Goal: Task Accomplishment & Management: Manage account settings

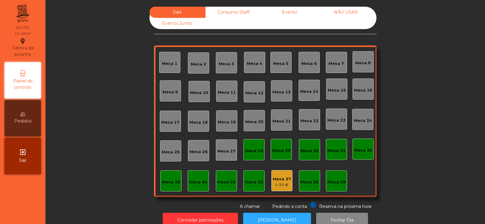
scroll to position [15, 0]
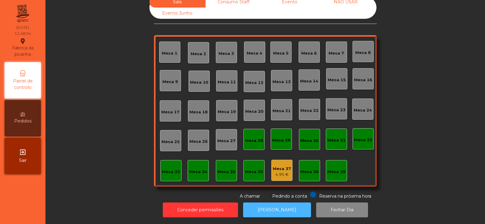
click at [286, 203] on button "[PERSON_NAME]" at bounding box center [277, 210] width 68 height 15
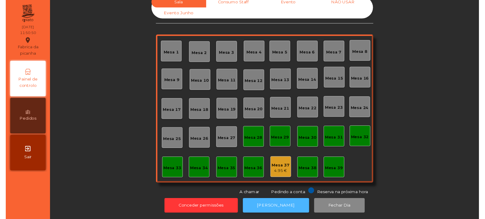
scroll to position [0, 0]
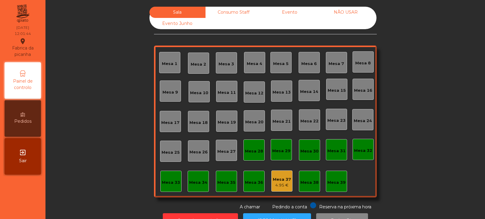
click at [332, 177] on div "Mesa 39" at bounding box center [337, 181] width 18 height 8
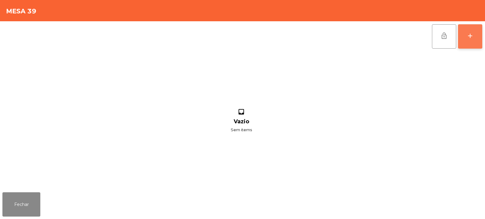
click at [474, 38] on button "add" at bounding box center [470, 36] width 24 height 24
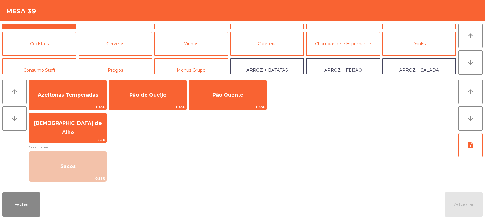
scroll to position [27, 0]
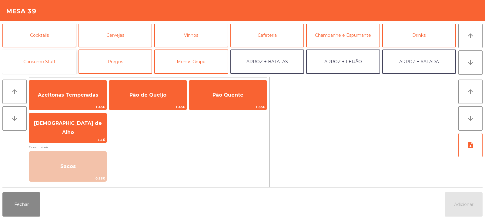
click at [62, 64] on button "Consumo Staff" at bounding box center [39, 61] width 74 height 24
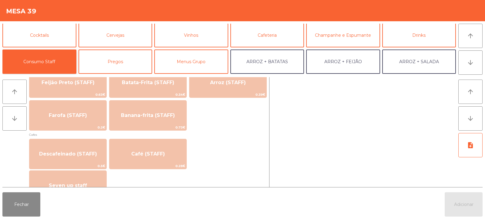
scroll to position [295, 0]
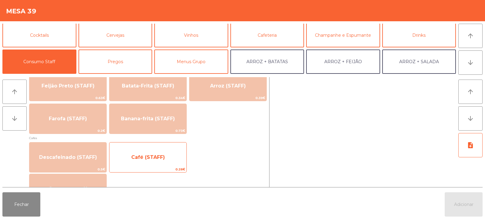
click at [180, 164] on span "Café (STAFF)" at bounding box center [148, 157] width 77 height 16
click at [178, 165] on span "Café (STAFF)" at bounding box center [148, 157] width 77 height 16
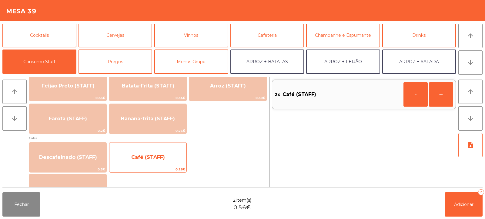
click at [180, 162] on span "Café (STAFF)" at bounding box center [148, 157] width 77 height 16
click at [179, 161] on span "Café (STAFF)" at bounding box center [148, 157] width 77 height 16
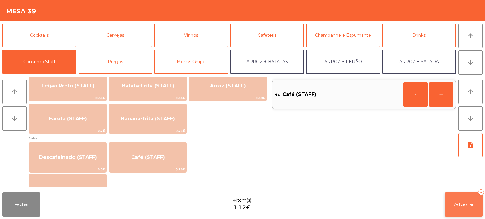
click at [455, 199] on button "Adicionar 4" at bounding box center [464, 204] width 38 height 24
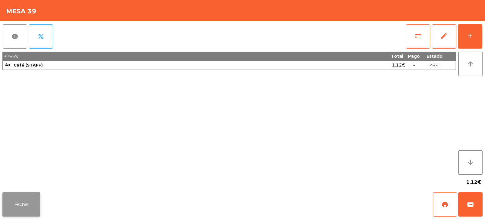
click at [25, 207] on button "Fechar" at bounding box center [21, 204] width 38 height 24
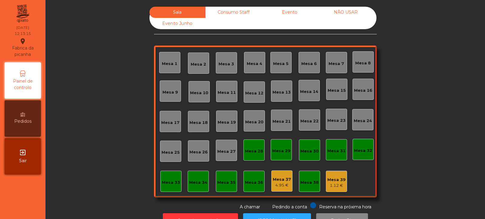
click at [333, 184] on div "1.12 €" at bounding box center [337, 185] width 18 height 6
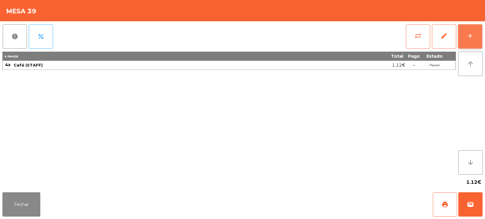
click at [473, 40] on button "add" at bounding box center [470, 36] width 24 height 24
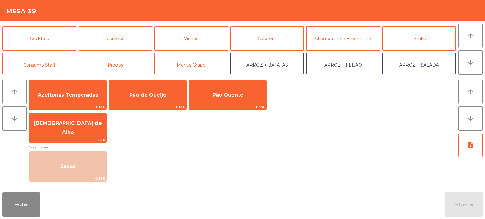
scroll to position [0, 0]
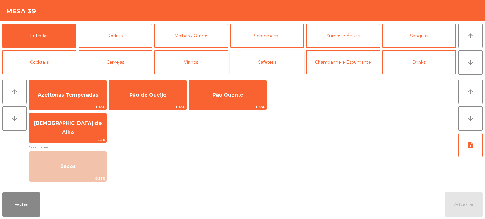
click at [287, 68] on button "Cafeteria" at bounding box center [268, 62] width 74 height 24
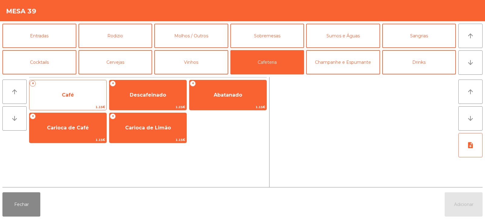
click at [95, 96] on span "Café" at bounding box center [67, 95] width 77 height 16
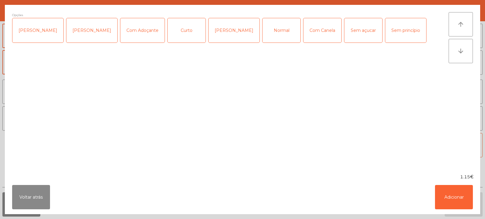
click at [218, 35] on div "[PERSON_NAME]" at bounding box center [234, 30] width 51 height 24
click at [443, 199] on button "Adicionar" at bounding box center [454, 197] width 38 height 24
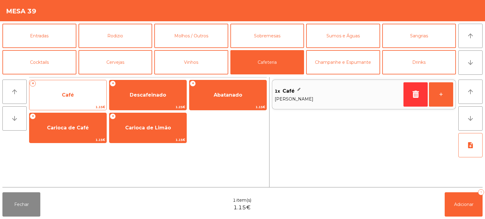
click at [81, 95] on span "Café" at bounding box center [67, 95] width 77 height 16
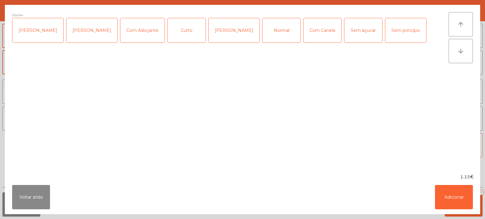
click at [304, 28] on div "Com Canela" at bounding box center [323, 30] width 38 height 24
click at [223, 32] on div "[PERSON_NAME]" at bounding box center [234, 30] width 51 height 24
click at [446, 195] on button "Adicionar" at bounding box center [454, 197] width 38 height 24
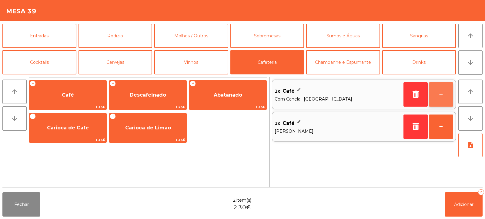
click at [437, 98] on button "+" at bounding box center [441, 94] width 24 height 24
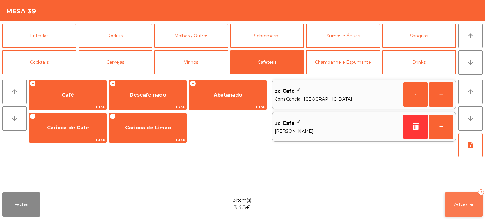
click at [463, 201] on button "Adicionar 3" at bounding box center [464, 204] width 38 height 24
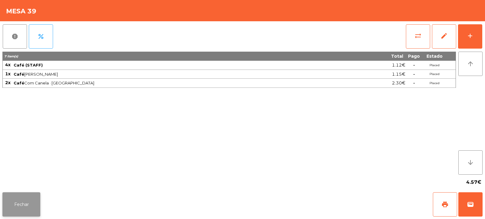
click at [19, 203] on button "Fechar" at bounding box center [21, 204] width 38 height 24
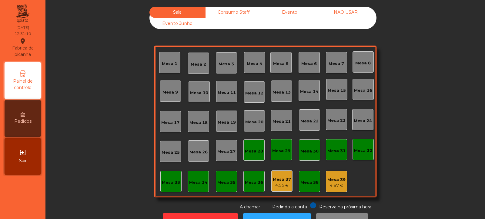
click at [302, 95] on div "Mesa 14" at bounding box center [309, 90] width 21 height 21
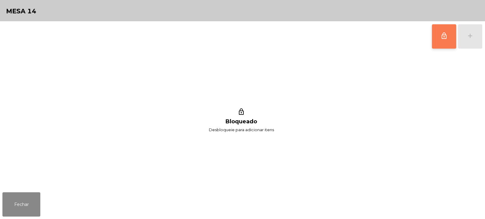
click at [440, 48] on button "lock_outline" at bounding box center [444, 36] width 24 height 24
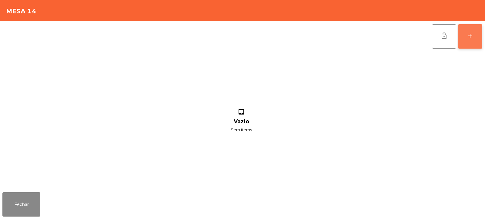
click at [468, 43] on button "add" at bounding box center [470, 36] width 24 height 24
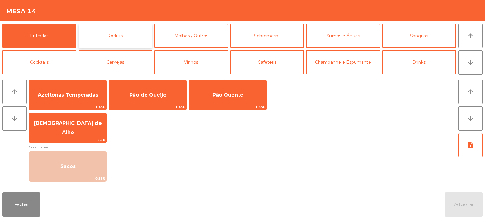
click at [110, 43] on button "Rodizio" at bounding box center [116, 36] width 74 height 24
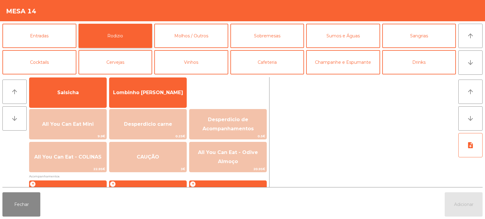
scroll to position [48, 0]
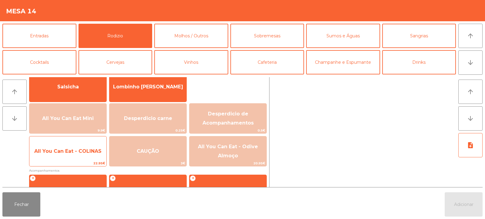
click at [80, 162] on span "22.95€" at bounding box center [67, 163] width 77 height 6
click at [84, 158] on span "All You Can Eat - COLINAS" at bounding box center [67, 151] width 77 height 16
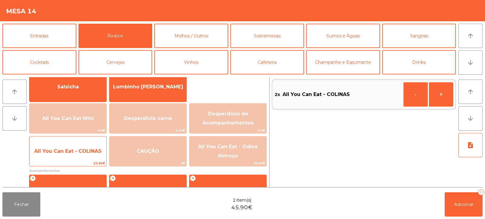
click at [81, 160] on div "All You Can Eat - COLINAS 22.95€" at bounding box center [68, 151] width 78 height 30
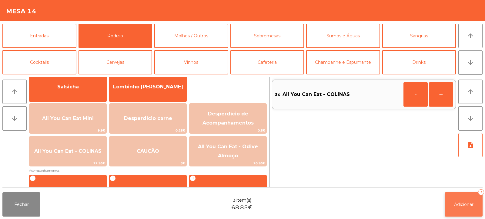
click at [454, 201] on span "Adicionar" at bounding box center [463, 203] width 19 height 5
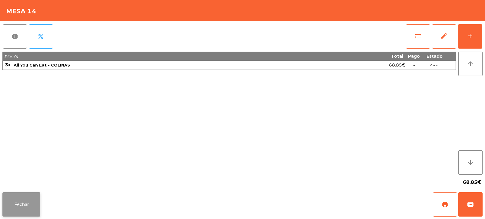
click at [28, 203] on button "Fechar" at bounding box center [21, 204] width 38 height 24
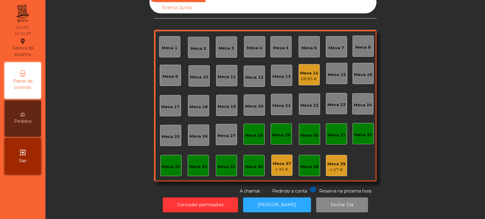
scroll to position [0, 0]
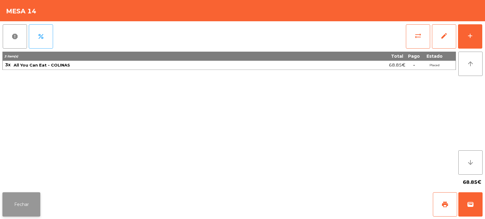
click at [31, 200] on button "Fechar" at bounding box center [21, 204] width 38 height 24
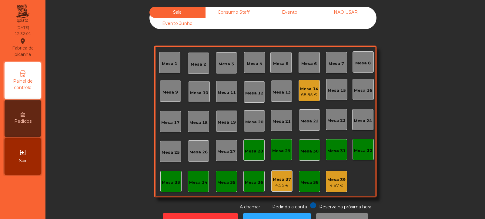
scroll to position [20, 0]
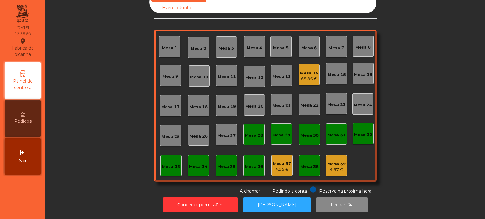
click at [306, 76] on div "68.85 €" at bounding box center [309, 79] width 18 height 6
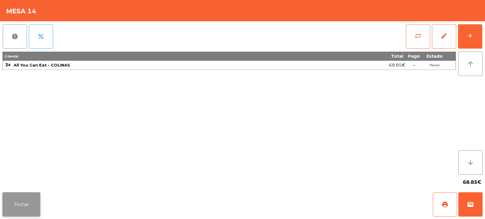
click at [29, 201] on button "Fechar" at bounding box center [21, 204] width 38 height 24
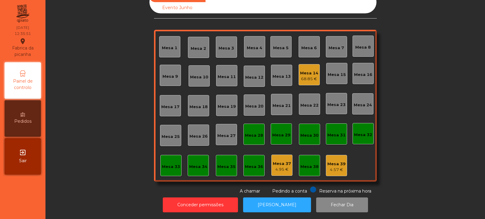
scroll to position [0, 0]
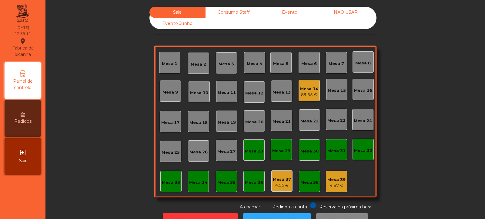
click at [305, 95] on div "89.55 €" at bounding box center [309, 95] width 18 height 6
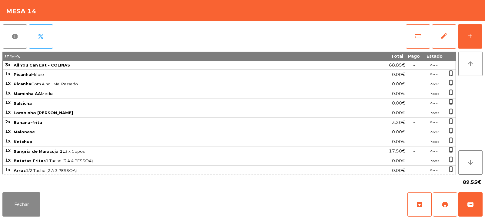
scroll to position [20, 0]
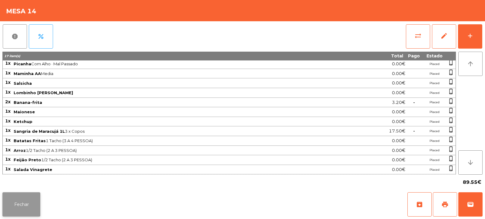
click at [15, 198] on button "Fechar" at bounding box center [21, 204] width 38 height 24
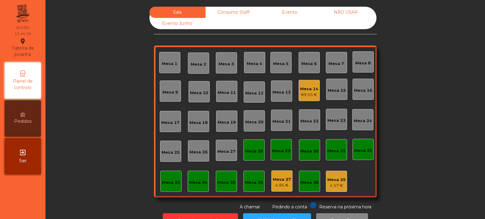
click at [250, 64] on div "Mesa 4" at bounding box center [254, 64] width 15 height 6
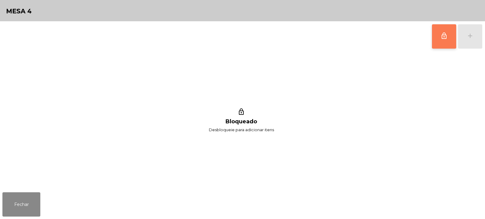
click at [441, 40] on button "lock_outline" at bounding box center [444, 36] width 24 height 24
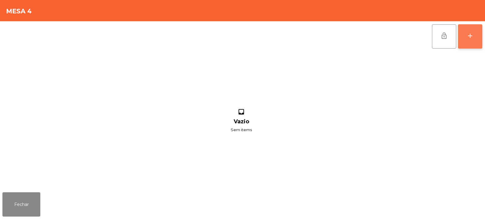
click at [469, 42] on button "add" at bounding box center [470, 36] width 24 height 24
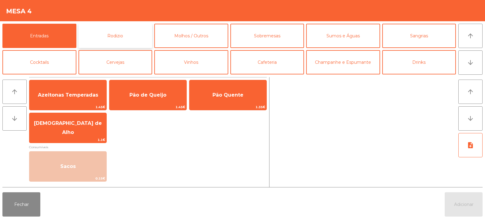
click at [122, 42] on button "Rodizio" at bounding box center [116, 36] width 74 height 24
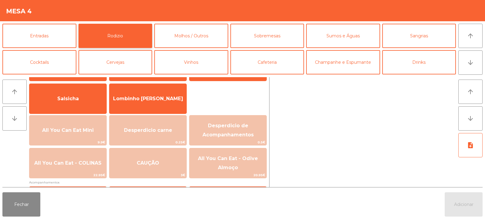
scroll to position [43, 0]
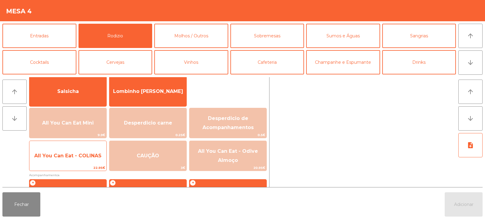
click at [78, 158] on span "All You Can Eat - COLINAS" at bounding box center [67, 156] width 67 height 6
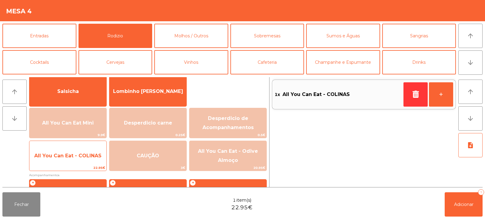
click at [75, 160] on span "All You Can Eat - COLINAS" at bounding box center [67, 155] width 77 height 16
click at [75, 161] on span "All You Can Eat - COLINAS" at bounding box center [67, 155] width 77 height 16
click at [77, 159] on span "All You Can Eat - COLINAS" at bounding box center [67, 155] width 77 height 16
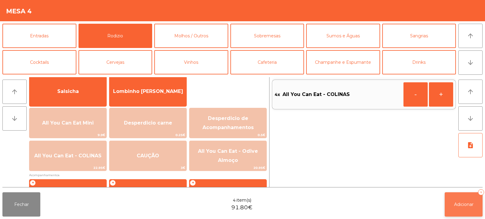
click at [460, 205] on span "Adicionar" at bounding box center [463, 203] width 19 height 5
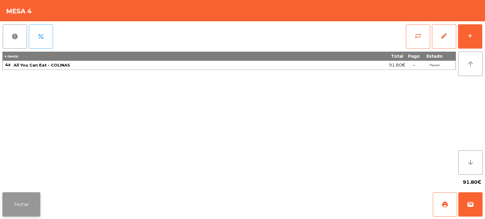
click at [19, 214] on button "Fechar" at bounding box center [21, 204] width 38 height 24
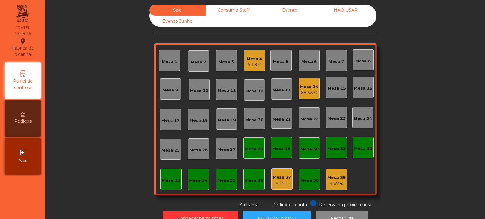
scroll to position [0, 0]
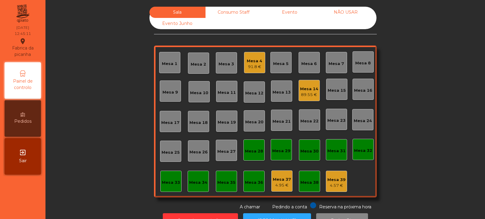
click at [361, 122] on div "Mesa 24" at bounding box center [363, 121] width 18 height 6
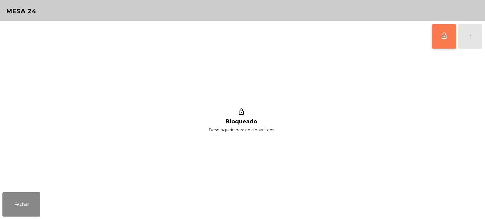
click at [441, 38] on span "lock_outline" at bounding box center [444, 35] width 7 height 7
click at [471, 43] on button "add" at bounding box center [470, 36] width 24 height 24
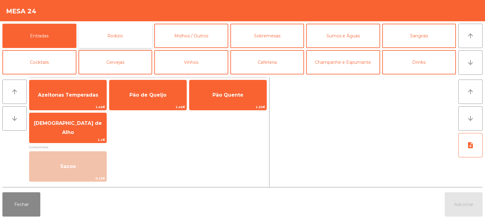
click at [126, 47] on button "Rodizio" at bounding box center [116, 36] width 74 height 24
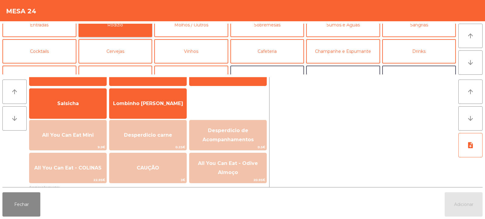
scroll to position [39, 0]
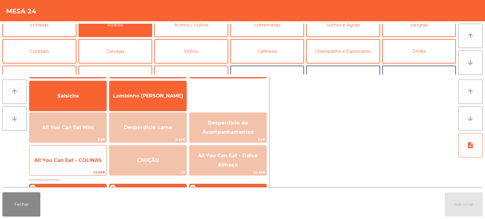
click at [56, 162] on span "All You Can Eat - COLINAS" at bounding box center [67, 160] width 67 height 6
click at [56, 161] on span "All You Can Eat - COLINAS" at bounding box center [67, 160] width 67 height 6
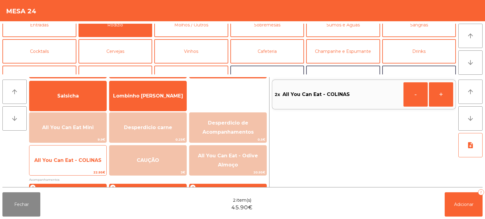
click at [56, 161] on span "All You Can Eat - COLINAS" at bounding box center [67, 160] width 67 height 6
click at [57, 160] on span "All You Can Eat - COLINAS" at bounding box center [67, 160] width 67 height 6
click at [58, 160] on span "All You Can Eat - COLINAS" at bounding box center [67, 160] width 67 height 6
click at [57, 160] on span "All You Can Eat - COLINAS" at bounding box center [67, 160] width 67 height 6
click at [59, 159] on span "All You Can Eat - COLINAS" at bounding box center [67, 160] width 67 height 6
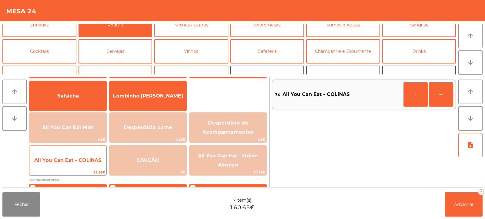
click at [61, 161] on span "All You Can Eat - COLINAS" at bounding box center [67, 160] width 67 height 6
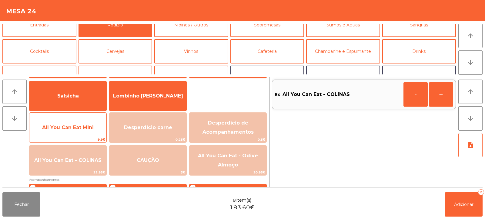
click at [66, 131] on span "All You Can Eat Mini" at bounding box center [67, 127] width 77 height 16
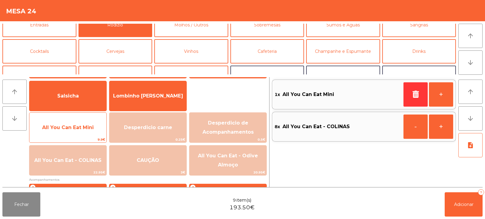
click at [64, 130] on span "All You Can Eat Mini" at bounding box center [67, 127] width 77 height 16
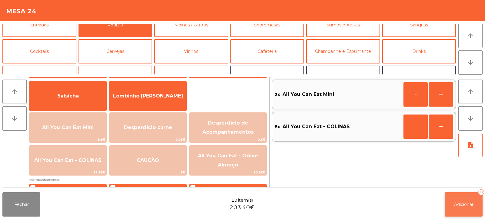
click at [454, 205] on span "Adicionar" at bounding box center [463, 203] width 19 height 5
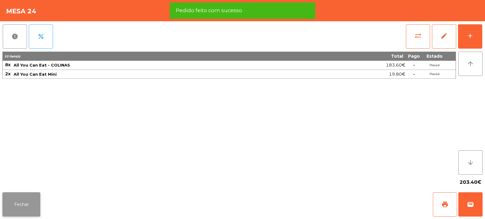
click at [26, 200] on button "Fechar" at bounding box center [21, 204] width 38 height 24
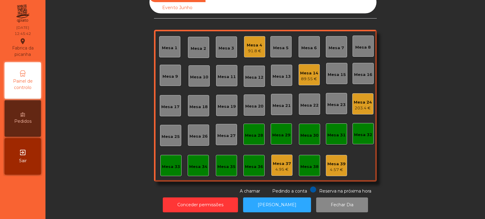
scroll to position [0, 0]
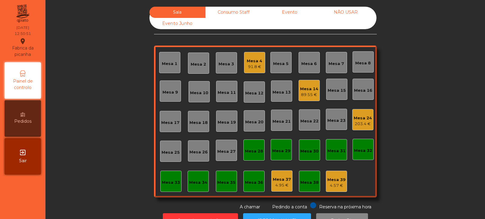
click at [252, 123] on div "Mesa 20" at bounding box center [254, 122] width 18 height 6
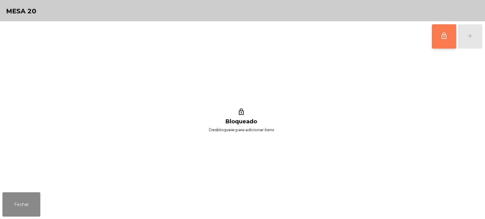
click at [438, 43] on button "lock_outline" at bounding box center [444, 36] width 24 height 24
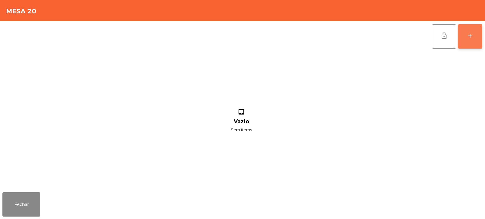
click at [468, 38] on div "add" at bounding box center [470, 35] width 7 height 7
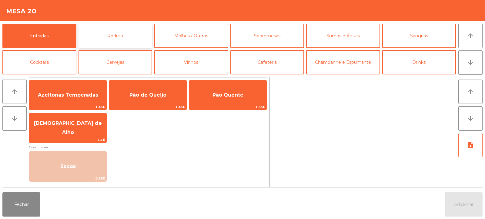
click at [138, 40] on button "Rodizio" at bounding box center [116, 36] width 74 height 24
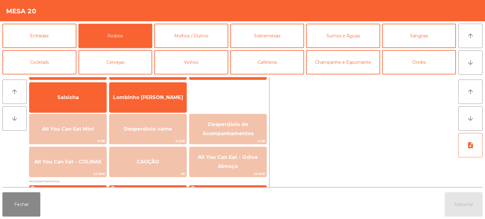
scroll to position [38, 0]
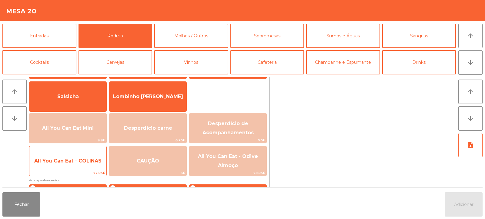
click at [80, 159] on span "All You Can Eat - COLINAS" at bounding box center [67, 161] width 67 height 6
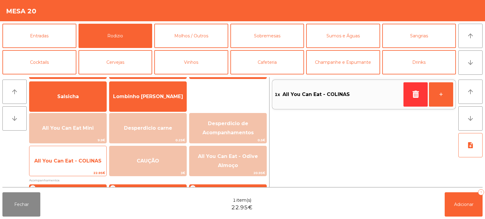
click at [83, 160] on span "All You Can Eat - COLINAS" at bounding box center [67, 161] width 67 height 6
click at [81, 162] on span "All You Can Eat - COLINAS" at bounding box center [67, 161] width 67 height 6
click at [82, 164] on span "All You Can Eat - COLINAS" at bounding box center [67, 161] width 77 height 16
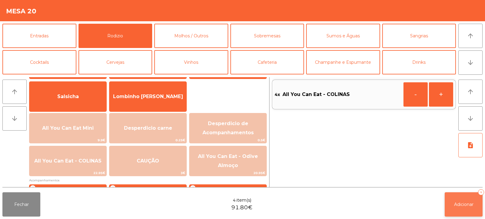
click at [462, 207] on span "Adicionar" at bounding box center [463, 203] width 19 height 5
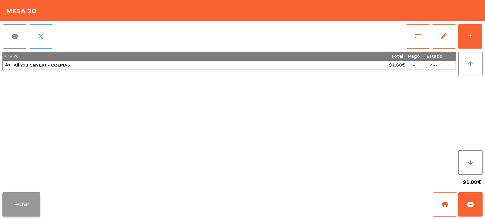
click at [19, 209] on button "Fechar" at bounding box center [21, 204] width 38 height 24
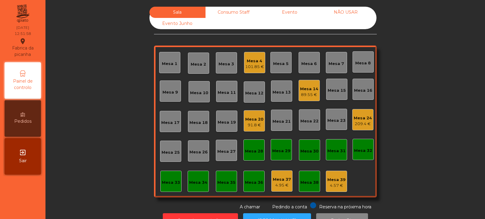
click at [282, 95] on div "Mesa 13" at bounding box center [282, 92] width 18 height 6
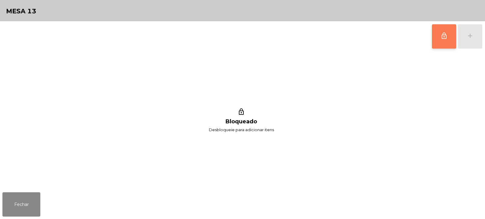
click at [450, 42] on button "lock_outline" at bounding box center [444, 36] width 24 height 24
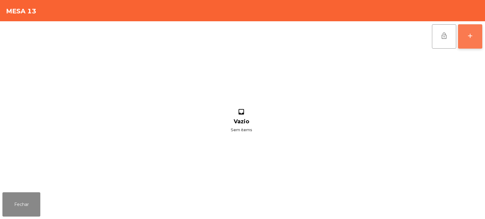
click at [472, 39] on div "add" at bounding box center [470, 35] width 7 height 7
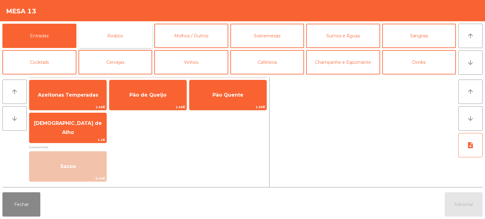
click at [116, 40] on button "Rodizio" at bounding box center [116, 36] width 74 height 24
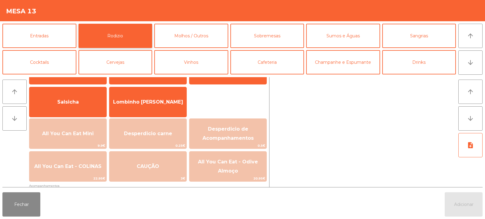
scroll to position [43, 0]
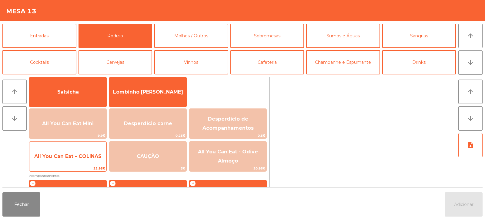
click at [75, 157] on span "All You Can Eat - COLINAS" at bounding box center [67, 156] width 67 height 6
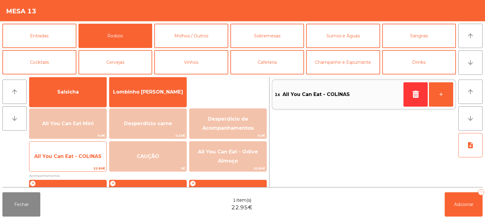
click at [73, 157] on span "All You Can Eat - COLINAS" at bounding box center [67, 156] width 67 height 6
click at [73, 160] on span "All You Can Eat - COLINAS" at bounding box center [67, 156] width 77 height 16
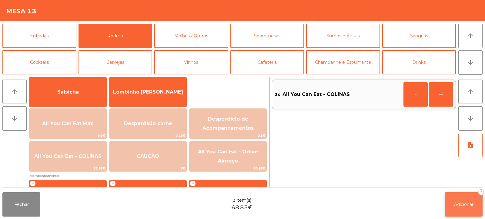
click at [457, 197] on button "Adicionar 3" at bounding box center [464, 204] width 38 height 24
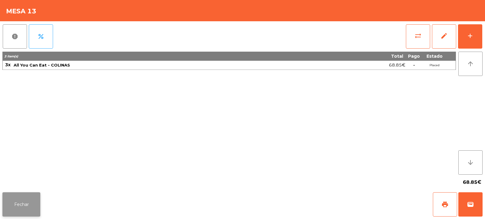
click at [22, 202] on button "Fechar" at bounding box center [21, 204] width 38 height 24
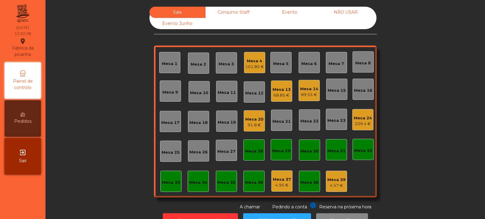
scroll to position [20, 0]
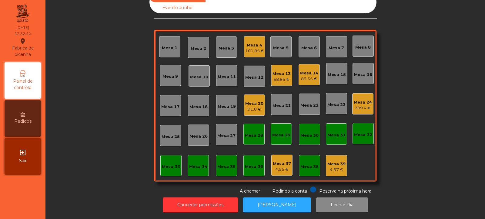
click at [307, 100] on div "Mesa 22" at bounding box center [310, 104] width 18 height 8
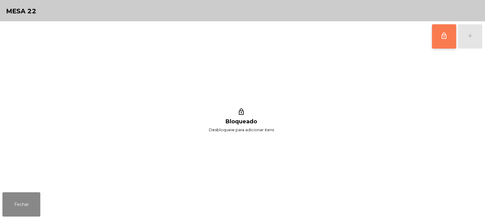
click at [446, 45] on button "lock_outline" at bounding box center [444, 36] width 24 height 24
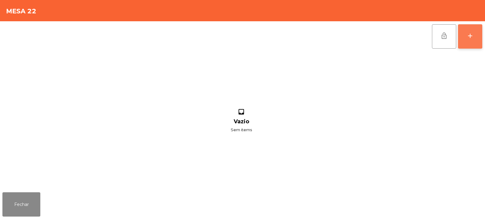
click at [469, 38] on div "add" at bounding box center [470, 35] width 7 height 7
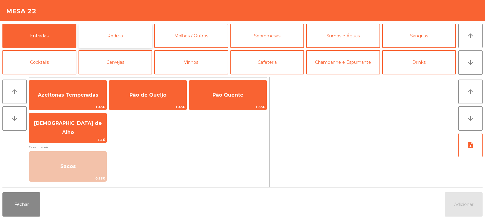
click at [114, 41] on button "Rodizio" at bounding box center [116, 36] width 74 height 24
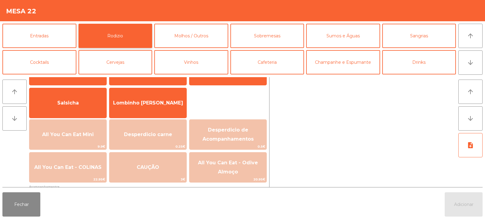
scroll to position [40, 0]
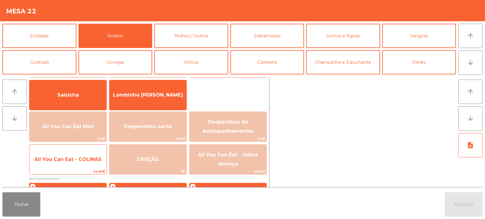
click at [75, 163] on span "All You Can Eat - COLINAS" at bounding box center [67, 159] width 77 height 16
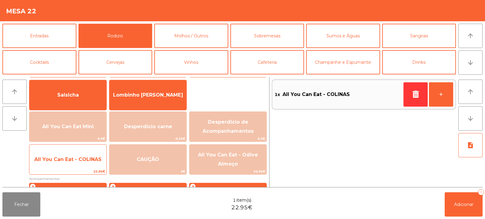
click at [76, 163] on span "All You Can Eat - COLINAS" at bounding box center [67, 159] width 77 height 16
click at [79, 164] on span "All You Can Eat - COLINAS" at bounding box center [67, 159] width 77 height 16
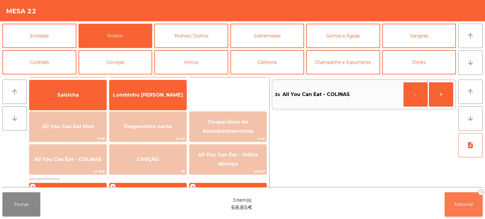
click at [456, 204] on span "Adicionar" at bounding box center [463, 203] width 19 height 5
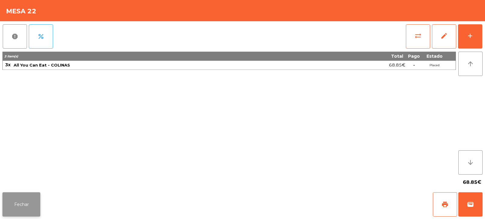
click at [18, 205] on button "Fechar" at bounding box center [21, 204] width 38 height 24
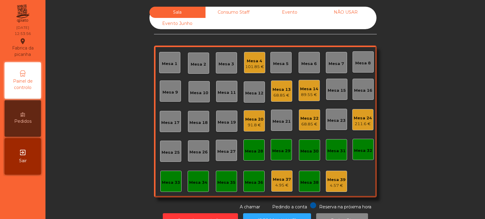
scroll to position [20, 0]
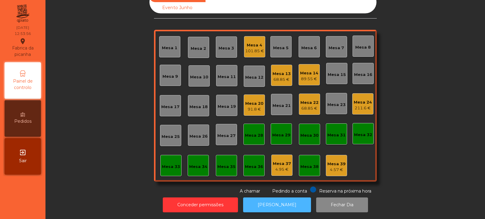
click at [280, 197] on button "[PERSON_NAME]" at bounding box center [277, 204] width 68 height 15
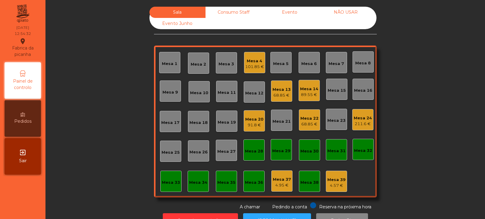
click at [360, 149] on div "Mesa 32" at bounding box center [363, 150] width 18 height 6
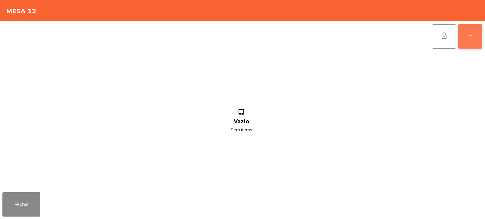
click at [468, 32] on div "add" at bounding box center [470, 35] width 7 height 7
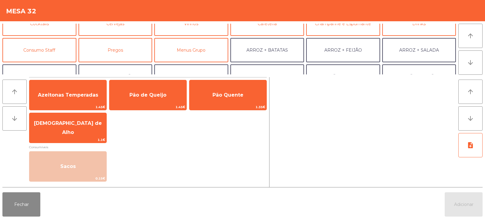
scroll to position [38, 0]
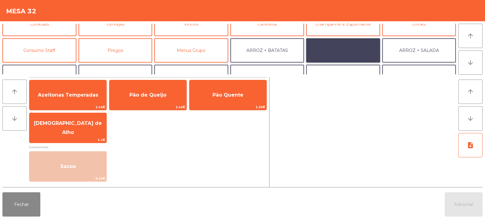
click at [327, 49] on button "ARROZ + FEIJÃO" at bounding box center [343, 50] width 74 height 24
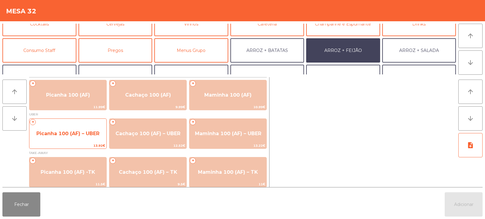
click at [66, 130] on span "Picanha 100 (AF) – UBER" at bounding box center [67, 133] width 77 height 16
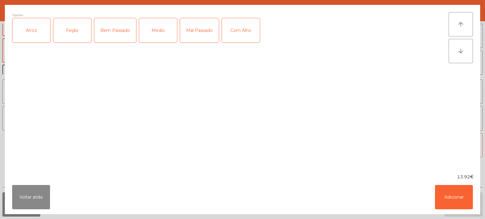
click at [30, 36] on div "Arroz" at bounding box center [31, 30] width 38 height 24
click at [65, 35] on div "Feijão" at bounding box center [72, 30] width 38 height 24
click at [168, 26] on div "Medio" at bounding box center [158, 30] width 38 height 24
click at [237, 35] on div "Com Alho" at bounding box center [241, 30] width 38 height 24
click at [458, 198] on button "Adicionar" at bounding box center [454, 197] width 38 height 24
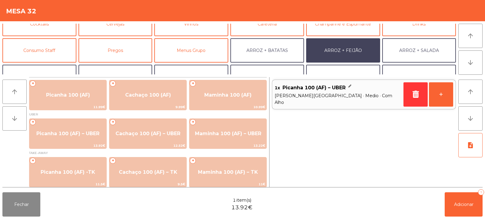
scroll to position [79, 0]
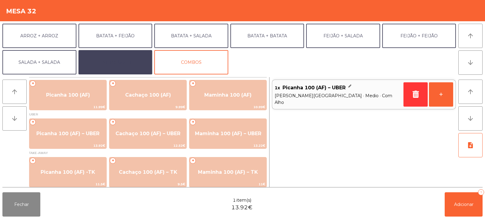
click at [108, 64] on button "EXTRAS UBER" at bounding box center [116, 62] width 74 height 24
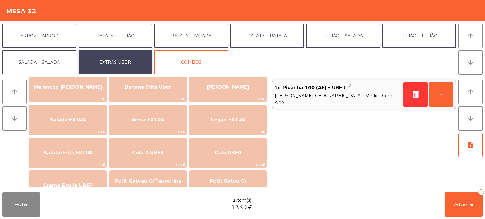
scroll to position [57, 0]
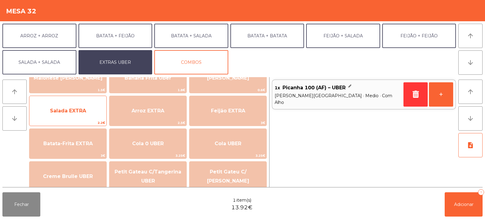
click at [56, 116] on span "Salada EXTRA" at bounding box center [67, 111] width 77 height 16
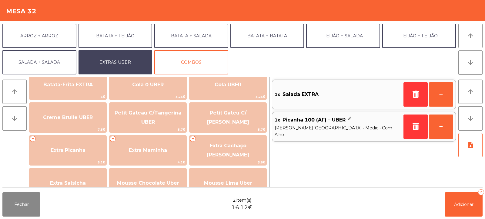
scroll to position [136, 0]
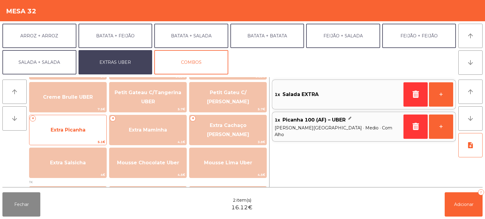
click at [63, 129] on span "Extra Picanha" at bounding box center [68, 130] width 35 height 6
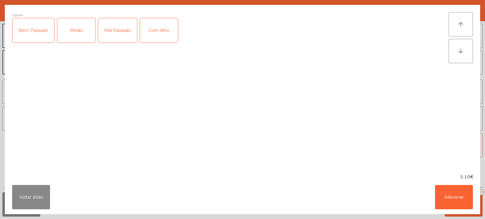
click at [83, 31] on div "Medio" at bounding box center [76, 30] width 38 height 24
click at [463, 207] on button "Adicionar" at bounding box center [454, 197] width 38 height 24
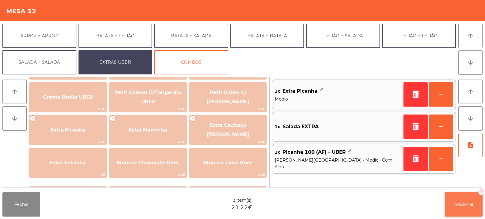
click at [457, 209] on button "Adicionar 3" at bounding box center [464, 204] width 38 height 24
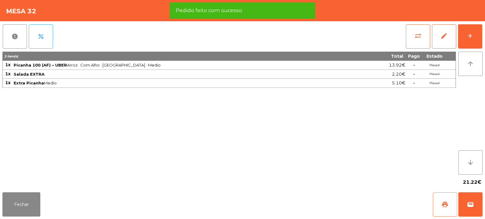
click at [443, 202] on span "print" at bounding box center [445, 204] width 7 height 7
click at [470, 199] on button "wallet" at bounding box center [471, 204] width 24 height 24
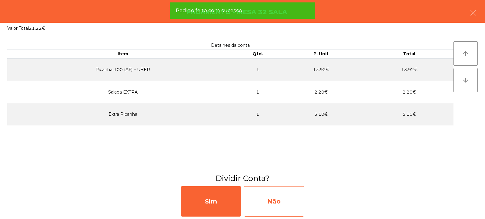
click at [281, 199] on div "Não" at bounding box center [274, 201] width 61 height 30
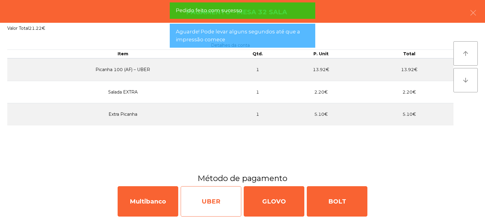
click at [217, 202] on div "UBER" at bounding box center [211, 201] width 61 height 30
select select "**"
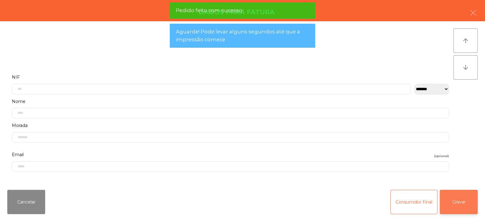
click at [449, 201] on button "Gravar" at bounding box center [459, 202] width 38 height 24
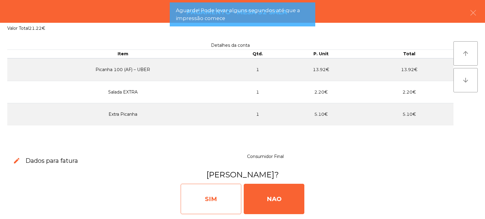
click at [220, 201] on div "SIM" at bounding box center [211, 199] width 61 height 30
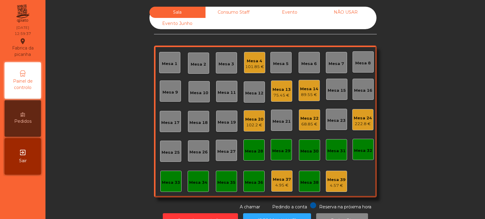
click at [308, 61] on div "Mesa 6" at bounding box center [309, 64] width 15 height 6
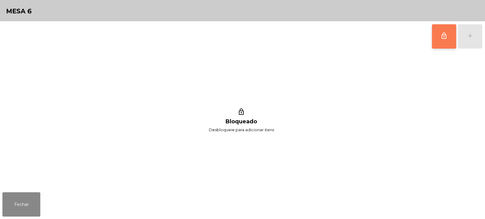
click at [442, 45] on button "lock_outline" at bounding box center [444, 36] width 24 height 24
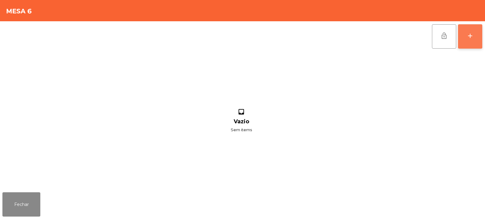
click at [469, 41] on button "add" at bounding box center [470, 36] width 24 height 24
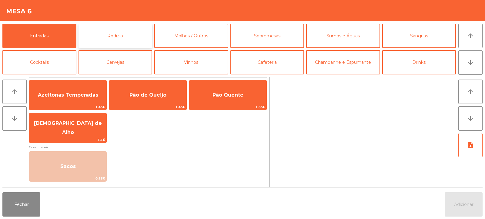
click at [132, 32] on button "Rodizio" at bounding box center [116, 36] width 74 height 24
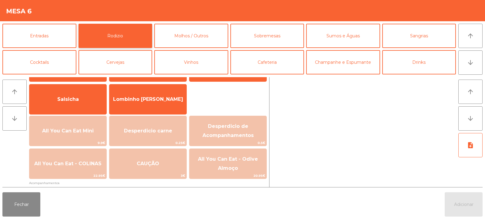
scroll to position [42, 0]
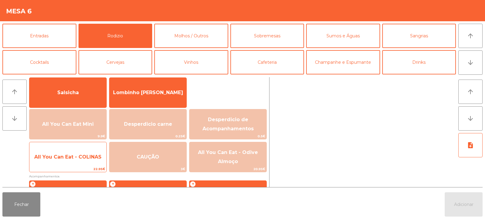
click at [81, 160] on span "All You Can Eat - COLINAS" at bounding box center [67, 157] width 77 height 16
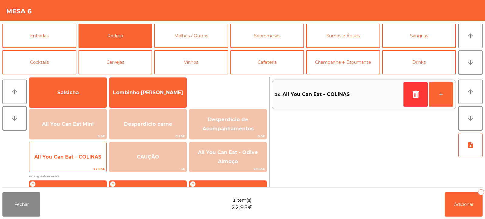
click at [86, 162] on span "All You Can Eat - COLINAS" at bounding box center [67, 157] width 77 height 16
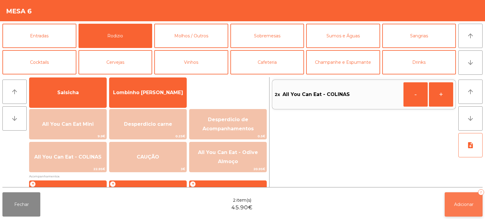
click at [448, 201] on button "Adicionar 2" at bounding box center [464, 204] width 38 height 24
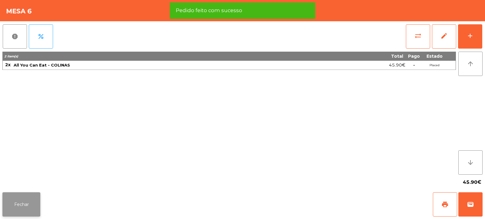
click at [23, 202] on button "Fechar" at bounding box center [21, 204] width 38 height 24
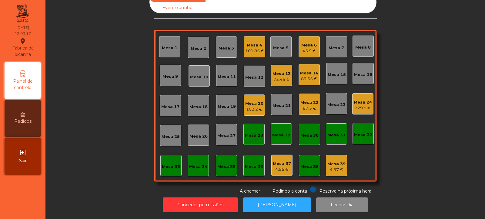
scroll to position [0, 0]
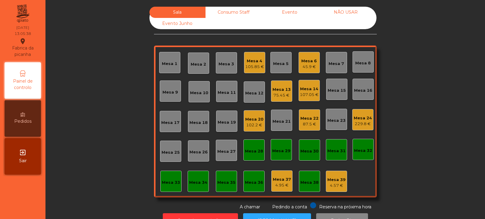
click at [250, 94] on div "Mesa 12" at bounding box center [254, 93] width 18 height 6
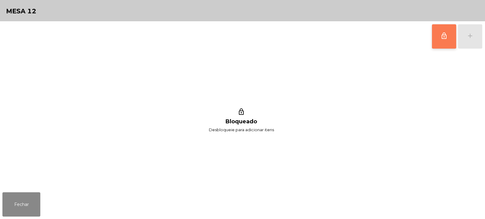
click at [443, 39] on span "lock_outline" at bounding box center [444, 35] width 7 height 7
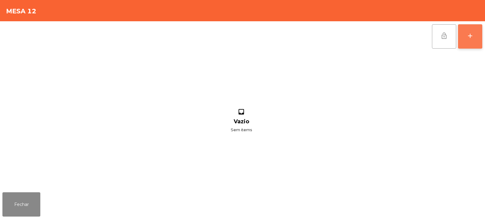
click at [473, 41] on button "add" at bounding box center [470, 36] width 24 height 24
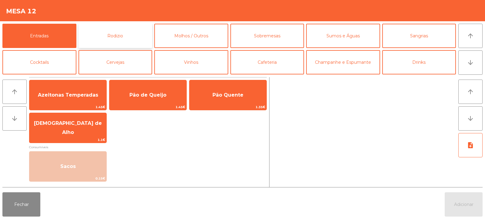
click at [109, 46] on button "Rodizio" at bounding box center [116, 36] width 74 height 24
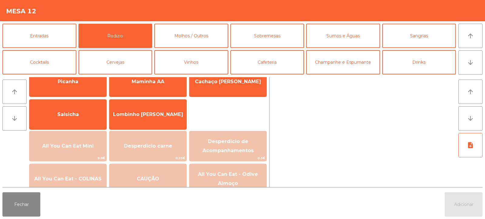
scroll to position [37, 0]
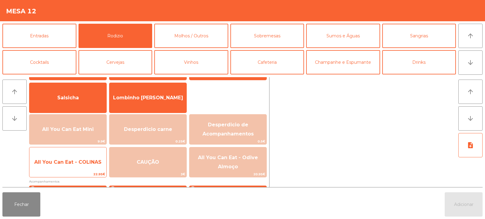
click at [65, 166] on span "All You Can Eat - COLINAS" at bounding box center [67, 162] width 77 height 16
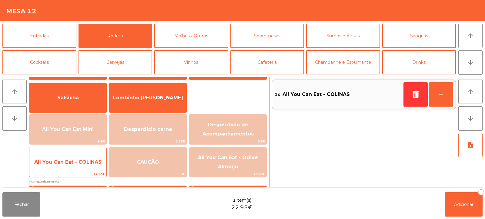
click at [66, 167] on span "All You Can Eat - COLINAS" at bounding box center [67, 162] width 77 height 16
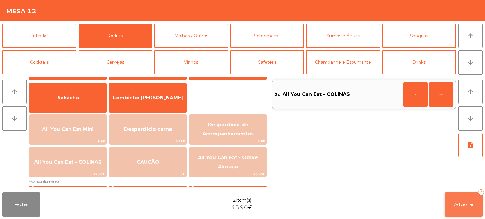
click at [461, 213] on button "Adicionar 2" at bounding box center [464, 204] width 38 height 24
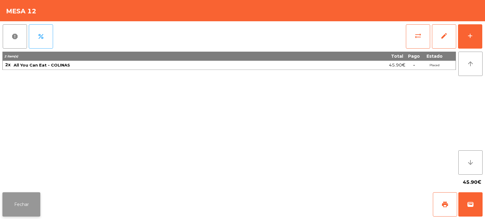
click at [7, 204] on button "Fechar" at bounding box center [21, 204] width 38 height 24
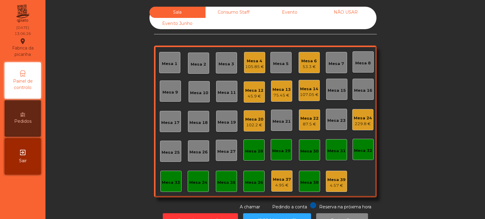
click at [312, 93] on div "107.05 €" at bounding box center [309, 95] width 19 height 6
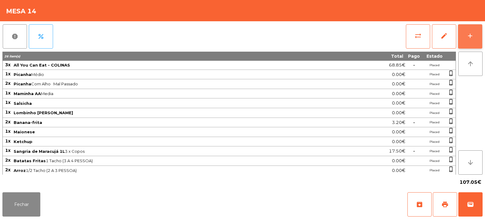
click at [471, 44] on button "add" at bounding box center [470, 36] width 24 height 24
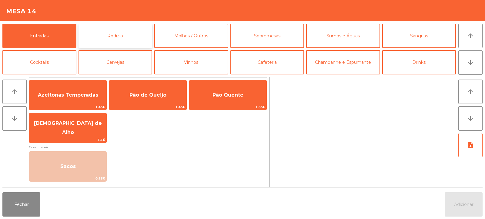
click at [130, 35] on button "Rodizio" at bounding box center [116, 36] width 74 height 24
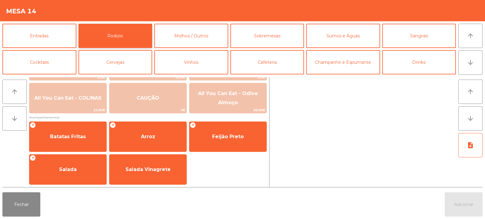
scroll to position [101, 0]
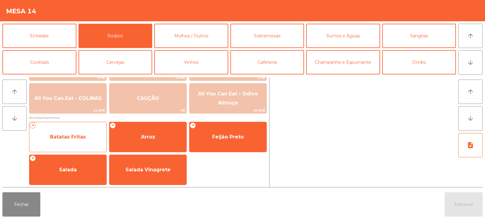
click at [75, 142] on span "Batatas Fritas" at bounding box center [67, 137] width 77 height 16
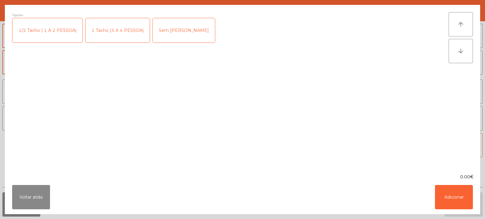
click at [112, 30] on div "1 Tacho (3 A 4 PESSOA)" at bounding box center [118, 30] width 64 height 24
click at [451, 199] on button "Adicionar" at bounding box center [454, 197] width 38 height 24
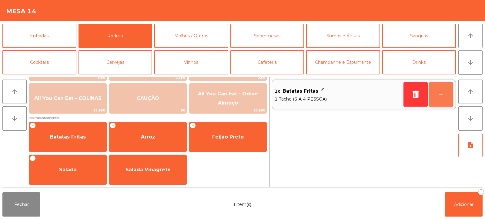
click at [440, 97] on button "+" at bounding box center [441, 94] width 24 height 24
click at [438, 98] on button "+" at bounding box center [441, 94] width 24 height 24
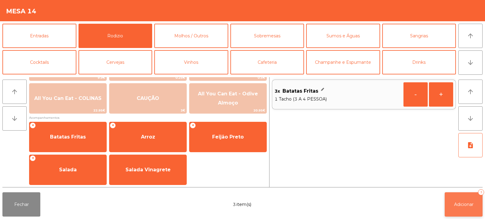
click at [469, 204] on span "Adicionar" at bounding box center [463, 203] width 19 height 5
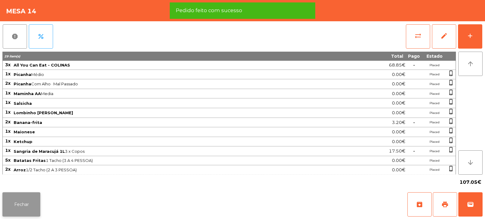
click at [18, 201] on button "Fechar" at bounding box center [21, 204] width 38 height 24
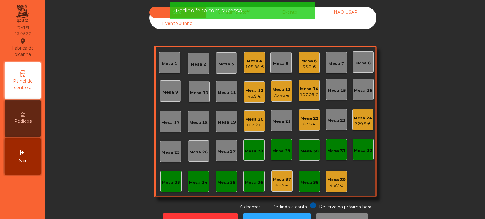
scroll to position [20, 0]
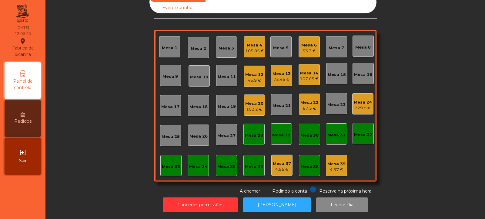
click at [354, 132] on div "Mesa 32" at bounding box center [363, 135] width 18 height 6
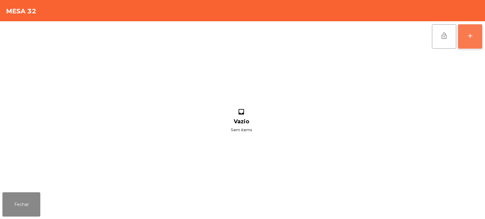
click at [471, 37] on div "add" at bounding box center [470, 35] width 7 height 7
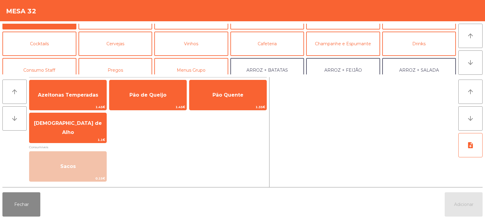
scroll to position [39, 0]
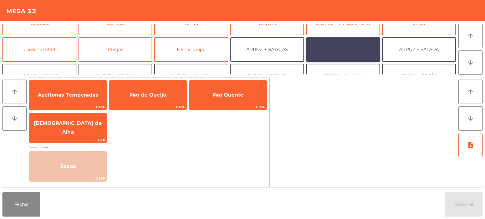
click at [334, 49] on button "ARROZ + FEIJÃO" at bounding box center [343, 49] width 74 height 24
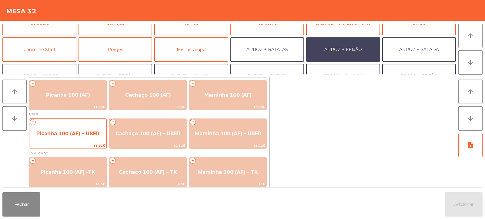
click at [58, 128] on span "Picanha 100 (AF) – UBER" at bounding box center [67, 133] width 77 height 16
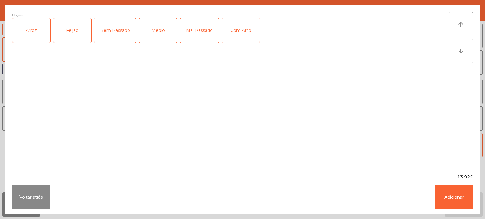
click at [32, 37] on div "Arroz" at bounding box center [31, 30] width 38 height 24
click at [67, 40] on div "Feijão" at bounding box center [72, 30] width 38 height 24
click at [160, 28] on div "Medio" at bounding box center [158, 30] width 38 height 24
click at [147, 36] on div "Medio" at bounding box center [158, 30] width 38 height 24
click at [119, 38] on div "Bem Passado" at bounding box center [115, 30] width 42 height 24
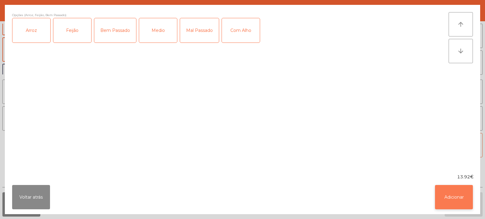
click at [458, 194] on button "Adicionar" at bounding box center [454, 197] width 38 height 24
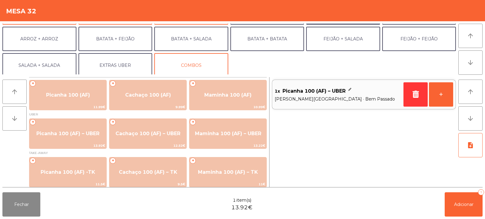
scroll to position [79, 0]
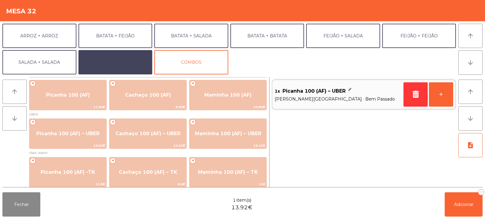
click at [104, 58] on button "EXTRAS UBER" at bounding box center [116, 62] width 74 height 24
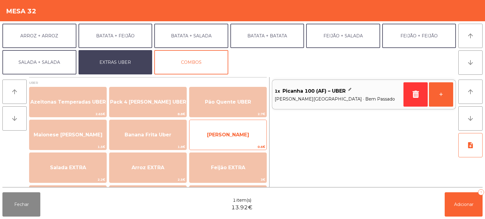
click at [255, 135] on span "[PERSON_NAME]" at bounding box center [228, 134] width 77 height 16
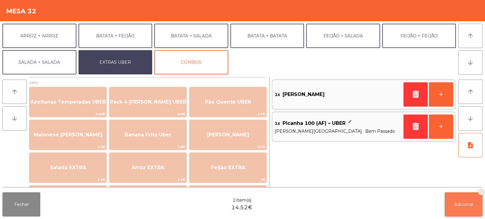
click at [465, 202] on span "Adicionar" at bounding box center [463, 203] width 19 height 5
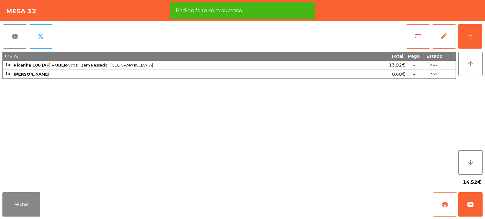
click at [443, 208] on button "print" at bounding box center [445, 204] width 24 height 24
click at [469, 207] on span "wallet" at bounding box center [470, 204] width 7 height 7
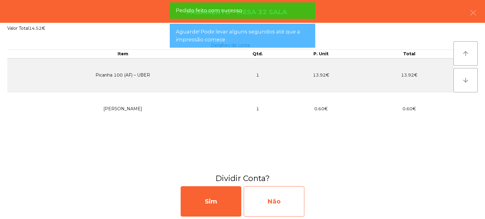
click at [267, 205] on div "Não" at bounding box center [274, 201] width 61 height 30
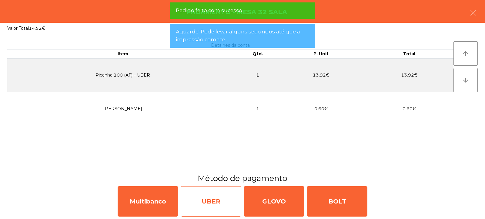
click at [208, 202] on div "UBER" at bounding box center [211, 201] width 61 height 30
select select "**"
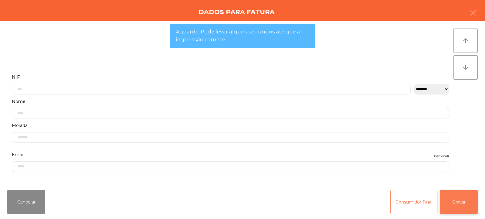
click at [459, 199] on button "Gravar" at bounding box center [459, 202] width 38 height 24
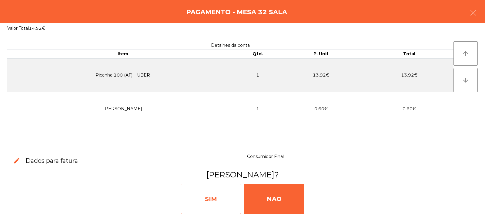
click at [225, 198] on div "SIM" at bounding box center [211, 199] width 61 height 30
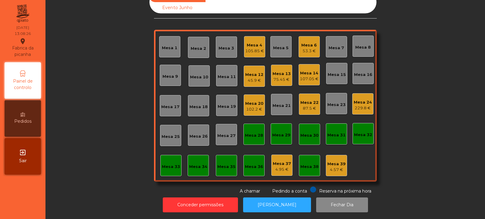
click at [192, 46] on div "Mesa 2" at bounding box center [198, 49] width 15 height 6
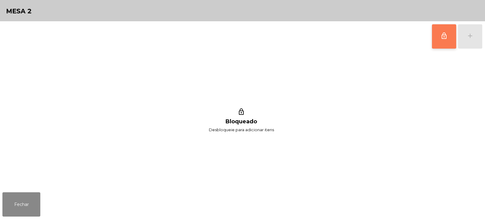
click at [443, 38] on span "lock_outline" at bounding box center [444, 35] width 7 height 7
click at [470, 39] on div "add" at bounding box center [470, 35] width 7 height 7
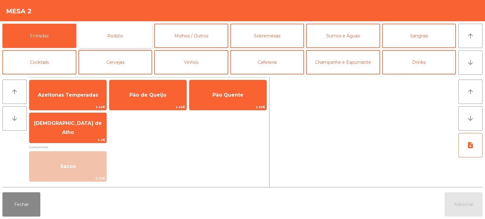
click at [125, 42] on button "Rodizio" at bounding box center [116, 36] width 74 height 24
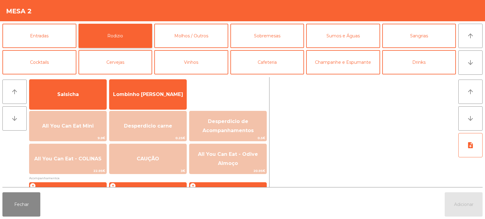
scroll to position [49, 0]
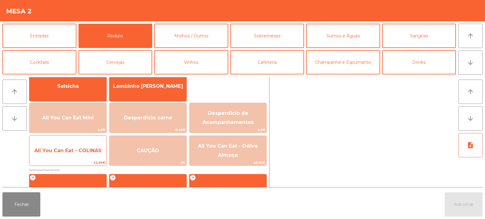
click at [74, 154] on span "All You Can Eat - COLINAS" at bounding box center [67, 150] width 77 height 16
click at [76, 154] on span "All You Can Eat - COLINAS" at bounding box center [67, 150] width 77 height 16
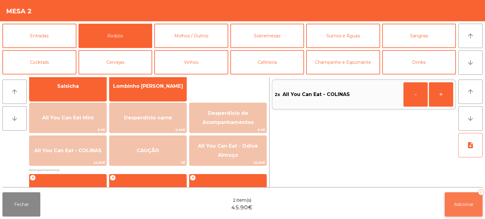
click at [456, 204] on span "Adicionar" at bounding box center [463, 203] width 19 height 5
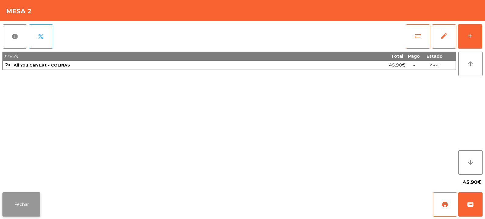
click at [28, 204] on button "Fechar" at bounding box center [21, 204] width 38 height 24
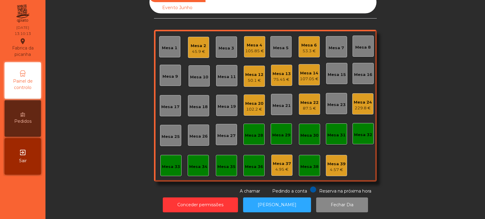
scroll to position [0, 0]
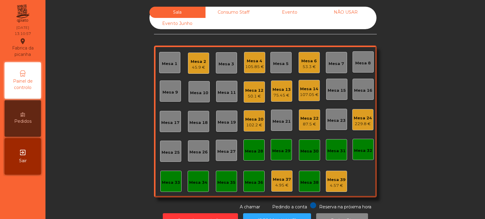
click at [303, 72] on div "Mesa 6 53.3 €" at bounding box center [309, 62] width 21 height 21
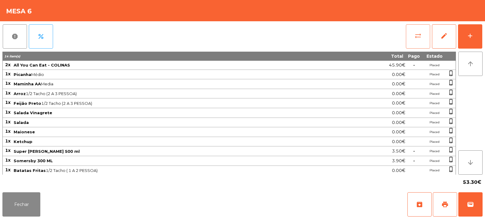
click at [416, 38] on span "sync_alt" at bounding box center [418, 35] width 7 height 7
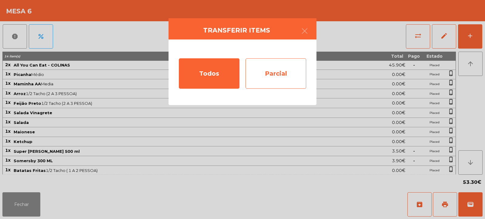
click at [285, 72] on div "Parcial" at bounding box center [276, 73] width 61 height 30
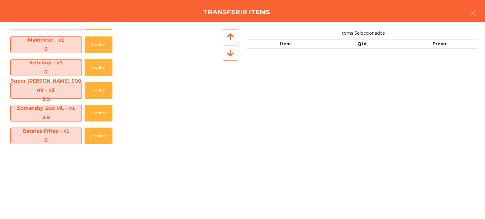
scroll to position [143, 0]
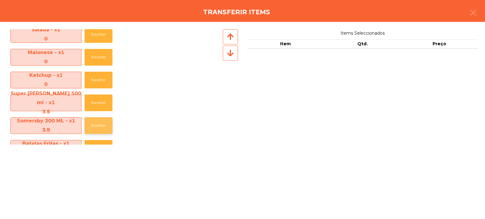
click at [93, 126] on button "Escolher" at bounding box center [99, 125] width 28 height 17
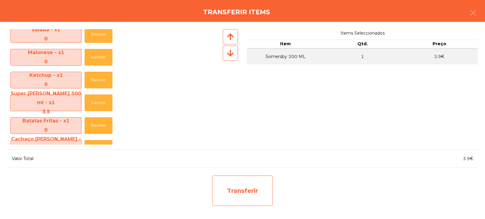
click at [239, 186] on div "Transferir" at bounding box center [242, 190] width 61 height 30
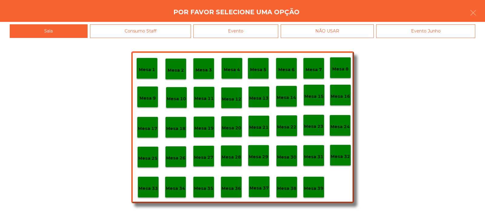
click at [265, 188] on p "Mesa 37" at bounding box center [259, 187] width 19 height 7
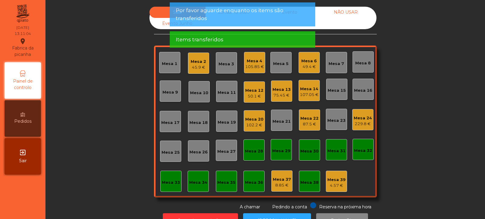
click at [312, 67] on div "49.4 €" at bounding box center [309, 67] width 15 height 6
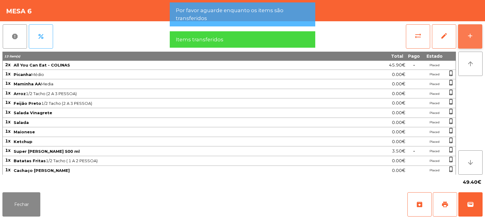
click at [467, 43] on button "add" at bounding box center [470, 36] width 24 height 24
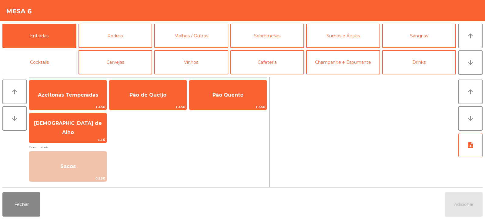
click at [62, 63] on button "Cocktails" at bounding box center [39, 62] width 74 height 24
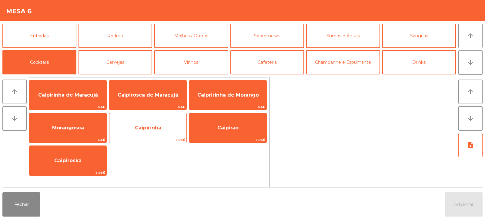
click at [167, 130] on span "Caipirinha" at bounding box center [148, 128] width 77 height 16
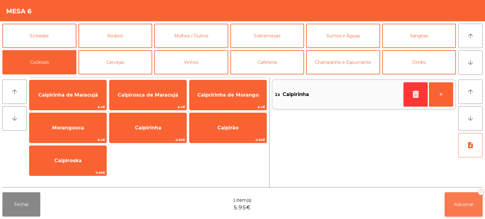
click at [464, 207] on button "Adicionar 1" at bounding box center [464, 204] width 38 height 24
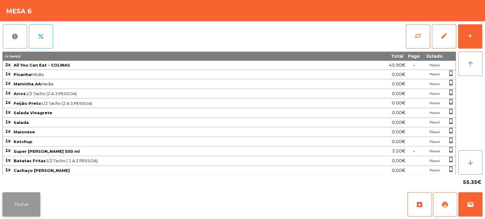
click at [37, 198] on button "Fechar" at bounding box center [21, 204] width 38 height 24
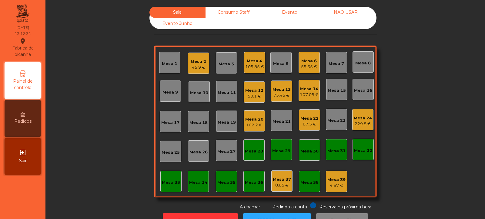
click at [196, 67] on div "45.9 €" at bounding box center [198, 67] width 15 height 6
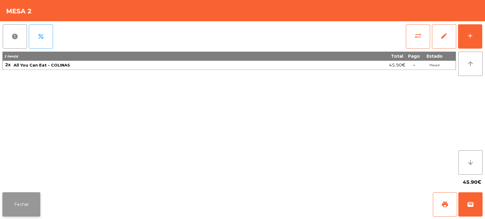
click at [27, 202] on button "Fechar" at bounding box center [21, 204] width 38 height 24
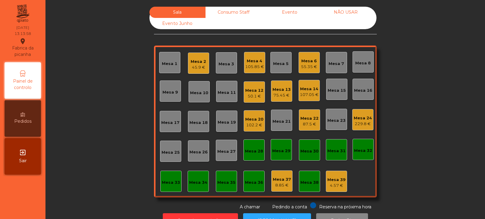
scroll to position [20, 0]
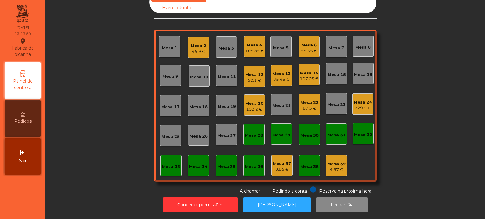
click at [356, 123] on div "Mesa 32" at bounding box center [363, 133] width 21 height 21
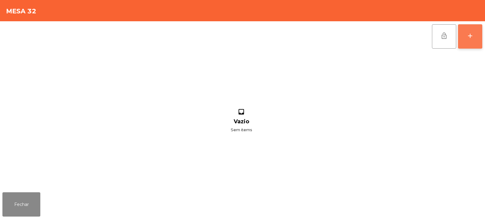
click at [468, 37] on div "add" at bounding box center [470, 35] width 7 height 7
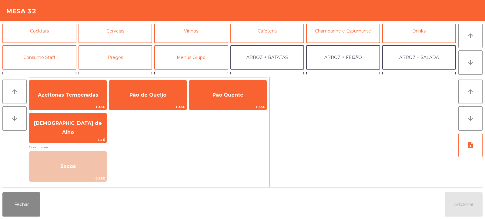
scroll to position [32, 0]
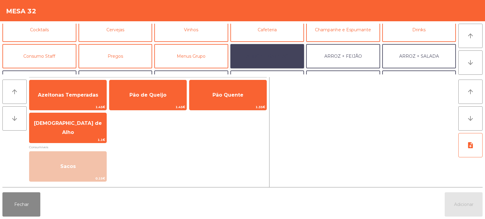
click at [282, 55] on button "ARROZ + BATATAS" at bounding box center [268, 56] width 74 height 24
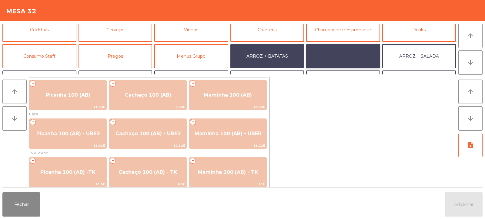
click at [339, 55] on button "ARROZ + FEIJÃO" at bounding box center [343, 56] width 74 height 24
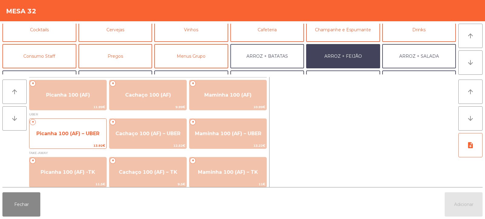
click at [54, 136] on span "Picanha 100 (AF) – UBER" at bounding box center [67, 133] width 77 height 16
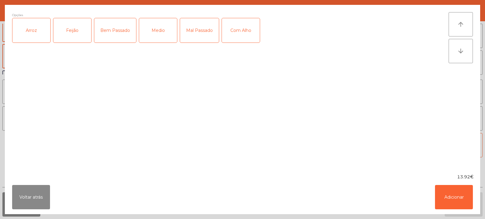
click at [41, 34] on div "Arroz" at bounding box center [31, 30] width 38 height 24
click at [84, 34] on div "Feijão" at bounding box center [72, 30] width 38 height 24
click at [113, 36] on div "Bem Passado" at bounding box center [115, 30] width 42 height 24
click at [451, 200] on button "Adicionar" at bounding box center [454, 197] width 38 height 24
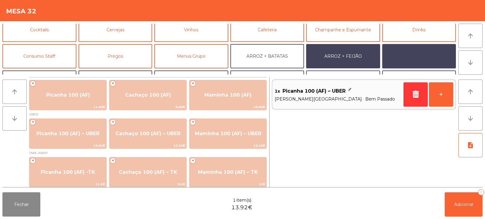
click at [404, 54] on button "ARROZ + SALADA" at bounding box center [420, 56] width 74 height 24
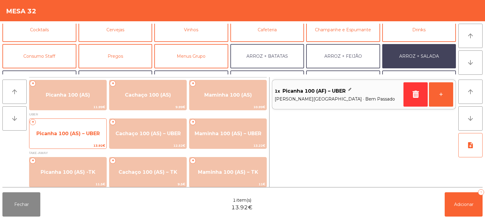
click at [73, 136] on span "Picanha 100 (AS) – UBER" at bounding box center [67, 133] width 63 height 6
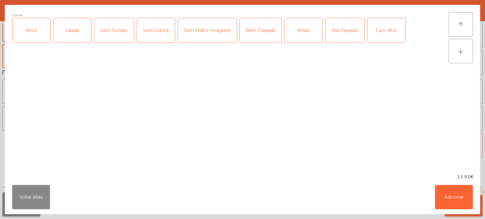
click at [40, 34] on div "Arroz" at bounding box center [31, 30] width 38 height 24
click at [74, 33] on div "Salada" at bounding box center [72, 30] width 38 height 24
click at [262, 35] on div "Bem Passado" at bounding box center [261, 30] width 42 height 24
click at [450, 185] on button "Adicionar" at bounding box center [454, 197] width 38 height 24
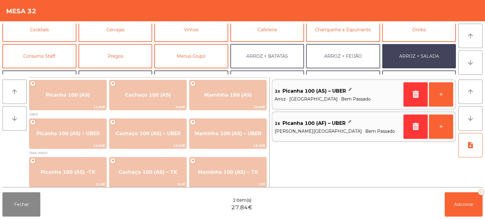
scroll to position [79, 0]
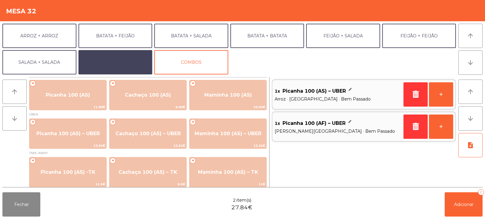
click at [114, 60] on button "EXTRAS UBER" at bounding box center [116, 62] width 74 height 24
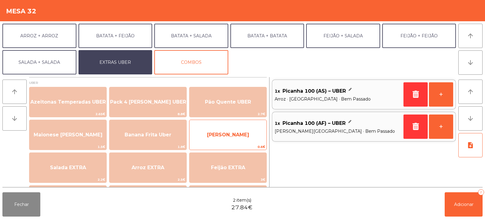
click at [221, 136] on span "[PERSON_NAME]" at bounding box center [228, 135] width 42 height 6
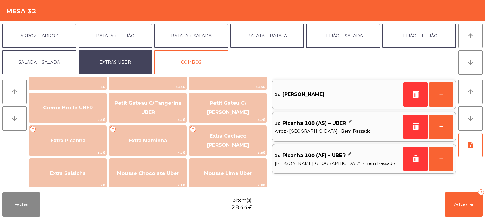
scroll to position [139, 0]
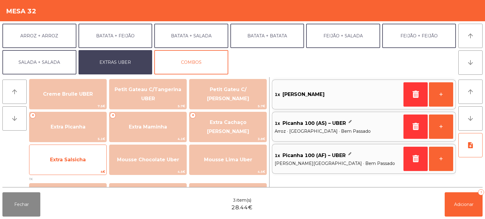
click at [69, 164] on span "Extra Salsicha" at bounding box center [67, 159] width 77 height 16
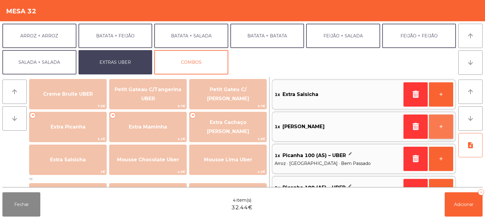
click at [444, 130] on button "+" at bounding box center [441, 126] width 24 height 24
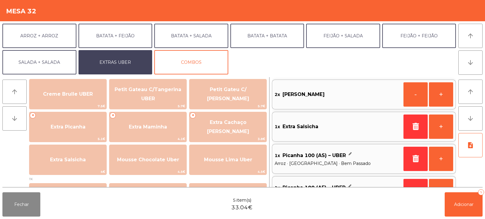
scroll to position [2, 0]
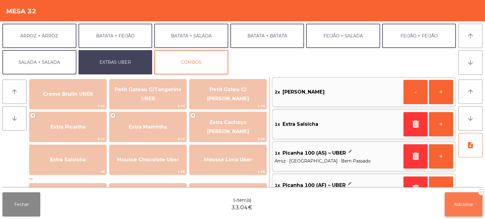
click at [459, 213] on button "Adicionar 5" at bounding box center [464, 204] width 38 height 24
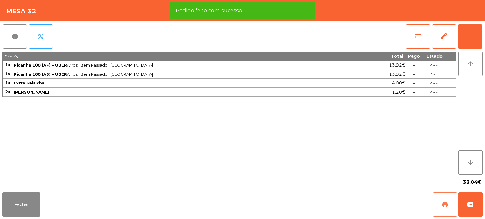
click at [444, 204] on span "print" at bounding box center [445, 204] width 7 height 7
click at [470, 205] on span "wallet" at bounding box center [470, 204] width 7 height 7
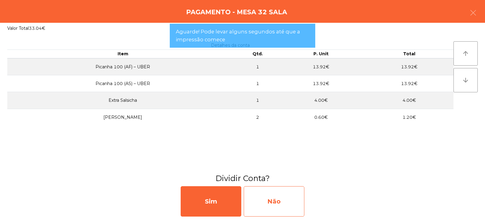
click at [288, 206] on div "Não" at bounding box center [274, 201] width 61 height 30
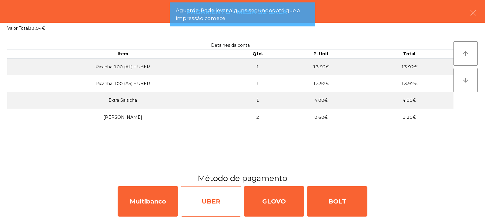
click at [221, 198] on div "UBER" at bounding box center [211, 201] width 61 height 30
select select "**"
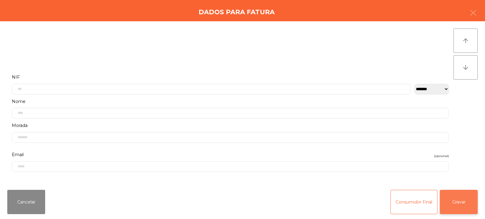
click at [462, 207] on button "Gravar" at bounding box center [459, 202] width 38 height 24
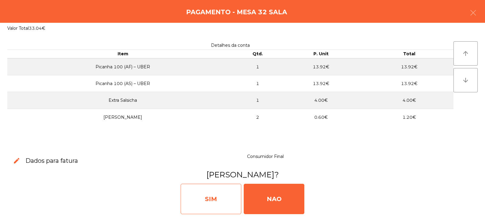
click at [221, 199] on div "SIM" at bounding box center [211, 199] width 61 height 30
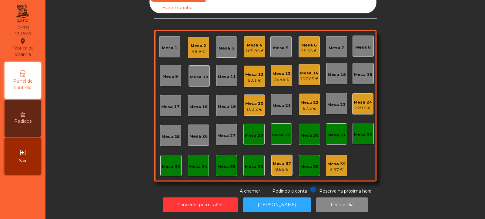
scroll to position [0, 0]
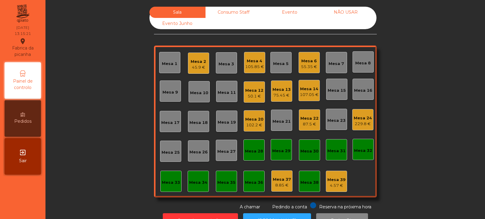
click at [333, 120] on div "Mesa 23" at bounding box center [337, 120] width 18 height 6
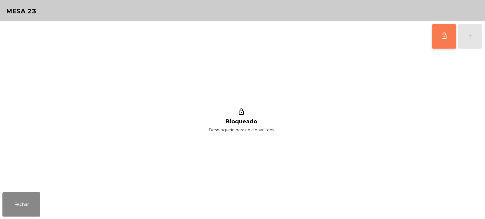
click at [438, 43] on button "lock_outline" at bounding box center [444, 36] width 24 height 24
click at [468, 42] on button "add" at bounding box center [470, 36] width 24 height 24
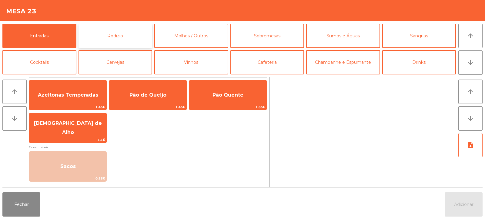
click at [112, 39] on button "Rodizio" at bounding box center [116, 36] width 74 height 24
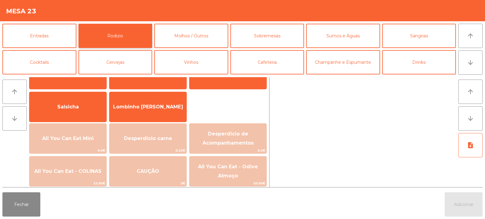
scroll to position [33, 0]
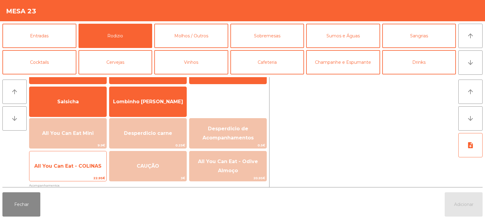
click at [77, 162] on span "All You Can Eat - COLINAS" at bounding box center [67, 166] width 77 height 16
click at [76, 164] on span "All You Can Eat - COLINAS" at bounding box center [67, 166] width 67 height 6
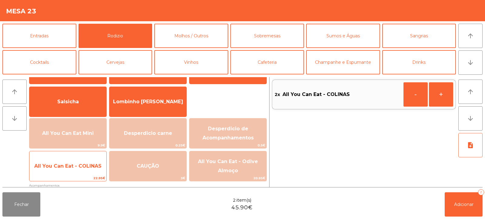
click at [77, 164] on span "All You Can Eat - COLINAS" at bounding box center [67, 166] width 67 height 6
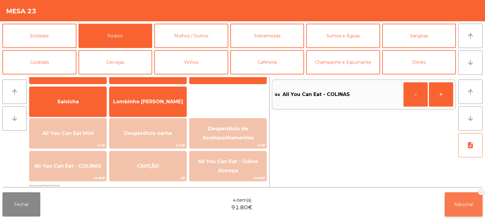
click at [457, 194] on button "Adicionar 4" at bounding box center [464, 204] width 38 height 24
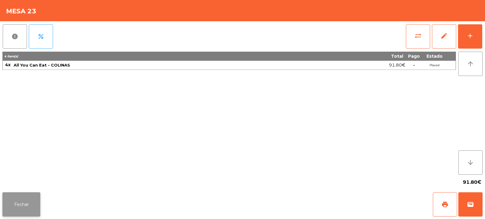
click at [20, 205] on button "Fechar" at bounding box center [21, 204] width 38 height 24
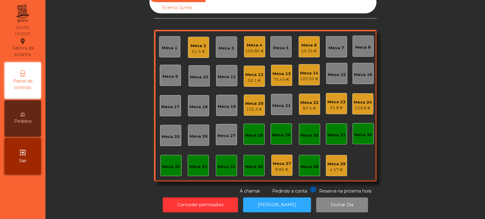
scroll to position [0, 0]
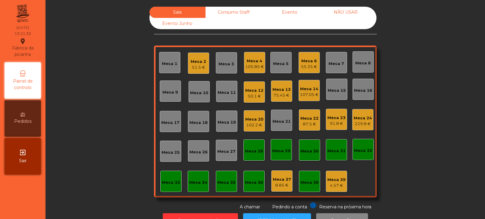
click at [200, 71] on div "Mesa 2 51.5 €" at bounding box center [198, 62] width 21 height 21
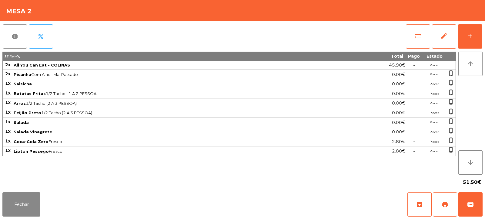
click at [197, 65] on span "All You Can Eat - COLINAS" at bounding box center [177, 64] width 326 height 5
click at [21, 211] on button "Fechar" at bounding box center [21, 204] width 38 height 24
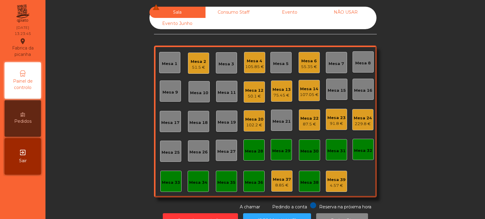
click at [310, 61] on div "Mesa 6" at bounding box center [309, 61] width 16 height 6
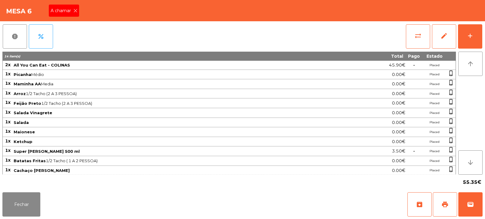
click at [77, 12] on icon at bounding box center [75, 10] width 4 height 4
click at [23, 207] on button "Fechar" at bounding box center [21, 204] width 38 height 24
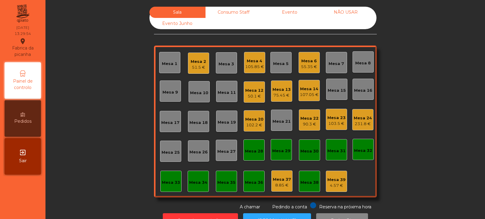
click at [190, 128] on div "Mesa 18" at bounding box center [198, 121] width 21 height 21
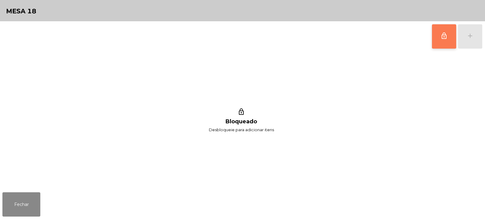
click at [444, 34] on span "lock_outline" at bounding box center [444, 35] width 7 height 7
click at [468, 37] on div "add" at bounding box center [470, 35] width 7 height 7
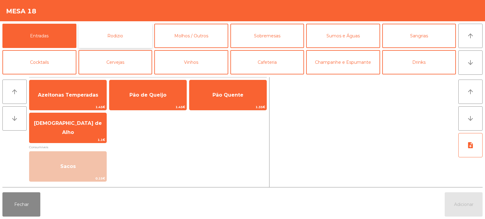
click at [118, 42] on button "Rodizio" at bounding box center [116, 36] width 74 height 24
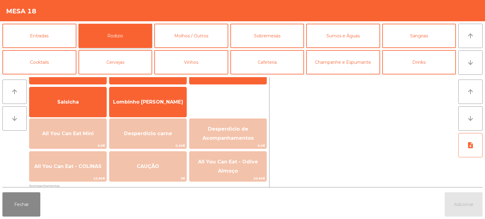
scroll to position [37, 0]
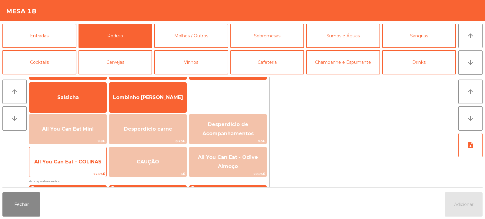
click at [70, 164] on span "All You Can Eat - COLINAS" at bounding box center [67, 161] width 77 height 16
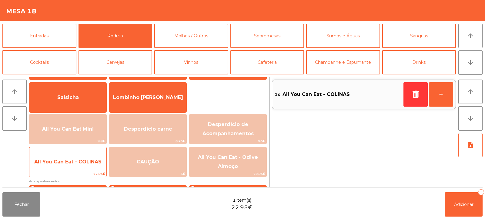
click at [74, 165] on span "All You Can Eat - COLINAS" at bounding box center [67, 161] width 77 height 16
click at [75, 164] on span "All You Can Eat - COLINAS" at bounding box center [67, 161] width 77 height 16
click at [75, 164] on span "All You Can Eat - COLINAS" at bounding box center [67, 162] width 67 height 6
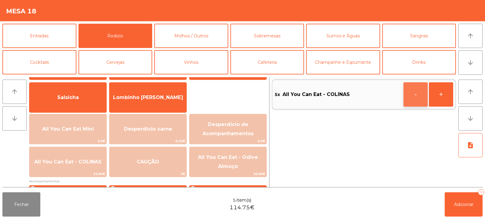
click at [407, 93] on button "-" at bounding box center [416, 94] width 24 height 24
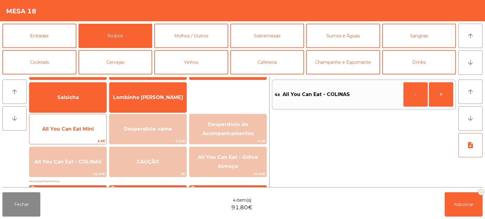
click at [84, 138] on span "9.9€" at bounding box center [67, 141] width 77 height 6
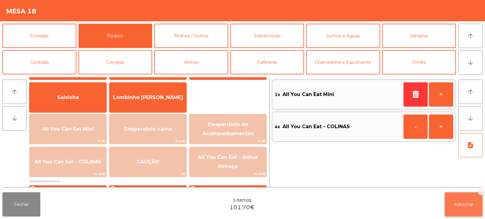
click at [464, 208] on button "Adicionar 5" at bounding box center [464, 204] width 38 height 24
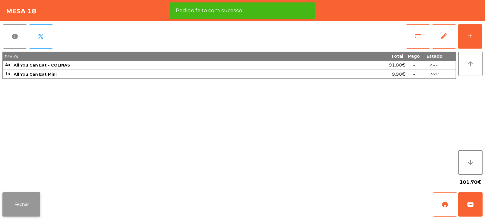
click at [26, 211] on button "Fechar" at bounding box center [21, 204] width 38 height 24
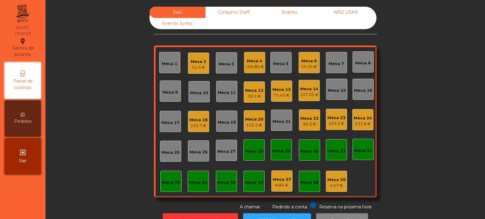
scroll to position [20, 0]
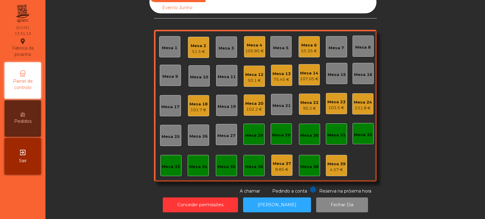
click at [172, 169] on div "Mesa 33" at bounding box center [170, 165] width 21 height 21
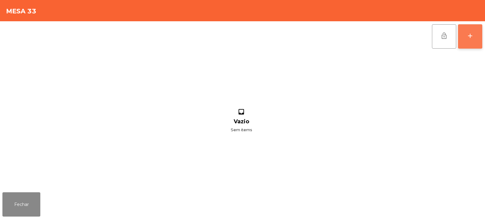
click at [470, 39] on div "add" at bounding box center [470, 35] width 7 height 7
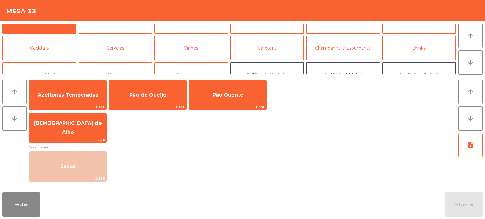
scroll to position [0, 0]
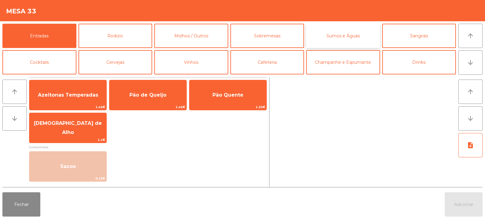
click at [326, 35] on button "Sumos e Águas" at bounding box center [343, 36] width 74 height 24
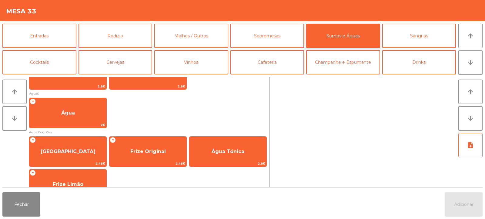
scroll to position [205, 0]
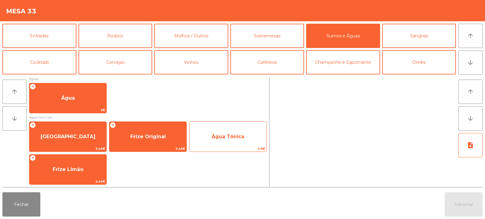
click at [219, 138] on span "Água Tónica" at bounding box center [228, 136] width 33 height 6
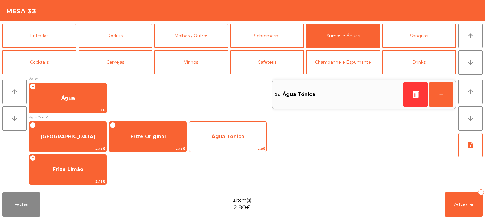
click at [226, 142] on span "Água Tónica" at bounding box center [228, 136] width 77 height 16
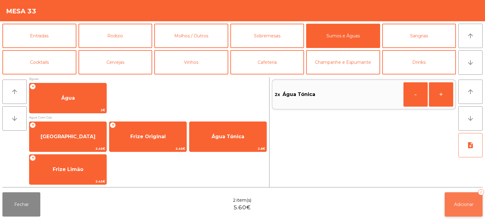
click at [452, 199] on button "Adicionar 2" at bounding box center [464, 204] width 38 height 24
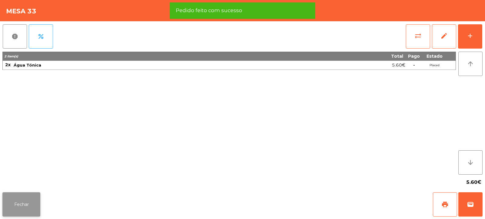
click at [28, 200] on button "Fechar" at bounding box center [21, 204] width 38 height 24
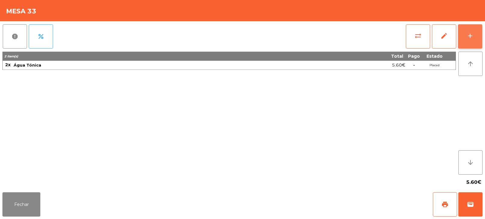
click at [463, 39] on button "add" at bounding box center [470, 36] width 24 height 24
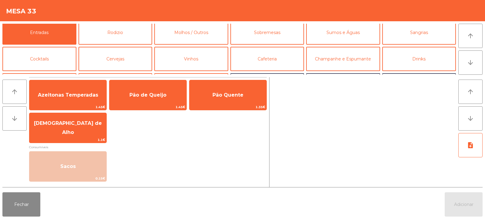
scroll to position [0, 0]
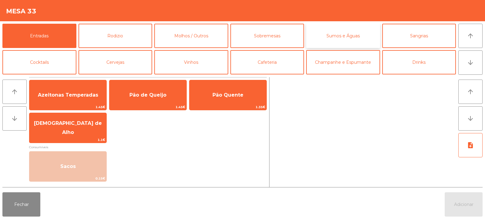
click at [340, 38] on button "Sumos e Águas" at bounding box center [343, 36] width 74 height 24
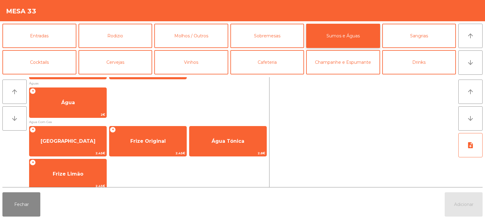
scroll to position [205, 0]
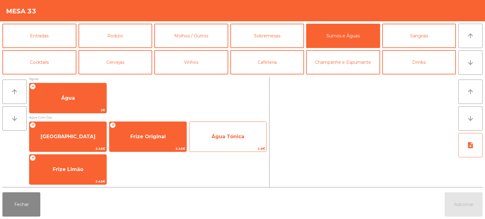
click at [226, 141] on span "Água Tónica" at bounding box center [228, 136] width 77 height 16
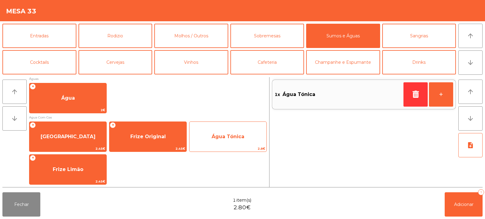
click at [231, 139] on span "Água Tónica" at bounding box center [228, 136] width 33 height 6
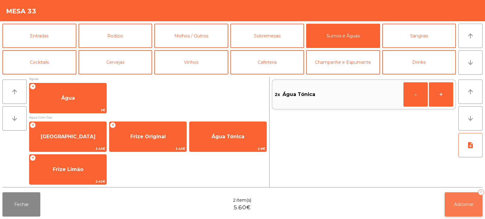
click at [452, 205] on button "Adicionar 2" at bounding box center [464, 204] width 38 height 24
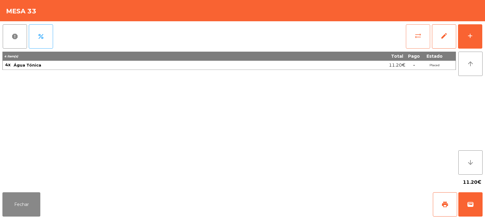
click at [417, 42] on button "sync_alt" at bounding box center [418, 36] width 24 height 24
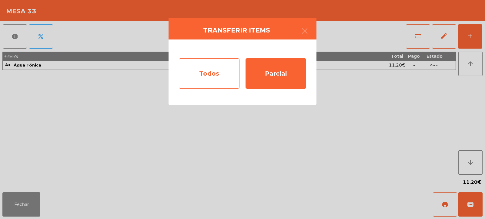
click at [201, 80] on div "Todos" at bounding box center [209, 73] width 61 height 30
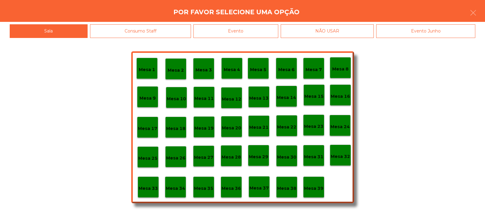
click at [221, 30] on div "Evento" at bounding box center [236, 31] width 85 height 14
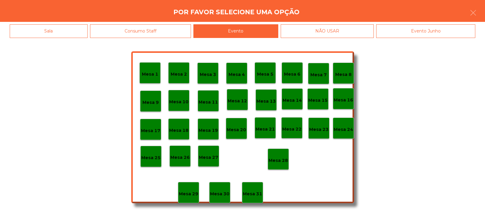
click at [280, 159] on p "Mesa 28" at bounding box center [278, 160] width 19 height 7
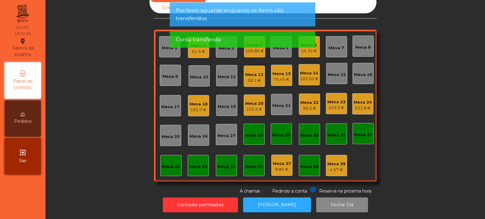
click at [357, 132] on div "Mesa 32" at bounding box center [363, 135] width 18 height 6
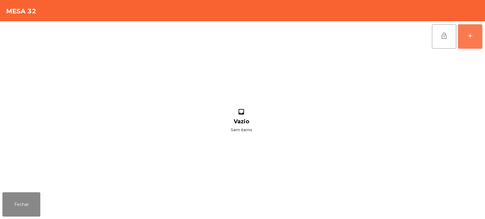
click at [466, 41] on button "add" at bounding box center [470, 36] width 24 height 24
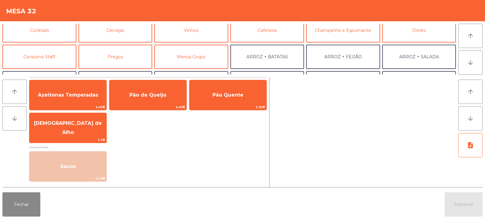
scroll to position [45, 0]
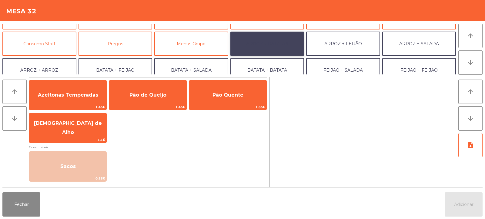
click at [271, 46] on button "ARROZ + BATATAS" at bounding box center [268, 44] width 74 height 24
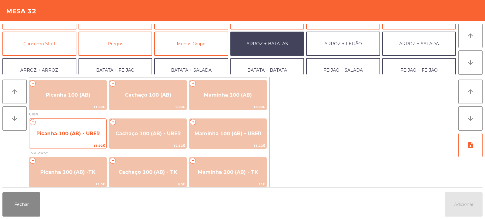
click at [63, 135] on span "Picanha 100 (AB) - UBER" at bounding box center [67, 133] width 63 height 6
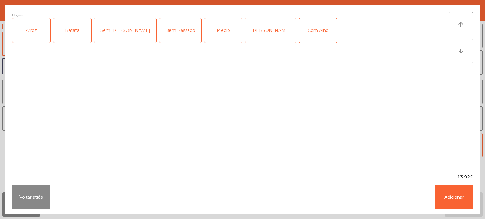
click at [34, 35] on div "Arroz" at bounding box center [31, 30] width 38 height 24
click at [69, 32] on div "Batata" at bounding box center [72, 30] width 38 height 24
click at [160, 33] on div "Bem Passado" at bounding box center [181, 30] width 42 height 24
click at [447, 196] on button "Adicionar" at bounding box center [454, 197] width 38 height 24
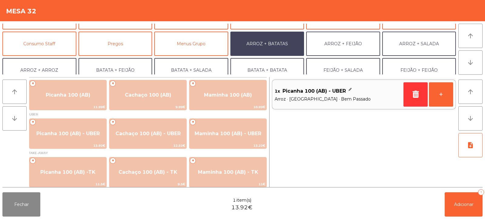
scroll to position [79, 0]
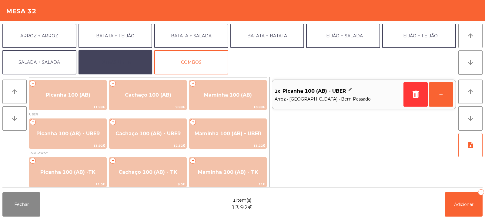
click at [125, 67] on button "EXTRAS UBER" at bounding box center [116, 62] width 74 height 24
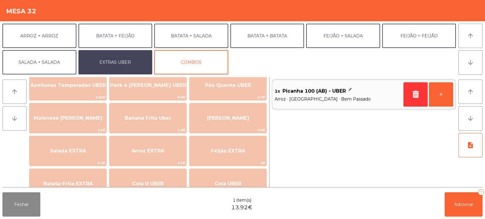
scroll to position [32, 0]
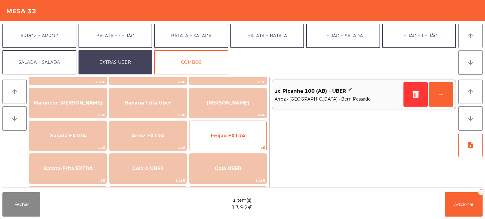
click at [219, 141] on span "Feijão EXTRA" at bounding box center [228, 135] width 77 height 16
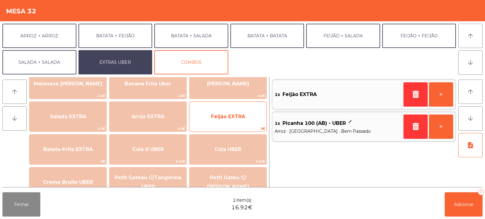
scroll to position [52, 0]
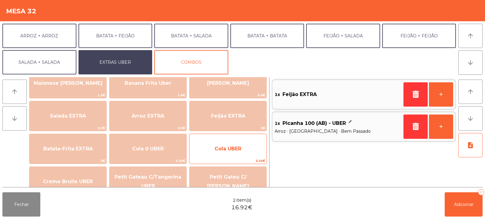
click at [232, 153] on span "Cola UBER" at bounding box center [228, 148] width 77 height 16
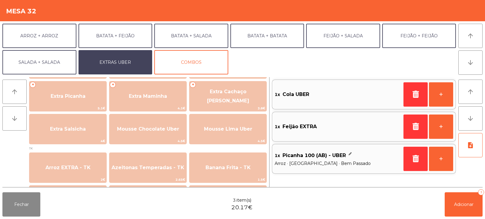
scroll to position [157, 0]
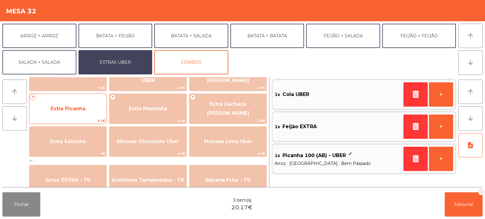
click at [77, 113] on span "Extra Picanha" at bounding box center [67, 108] width 77 height 16
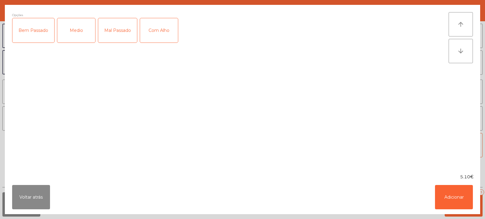
click at [33, 34] on div "Bem Passado" at bounding box center [33, 30] width 42 height 24
click at [444, 198] on button "Adicionar" at bounding box center [454, 197] width 38 height 24
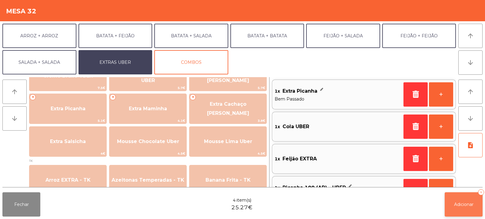
click at [456, 207] on span "Adicionar" at bounding box center [463, 203] width 19 height 5
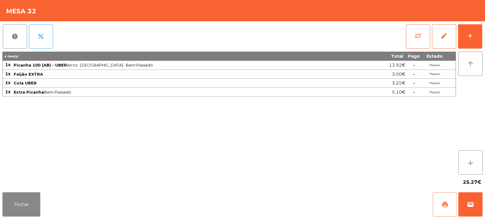
click at [442, 207] on span "print" at bounding box center [445, 204] width 7 height 7
click at [471, 198] on button "wallet" at bounding box center [471, 204] width 24 height 24
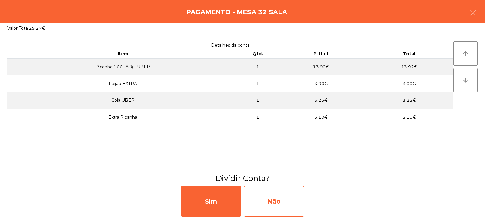
click at [291, 204] on div "Não" at bounding box center [274, 201] width 61 height 30
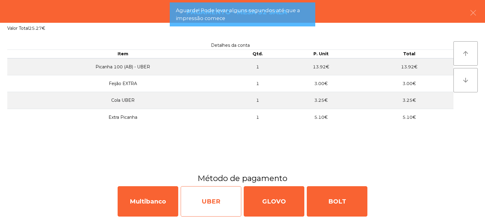
click at [210, 202] on div "UBER" at bounding box center [211, 201] width 61 height 30
select select "**"
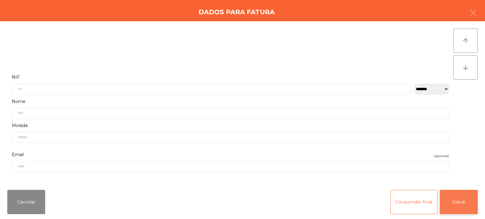
click at [452, 204] on button "Gravar" at bounding box center [459, 202] width 38 height 24
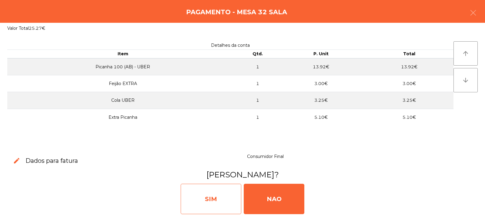
click at [225, 200] on div "SIM" at bounding box center [211, 199] width 61 height 30
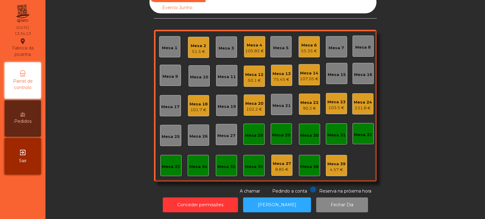
scroll to position [0, 0]
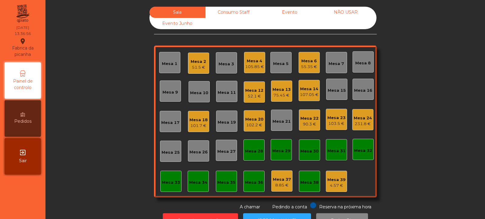
click at [201, 93] on div "Mesa 10" at bounding box center [199, 93] width 18 height 6
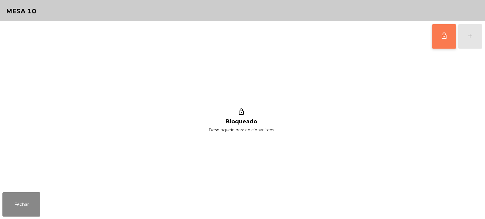
click at [448, 42] on button "lock_outline" at bounding box center [444, 36] width 24 height 24
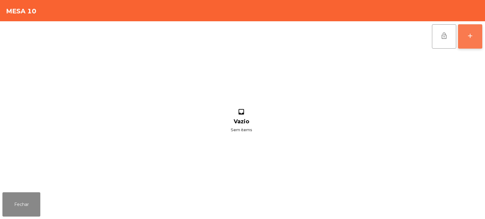
click at [470, 35] on div "add" at bounding box center [470, 35] width 7 height 7
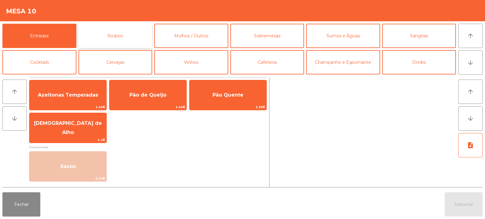
click at [113, 42] on button "Rodizio" at bounding box center [116, 36] width 74 height 24
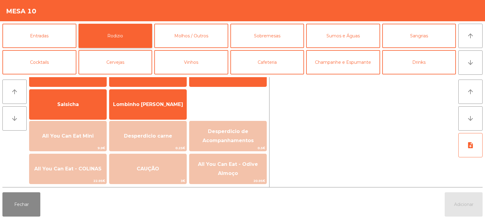
scroll to position [37, 0]
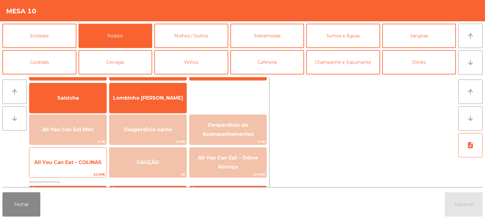
click at [76, 157] on span "All You Can Eat - COLINAS" at bounding box center [67, 162] width 77 height 16
click at [76, 159] on span "All You Can Eat - COLINAS" at bounding box center [67, 162] width 67 height 6
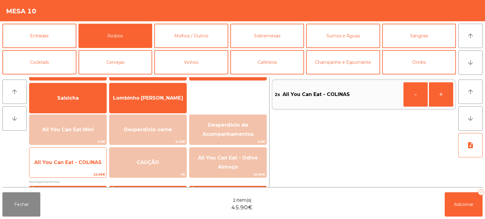
click at [72, 161] on span "All You Can Eat - COLINAS" at bounding box center [67, 162] width 67 height 6
click at [72, 163] on span "All You Can Eat - COLINAS" at bounding box center [67, 162] width 67 height 6
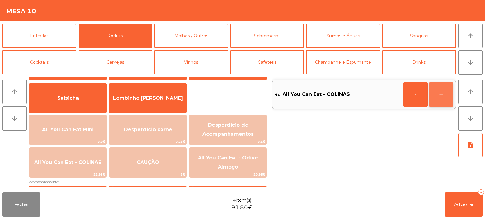
click at [443, 98] on button "+" at bounding box center [441, 94] width 24 height 24
click at [442, 92] on button "+" at bounding box center [441, 94] width 24 height 24
click at [447, 93] on button "+" at bounding box center [441, 94] width 24 height 24
click at [458, 206] on span "Adicionar" at bounding box center [463, 203] width 19 height 5
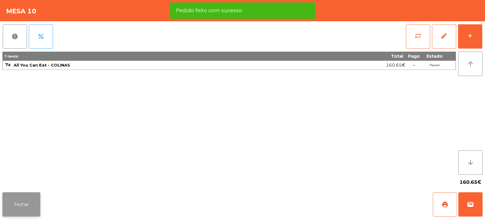
click at [16, 207] on button "Fechar" at bounding box center [21, 204] width 38 height 24
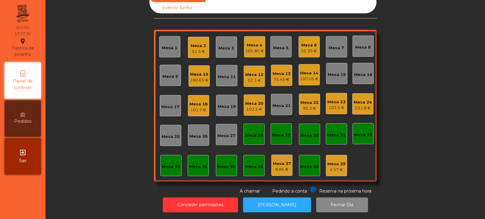
scroll to position [0, 0]
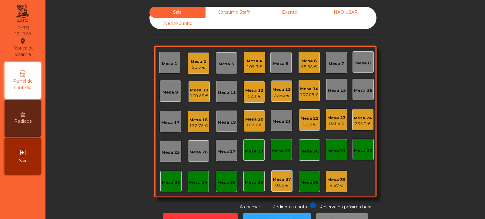
click at [227, 124] on div "Mesa 19" at bounding box center [227, 122] width 18 height 6
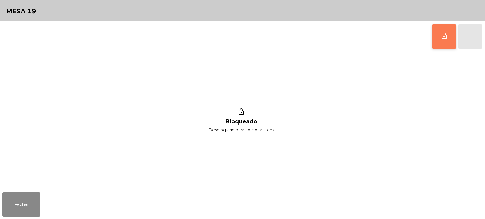
click at [442, 37] on span "lock_outline" at bounding box center [444, 35] width 7 height 7
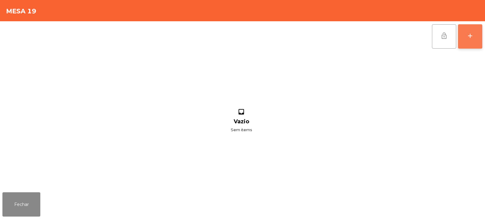
click at [470, 37] on div "add" at bounding box center [470, 35] width 7 height 7
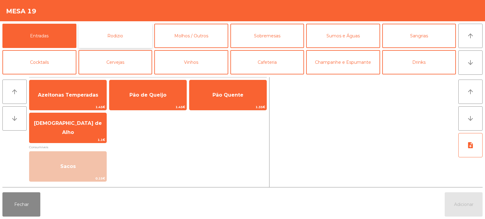
click at [131, 37] on button "Rodizio" at bounding box center [116, 36] width 74 height 24
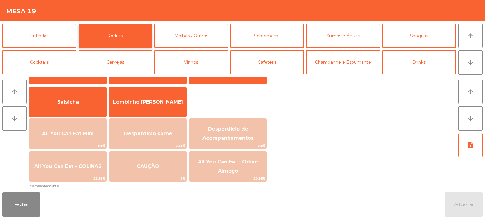
scroll to position [37, 0]
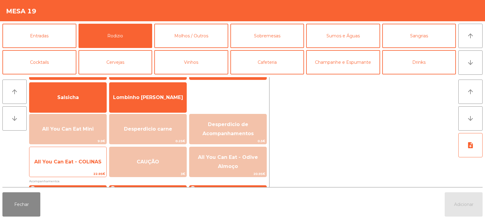
click at [69, 161] on span "All You Can Eat - COLINAS" at bounding box center [67, 162] width 67 height 6
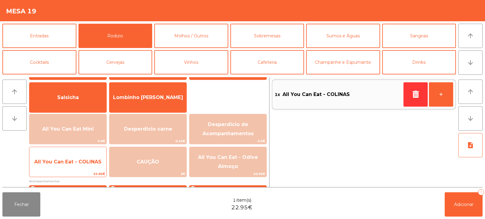
click at [70, 163] on span "All You Can Eat - COLINAS" at bounding box center [67, 162] width 67 height 6
click at [67, 164] on span "All You Can Eat - COLINAS" at bounding box center [67, 162] width 67 height 6
click at [71, 170] on span "All You Can Eat - COLINAS" at bounding box center [67, 161] width 77 height 16
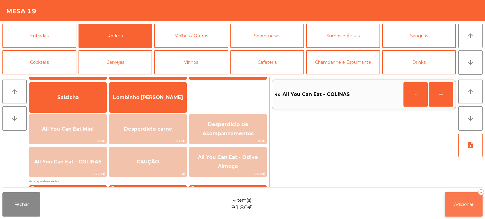
click at [458, 203] on span "Adicionar" at bounding box center [463, 203] width 19 height 5
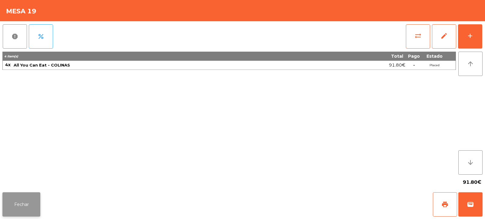
click at [21, 206] on button "Fechar" at bounding box center [21, 204] width 38 height 24
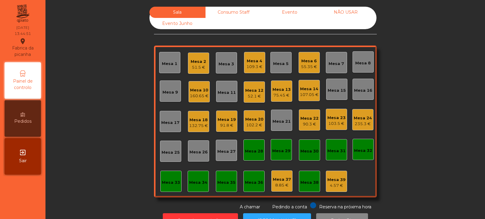
click at [339, 90] on div "Mesa 15" at bounding box center [337, 90] width 18 height 6
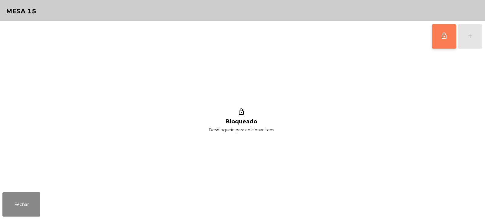
click at [450, 37] on button "lock_outline" at bounding box center [444, 36] width 24 height 24
click at [471, 37] on div "add" at bounding box center [470, 35] width 7 height 7
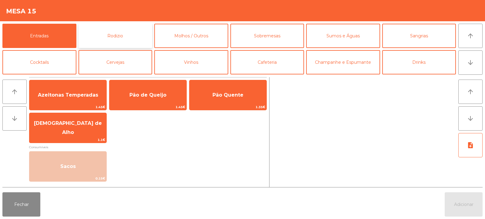
click at [125, 36] on button "Rodizio" at bounding box center [116, 36] width 74 height 24
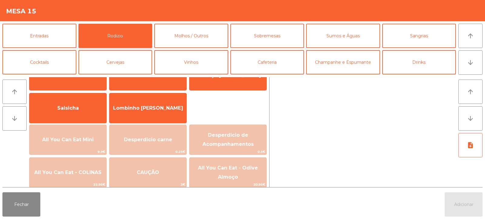
scroll to position [45, 0]
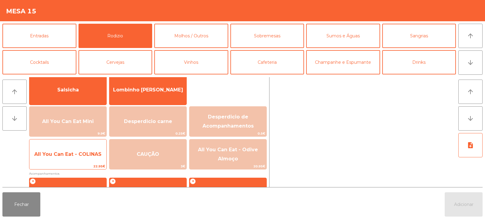
click at [73, 159] on span "All You Can Eat - COLINAS" at bounding box center [67, 154] width 77 height 16
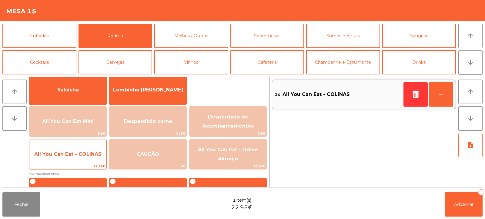
click at [71, 158] on span "All You Can Eat - COLINAS" at bounding box center [67, 154] width 77 height 16
click at [73, 157] on span "All You Can Eat - COLINAS" at bounding box center [67, 154] width 67 height 6
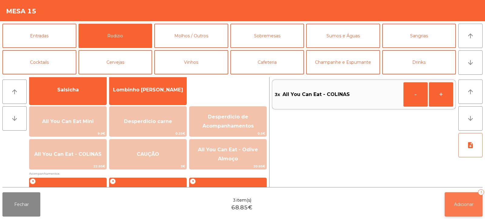
click at [458, 195] on button "Adicionar 3" at bounding box center [464, 204] width 38 height 24
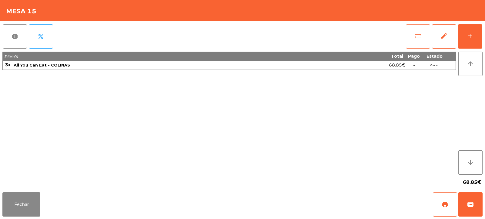
click at [419, 39] on span "sync_alt" at bounding box center [418, 35] width 7 height 7
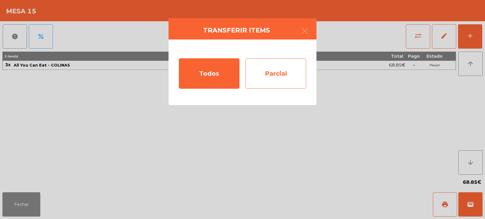
click at [270, 79] on div "Parcial" at bounding box center [276, 73] width 61 height 30
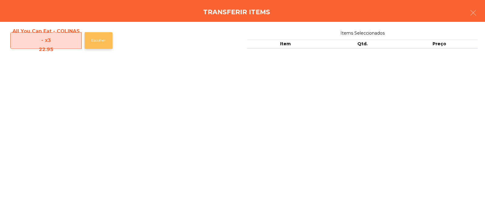
click at [98, 41] on button "Escolher" at bounding box center [99, 40] width 28 height 17
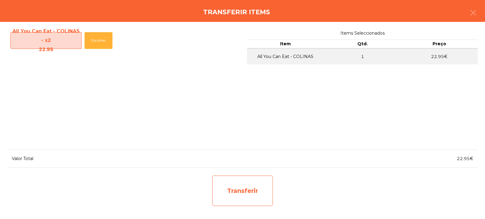
click at [212, 185] on div "Transferir" at bounding box center [242, 190] width 61 height 30
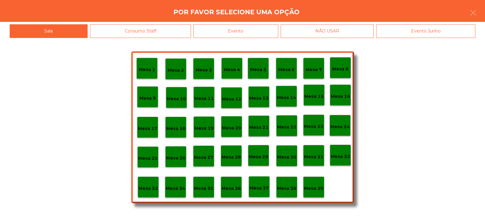
click at [262, 188] on p "Mesa 37" at bounding box center [259, 187] width 19 height 7
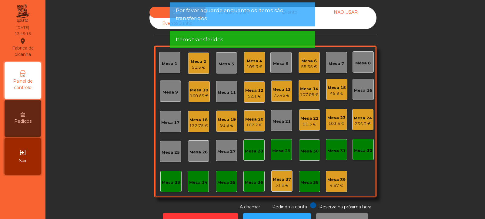
click at [341, 86] on div "Mesa 15" at bounding box center [337, 88] width 18 height 6
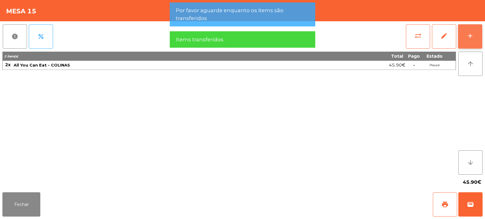
click at [465, 38] on button "add" at bounding box center [470, 36] width 24 height 24
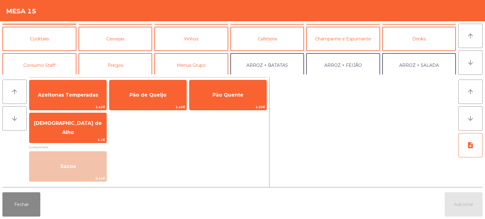
scroll to position [0, 0]
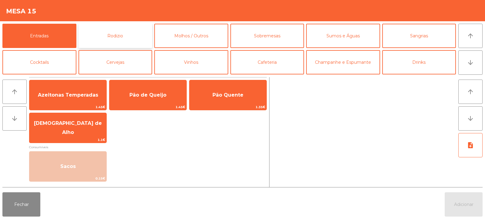
click at [132, 35] on button "Rodizio" at bounding box center [116, 36] width 74 height 24
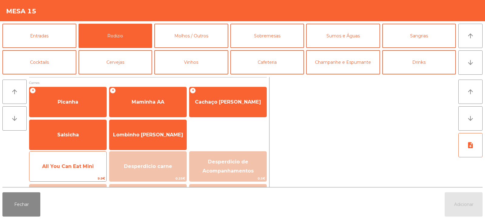
click at [92, 166] on span "All You Can Eat Mini" at bounding box center [68, 166] width 52 height 6
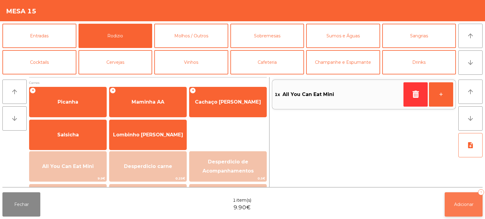
click at [466, 202] on span "Adicionar" at bounding box center [463, 203] width 19 height 5
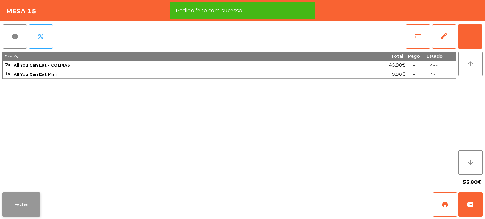
click at [26, 204] on button "Fechar" at bounding box center [21, 204] width 38 height 24
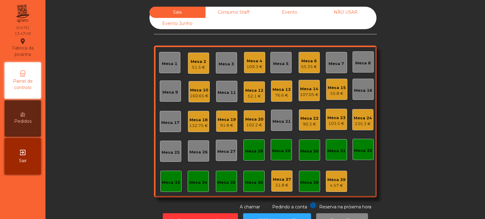
click at [205, 96] on div "160.65 €" at bounding box center [199, 96] width 19 height 6
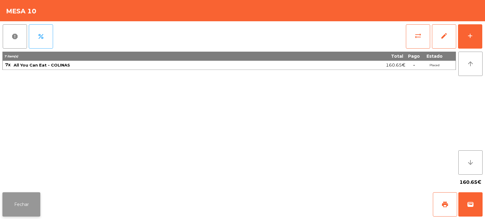
click at [21, 206] on button "Fechar" at bounding box center [21, 204] width 38 height 24
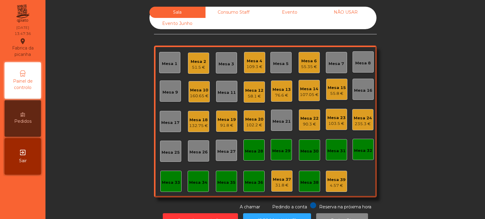
click at [366, 62] on div "Mesa 8" at bounding box center [363, 63] width 15 height 6
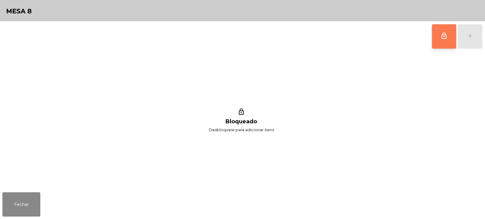
click at [444, 38] on span "lock_outline" at bounding box center [444, 35] width 7 height 7
click at [468, 41] on button "add" at bounding box center [470, 36] width 24 height 24
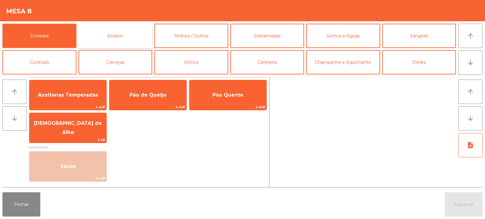
click at [109, 42] on button "Rodizio" at bounding box center [116, 36] width 74 height 24
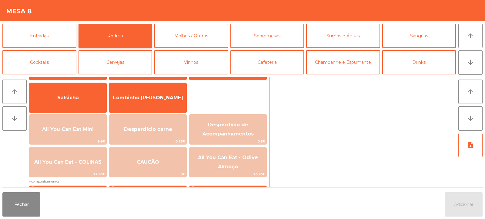
scroll to position [46, 0]
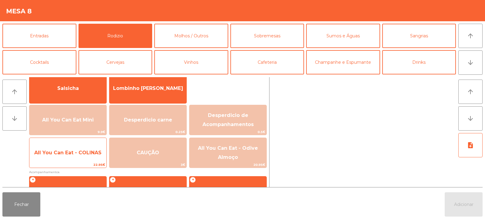
click at [75, 153] on span "All You Can Eat - COLINAS" at bounding box center [67, 153] width 67 height 6
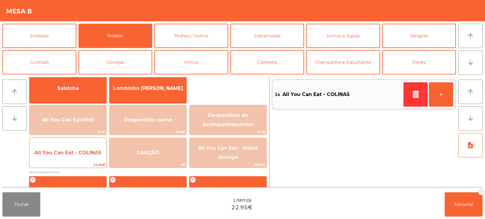
click at [74, 152] on span "All You Can Eat - COLINAS" at bounding box center [67, 153] width 67 height 6
click at [72, 156] on span "All You Can Eat - COLINAS" at bounding box center [67, 152] width 77 height 16
click at [74, 161] on span "All You Can Eat - COLINAS" at bounding box center [67, 152] width 77 height 16
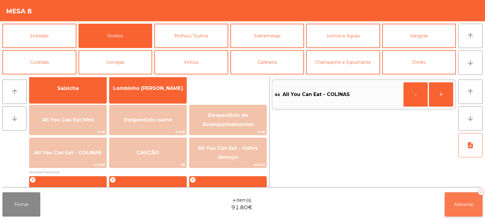
click at [460, 208] on button "Adicionar 4" at bounding box center [464, 204] width 38 height 24
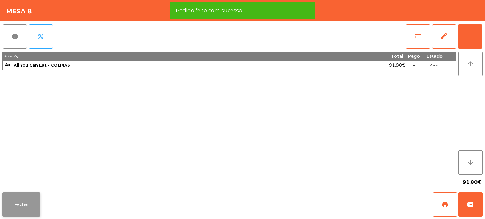
click at [31, 212] on button "Fechar" at bounding box center [21, 204] width 38 height 24
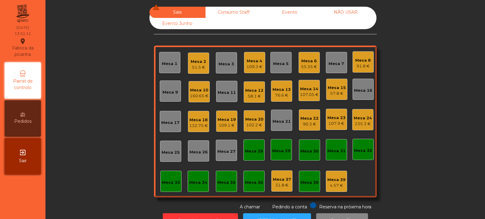
click at [200, 68] on div "51.5 €" at bounding box center [198, 67] width 15 height 6
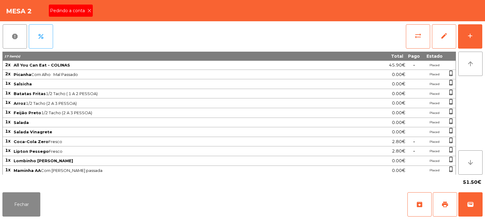
click at [88, 10] on icon at bounding box center [89, 10] width 4 height 4
click at [445, 205] on span "print" at bounding box center [445, 204] width 7 height 7
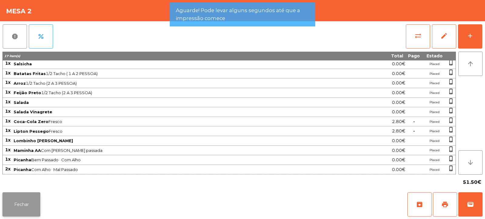
click at [24, 204] on button "Fechar" at bounding box center [21, 204] width 38 height 24
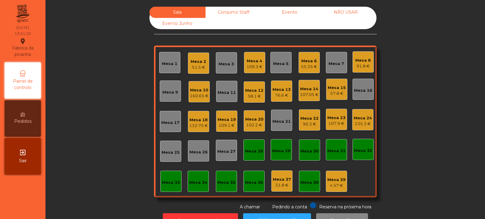
click at [197, 124] on div "132.75 €" at bounding box center [198, 126] width 19 height 6
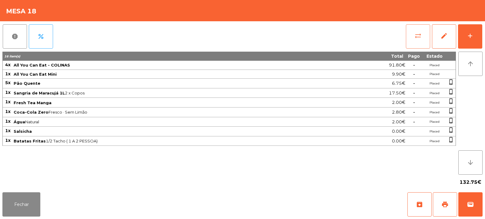
click at [423, 40] on button "sync_alt" at bounding box center [418, 36] width 24 height 24
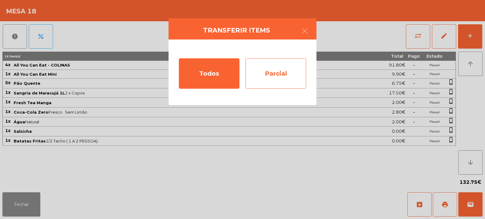
click at [283, 67] on div "Parcial" at bounding box center [276, 73] width 61 height 30
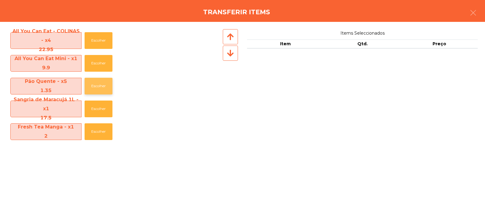
click at [101, 87] on button "Escolher" at bounding box center [99, 86] width 28 height 17
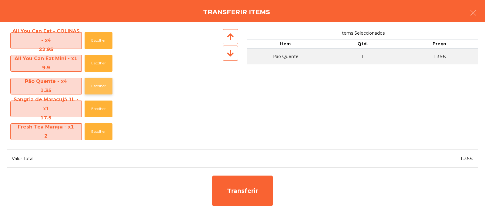
click at [100, 89] on button "Escolher" at bounding box center [99, 86] width 28 height 17
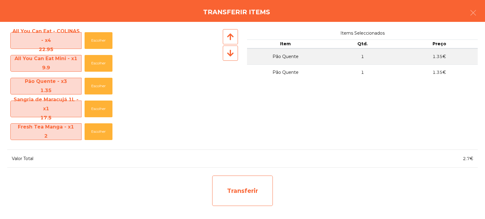
click at [219, 177] on div "Transferir" at bounding box center [242, 190] width 61 height 30
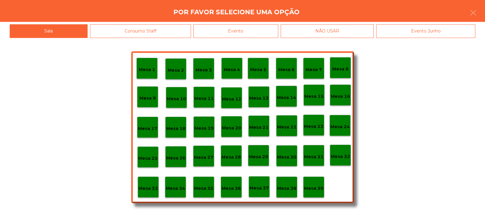
click at [265, 186] on p "Mesa 37" at bounding box center [259, 187] width 19 height 7
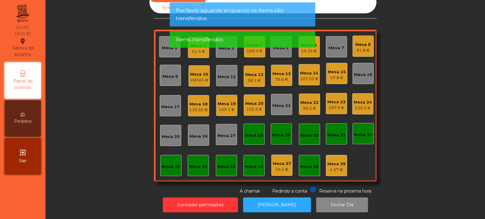
scroll to position [0, 0]
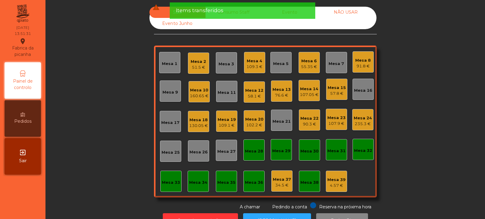
click at [282, 95] on div "76.6 €" at bounding box center [282, 95] width 18 height 6
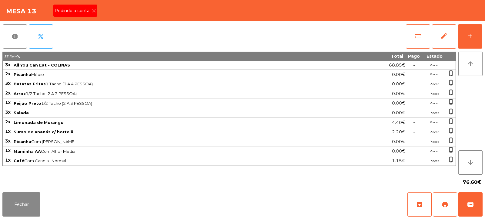
click at [94, 11] on icon at bounding box center [94, 10] width 4 height 4
click at [448, 206] on span "print" at bounding box center [445, 204] width 7 height 7
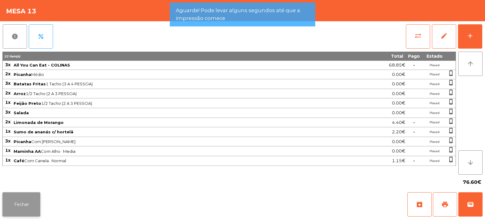
click at [31, 198] on button "Fechar" at bounding box center [21, 204] width 38 height 24
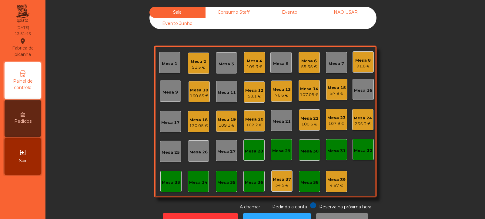
click at [199, 124] on div "130.05 €" at bounding box center [198, 126] width 19 height 6
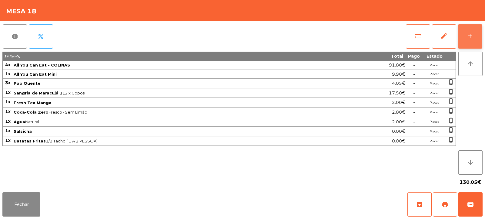
click at [469, 40] on button "add" at bounding box center [470, 36] width 24 height 24
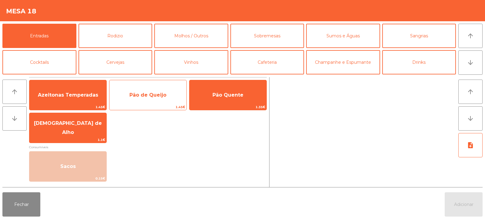
click at [165, 98] on span "Pão de Queijo" at bounding box center [148, 95] width 77 height 16
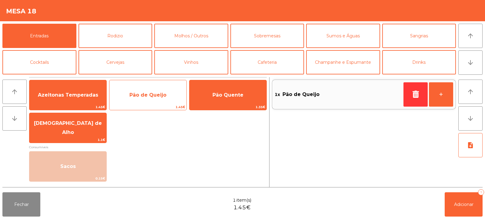
click at [168, 97] on span "Pão de Queijo" at bounding box center [148, 95] width 77 height 16
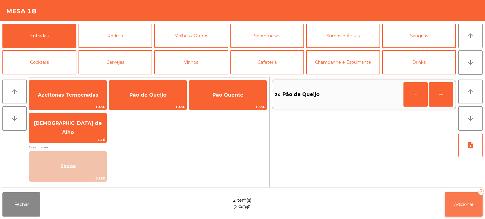
click at [451, 209] on button "Adicionar 2" at bounding box center [464, 204] width 38 height 24
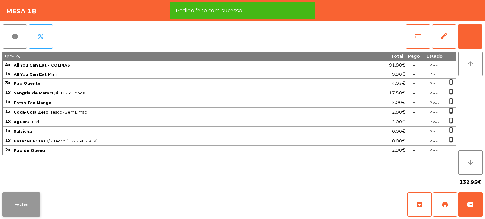
click at [27, 204] on button "Fechar" at bounding box center [21, 204] width 38 height 24
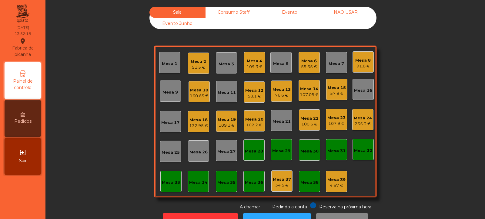
click at [223, 64] on div "Mesa 3" at bounding box center [226, 64] width 15 height 6
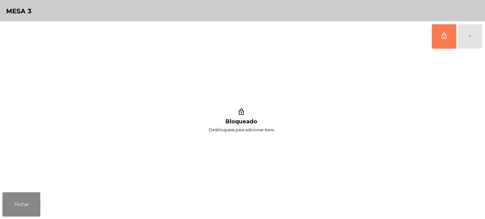
click at [440, 36] on button "lock_outline" at bounding box center [444, 36] width 24 height 24
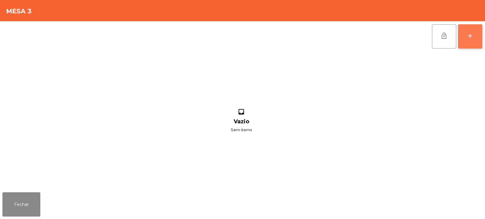
click at [472, 41] on button "add" at bounding box center [470, 36] width 24 height 24
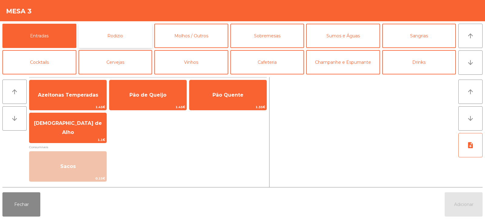
click at [122, 40] on button "Rodizio" at bounding box center [116, 36] width 74 height 24
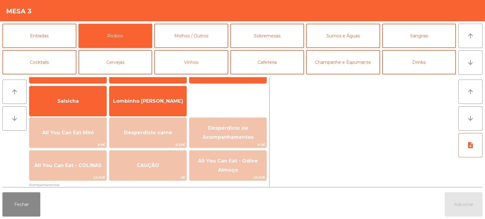
scroll to position [41, 0]
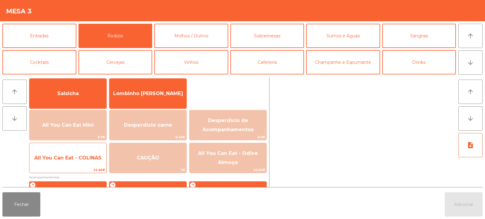
click at [85, 162] on span "All You Can Eat - COLINAS" at bounding box center [67, 158] width 77 height 16
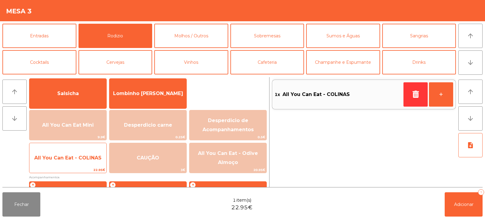
click at [87, 163] on span "All You Can Eat - COLINAS" at bounding box center [67, 158] width 77 height 16
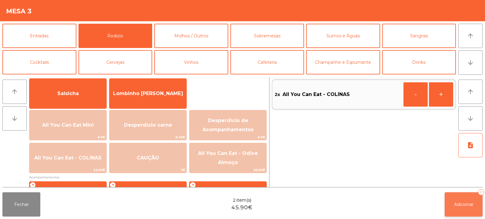
click at [455, 205] on span "Adicionar" at bounding box center [463, 203] width 19 height 5
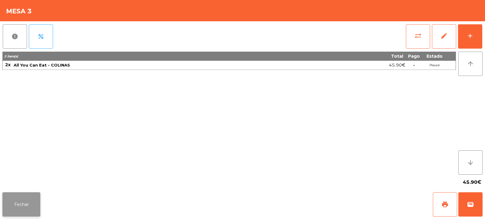
click at [26, 200] on button "Fechar" at bounding box center [21, 204] width 38 height 24
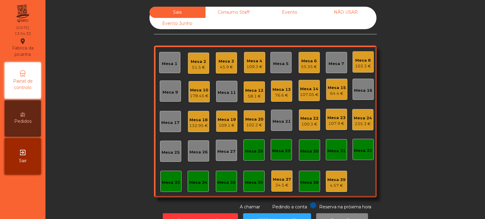
click at [194, 64] on div "Mesa 2" at bounding box center [198, 62] width 15 height 6
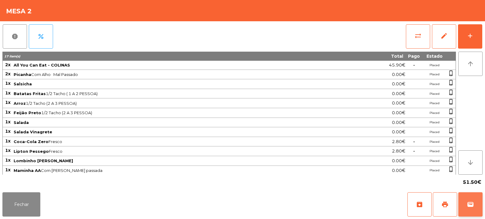
click at [469, 204] on span "wallet" at bounding box center [470, 204] width 7 height 7
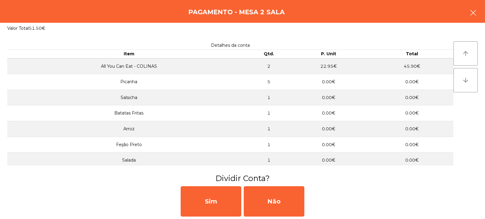
click at [473, 16] on button "button" at bounding box center [473, 13] width 17 height 18
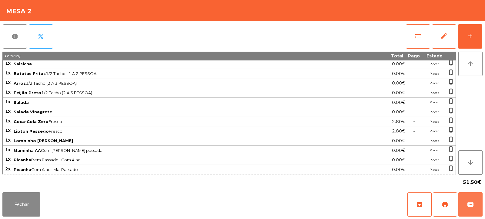
scroll to position [0, 0]
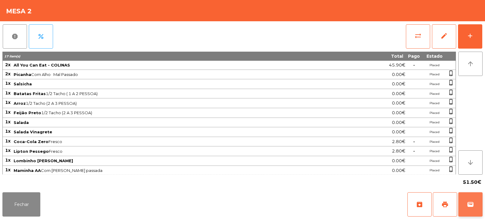
click at [469, 204] on span "wallet" at bounding box center [470, 204] width 7 height 7
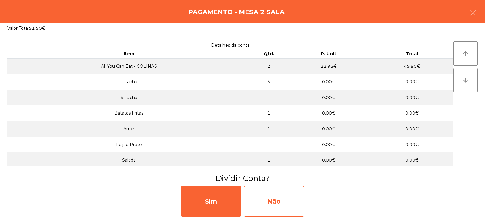
click at [275, 201] on div "Não" at bounding box center [274, 201] width 61 height 30
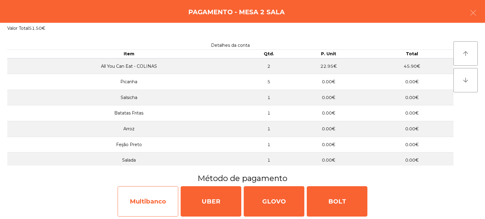
click at [166, 200] on div "Multibanco" at bounding box center [148, 201] width 61 height 30
select select "**"
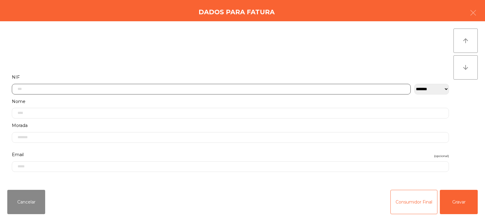
click at [230, 86] on input "text" at bounding box center [211, 89] width 399 height 11
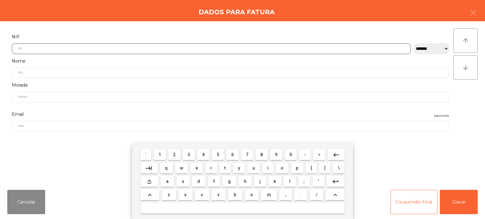
scroll to position [44, 0]
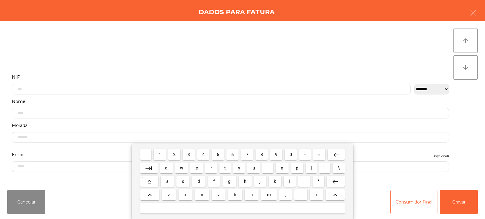
select select "**"
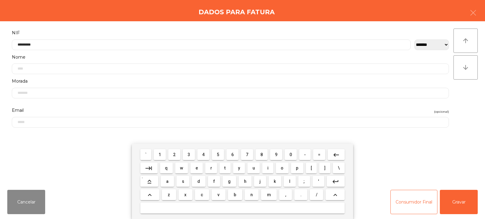
type input "*********"
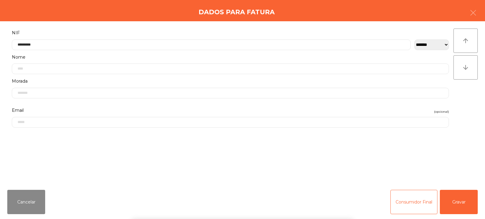
click at [464, 207] on div "` 1 2 3 4 5 6 7 8 9 0 - = keyboard_backspace keyboard_tab q w e r t y u i o p […" at bounding box center [242, 180] width 485 height 75
click at [461, 203] on button "Gravar" at bounding box center [459, 202] width 38 height 24
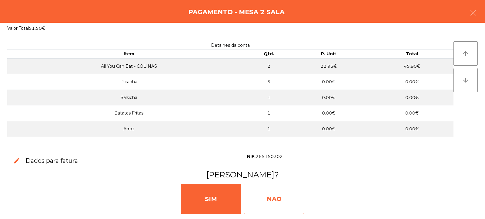
click at [277, 201] on div "NAO" at bounding box center [274, 199] width 61 height 30
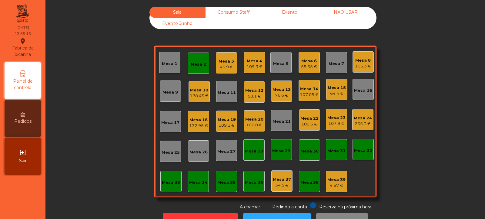
click at [197, 67] on div "Mesa 2" at bounding box center [198, 64] width 15 height 6
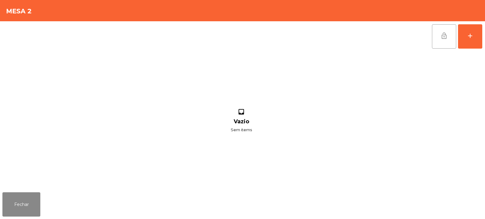
click at [443, 38] on span "lock_open" at bounding box center [444, 35] width 7 height 7
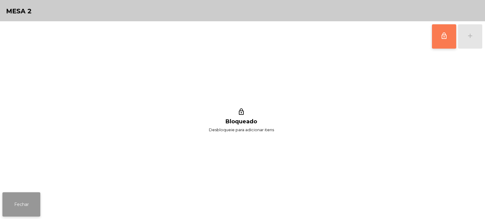
click at [39, 203] on button "Fechar" at bounding box center [21, 204] width 38 height 24
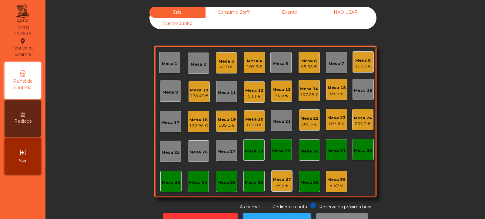
scroll to position [20, 0]
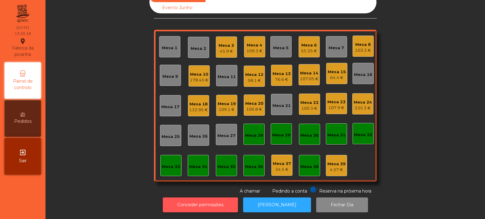
click at [232, 197] on button "Conceder permissões" at bounding box center [200, 204] width 75 height 15
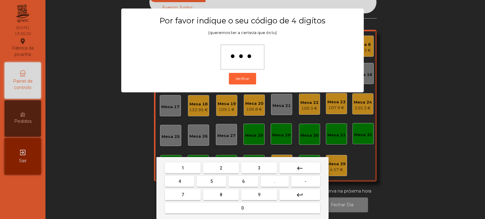
type input "****"
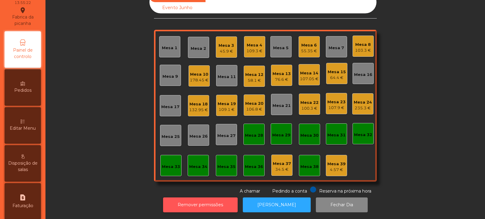
scroll to position [54, 0]
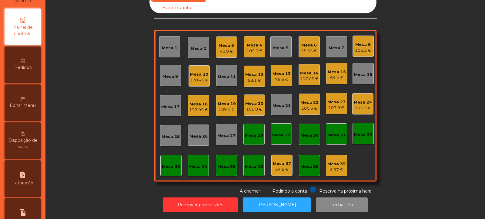
click at [29, 182] on span "Faturação" at bounding box center [22, 183] width 21 height 6
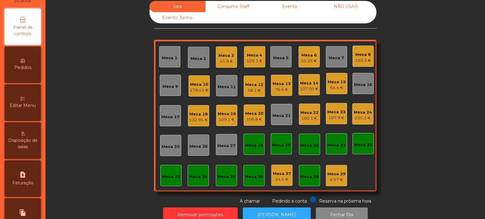
select select "*"
select select "****"
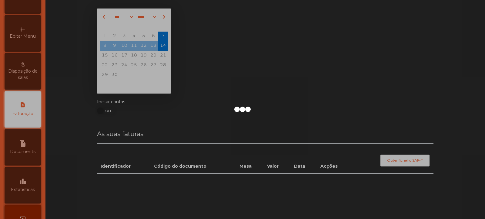
scroll to position [20, 0]
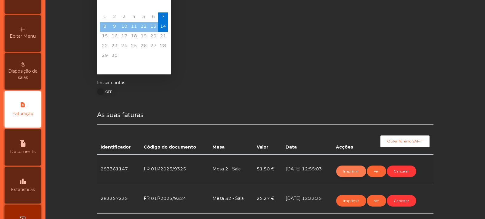
click at [353, 171] on button "Imprimir" at bounding box center [351, 171] width 30 height 12
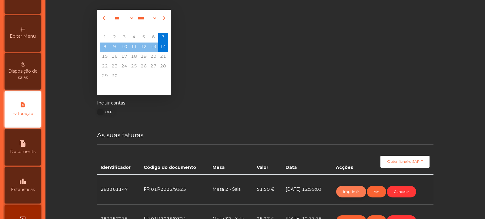
scroll to position [0, 0]
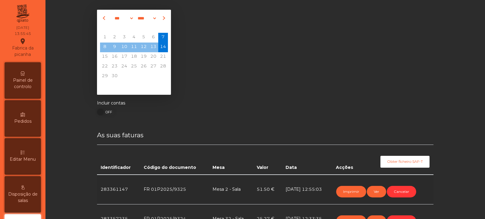
click at [27, 93] on div "Painel de controlo" at bounding box center [23, 80] width 36 height 36
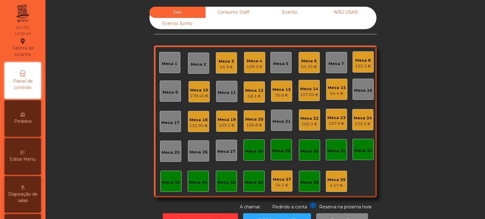
click at [282, 97] on div "76.6 €" at bounding box center [282, 95] width 18 height 6
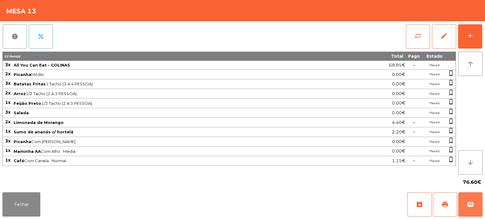
click at [468, 207] on span "wallet" at bounding box center [470, 204] width 7 height 7
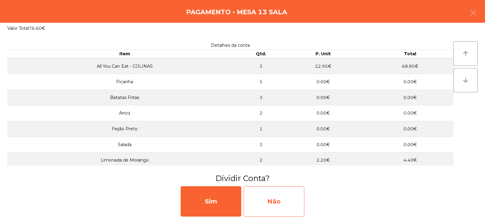
click at [288, 198] on div "Não" at bounding box center [274, 201] width 61 height 30
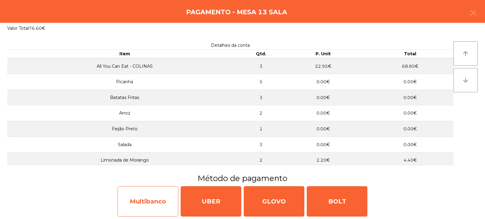
click at [165, 195] on div "Multibanco" at bounding box center [148, 201] width 61 height 30
select select "**"
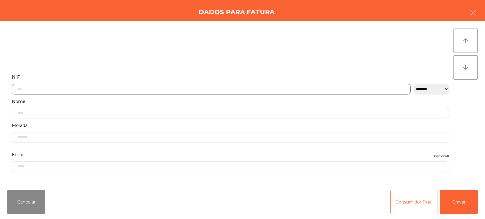
click at [235, 89] on input "text" at bounding box center [211, 89] width 399 height 11
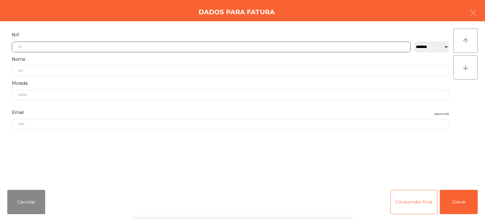
scroll to position [44, 0]
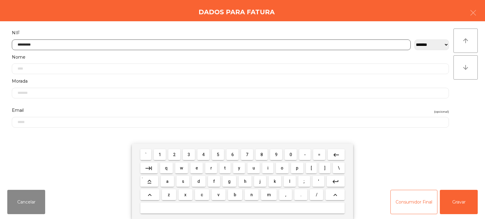
type input "*********"
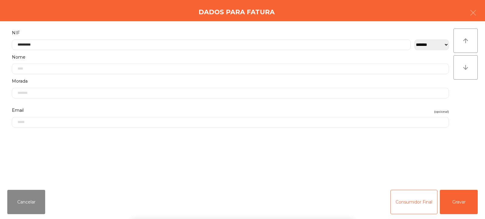
click at [463, 206] on div "` 1 2 3 4 5 6 7 8 9 0 - = keyboard_backspace keyboard_tab q w e r t y u i o p […" at bounding box center [242, 180] width 485 height 75
click at [460, 207] on button "Gravar" at bounding box center [459, 202] width 38 height 24
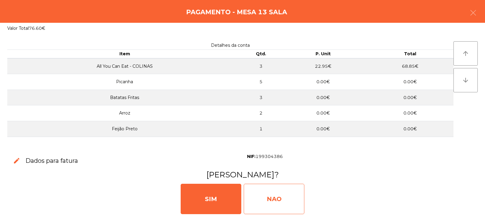
click at [278, 194] on div "NAO" at bounding box center [274, 199] width 61 height 30
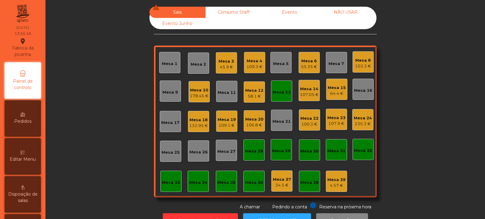
click at [257, 66] on div "109.3 €" at bounding box center [255, 67] width 16 height 6
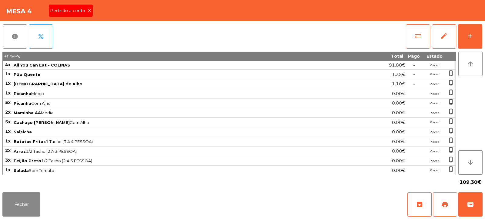
click at [90, 9] on icon at bounding box center [89, 10] width 4 height 4
click at [446, 206] on span "print" at bounding box center [445, 204] width 7 height 7
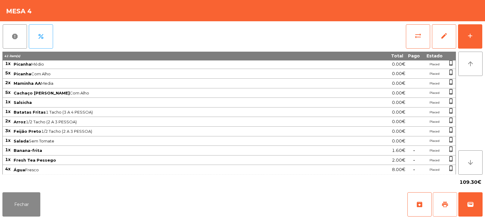
scroll to position [68, 0]
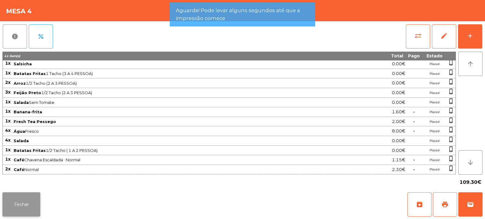
click at [29, 200] on button "Fechar" at bounding box center [21, 204] width 38 height 24
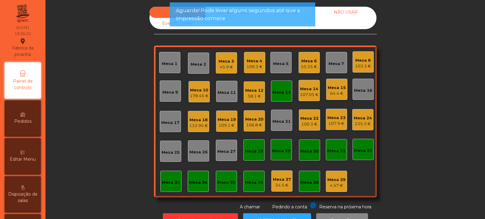
click at [284, 93] on div "Mesa 13" at bounding box center [282, 92] width 18 height 6
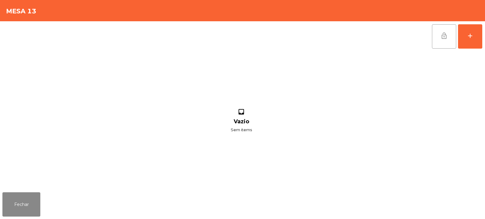
click at [442, 41] on button "lock_open" at bounding box center [444, 36] width 24 height 24
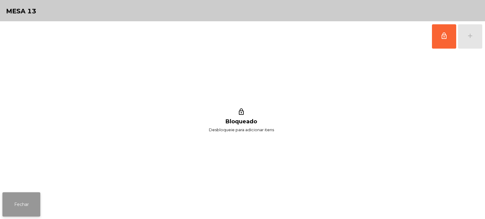
click at [30, 195] on button "Fechar" at bounding box center [21, 204] width 38 height 24
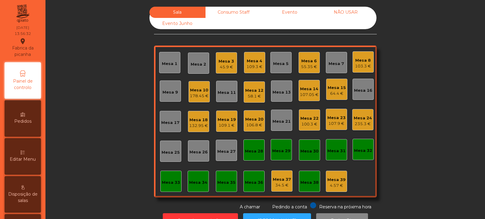
scroll to position [20, 0]
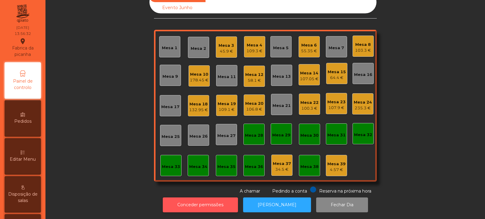
click at [215, 197] on button "Conceder permissões" at bounding box center [200, 204] width 75 height 15
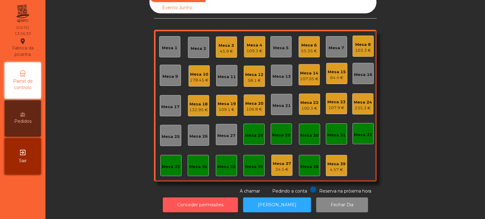
click at [174, 197] on button "Conceder permissões" at bounding box center [200, 204] width 75 height 15
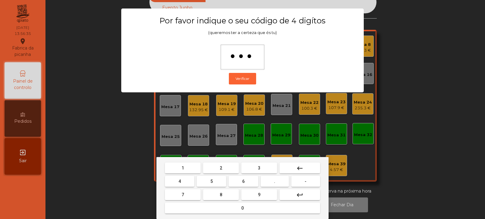
type input "****"
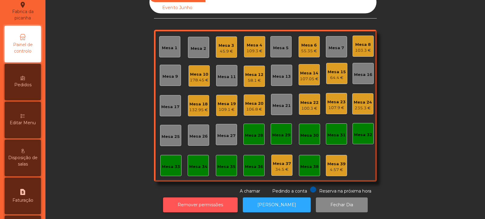
scroll to position [43, 0]
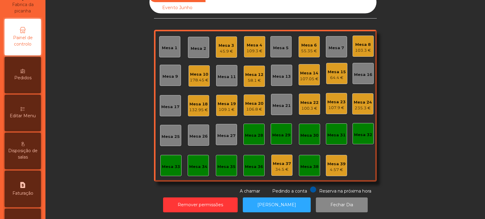
click at [29, 189] on div "request_page Faturação" at bounding box center [23, 188] width 36 height 36
select select "*"
select select "****"
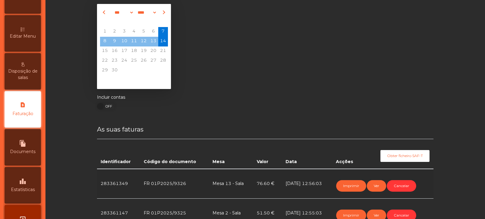
scroll to position [20, 0]
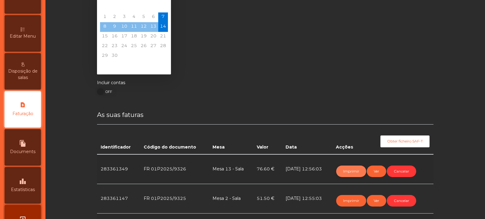
click at [349, 173] on button "Imprimir" at bounding box center [351, 171] width 30 height 12
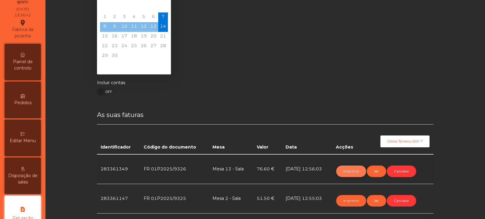
scroll to position [0, 0]
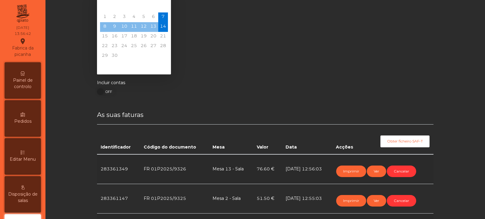
click at [29, 81] on span "Painel de controlo" at bounding box center [22, 83] width 33 height 13
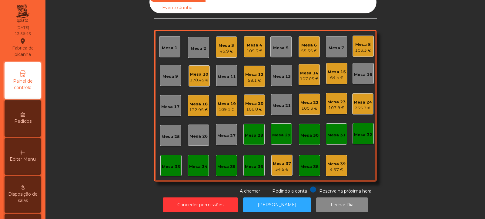
click at [252, 48] on div "109.3 €" at bounding box center [255, 51] width 16 height 6
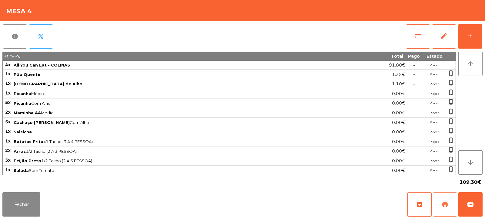
click at [448, 206] on span "print" at bounding box center [445, 204] width 7 height 7
click at [22, 200] on button "Fechar" at bounding box center [21, 204] width 38 height 24
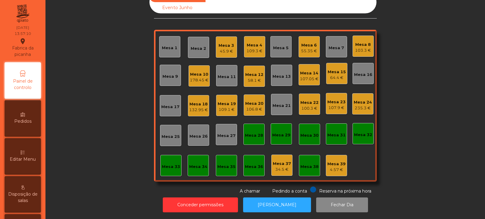
click at [232, 47] on div "Mesa 3 45.9 €" at bounding box center [226, 46] width 21 height 21
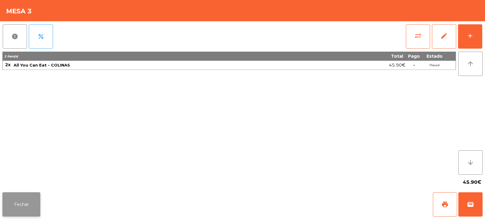
click at [34, 207] on button "Fechar" at bounding box center [21, 204] width 38 height 24
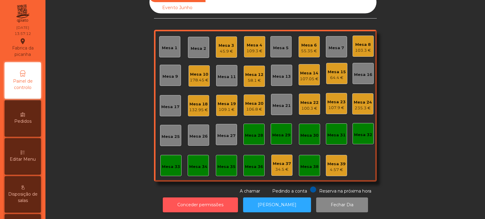
click at [201, 198] on button "Conceder permissões" at bounding box center [200, 204] width 75 height 15
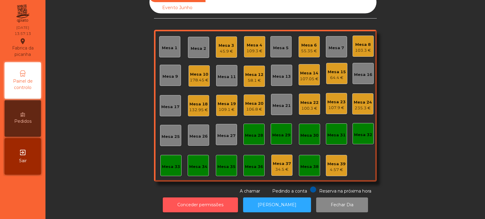
click at [179, 204] on button "Conceder permissões" at bounding box center [200, 204] width 75 height 15
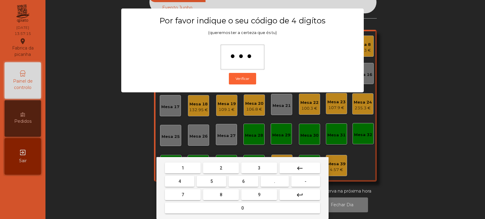
type input "****"
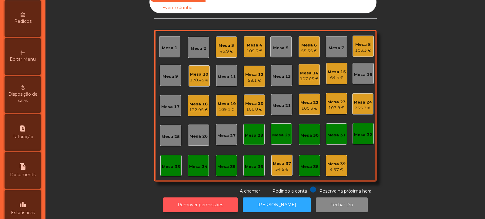
scroll to position [126, 0]
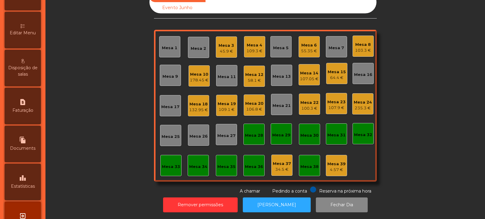
click at [32, 113] on span "Faturação" at bounding box center [22, 110] width 21 height 6
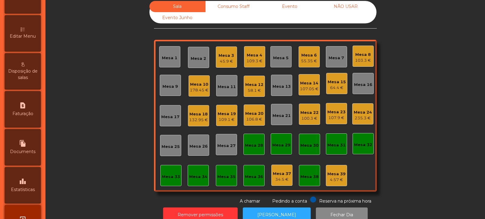
select select "*"
select select "****"
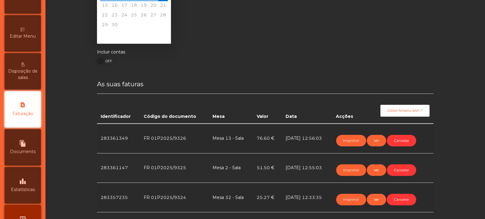
scroll to position [63, 0]
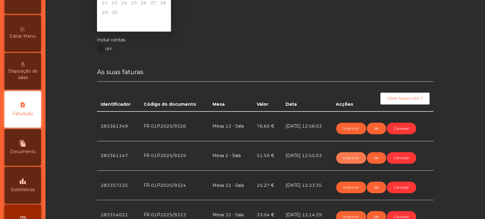
click at [351, 158] on button "Imprimir" at bounding box center [351, 158] width 30 height 12
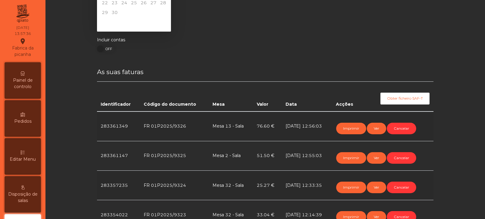
click at [30, 87] on span "Painel de controlo" at bounding box center [22, 83] width 33 height 13
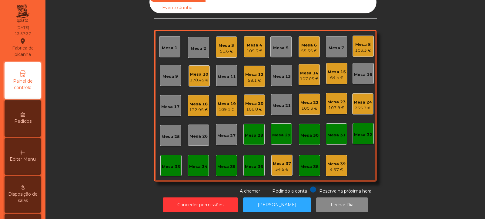
scroll to position [20, 0]
click at [279, 105] on div "Mesa 21" at bounding box center [281, 104] width 21 height 21
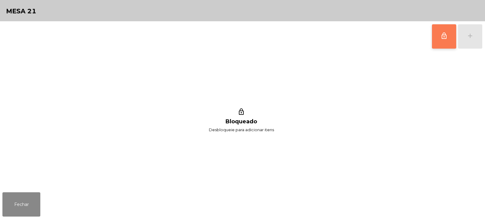
click at [448, 39] on button "lock_outline" at bounding box center [444, 36] width 24 height 24
click at [472, 39] on div "add" at bounding box center [470, 35] width 7 height 7
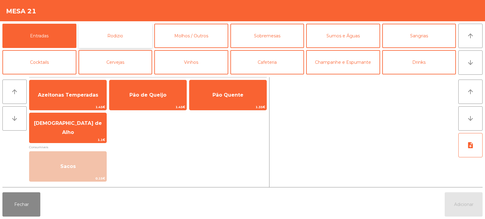
click at [126, 38] on button "Rodizio" at bounding box center [116, 36] width 74 height 24
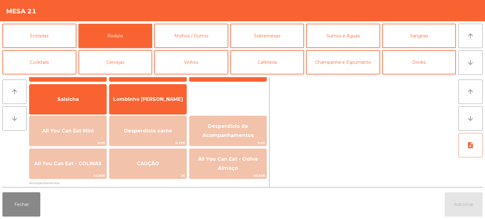
scroll to position [43, 0]
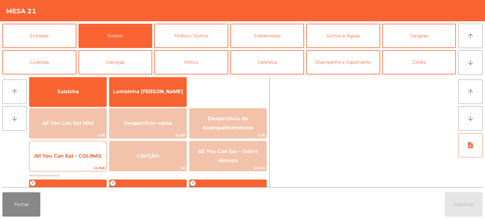
click at [70, 161] on span "All You Can Eat - COLINAS" at bounding box center [67, 156] width 77 height 16
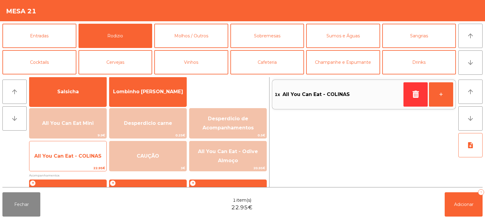
click at [68, 161] on span "All You Can Eat - COLINAS" at bounding box center [67, 156] width 77 height 16
click at [69, 160] on span "All You Can Eat - COLINAS" at bounding box center [67, 156] width 77 height 16
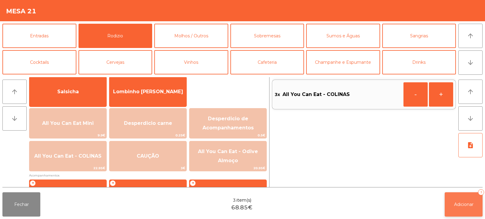
click at [460, 208] on button "Adicionar 3" at bounding box center [464, 204] width 38 height 24
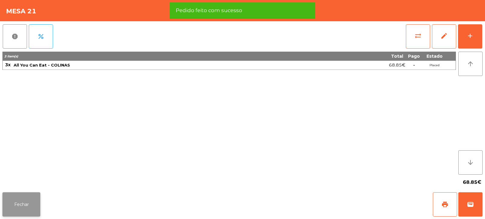
click at [16, 209] on button "Fechar" at bounding box center [21, 204] width 38 height 24
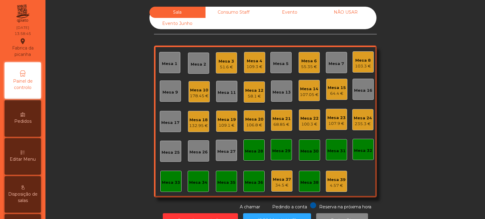
scroll to position [20, 0]
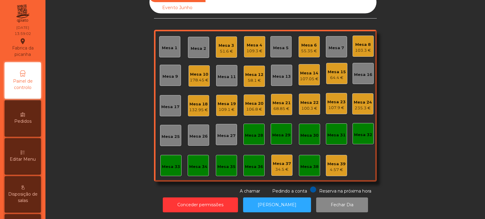
click at [331, 46] on div "Mesa 7" at bounding box center [336, 48] width 15 height 6
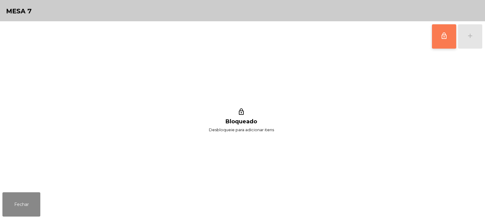
click at [443, 34] on span "lock_outline" at bounding box center [444, 35] width 7 height 7
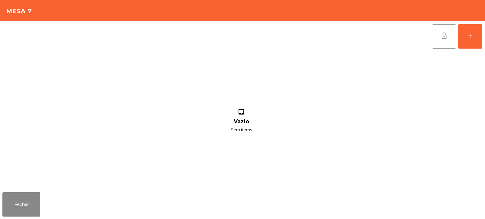
click at [483, 36] on div "lock_open add" at bounding box center [457, 36] width 51 height 30
click at [469, 37] on div "add" at bounding box center [470, 35] width 7 height 7
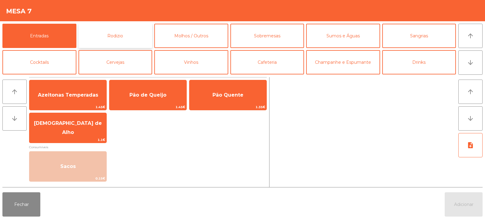
click at [130, 40] on button "Rodizio" at bounding box center [116, 36] width 74 height 24
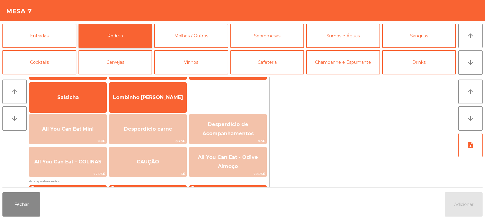
scroll to position [40, 0]
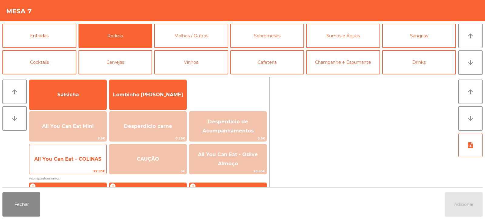
click at [72, 159] on span "All You Can Eat - COLINAS" at bounding box center [67, 159] width 67 height 6
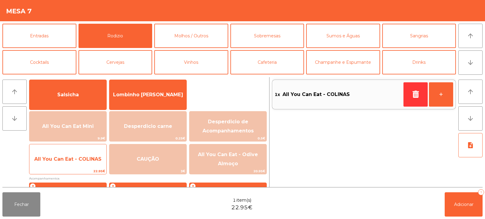
click at [74, 161] on span "All You Can Eat - COLINAS" at bounding box center [67, 159] width 67 height 6
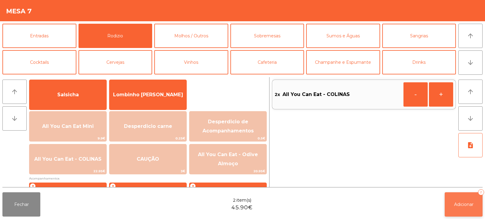
click at [455, 207] on span "Adicionar" at bounding box center [463, 203] width 19 height 5
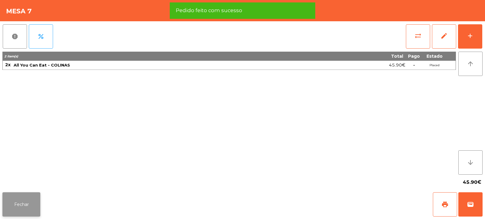
click at [22, 208] on button "Fechar" at bounding box center [21, 204] width 38 height 24
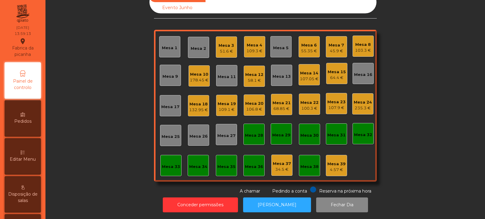
scroll to position [0, 0]
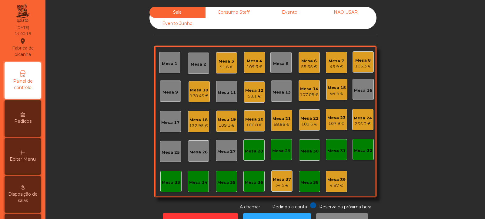
click at [220, 150] on div "Mesa 27" at bounding box center [227, 151] width 18 height 6
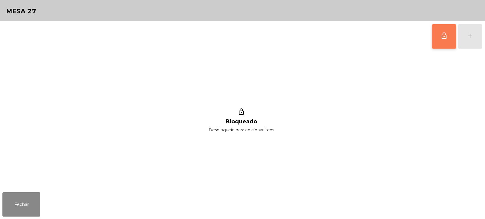
click at [445, 37] on span "lock_outline" at bounding box center [444, 35] width 7 height 7
click at [467, 40] on button "add" at bounding box center [470, 36] width 24 height 24
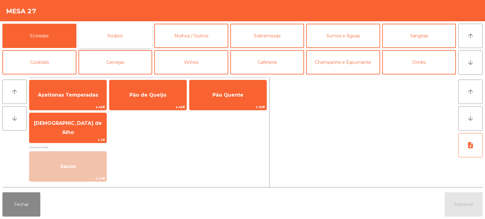
click at [135, 40] on button "Rodizio" at bounding box center [116, 36] width 74 height 24
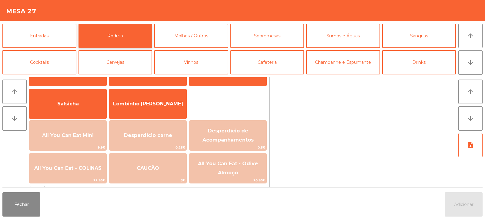
scroll to position [46, 0]
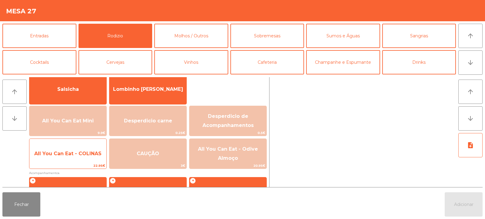
click at [93, 155] on span "All You Can Eat - COLINAS" at bounding box center [67, 153] width 67 height 6
click at [91, 156] on span "All You Can Eat - COLINAS" at bounding box center [67, 153] width 67 height 6
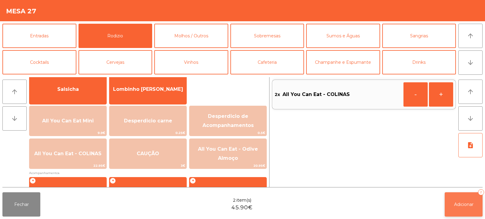
click at [453, 204] on button "Adicionar 2" at bounding box center [464, 204] width 38 height 24
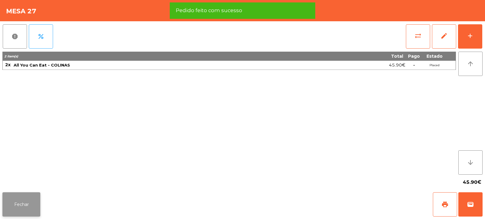
click at [34, 200] on button "Fechar" at bounding box center [21, 204] width 38 height 24
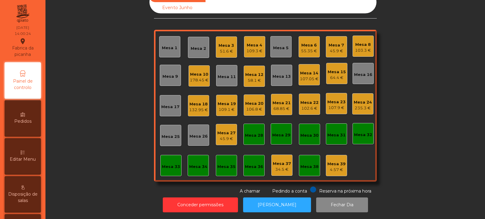
scroll to position [0, 0]
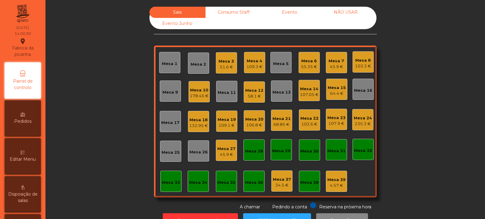
click at [254, 95] on div "58.1 €" at bounding box center [254, 96] width 18 height 6
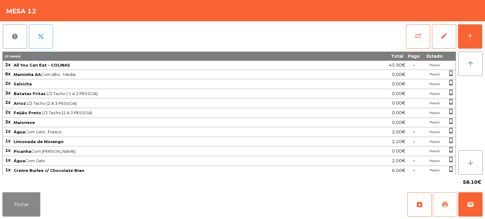
click at [448, 205] on span "print" at bounding box center [445, 204] width 7 height 7
click at [429, 33] on button "sync_alt" at bounding box center [418, 36] width 24 height 24
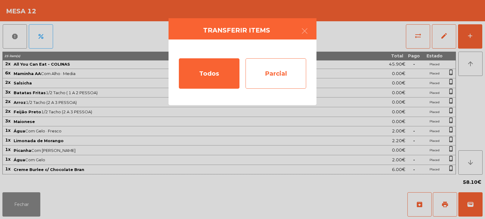
click at [288, 72] on div "Parcial" at bounding box center [276, 73] width 61 height 30
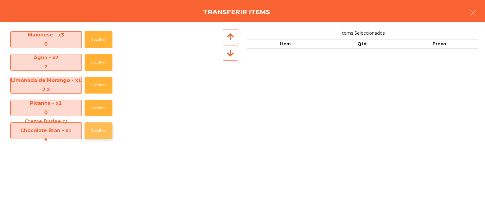
click at [108, 131] on button "Escolher" at bounding box center [99, 130] width 28 height 17
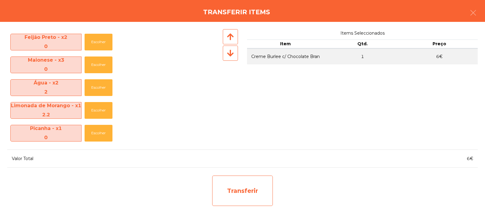
click at [241, 185] on div "Transferir" at bounding box center [242, 190] width 61 height 30
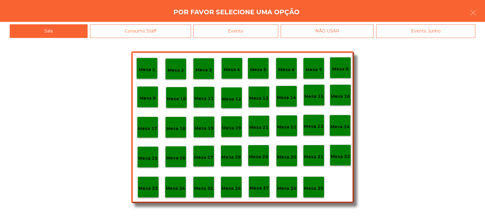
click at [315, 186] on p "Mesa 39" at bounding box center [313, 188] width 19 height 7
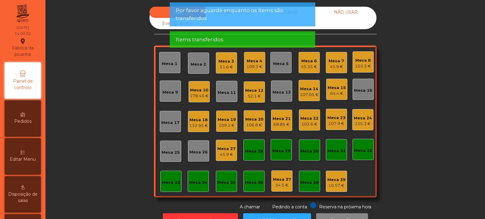
click at [251, 94] on div "52.1 €" at bounding box center [254, 96] width 18 height 6
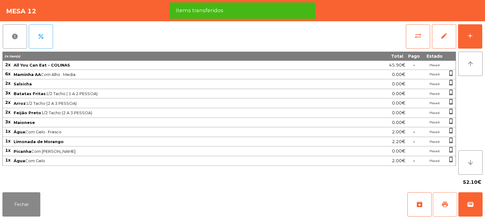
click at [442, 197] on button "print" at bounding box center [445, 204] width 24 height 24
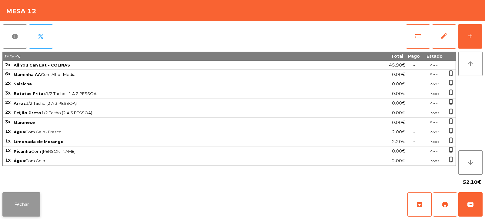
click at [22, 202] on button "Fechar" at bounding box center [21, 204] width 38 height 24
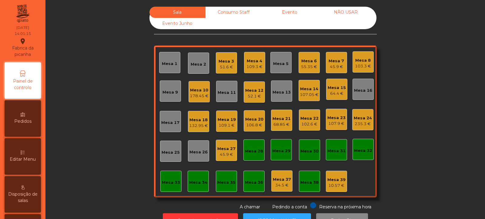
scroll to position [20, 0]
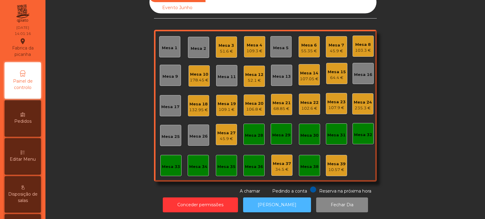
click at [271, 200] on button "[PERSON_NAME]" at bounding box center [277, 204] width 68 height 15
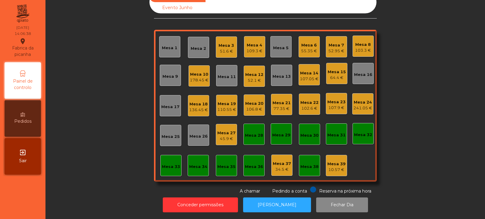
click at [281, 73] on div "Mesa 13" at bounding box center [282, 76] width 18 height 6
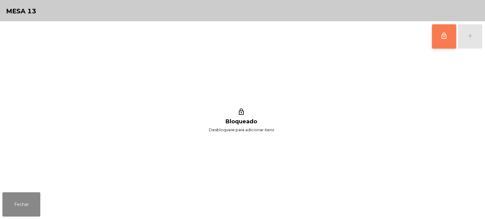
click at [445, 38] on span "lock_outline" at bounding box center [444, 35] width 7 height 7
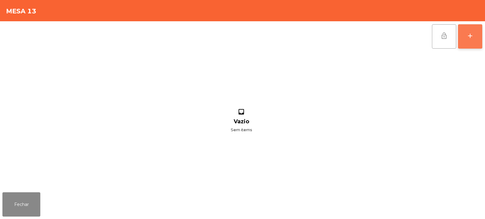
click at [468, 40] on button "add" at bounding box center [470, 36] width 24 height 24
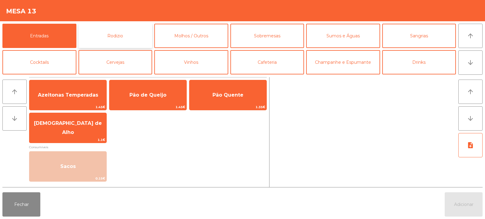
click at [115, 40] on button "Rodizio" at bounding box center [116, 36] width 74 height 24
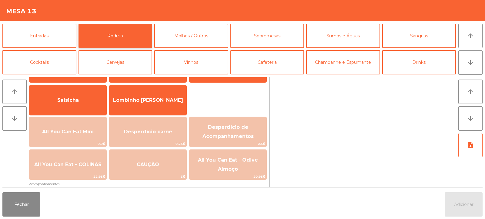
scroll to position [51, 0]
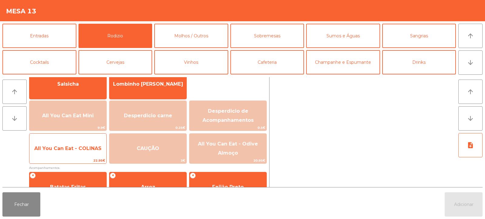
click at [78, 153] on span "All You Can Eat - COLINAS" at bounding box center [67, 148] width 77 height 16
click at [80, 153] on span "All You Can Eat - COLINAS" at bounding box center [67, 148] width 77 height 16
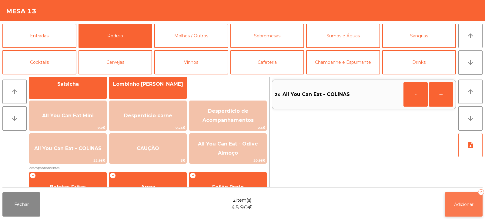
click at [459, 201] on span "Adicionar" at bounding box center [463, 203] width 19 height 5
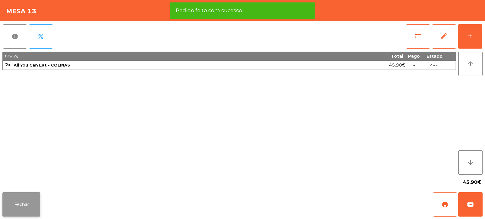
click at [22, 207] on button "Fechar" at bounding box center [21, 204] width 38 height 24
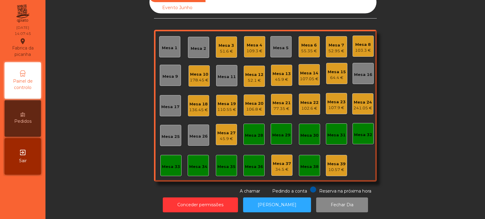
scroll to position [0, 0]
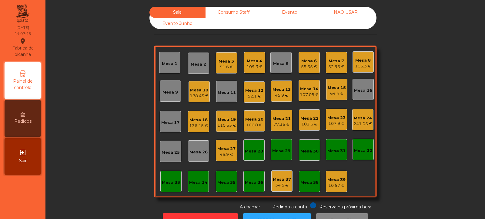
click at [278, 98] on div "45.9 €" at bounding box center [282, 95] width 18 height 6
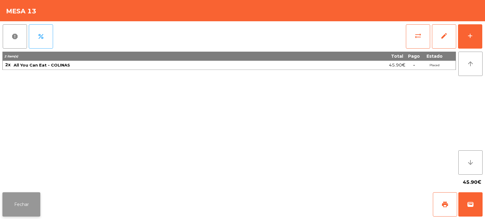
click at [30, 202] on button "Fechar" at bounding box center [21, 204] width 38 height 24
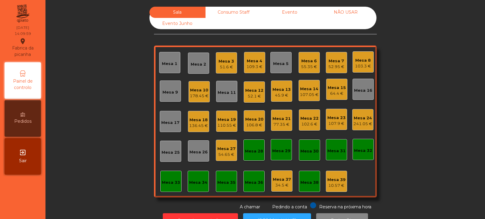
click at [312, 121] on div "Mesa 22" at bounding box center [310, 118] width 18 height 6
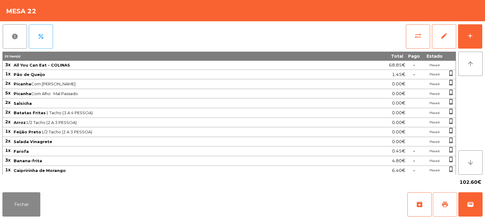
click at [451, 206] on button "print" at bounding box center [445, 204] width 24 height 24
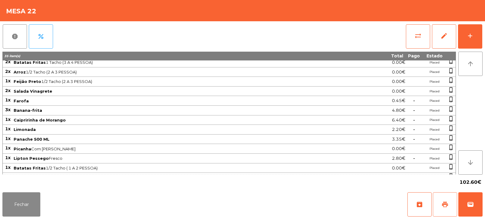
scroll to position [87, 0]
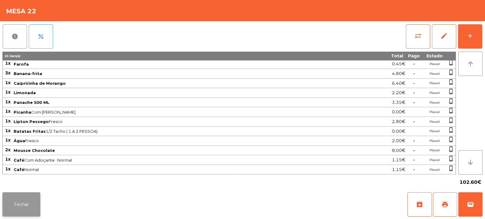
click at [27, 201] on button "Fechar" at bounding box center [21, 204] width 38 height 24
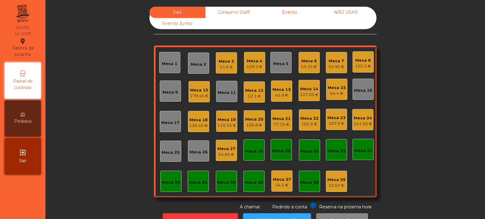
click at [306, 120] on div "Mesa 22" at bounding box center [310, 118] width 18 height 6
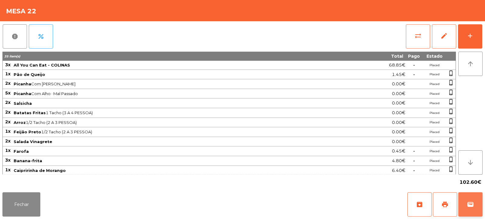
click at [469, 205] on span "wallet" at bounding box center [470, 204] width 7 height 7
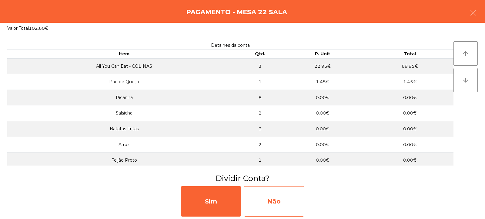
click at [283, 195] on div "Não" at bounding box center [274, 201] width 61 height 30
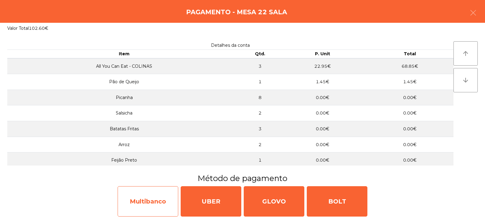
click at [159, 197] on div "Multibanco" at bounding box center [148, 201] width 61 height 30
select select "**"
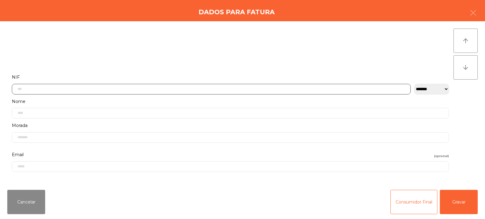
click at [270, 84] on input "text" at bounding box center [211, 89] width 399 height 11
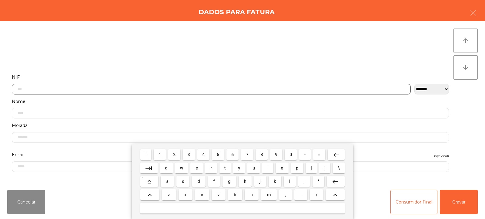
scroll to position [44, 0]
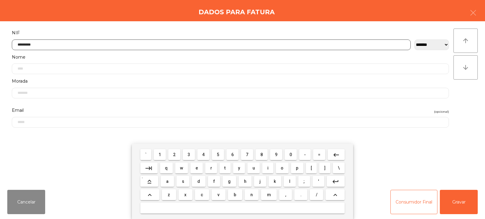
type input "*********"
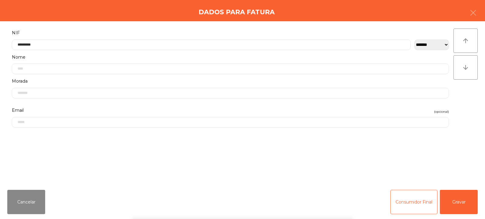
click at [452, 192] on div "` 1 2 3 4 5 6 7 8 9 0 - = keyboard_backspace keyboard_tab q w e r t y u i o p […" at bounding box center [242, 180] width 485 height 75
click at [460, 201] on button "Gravar" at bounding box center [459, 202] width 38 height 24
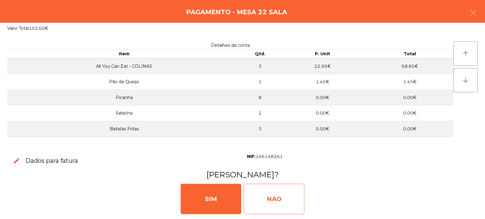
click at [282, 201] on div "NAO" at bounding box center [274, 199] width 61 height 30
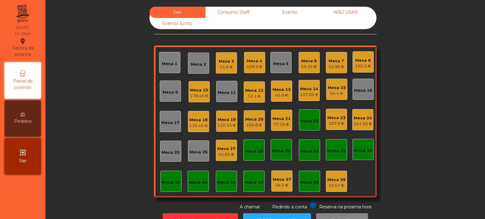
click at [302, 118] on div "Mesa 22" at bounding box center [310, 121] width 18 height 6
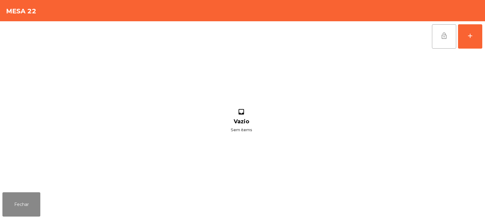
click at [444, 34] on span "lock_open" at bounding box center [444, 35] width 7 height 7
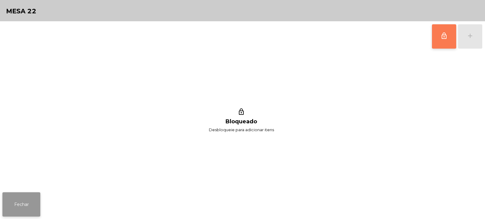
click at [31, 198] on button "Fechar" at bounding box center [21, 204] width 38 height 24
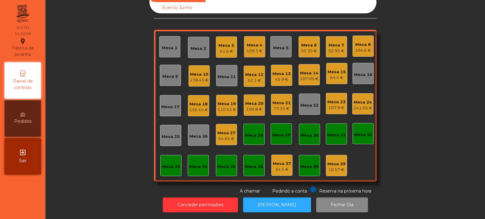
scroll to position [0, 0]
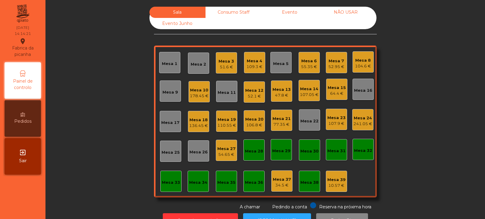
click at [222, 153] on div "54.65 €" at bounding box center [227, 154] width 18 height 6
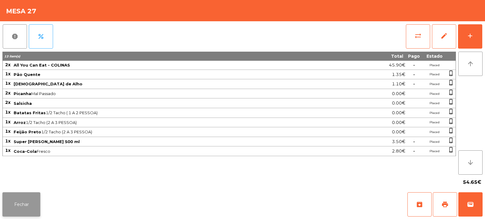
click at [26, 194] on button "Fechar" at bounding box center [21, 204] width 38 height 24
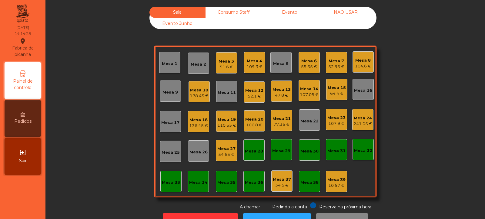
click at [253, 68] on div "109.3 €" at bounding box center [255, 67] width 16 height 6
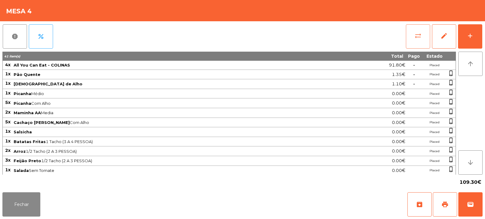
click at [422, 41] on button "sync_alt" at bounding box center [418, 36] width 24 height 24
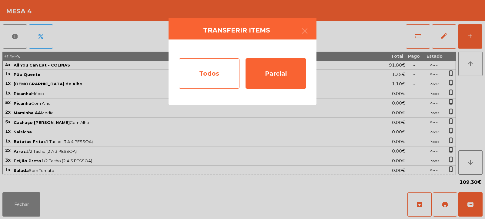
click at [216, 72] on div "Todos" at bounding box center [209, 73] width 61 height 30
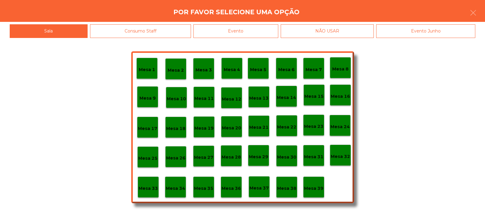
click at [269, 34] on div "Evento" at bounding box center [236, 31] width 85 height 14
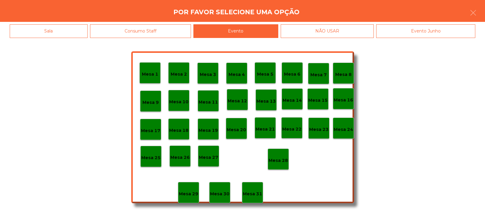
click at [279, 158] on p "Mesa 28" at bounding box center [278, 160] width 19 height 7
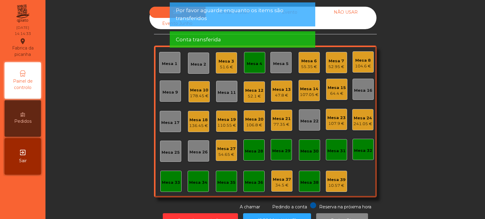
click at [222, 149] on div "Mesa 27" at bounding box center [227, 149] width 18 height 6
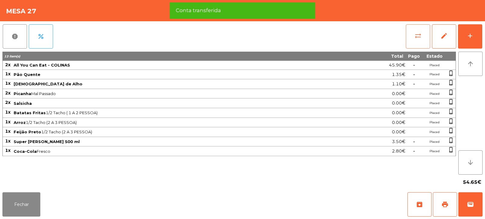
click at [424, 38] on button "sync_alt" at bounding box center [418, 36] width 24 height 24
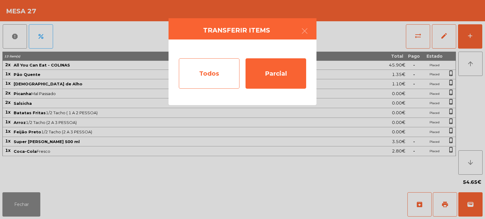
click at [222, 75] on div "Todos" at bounding box center [209, 73] width 61 height 30
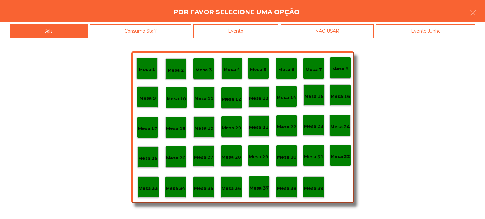
click at [239, 70] on p "Mesa 4" at bounding box center [232, 69] width 16 height 7
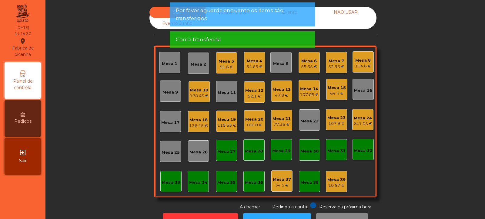
click at [223, 149] on div "Mesa 27" at bounding box center [227, 151] width 18 height 6
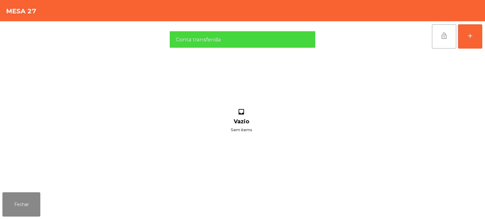
click at [440, 38] on button "lock_open" at bounding box center [444, 36] width 24 height 24
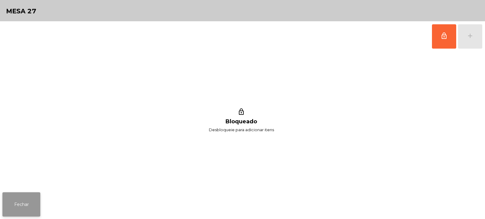
click at [20, 197] on button "Fechar" at bounding box center [21, 204] width 38 height 24
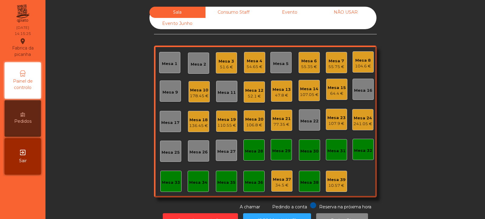
click at [254, 125] on div "106.8 €" at bounding box center [254, 125] width 18 height 6
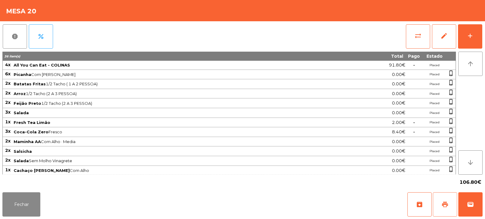
click at [439, 201] on button "print" at bounding box center [445, 204] width 24 height 24
click at [26, 203] on button "Fechar" at bounding box center [21, 204] width 38 height 24
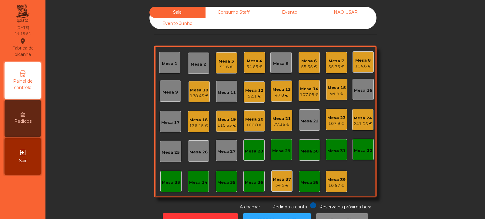
scroll to position [20, 0]
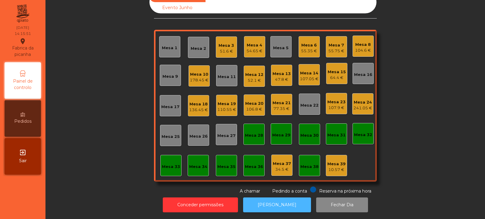
click at [252, 198] on button "[PERSON_NAME]" at bounding box center [277, 204] width 68 height 15
click at [341, 105] on div "107.9 €" at bounding box center [337, 108] width 18 height 6
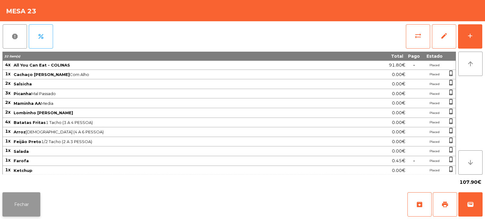
click at [28, 208] on button "Fechar" at bounding box center [21, 204] width 38 height 24
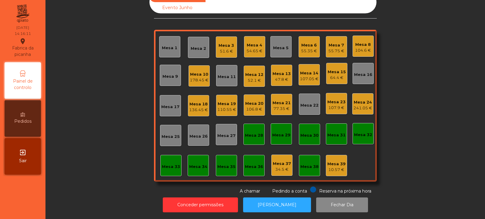
click at [258, 106] on div "106.8 €" at bounding box center [254, 109] width 18 height 6
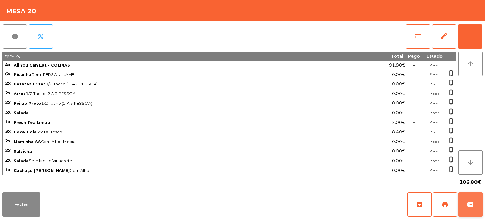
click at [474, 208] on button "wallet" at bounding box center [471, 204] width 24 height 24
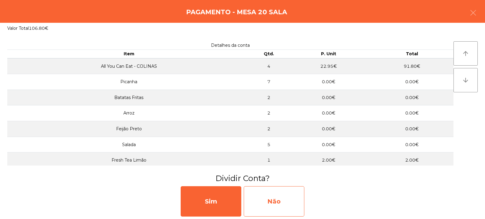
click at [284, 194] on div "Não" at bounding box center [274, 201] width 61 height 30
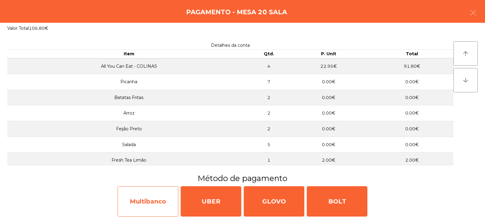
click at [163, 200] on div "Multibanco" at bounding box center [148, 201] width 61 height 30
select select "**"
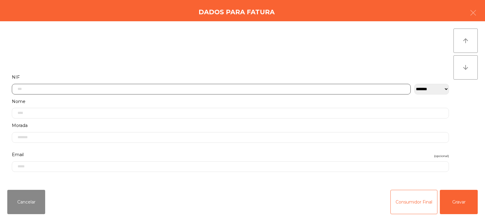
click at [271, 87] on input "text" at bounding box center [211, 89] width 399 height 11
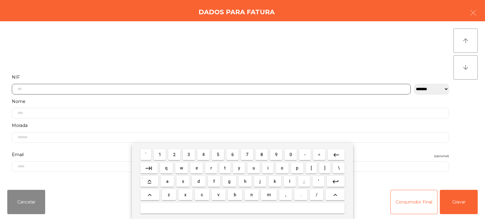
scroll to position [44, 0]
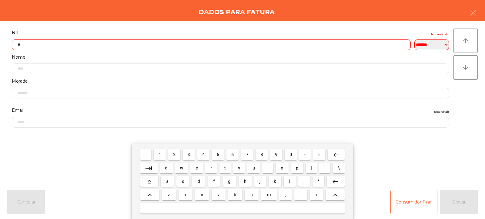
type input "*"
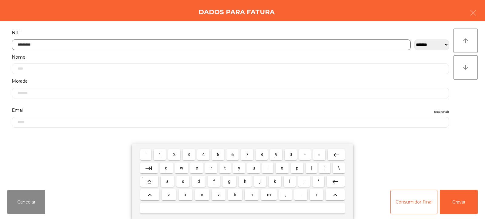
type input "*********"
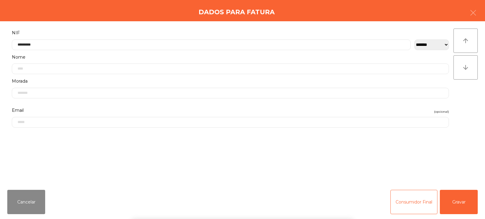
click at [457, 196] on div "` 1 2 3 4 5 6 7 8 9 0 - = keyboard_backspace keyboard_tab q w e r t y u i o p […" at bounding box center [242, 180] width 485 height 75
click at [460, 200] on button "Gravar" at bounding box center [459, 202] width 38 height 24
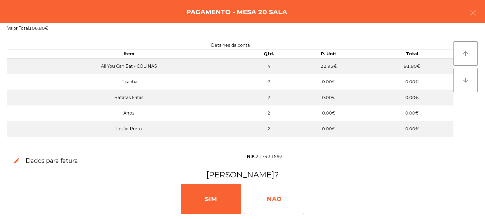
click at [273, 200] on div "NAO" at bounding box center [274, 199] width 61 height 30
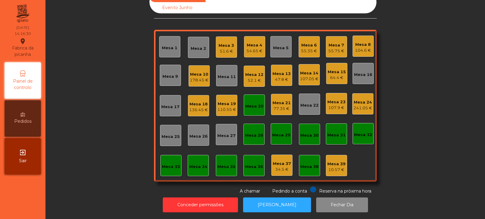
click at [249, 110] on div "Mesa 20" at bounding box center [254, 104] width 21 height 21
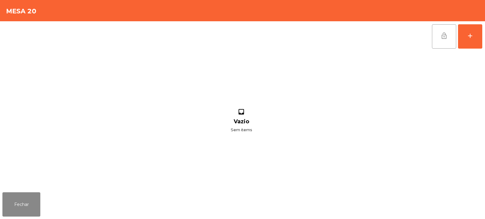
click at [443, 41] on button "lock_open" at bounding box center [444, 36] width 24 height 24
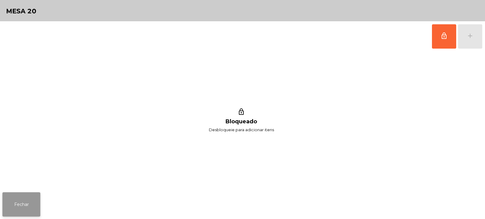
click at [32, 207] on button "Fechar" at bounding box center [21, 204] width 38 height 24
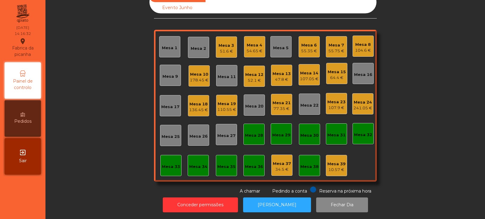
scroll to position [0, 0]
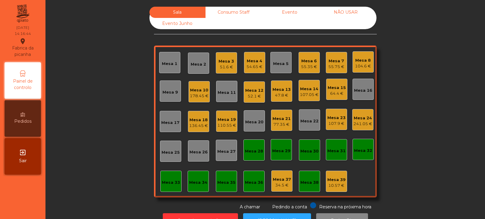
click at [287, 120] on div "Mesa 21" at bounding box center [282, 119] width 18 height 6
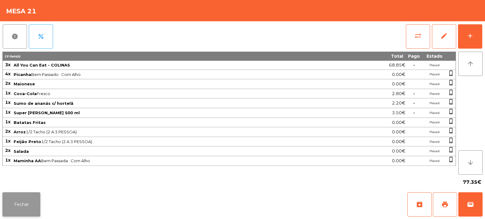
click at [29, 197] on button "Fechar" at bounding box center [21, 204] width 38 height 24
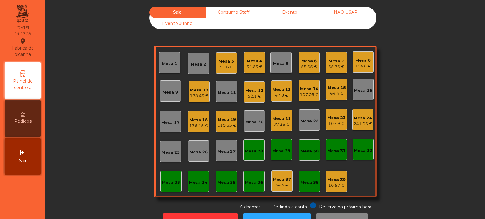
scroll to position [20, 0]
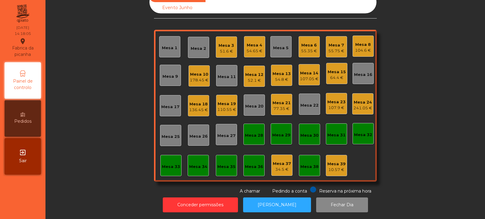
click at [306, 76] on div "107.05 €" at bounding box center [309, 79] width 19 height 6
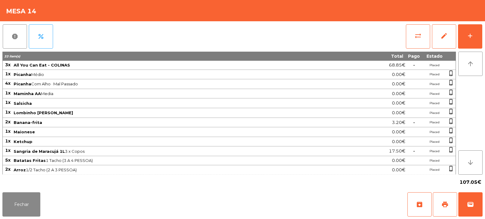
scroll to position [0, 0]
click at [20, 206] on button "Fechar" at bounding box center [21, 204] width 38 height 24
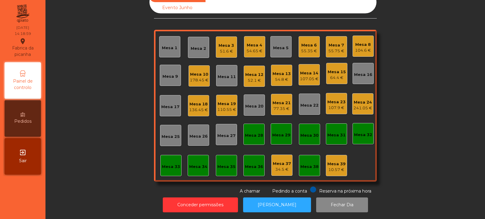
click at [281, 106] on div "77.35 €" at bounding box center [282, 109] width 18 height 6
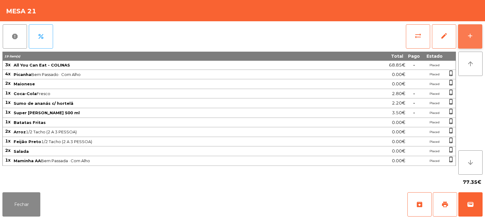
click at [466, 40] on button "add" at bounding box center [470, 36] width 24 height 24
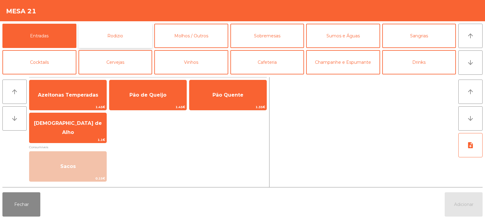
click at [130, 37] on button "Rodizio" at bounding box center [116, 36] width 74 height 24
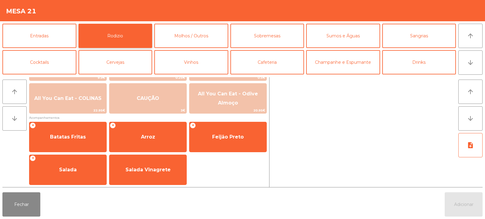
scroll to position [101, 0]
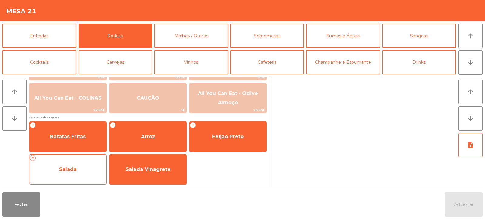
click at [88, 174] on span "Salada" at bounding box center [67, 169] width 77 height 16
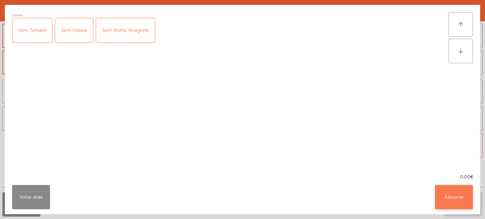
click at [459, 202] on button "Adicionar" at bounding box center [454, 197] width 38 height 24
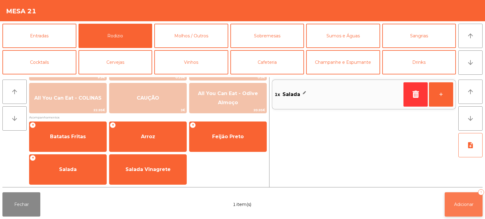
click at [459, 205] on span "Adicionar" at bounding box center [463, 203] width 19 height 5
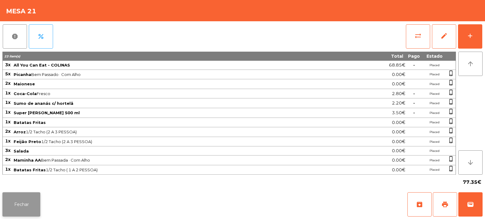
click at [21, 203] on button "Fechar" at bounding box center [21, 204] width 38 height 24
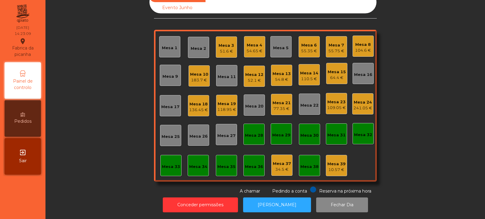
click at [226, 106] on div "118.95 €" at bounding box center [227, 109] width 19 height 6
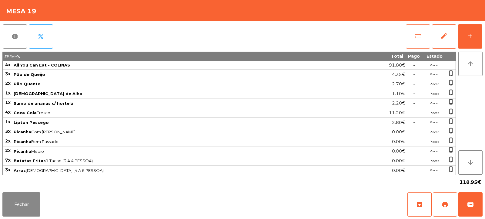
click at [416, 34] on span "sync_alt" at bounding box center [418, 35] width 7 height 7
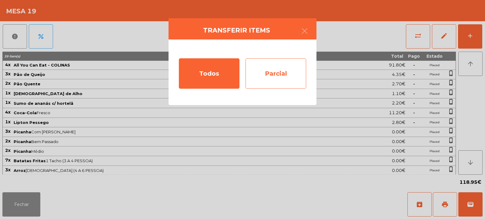
click at [279, 73] on div "Parcial" at bounding box center [276, 73] width 61 height 30
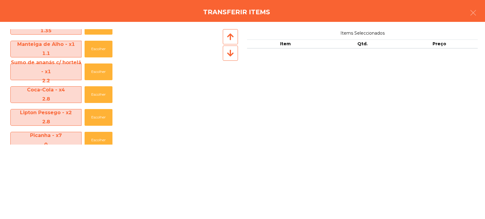
scroll to position [59, 0]
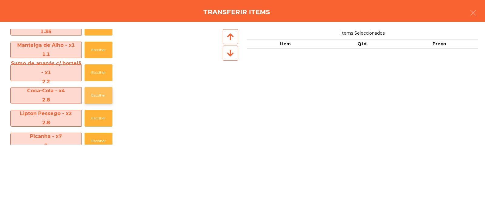
click at [102, 96] on button "Escolher" at bounding box center [99, 95] width 28 height 17
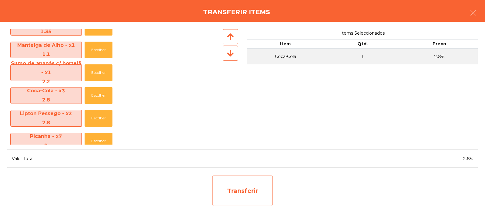
click at [228, 179] on div "Transferir" at bounding box center [242, 190] width 61 height 30
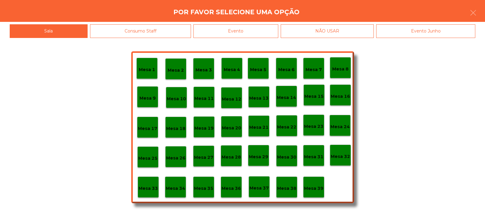
click at [232, 180] on div "Mesa 36" at bounding box center [231, 186] width 21 height 21
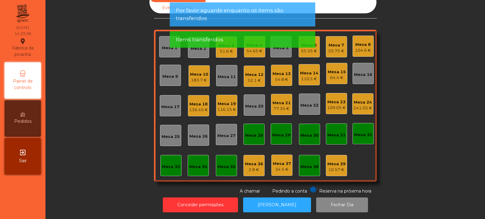
click at [255, 161] on div "Mesa 36" at bounding box center [254, 164] width 18 height 6
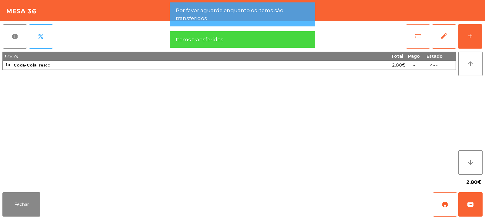
click at [423, 34] on button "sync_alt" at bounding box center [418, 36] width 24 height 24
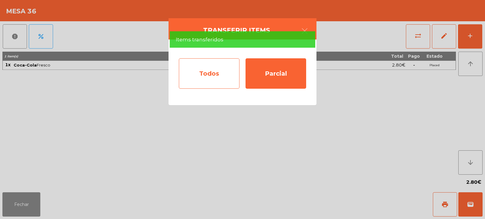
click at [221, 61] on div "Todos" at bounding box center [209, 73] width 61 height 30
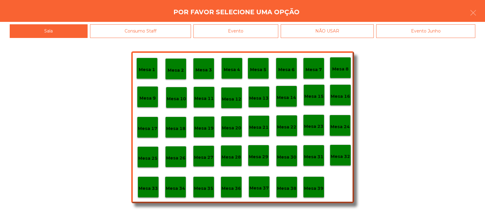
click at [263, 185] on p "Mesa 37" at bounding box center [259, 187] width 19 height 7
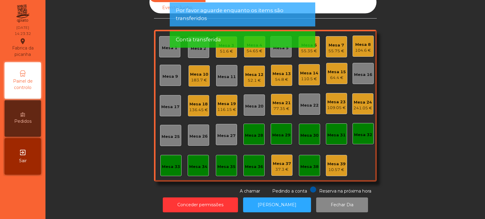
scroll to position [0, 0]
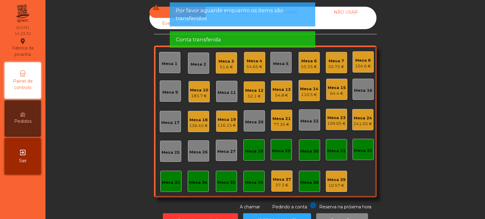
click at [309, 61] on div "Mesa 6" at bounding box center [309, 61] width 16 height 6
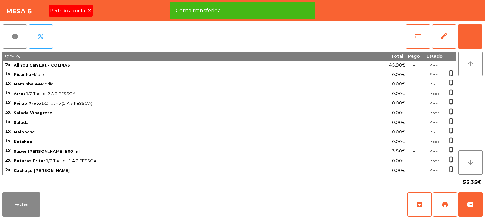
click at [89, 11] on icon at bounding box center [89, 10] width 4 height 4
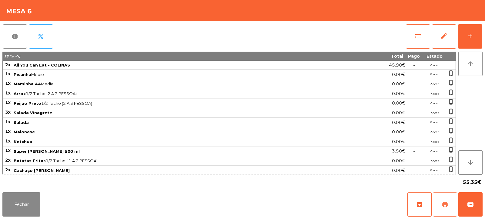
click at [447, 203] on span "print" at bounding box center [445, 204] width 7 height 7
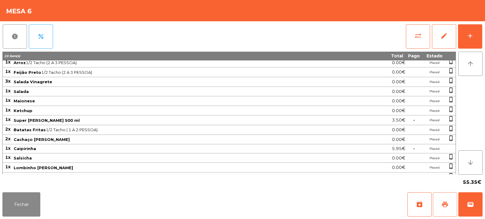
scroll to position [58, 0]
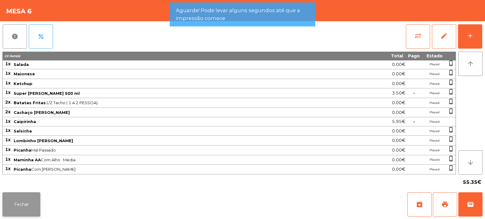
click at [34, 200] on button "Fechar" at bounding box center [21, 204] width 38 height 24
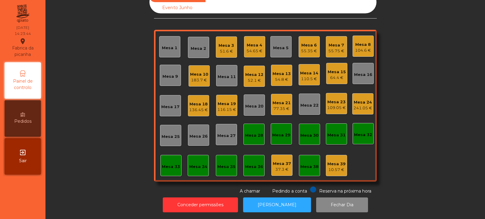
scroll to position [0, 0]
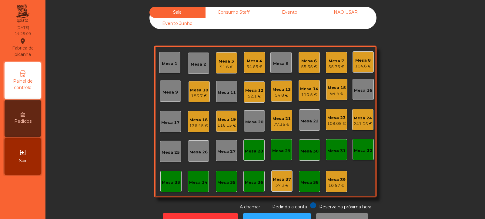
click at [310, 63] on div "Mesa 6" at bounding box center [309, 61] width 16 height 6
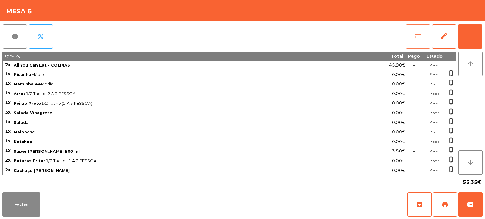
click at [420, 39] on span "sync_alt" at bounding box center [418, 35] width 7 height 7
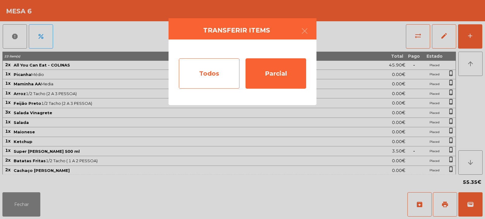
click at [211, 78] on div "Todos" at bounding box center [209, 73] width 61 height 30
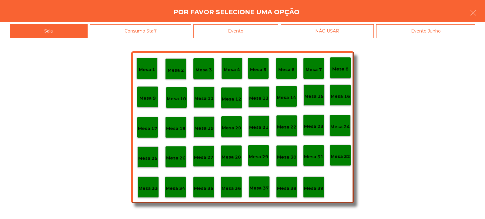
click at [270, 30] on div "Evento" at bounding box center [236, 31] width 85 height 14
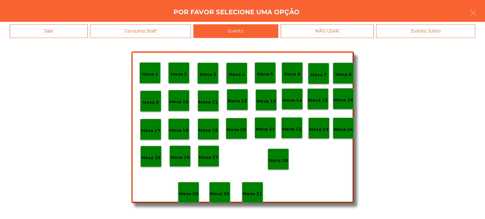
click at [286, 156] on div "Mesa 28" at bounding box center [278, 158] width 19 height 9
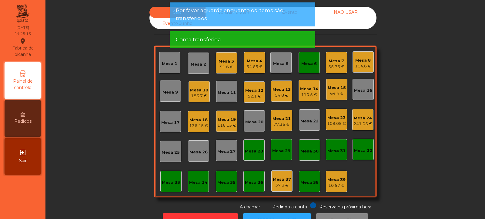
click at [310, 63] on div "Mesa 6" at bounding box center [309, 64] width 15 height 6
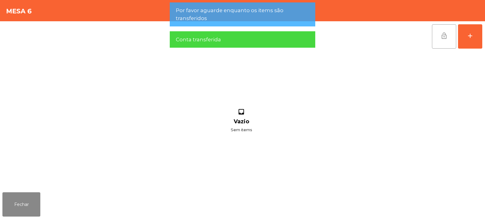
click at [443, 41] on button "lock_open" at bounding box center [444, 36] width 24 height 24
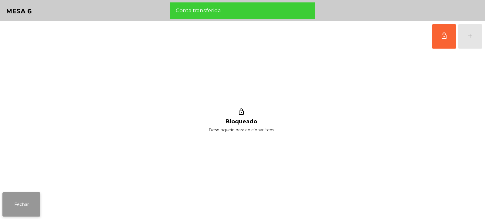
click at [33, 205] on button "Fechar" at bounding box center [21, 204] width 38 height 24
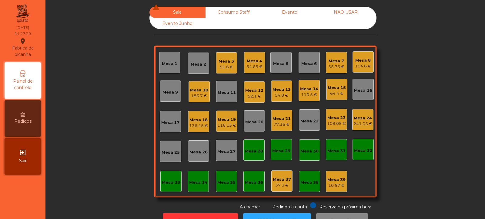
click at [363, 123] on div "241.05 €" at bounding box center [363, 124] width 19 height 6
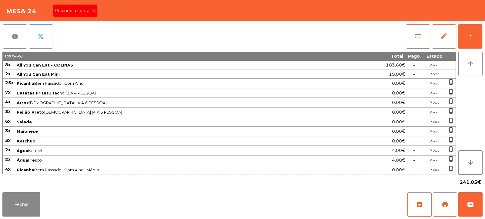
click at [93, 15] on div "Pedindo a conta" at bounding box center [75, 11] width 44 height 12
click at [450, 202] on button "print" at bounding box center [445, 204] width 24 height 24
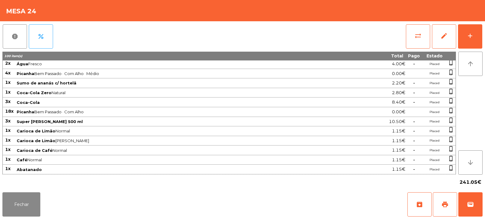
click at [22, 186] on div "241.05€" at bounding box center [242, 181] width 481 height 15
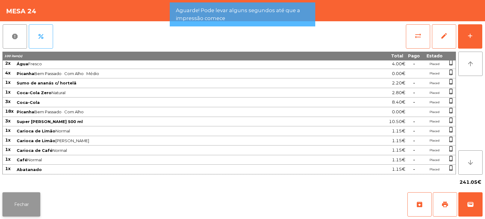
click at [31, 209] on button "Fechar" at bounding box center [21, 204] width 38 height 24
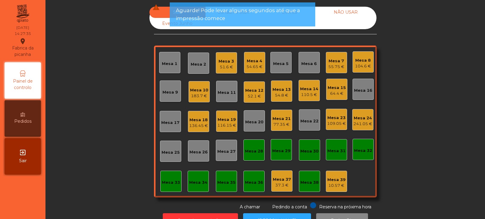
click at [301, 95] on div "110.5 €" at bounding box center [309, 95] width 18 height 6
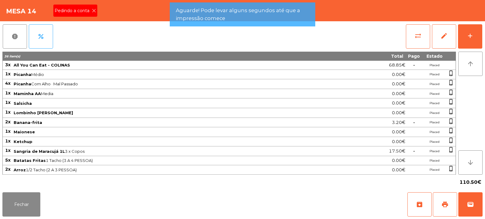
click at [93, 11] on icon at bounding box center [94, 10] width 4 height 4
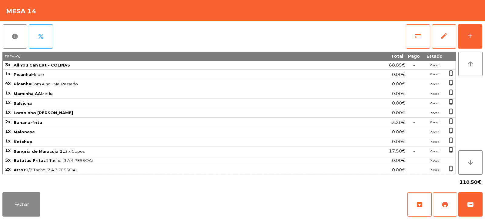
click at [93, 9] on div "Mesa 14" at bounding box center [242, 10] width 485 height 21
click at [444, 205] on span "print" at bounding box center [445, 204] width 7 height 7
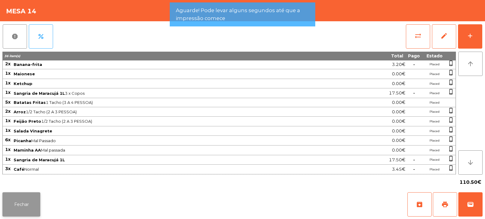
click at [27, 197] on button "Fechar" at bounding box center [21, 204] width 38 height 24
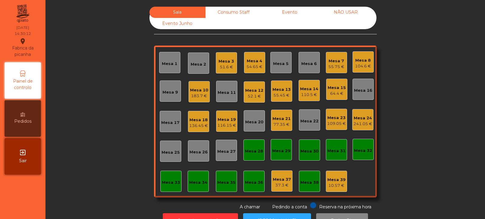
click at [260, 120] on div "Mesa 20" at bounding box center [254, 122] width 18 height 6
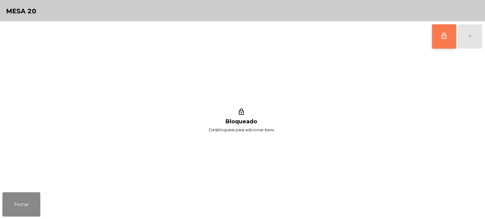
click at [443, 46] on button "lock_outline" at bounding box center [444, 36] width 24 height 24
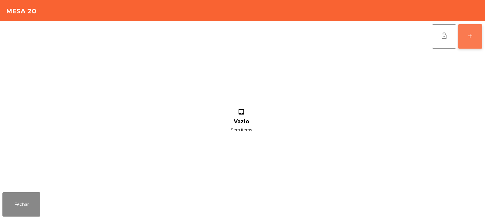
click at [468, 42] on button "add" at bounding box center [470, 36] width 24 height 24
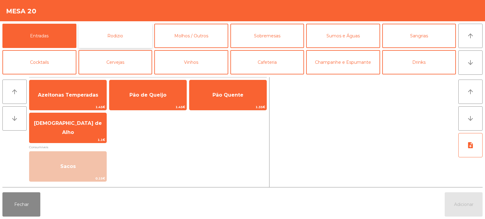
click at [112, 32] on button "Rodizio" at bounding box center [116, 36] width 74 height 24
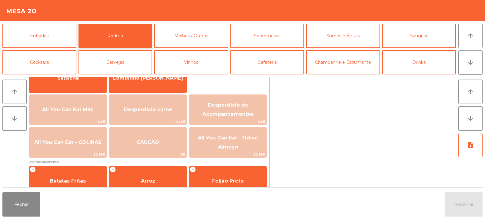
scroll to position [62, 0]
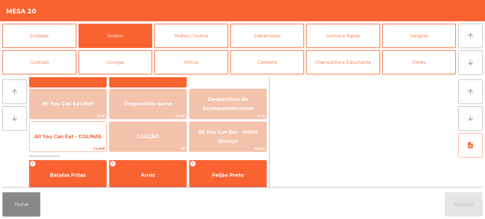
click at [73, 130] on span "All You Can Eat - COLINAS" at bounding box center [67, 136] width 77 height 16
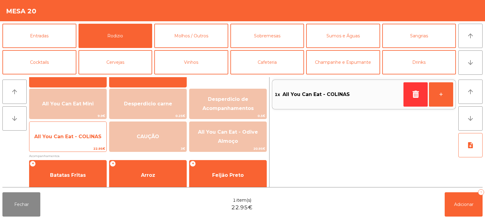
click at [66, 138] on span "All You Can Eat - COLINAS" at bounding box center [67, 136] width 67 height 6
click at [74, 137] on span "All You Can Eat - COLINAS" at bounding box center [67, 136] width 67 height 6
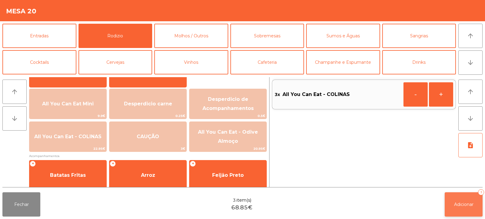
click at [470, 202] on span "Adicionar" at bounding box center [463, 203] width 19 height 5
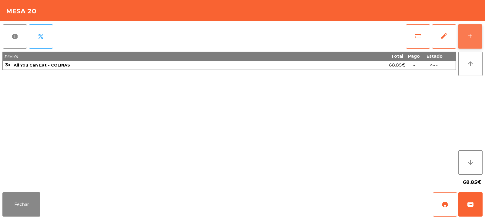
click at [473, 38] on div "add" at bounding box center [470, 35] width 7 height 7
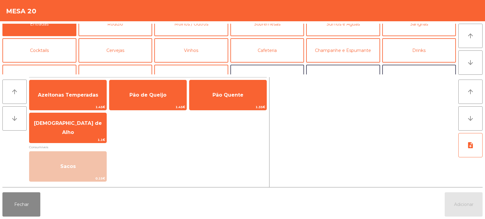
scroll to position [13, 0]
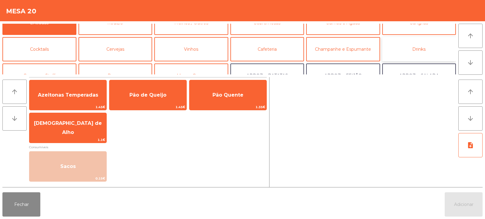
click at [418, 54] on button "Drinks" at bounding box center [420, 49] width 74 height 24
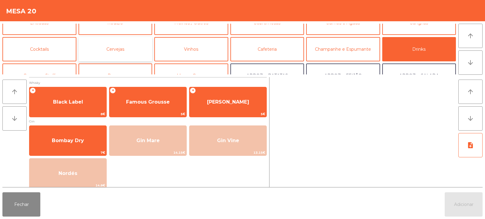
click at [122, 47] on button "Cervejas" at bounding box center [116, 49] width 74 height 24
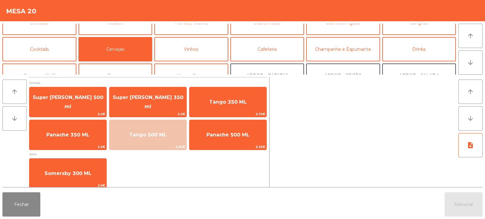
scroll to position [4, 0]
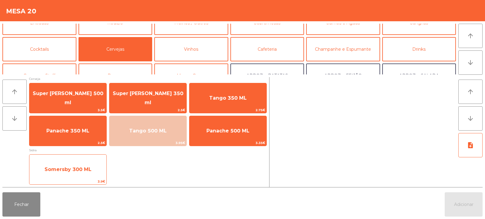
click at [77, 161] on span "Somersby 300 ML" at bounding box center [67, 169] width 77 height 16
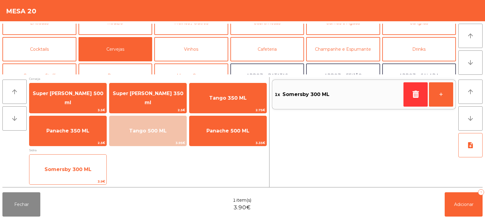
click at [71, 164] on span "Somersby 300 ML" at bounding box center [67, 169] width 77 height 16
click at [62, 164] on span "Somersby 300 ML" at bounding box center [67, 169] width 77 height 16
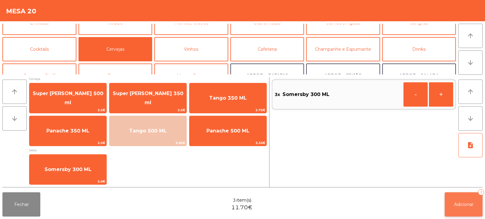
click at [466, 203] on span "Adicionar" at bounding box center [463, 203] width 19 height 5
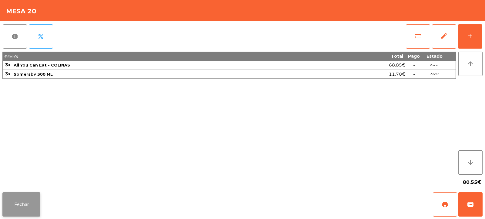
click at [22, 208] on button "Fechar" at bounding box center [21, 204] width 38 height 24
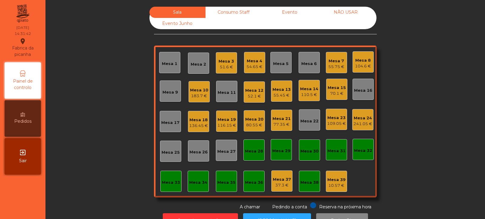
click at [277, 123] on div "77.35 €" at bounding box center [282, 124] width 18 height 6
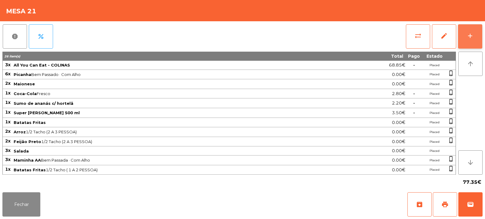
click at [469, 41] on button "add" at bounding box center [470, 36] width 24 height 24
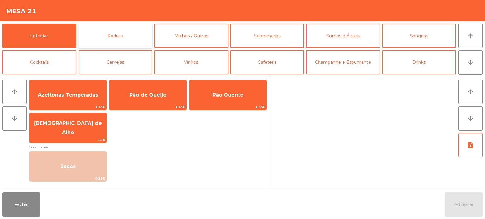
click at [137, 38] on button "Rodizio" at bounding box center [116, 36] width 74 height 24
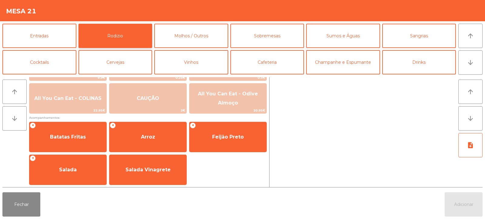
scroll to position [101, 0]
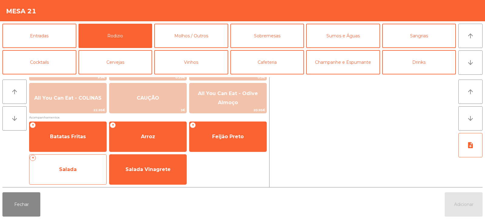
click at [92, 172] on span "Salada" at bounding box center [67, 169] width 77 height 16
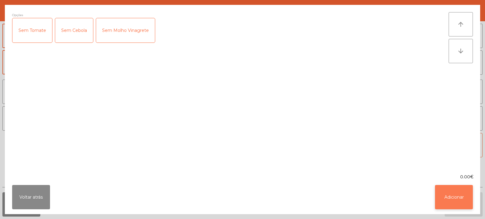
click at [450, 196] on button "Adicionar" at bounding box center [454, 197] width 38 height 24
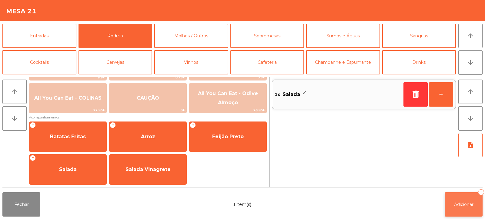
click at [465, 207] on span "Adicionar" at bounding box center [463, 203] width 19 height 5
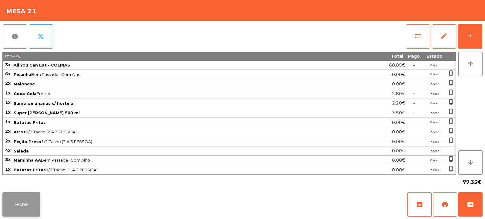
click at [28, 205] on button "Fechar" at bounding box center [21, 204] width 38 height 24
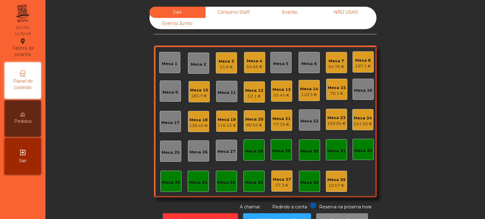
scroll to position [20, 0]
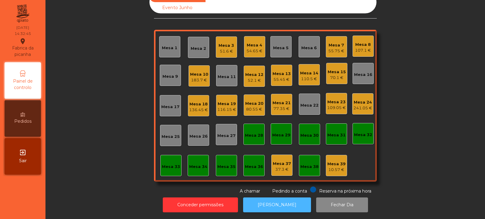
click at [285, 197] on button "[PERSON_NAME]" at bounding box center [277, 204] width 68 height 15
click at [337, 105] on div "109.05 €" at bounding box center [336, 108] width 19 height 6
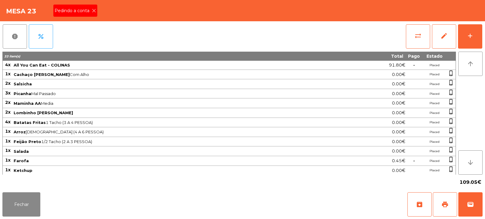
click at [88, 13] on span "Pedindo a conta" at bounding box center [73, 11] width 37 height 6
click at [445, 201] on span "print" at bounding box center [445, 204] width 7 height 7
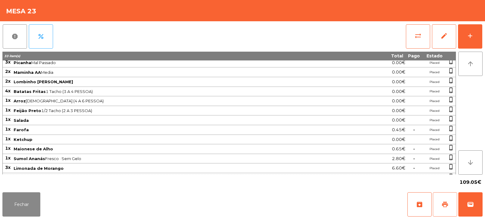
scroll to position [59, 0]
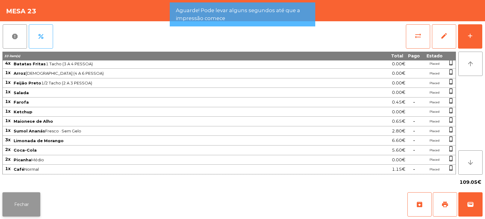
click at [28, 202] on button "Fechar" at bounding box center [21, 204] width 38 height 24
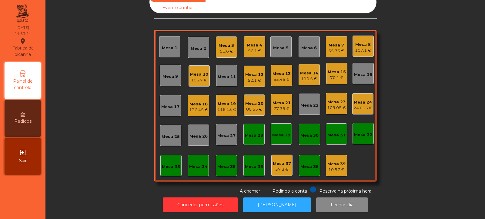
click at [199, 46] on div "Mesa 2" at bounding box center [198, 49] width 15 height 6
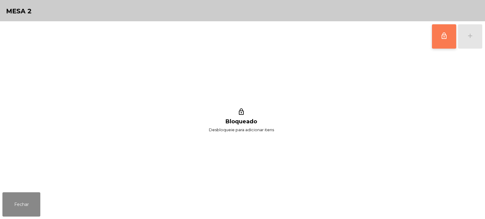
click at [445, 34] on span "lock_outline" at bounding box center [444, 35] width 7 height 7
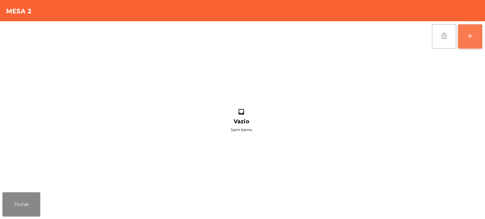
click at [473, 42] on button "add" at bounding box center [470, 36] width 24 height 24
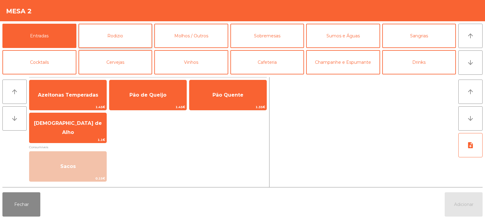
click at [131, 35] on button "Rodizio" at bounding box center [116, 36] width 74 height 24
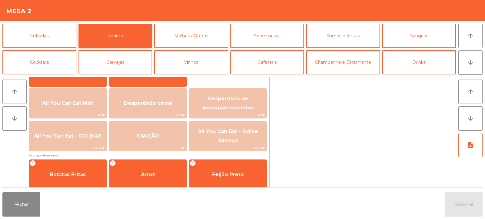
scroll to position [64, 0]
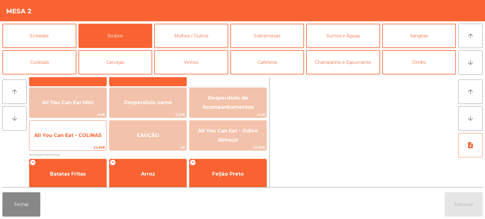
click at [95, 134] on span "All You Can Eat - COLINAS" at bounding box center [67, 135] width 67 height 6
click at [91, 133] on span "All You Can Eat - COLINAS" at bounding box center [67, 135] width 67 height 6
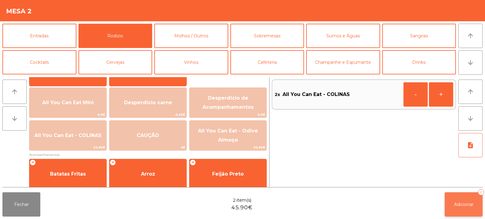
click at [469, 204] on span "Adicionar" at bounding box center [463, 203] width 19 height 5
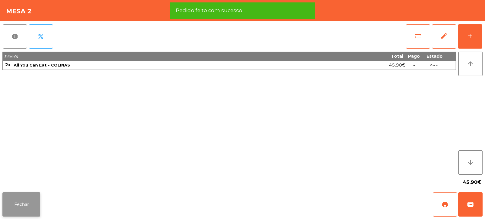
click at [33, 202] on button "Fechar" at bounding box center [21, 204] width 38 height 24
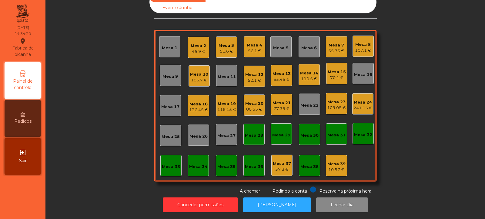
scroll to position [20, 0]
click at [365, 105] on div "241.05 €" at bounding box center [363, 108] width 19 height 6
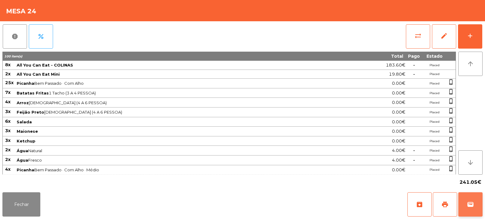
click at [469, 207] on span "wallet" at bounding box center [470, 204] width 7 height 7
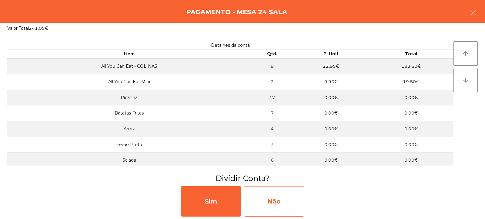
click at [281, 200] on div "Não" at bounding box center [274, 201] width 61 height 30
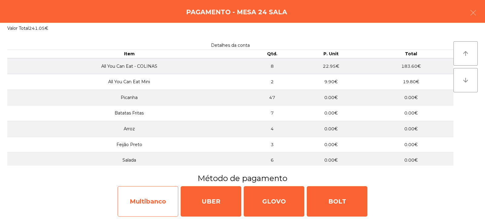
click at [167, 199] on div "Multibanco" at bounding box center [148, 201] width 61 height 30
select select "**"
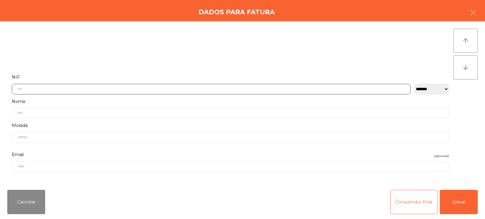
click at [264, 84] on input "text" at bounding box center [211, 89] width 399 height 11
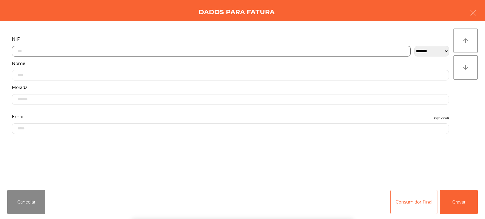
scroll to position [44, 0]
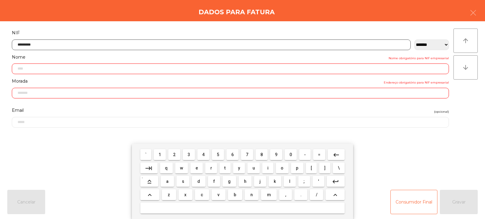
type input "*********"
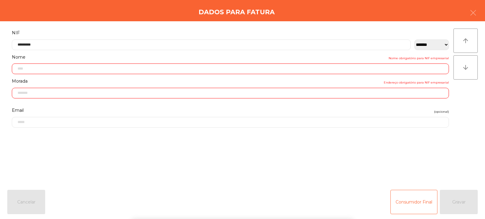
click at [461, 204] on div "` 1 2 3 4 5 6 7 8 9 0 - = keyboard_backspace keyboard_tab q w e r t y u i o p […" at bounding box center [242, 180] width 485 height 75
type input "**********"
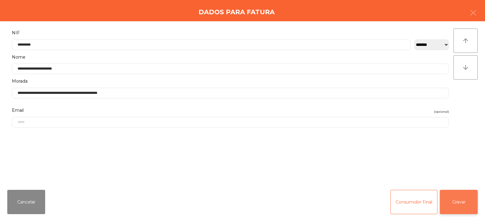
click at [462, 204] on button "Gravar" at bounding box center [459, 202] width 38 height 24
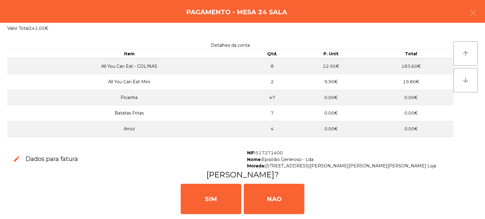
click at [459, 205] on div "[PERSON_NAME]" at bounding box center [242, 198] width 481 height 36
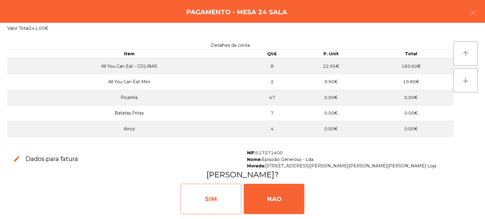
click at [223, 197] on div "SIM" at bounding box center [211, 199] width 61 height 30
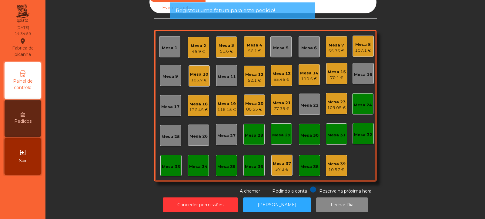
click at [336, 105] on div "109.05 €" at bounding box center [336, 108] width 19 height 6
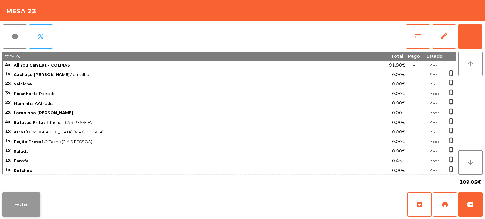
click at [27, 201] on button "Fechar" at bounding box center [21, 204] width 38 height 24
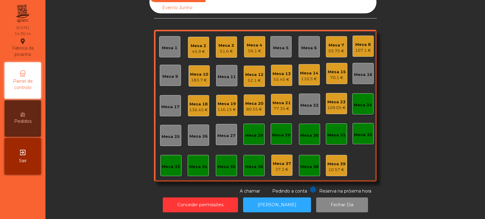
click at [194, 49] on div "45.9 €" at bounding box center [198, 52] width 15 height 6
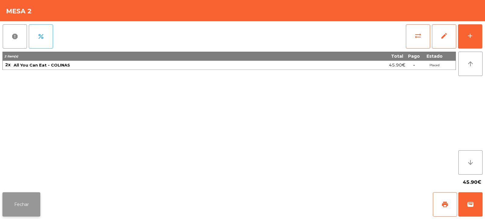
click at [25, 201] on button "Fechar" at bounding box center [21, 204] width 38 height 24
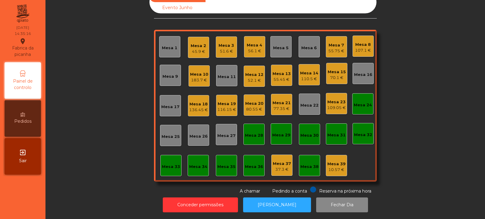
click at [258, 77] on div "52.1 €" at bounding box center [254, 80] width 18 height 6
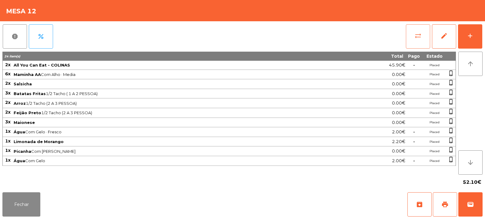
click at [419, 35] on span "sync_alt" at bounding box center [418, 35] width 7 height 7
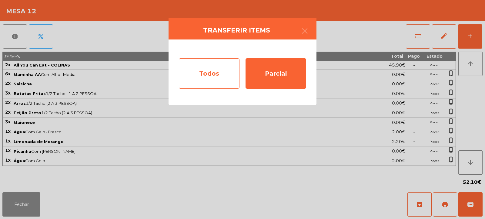
click at [217, 76] on div "Todos" at bounding box center [209, 73] width 61 height 30
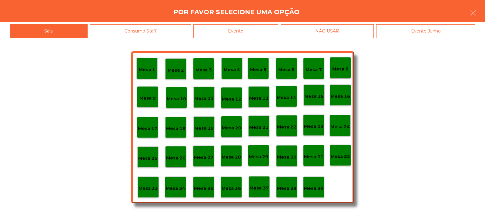
click at [256, 30] on div "Evento" at bounding box center [236, 31] width 85 height 14
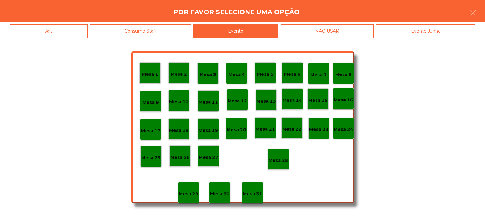
click at [278, 154] on div "Mesa 28" at bounding box center [278, 158] width 19 height 9
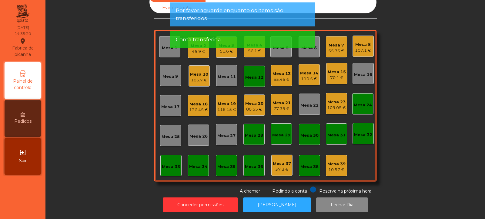
click at [257, 74] on div "Mesa 12" at bounding box center [254, 77] width 18 height 6
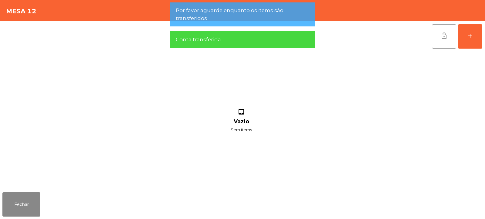
click at [438, 38] on button "lock_open" at bounding box center [444, 36] width 24 height 24
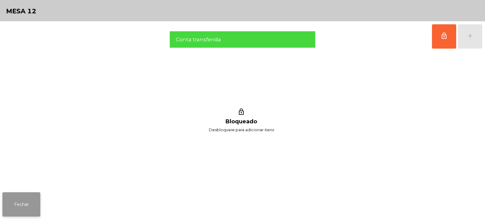
click at [27, 199] on button "Fechar" at bounding box center [21, 204] width 38 height 24
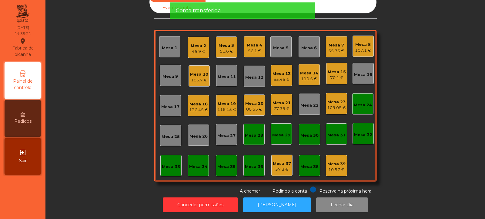
scroll to position [0, 0]
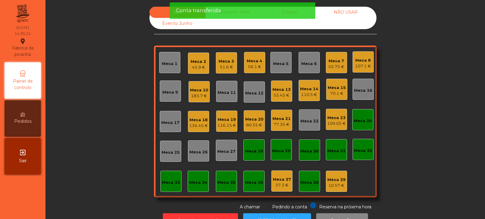
click at [188, 116] on div "Mesa 18 136.45 €" at bounding box center [198, 121] width 21 height 21
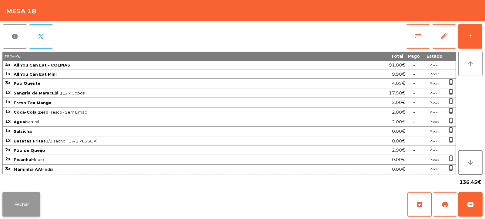
click at [31, 194] on button "Fechar" at bounding box center [21, 204] width 38 height 24
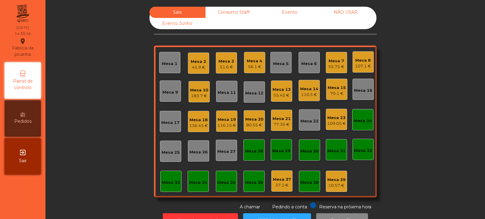
scroll to position [20, 0]
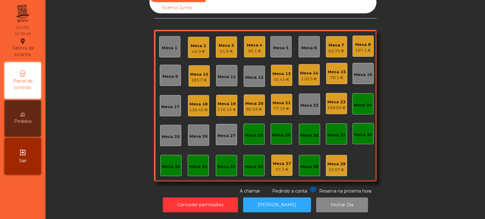
click at [365, 108] on div "Mesa 24" at bounding box center [362, 103] width 21 height 21
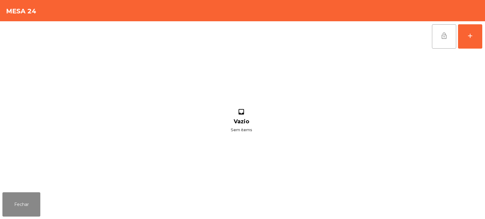
click at [443, 37] on span "lock_open" at bounding box center [444, 35] width 7 height 7
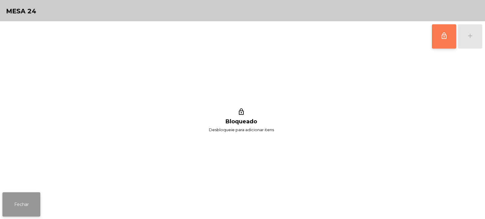
click at [26, 205] on button "Fechar" at bounding box center [21, 204] width 38 height 24
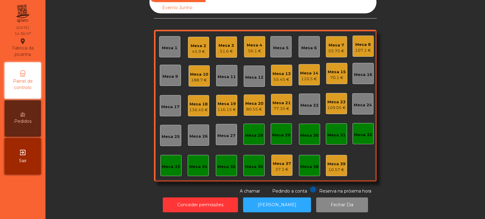
click at [310, 76] on div "110.5 €" at bounding box center [309, 79] width 18 height 6
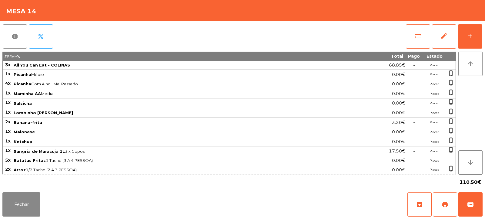
scroll to position [58, 0]
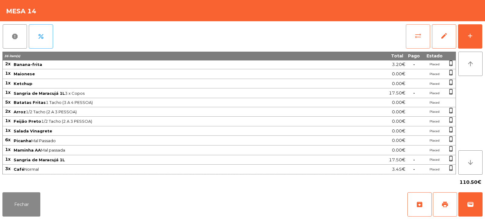
click at [415, 41] on button "sync_alt" at bounding box center [418, 36] width 24 height 24
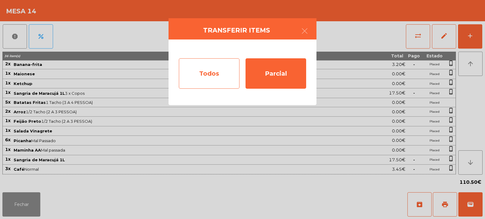
click at [218, 83] on div "Todos" at bounding box center [209, 73] width 61 height 30
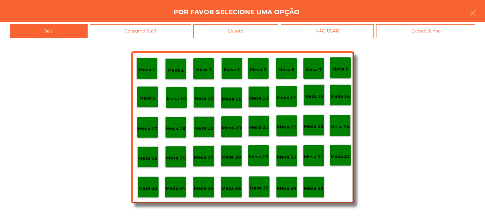
click at [264, 27] on div "Evento" at bounding box center [236, 31] width 85 height 14
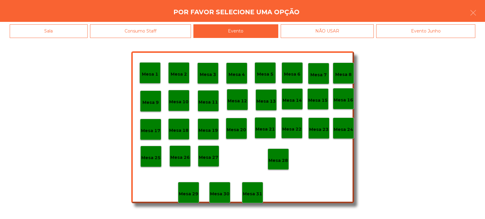
click at [282, 160] on p "Mesa 28" at bounding box center [278, 160] width 19 height 7
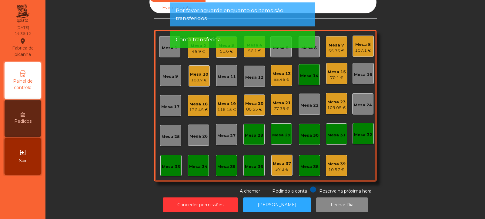
click at [311, 73] on div "Mesa 14" at bounding box center [309, 76] width 18 height 6
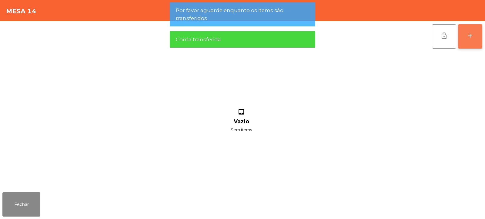
click at [465, 38] on button "add" at bounding box center [470, 36] width 24 height 24
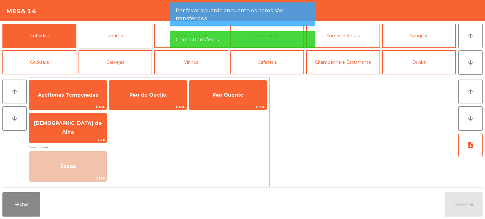
click at [123, 36] on button "Rodizio" at bounding box center [116, 36] width 74 height 24
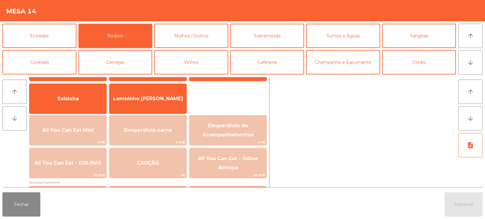
scroll to position [0, 0]
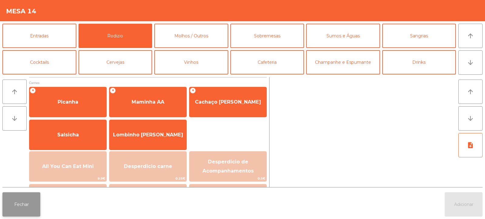
click at [21, 208] on button "Fechar" at bounding box center [21, 204] width 38 height 24
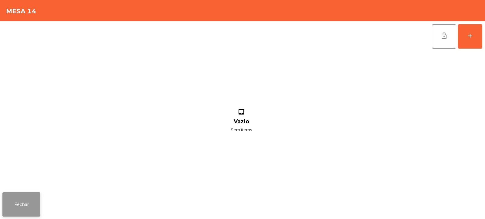
click at [18, 201] on button "Fechar" at bounding box center [21, 204] width 38 height 24
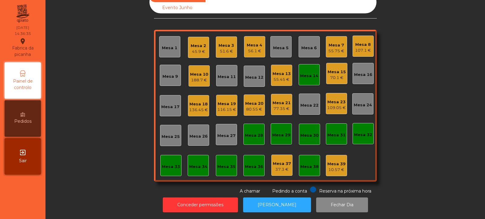
click at [315, 74] on div "Mesa 14" at bounding box center [309, 74] width 21 height 21
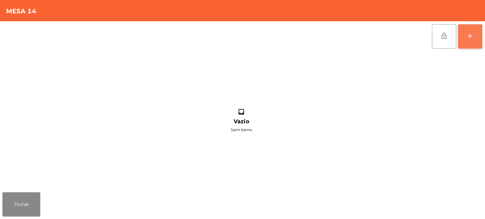
click at [471, 34] on div "add" at bounding box center [470, 35] width 7 height 7
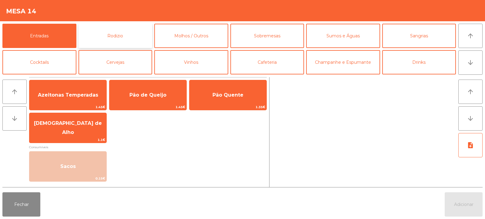
click at [130, 35] on button "Rodizio" at bounding box center [116, 36] width 74 height 24
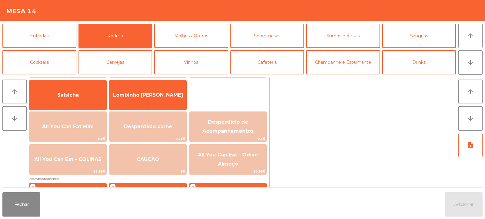
scroll to position [49, 0]
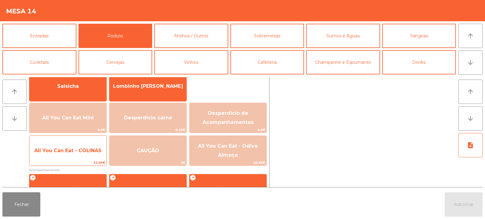
click at [50, 149] on span "All You Can Eat - COLINAS" at bounding box center [67, 150] width 67 height 6
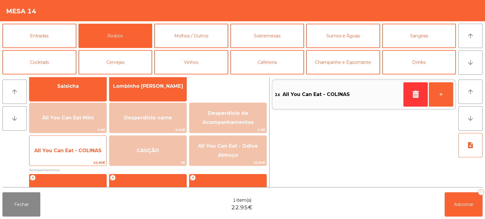
click at [55, 151] on span "All You Can Eat - COLINAS" at bounding box center [67, 150] width 67 height 6
click at [59, 152] on span "All You Can Eat - COLINAS" at bounding box center [67, 150] width 67 height 6
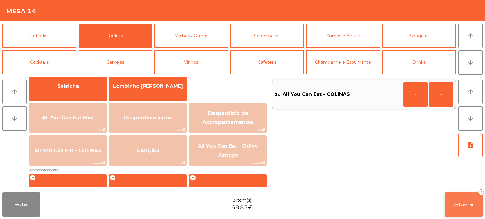
click at [463, 203] on span "Adicionar" at bounding box center [463, 203] width 19 height 5
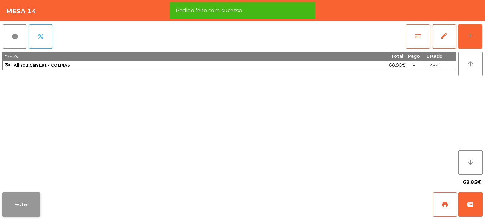
click at [28, 207] on button "Fechar" at bounding box center [21, 204] width 38 height 24
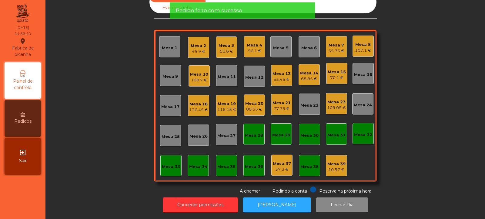
scroll to position [0, 0]
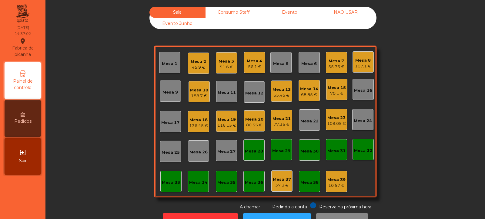
click at [300, 89] on div "Mesa 14" at bounding box center [309, 89] width 18 height 6
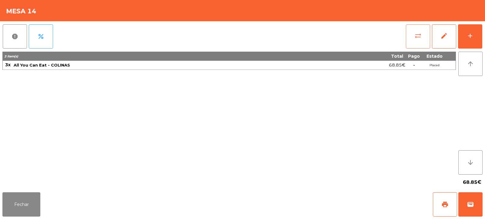
click at [414, 38] on button "sync_alt" at bounding box center [418, 36] width 24 height 24
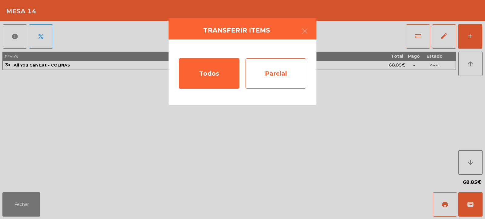
click at [287, 66] on div "Parcial" at bounding box center [276, 73] width 61 height 30
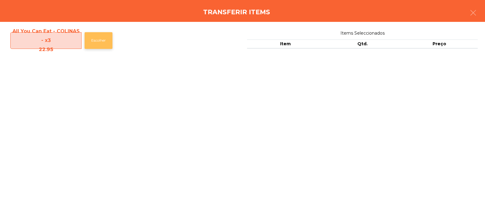
click at [108, 39] on button "Escolher" at bounding box center [99, 40] width 28 height 17
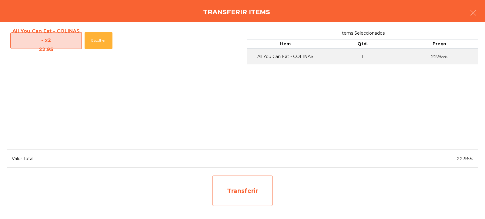
click at [245, 187] on div "Transferir" at bounding box center [242, 190] width 61 height 30
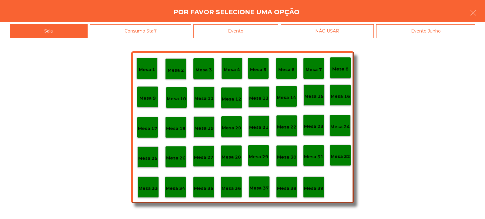
click at [263, 184] on div "Mesa 37" at bounding box center [259, 186] width 19 height 9
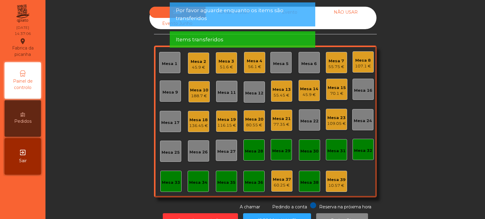
click at [338, 93] on div "70.1 €" at bounding box center [337, 93] width 18 height 6
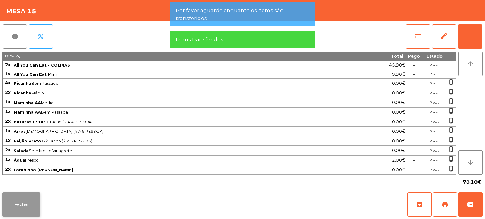
click at [30, 200] on button "Fechar" at bounding box center [21, 204] width 38 height 24
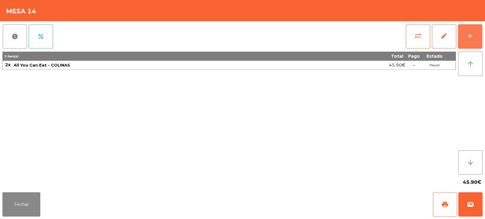
click at [477, 38] on button "add" at bounding box center [470, 36] width 24 height 24
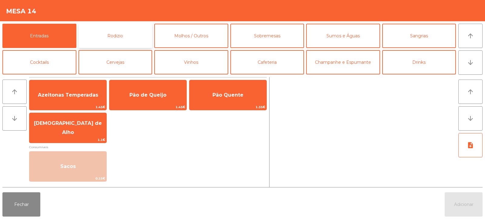
click at [135, 35] on button "Rodizio" at bounding box center [116, 36] width 74 height 24
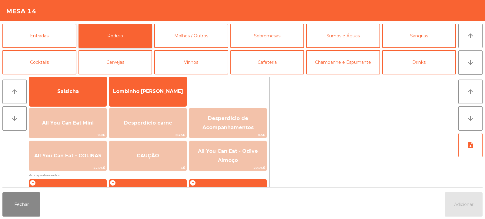
scroll to position [57, 0]
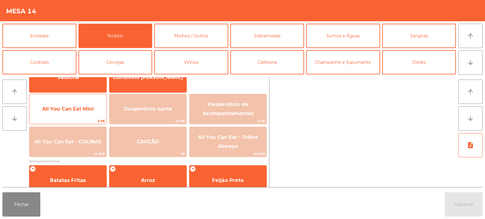
click at [89, 114] on span "All You Can Eat Mini" at bounding box center [67, 109] width 77 height 16
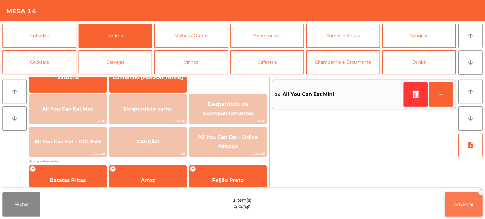
click at [467, 201] on button "Adicionar 1" at bounding box center [464, 204] width 38 height 24
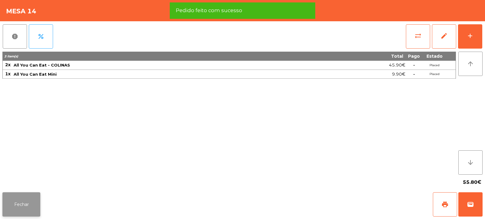
click at [26, 208] on button "Fechar" at bounding box center [21, 204] width 38 height 24
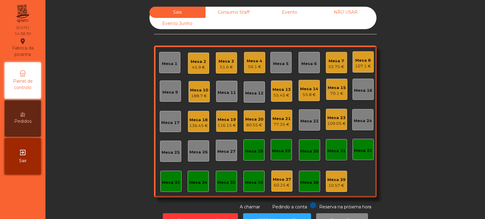
click at [281, 96] on div "55.45 €" at bounding box center [282, 95] width 18 height 6
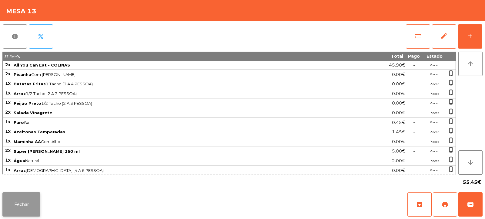
click at [32, 195] on button "Fechar" at bounding box center [21, 204] width 38 height 24
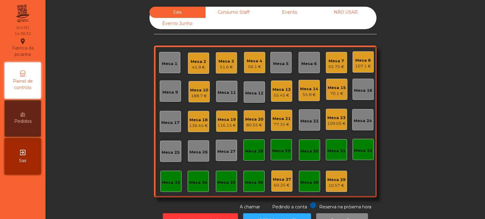
click at [307, 89] on div "Mesa 14" at bounding box center [309, 89] width 18 height 6
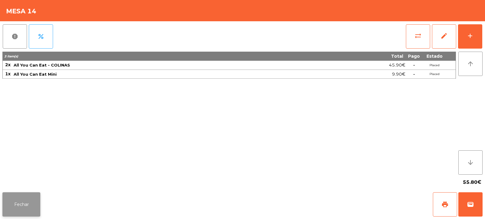
click at [29, 197] on button "Fechar" at bounding box center [21, 204] width 38 height 24
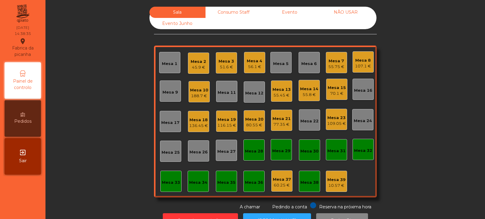
click at [255, 95] on div "Mesa 12" at bounding box center [254, 93] width 18 height 6
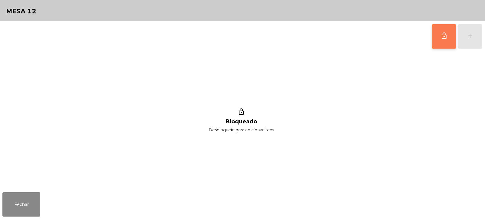
click at [446, 39] on button "lock_outline" at bounding box center [444, 36] width 24 height 24
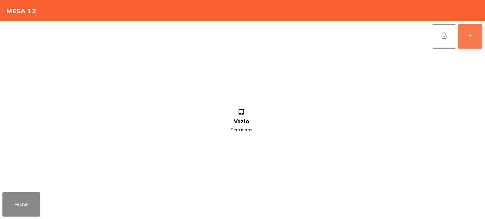
click at [470, 40] on button "add" at bounding box center [470, 36] width 24 height 24
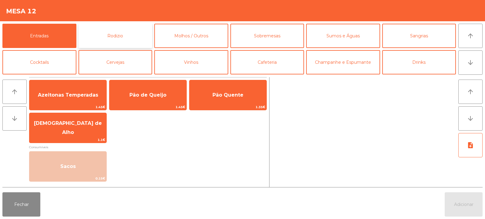
click at [116, 43] on button "Rodizio" at bounding box center [116, 36] width 74 height 24
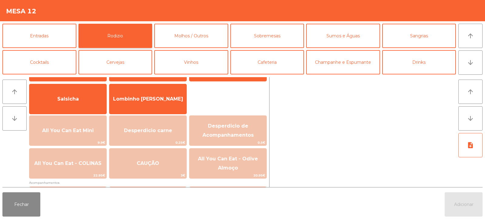
scroll to position [53, 0]
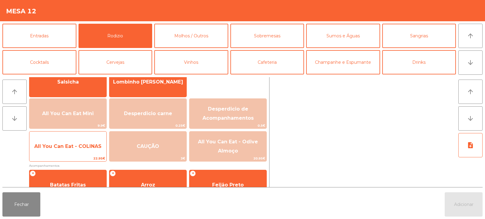
click at [79, 150] on span "All You Can Eat - COLINAS" at bounding box center [67, 146] width 77 height 16
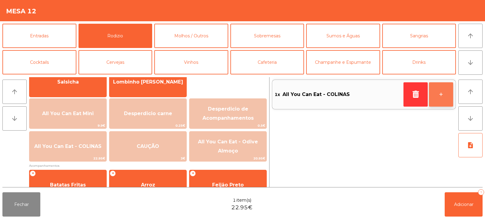
click at [442, 99] on button "+" at bounding box center [441, 94] width 24 height 24
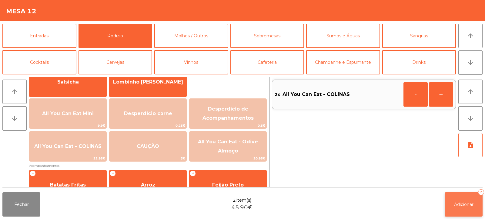
click at [454, 207] on button "Adicionar 2" at bounding box center [464, 204] width 38 height 24
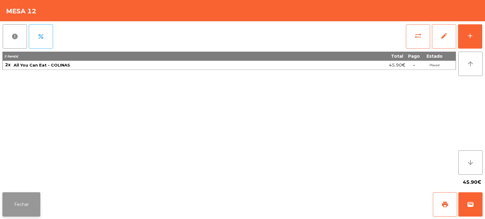
click at [23, 204] on button "Fechar" at bounding box center [21, 204] width 38 height 24
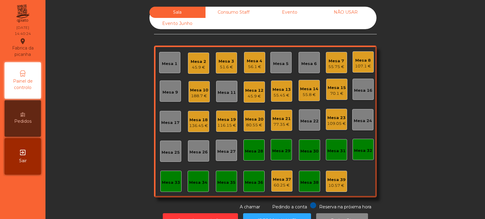
click at [336, 118] on div "Mesa 23" at bounding box center [336, 118] width 19 height 6
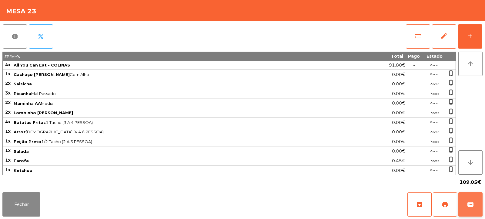
click at [471, 209] on button "wallet" at bounding box center [471, 204] width 24 height 24
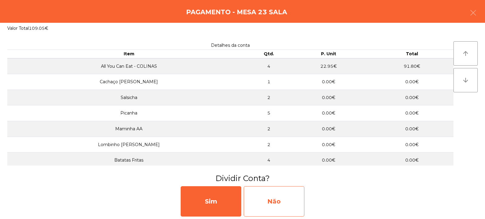
click at [278, 195] on div "Não" at bounding box center [274, 201] width 61 height 30
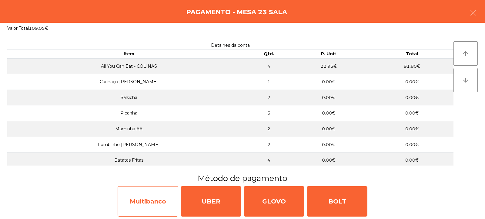
click at [159, 202] on div "Multibanco" at bounding box center [148, 201] width 61 height 30
select select "**"
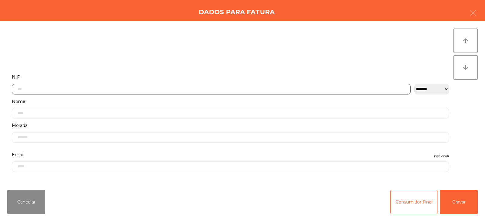
click at [247, 89] on input "text" at bounding box center [211, 89] width 399 height 11
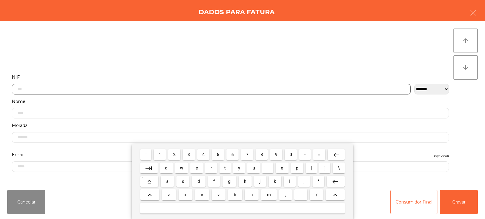
scroll to position [44, 0]
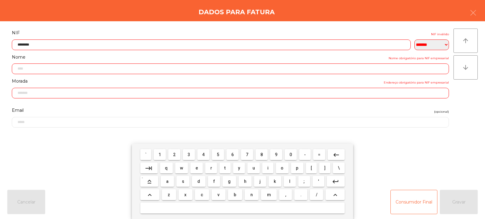
type input "*********"
type input "**********"
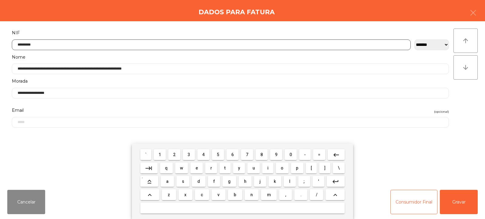
type input "*********"
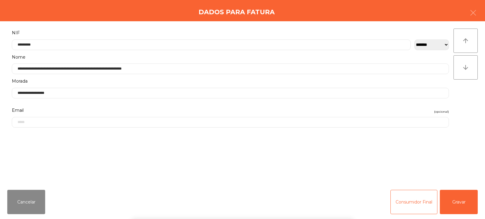
click at [461, 206] on div "` 1 2 3 4 5 6 7 8 9 0 - = keyboard_backspace keyboard_tab q w e r t y u i o p […" at bounding box center [242, 180] width 485 height 75
click at [461, 205] on button "Gravar" at bounding box center [459, 202] width 38 height 24
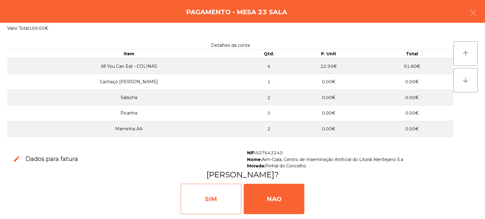
click at [229, 203] on div "SIM" at bounding box center [211, 199] width 61 height 30
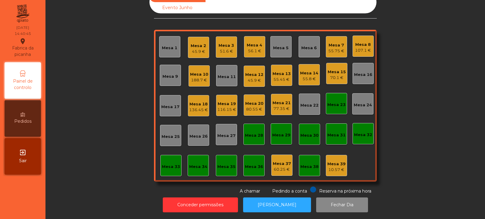
scroll to position [0, 0]
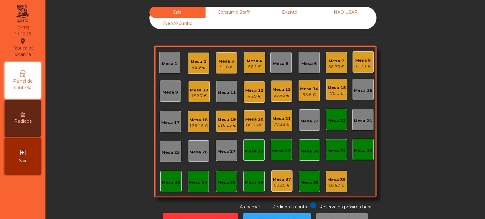
click at [336, 119] on div "Mesa 23" at bounding box center [337, 120] width 18 height 6
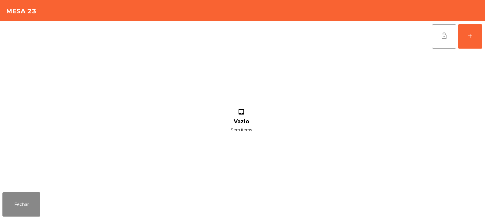
click at [447, 39] on button "lock_open" at bounding box center [444, 36] width 24 height 24
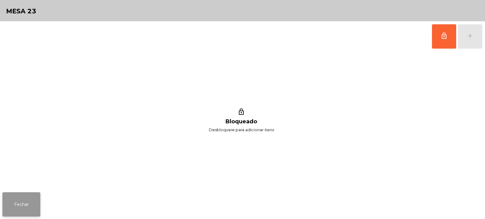
click at [39, 204] on button "Fechar" at bounding box center [21, 204] width 38 height 24
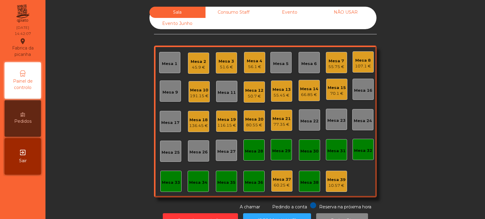
click at [360, 150] on div "Mesa 32" at bounding box center [363, 150] width 18 height 6
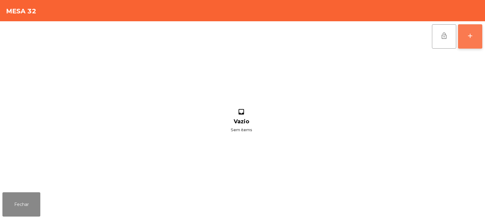
click at [468, 32] on div "add" at bounding box center [470, 35] width 7 height 7
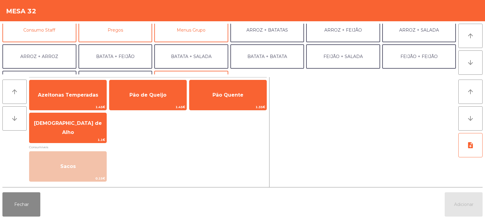
scroll to position [58, 0]
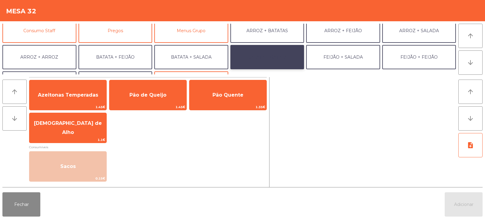
click at [260, 59] on button "BATATA + BATATA" at bounding box center [268, 57] width 74 height 24
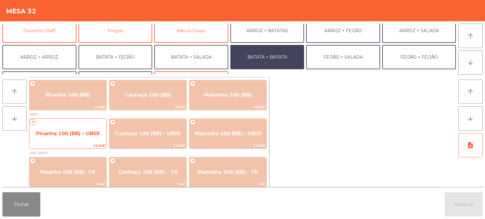
click at [80, 134] on span "Picanha 100 (BB) – UBER" at bounding box center [68, 133] width 64 height 6
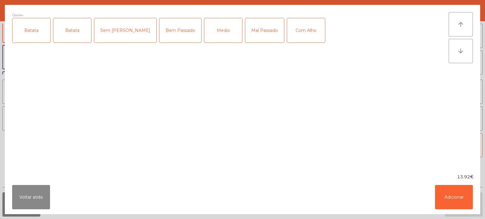
click at [42, 32] on div "Batata" at bounding box center [31, 30] width 38 height 24
click at [73, 32] on div "Batata" at bounding box center [72, 30] width 38 height 24
click at [83, 29] on div "Batata" at bounding box center [72, 30] width 38 height 24
click at [207, 31] on div "Medio" at bounding box center [223, 30] width 38 height 24
click at [287, 30] on div "Com Alho" at bounding box center [306, 30] width 38 height 24
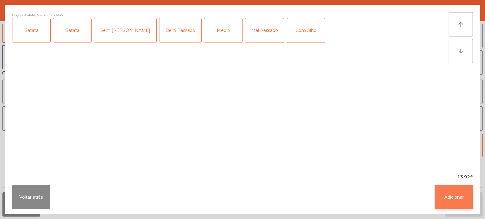
click at [452, 195] on button "Adicionar" at bounding box center [454, 197] width 38 height 24
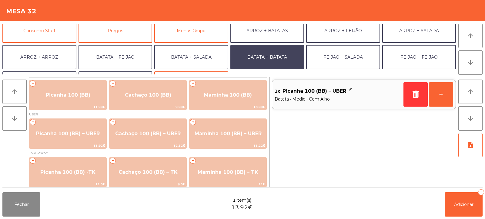
scroll to position [79, 0]
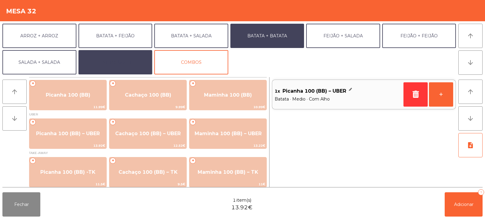
click at [132, 61] on button "EXTRAS UBER" at bounding box center [116, 62] width 74 height 24
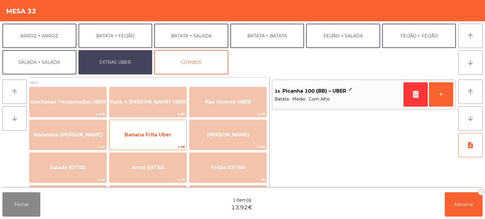
click at [166, 133] on span "Banana Frita Uber" at bounding box center [148, 135] width 47 height 6
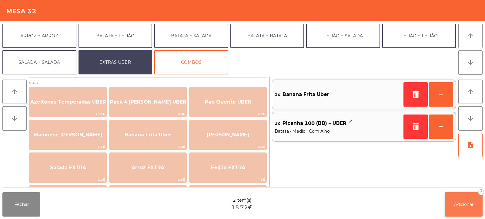
click at [467, 209] on button "Adicionar 2" at bounding box center [464, 204] width 38 height 24
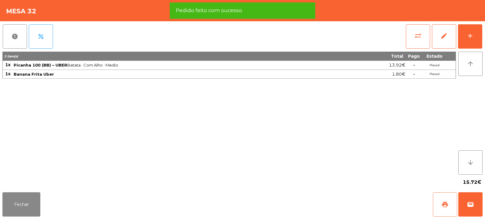
click at [447, 205] on span "print" at bounding box center [445, 204] width 7 height 7
click at [467, 207] on button "wallet" at bounding box center [471, 204] width 24 height 24
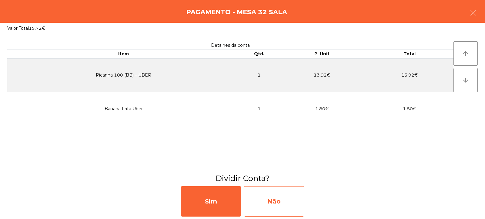
click at [292, 206] on div "Não" at bounding box center [274, 201] width 61 height 30
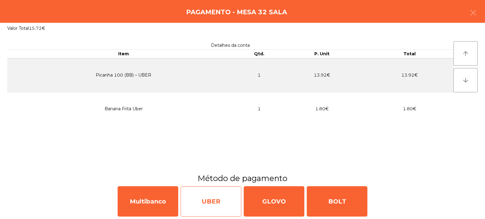
click at [216, 201] on div "UBER" at bounding box center [211, 201] width 61 height 30
select select "**"
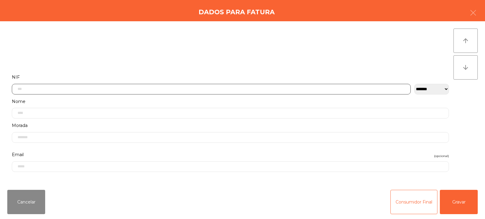
click at [249, 88] on input "text" at bounding box center [211, 89] width 399 height 11
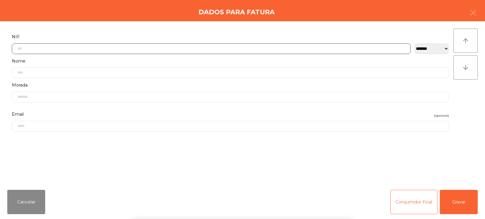
scroll to position [44, 0]
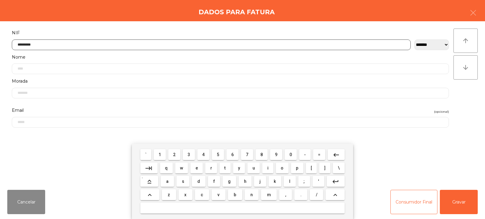
type input "*********"
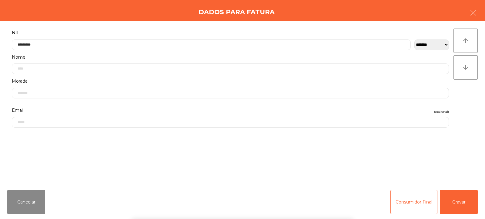
click at [455, 200] on div "` 1 2 3 4 5 6 7 8 9 0 - = keyboard_backspace keyboard_tab q w e r t y u i o p […" at bounding box center [242, 180] width 485 height 75
click at [458, 205] on button "Gravar" at bounding box center [459, 202] width 38 height 24
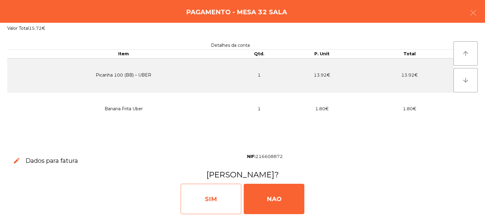
click at [226, 197] on div "SIM" at bounding box center [211, 199] width 61 height 30
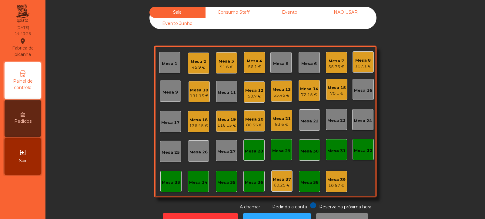
click at [340, 93] on div "70.1 €" at bounding box center [337, 93] width 18 height 6
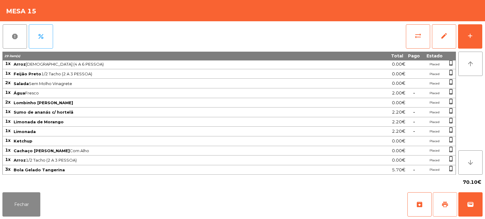
click at [452, 201] on button "print" at bounding box center [445, 204] width 24 height 24
click at [470, 207] on span "wallet" at bounding box center [470, 204] width 7 height 7
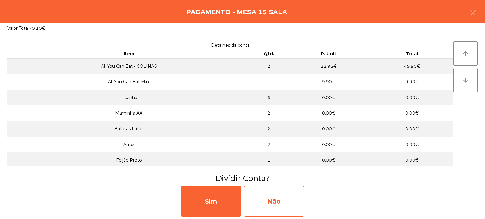
click at [287, 191] on div "Não" at bounding box center [274, 201] width 61 height 30
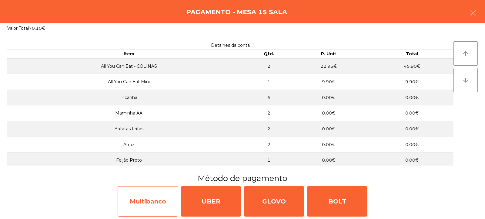
click at [137, 202] on div "Multibanco" at bounding box center [148, 201] width 61 height 30
select select "**"
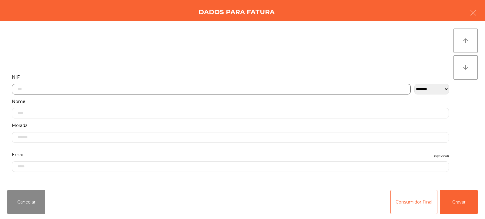
click at [277, 87] on input "text" at bounding box center [211, 89] width 399 height 11
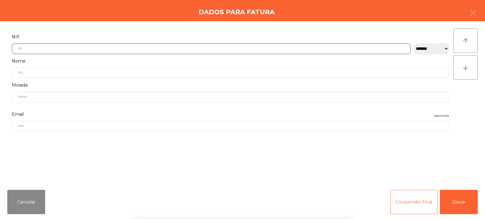
scroll to position [44, 0]
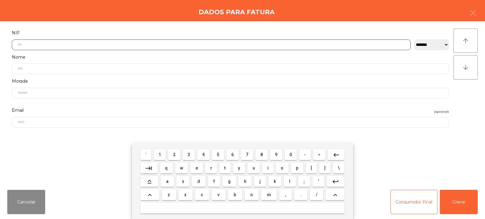
click at [143, 45] on input "text" at bounding box center [211, 44] width 399 height 11
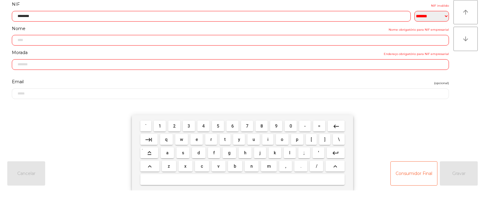
type input "*********"
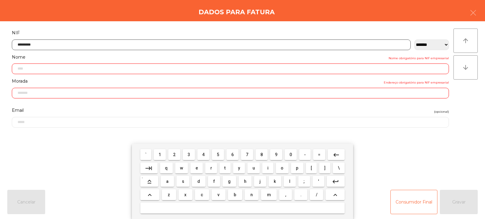
type input "**********"
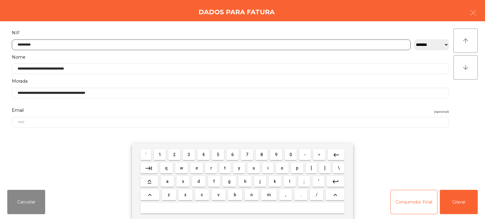
type input "*********"
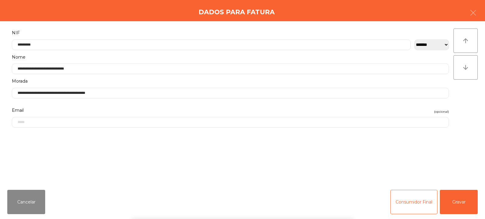
click at [453, 204] on div "` 1 2 3 4 5 6 7 8 9 0 - = keyboard_backspace keyboard_tab q w e r t y u i o p […" at bounding box center [242, 180] width 485 height 75
click at [460, 207] on button "Gravar" at bounding box center [459, 202] width 38 height 24
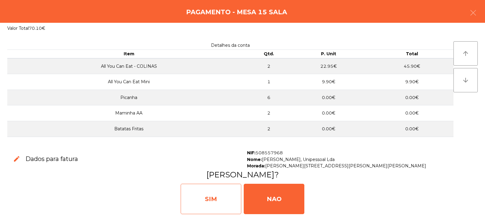
click at [226, 198] on div "SIM" at bounding box center [211, 199] width 61 height 30
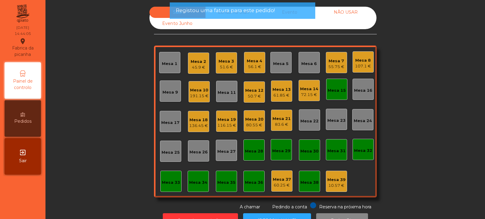
click at [336, 88] on div "Mesa 15" at bounding box center [337, 90] width 18 height 6
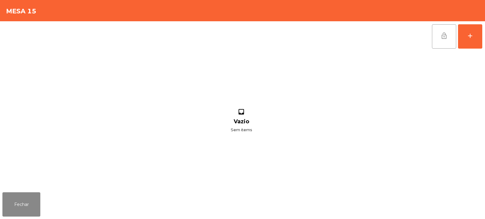
click at [443, 43] on button "lock_open" at bounding box center [444, 36] width 24 height 24
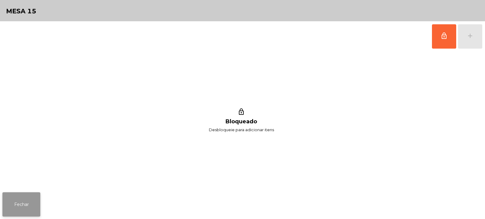
click at [36, 209] on button "Fechar" at bounding box center [21, 204] width 38 height 24
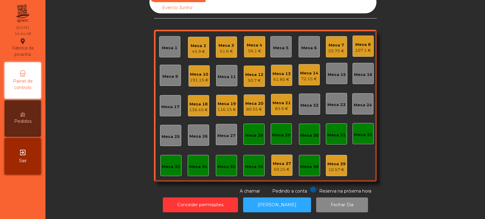
scroll to position [0, 0]
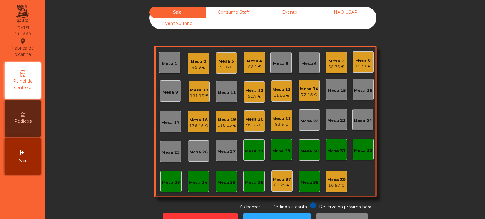
click at [221, 57] on div "Mesa 3 51.6 €" at bounding box center [226, 63] width 15 height 14
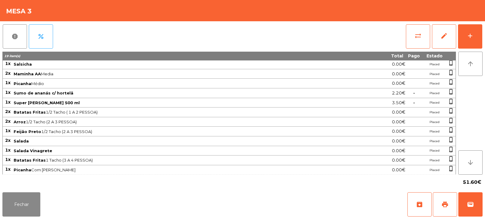
scroll to position [20, 0]
click at [277, 121] on span "Arroz 1/2 Tacho (2 A 3 PESSOA)" at bounding box center [177, 121] width 326 height 5
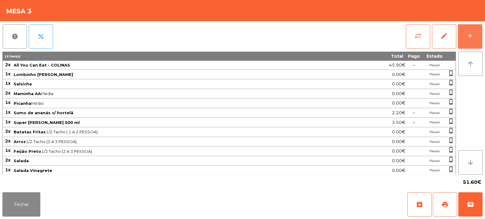
click at [474, 37] on div "add" at bounding box center [470, 35] width 7 height 7
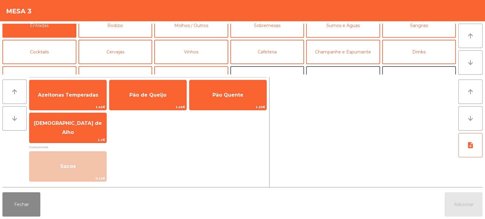
scroll to position [1, 0]
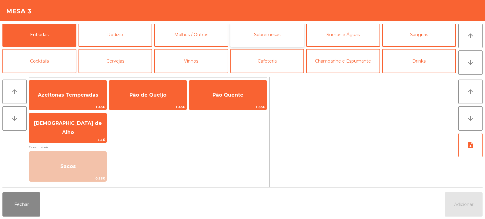
click at [273, 35] on button "Sobremesas" at bounding box center [268, 34] width 74 height 24
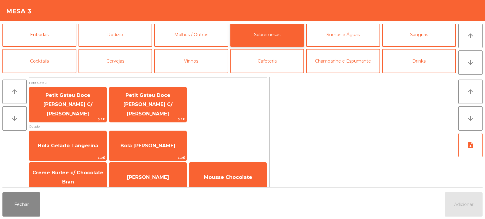
scroll to position [3, 0]
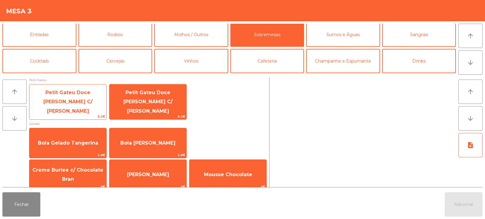
click at [81, 105] on span "Petit Gateu Doce [PERSON_NAME] C/ [PERSON_NAME]" at bounding box center [67, 101] width 77 height 35
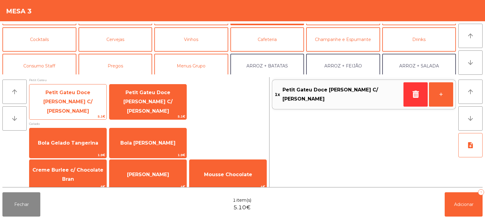
scroll to position [21, 0]
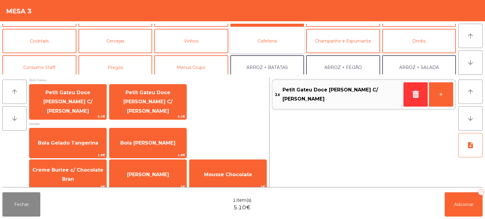
click at [271, 43] on button "Cafeteria" at bounding box center [268, 41] width 74 height 24
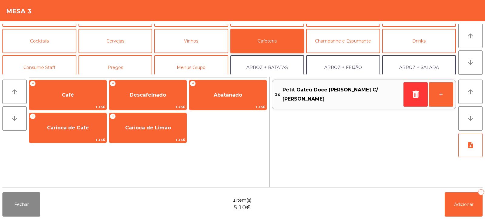
scroll to position [0, 0]
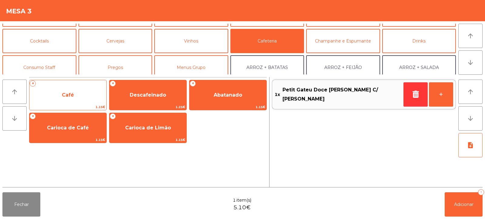
click at [87, 95] on span "Café" at bounding box center [67, 95] width 77 height 16
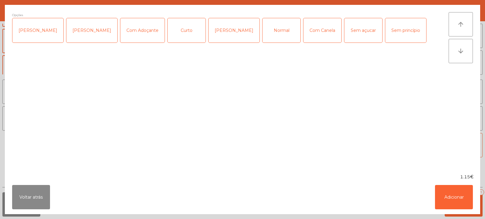
click at [263, 34] on div "Normal" at bounding box center [282, 30] width 38 height 24
click at [465, 205] on button "Adicionar" at bounding box center [454, 197] width 38 height 24
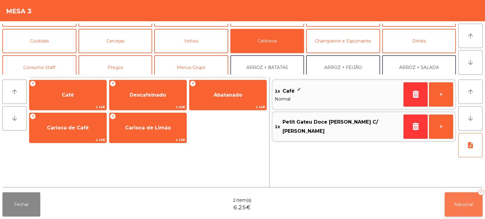
click at [469, 208] on button "Adicionar 2" at bounding box center [464, 204] width 38 height 24
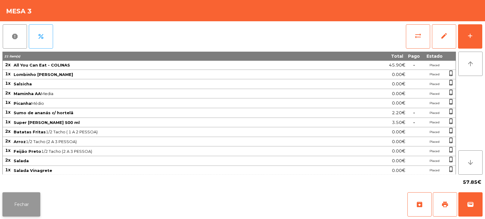
click at [32, 206] on button "Fechar" at bounding box center [21, 204] width 38 height 24
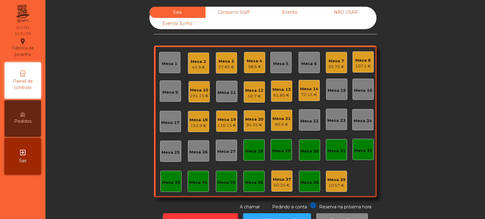
scroll to position [20, 0]
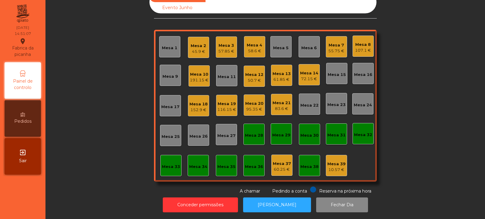
click at [333, 42] on div "Mesa 7" at bounding box center [337, 45] width 16 height 6
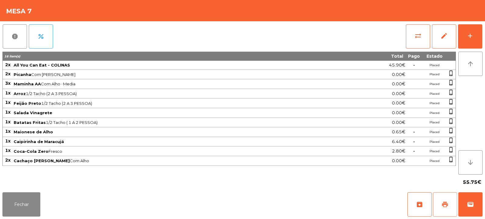
click at [446, 205] on span "print" at bounding box center [445, 204] width 7 height 7
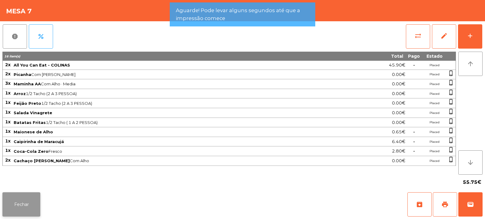
click at [16, 206] on button "Fechar" at bounding box center [21, 204] width 38 height 24
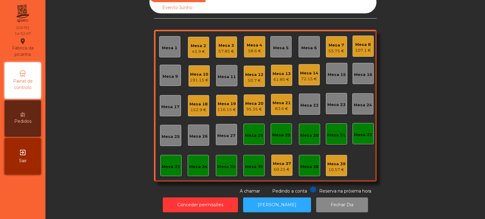
scroll to position [0, 0]
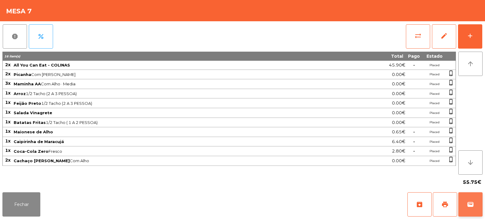
click at [470, 213] on button "wallet" at bounding box center [471, 204] width 24 height 24
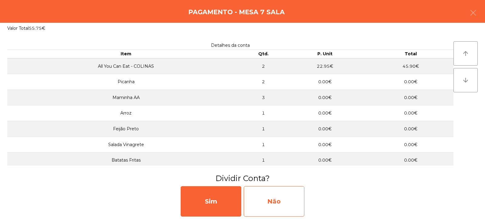
click at [290, 198] on div "Não" at bounding box center [274, 201] width 61 height 30
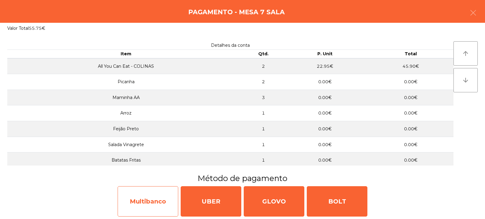
click at [166, 200] on div "Multibanco" at bounding box center [148, 201] width 61 height 30
select select "**"
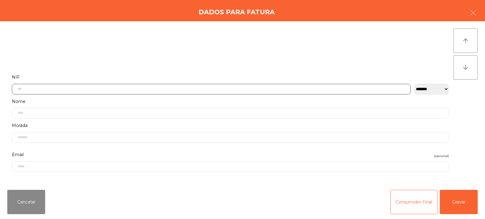
click at [263, 88] on input "text" at bounding box center [211, 89] width 399 height 11
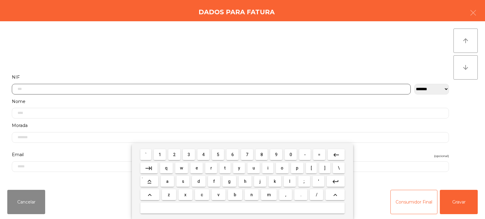
scroll to position [44, 0]
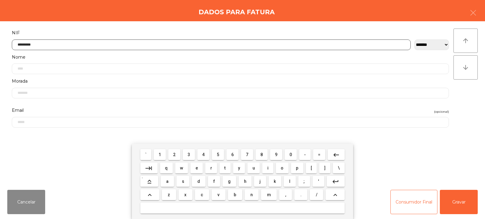
type input "*********"
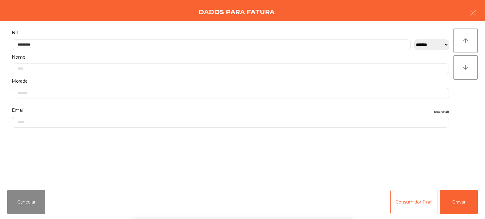
click at [458, 203] on div "` 1 2 3 4 5 6 7 8 9 0 - = keyboard_backspace keyboard_tab q w e r t y u i o p […" at bounding box center [242, 180] width 485 height 75
click at [462, 202] on button "Gravar" at bounding box center [459, 202] width 38 height 24
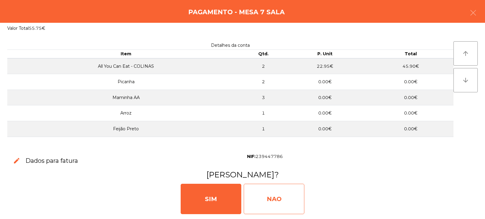
click at [276, 201] on div "NAO" at bounding box center [274, 199] width 61 height 30
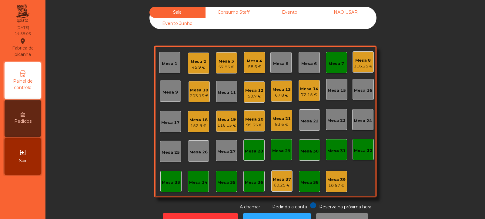
click at [335, 60] on div "Mesa 7" at bounding box center [336, 62] width 15 height 8
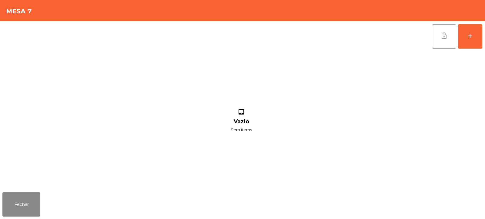
click at [442, 39] on span "lock_open" at bounding box center [444, 35] width 7 height 7
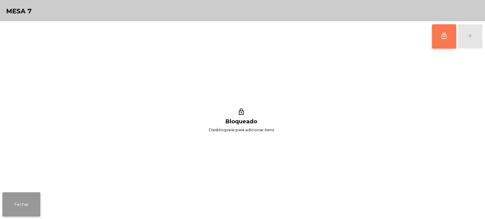
click at [28, 207] on button "Fechar" at bounding box center [21, 204] width 38 height 24
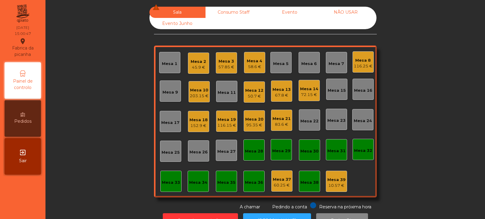
click at [249, 124] on div "95.35 €" at bounding box center [254, 125] width 18 height 6
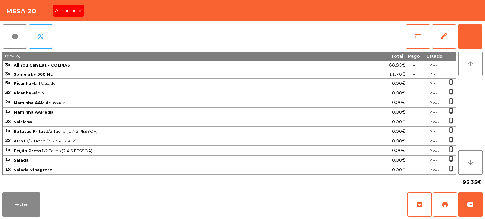
click at [81, 10] on icon at bounding box center [80, 10] width 4 height 4
click at [445, 199] on button "print" at bounding box center [445, 204] width 24 height 24
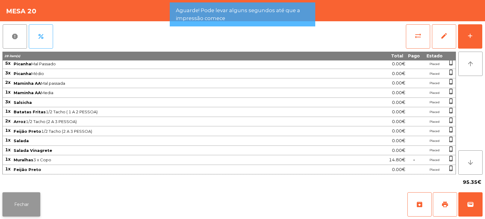
click at [25, 211] on button "Fechar" at bounding box center [21, 204] width 38 height 24
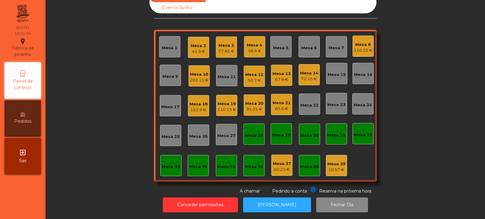
scroll to position [0, 0]
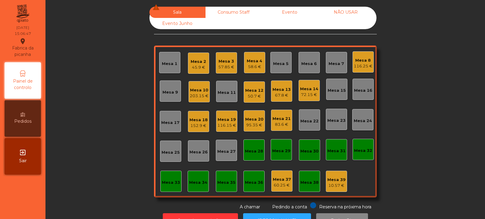
click at [366, 58] on div "Mesa 8" at bounding box center [363, 60] width 19 height 6
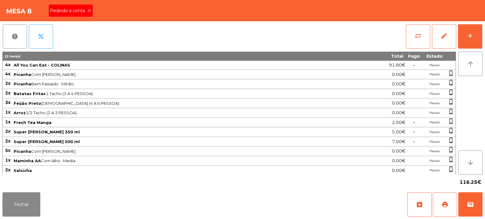
click at [90, 14] on div "Pedindo a conta" at bounding box center [71, 11] width 44 height 12
click at [440, 204] on button "print" at bounding box center [445, 204] width 24 height 24
click at [441, 204] on button "print" at bounding box center [445, 204] width 24 height 24
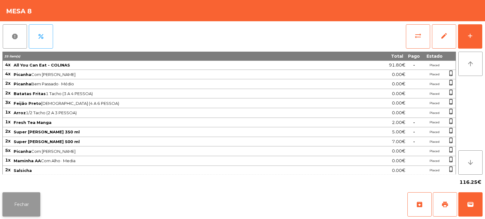
click at [13, 204] on button "Fechar" at bounding box center [21, 204] width 38 height 24
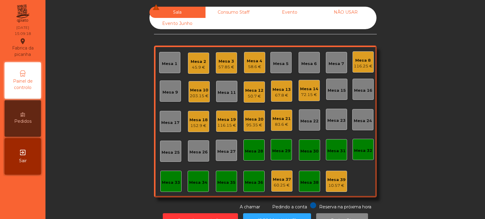
click at [225, 123] on div "116.15 €" at bounding box center [227, 125] width 19 height 6
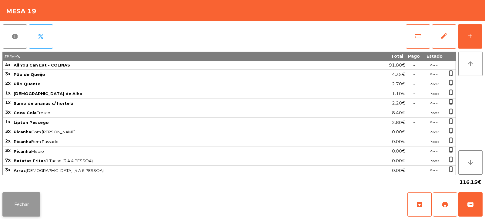
click at [24, 205] on button "Fechar" at bounding box center [21, 204] width 38 height 24
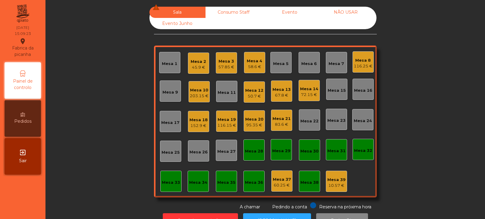
click at [222, 123] on div "116.15 €" at bounding box center [227, 125] width 19 height 6
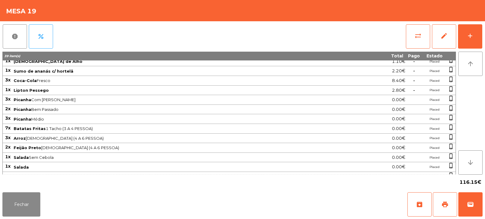
scroll to position [49, 0]
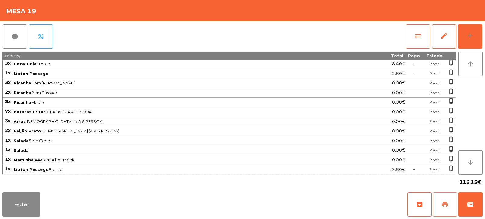
click at [446, 201] on span "print" at bounding box center [445, 204] width 7 height 7
click at [25, 201] on button "Fechar" at bounding box center [21, 204] width 38 height 24
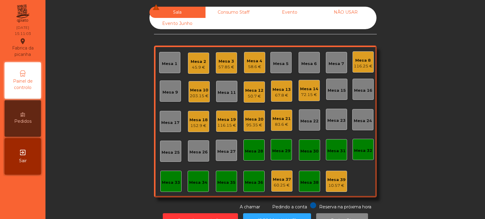
scroll to position [20, 0]
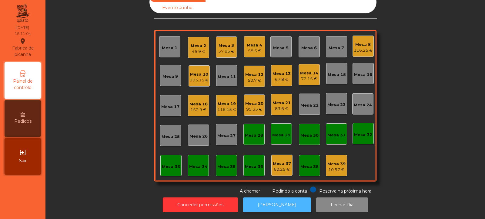
click at [271, 205] on button "[PERSON_NAME]" at bounding box center [277, 204] width 68 height 15
click at [226, 107] on div "116.15 €" at bounding box center [227, 109] width 19 height 6
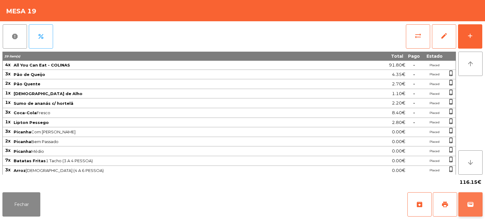
click at [467, 202] on button "wallet" at bounding box center [471, 204] width 24 height 24
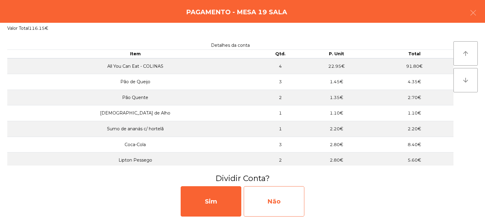
click at [275, 206] on div "Não" at bounding box center [274, 201] width 61 height 30
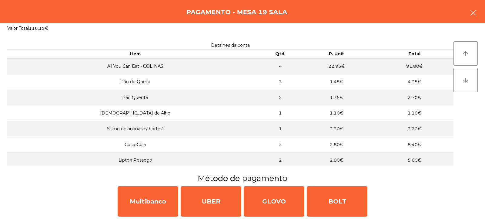
click at [476, 11] on icon "button" at bounding box center [473, 12] width 7 height 7
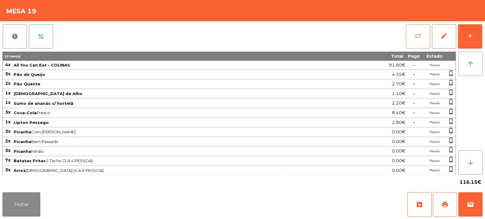
click at [411, 40] on button "sync_alt" at bounding box center [418, 36] width 24 height 24
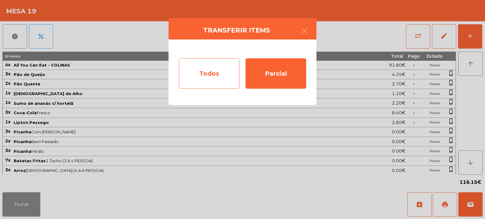
click at [213, 73] on div "Todos" at bounding box center [209, 73] width 61 height 30
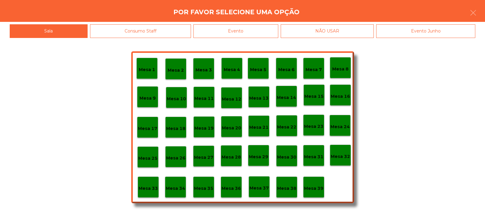
click at [245, 31] on div "Evento" at bounding box center [236, 31] width 85 height 14
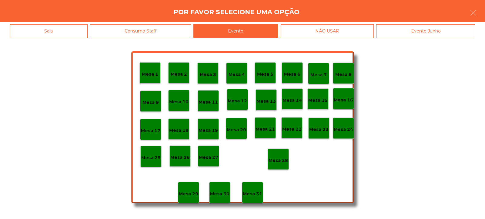
click at [284, 153] on div "Mesa 28" at bounding box center [278, 158] width 21 height 21
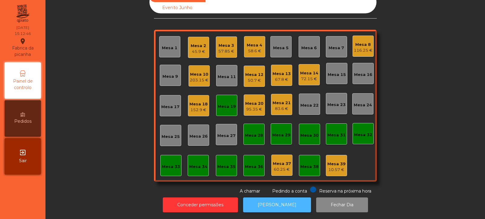
click at [267, 197] on button "[PERSON_NAME]" at bounding box center [277, 204] width 68 height 15
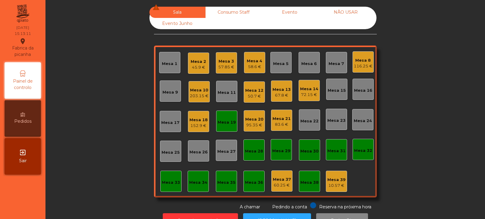
click at [282, 118] on div "Mesa 21" at bounding box center [282, 119] width 18 height 6
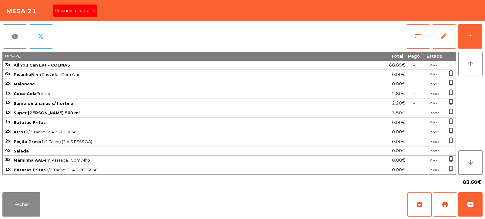
click at [96, 10] on div "Pedindo a conta" at bounding box center [75, 11] width 44 height 12
click at [452, 201] on button "print" at bounding box center [445, 204] width 24 height 24
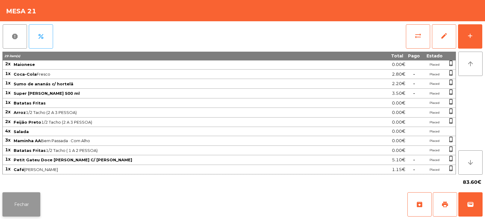
click at [20, 205] on button "Fechar" at bounding box center [21, 204] width 38 height 24
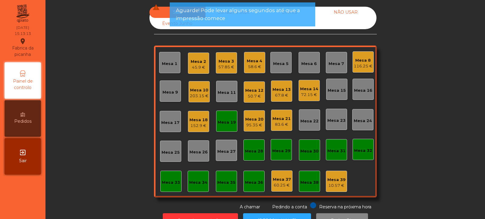
click at [196, 123] on div "152.9 €" at bounding box center [199, 126] width 18 height 6
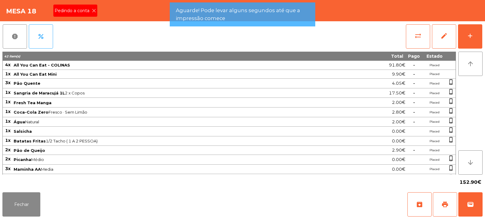
click at [94, 11] on icon at bounding box center [94, 10] width 4 height 4
click at [445, 201] on span "print" at bounding box center [445, 204] width 7 height 7
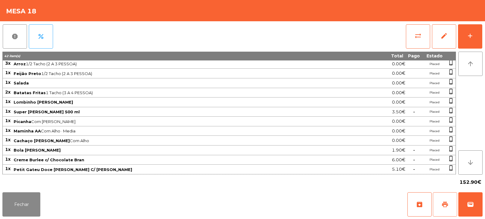
scroll to position [143, 0]
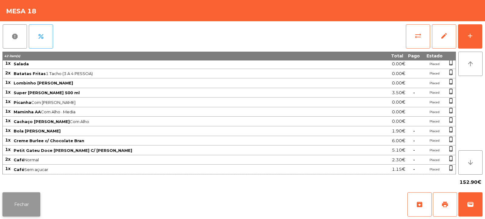
click at [35, 198] on button "Fechar" at bounding box center [21, 204] width 38 height 24
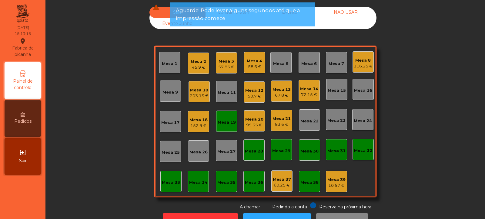
click at [230, 68] on div "57.85 €" at bounding box center [226, 67] width 16 height 6
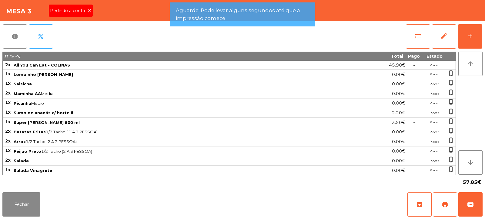
click at [85, 8] on span "Pedindo a conta" at bounding box center [68, 11] width 37 height 6
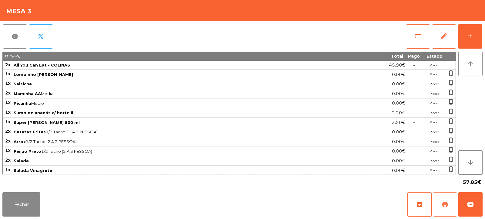
click at [451, 204] on button "print" at bounding box center [445, 204] width 24 height 24
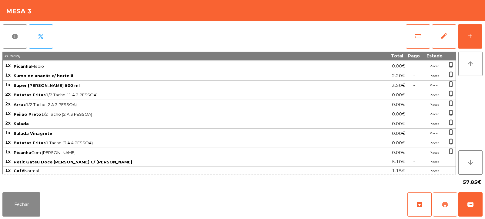
scroll to position [38, 0]
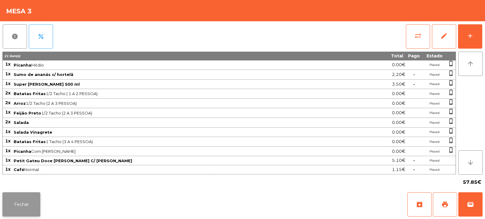
click at [16, 206] on button "Fechar" at bounding box center [21, 204] width 38 height 24
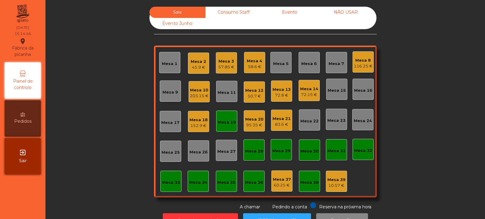
click at [232, 124] on div "Mesa 19" at bounding box center [227, 122] width 18 height 6
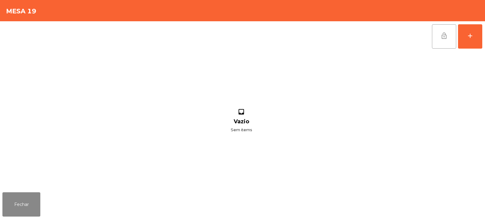
click at [446, 40] on button "lock_open" at bounding box center [444, 36] width 24 height 24
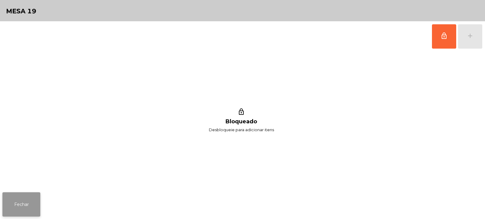
click at [24, 206] on button "Fechar" at bounding box center [21, 204] width 38 height 24
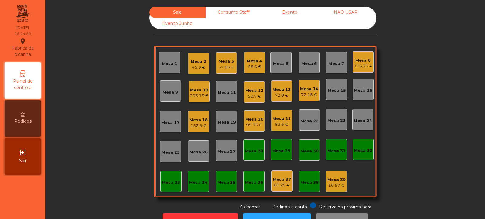
click at [363, 151] on div "Mesa 32" at bounding box center [363, 150] width 18 height 6
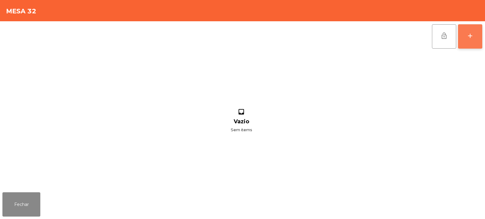
click at [467, 37] on div "add" at bounding box center [470, 35] width 7 height 7
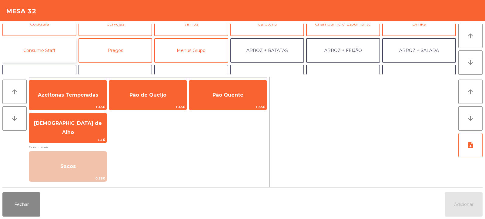
click at [61, 51] on button "Consumo Staff" at bounding box center [39, 50] width 74 height 24
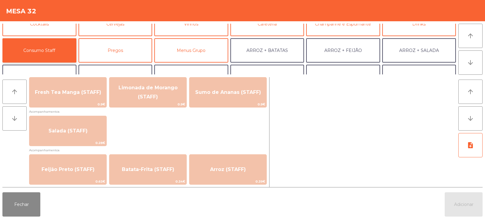
scroll to position [228, 0]
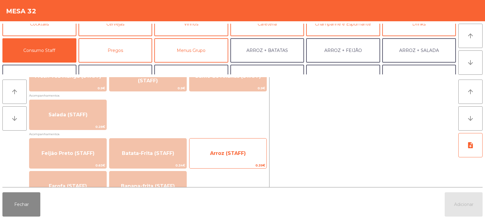
click at [226, 154] on span "Arroz (STAFF)" at bounding box center [228, 153] width 36 height 6
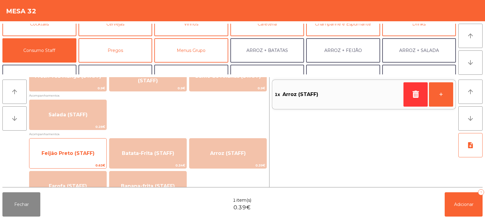
click at [88, 153] on span "Feijão Preto (STAFF)" at bounding box center [68, 153] width 53 height 6
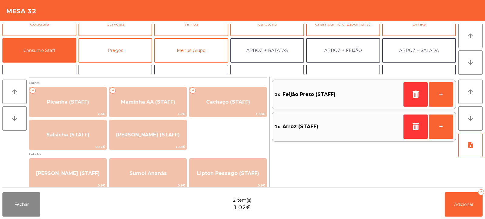
scroll to position [0, 0]
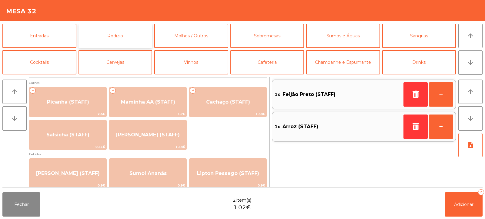
click at [133, 36] on button "Rodizio" at bounding box center [116, 36] width 74 height 24
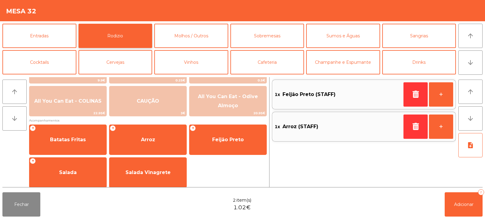
scroll to position [101, 0]
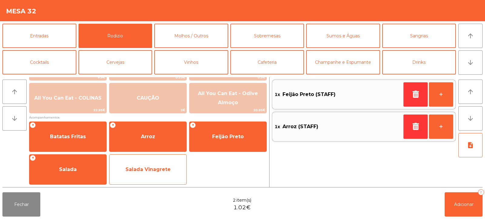
click at [164, 172] on span "Salada Vinagrete" at bounding box center [148, 169] width 45 height 6
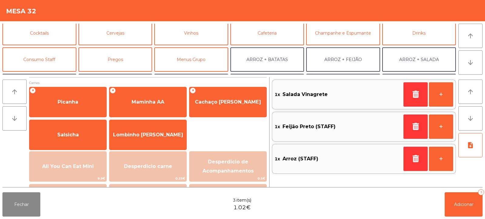
scroll to position [31, 0]
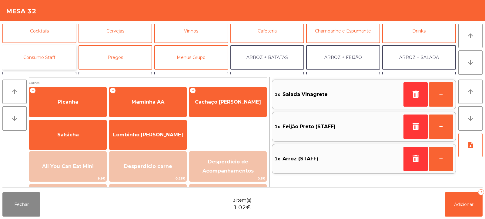
click at [62, 57] on button "Consumo Staff" at bounding box center [39, 57] width 74 height 24
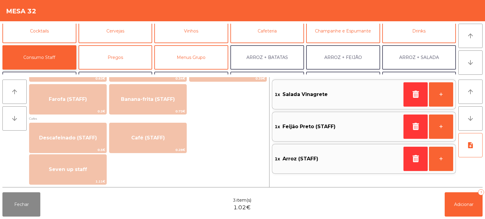
scroll to position [315, 0]
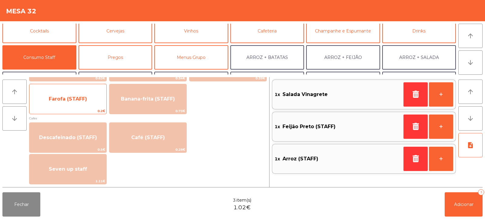
click at [98, 102] on span "Farofa (STAFF)" at bounding box center [67, 99] width 77 height 16
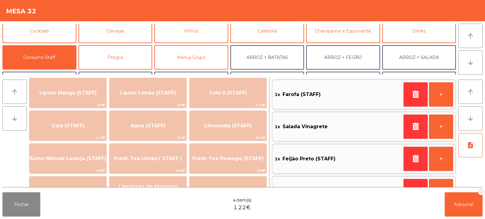
scroll to position [0, 0]
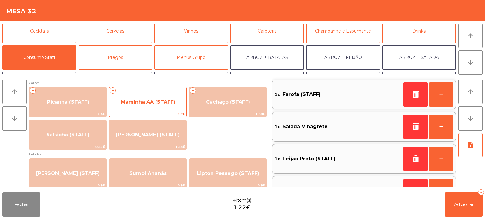
click at [159, 106] on span "Maminha AA (STAFF)" at bounding box center [148, 102] width 77 height 16
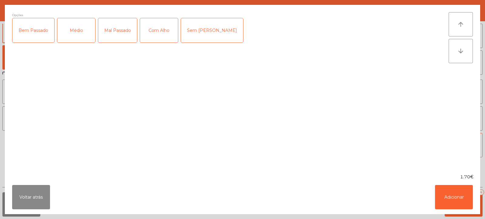
click at [79, 34] on div "Médio" at bounding box center [76, 30] width 38 height 24
click at [152, 34] on div "Com Alho" at bounding box center [159, 30] width 38 height 24
click at [455, 198] on button "Adicionar" at bounding box center [454, 197] width 38 height 24
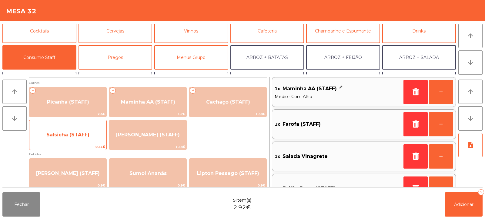
click at [75, 138] on span "Salsicha (STAFF)" at bounding box center [67, 134] width 77 height 16
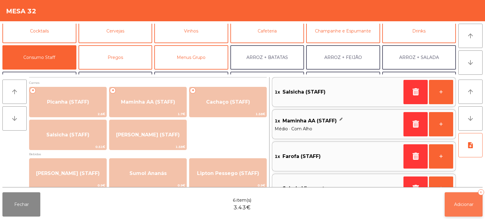
click at [467, 204] on span "Adicionar" at bounding box center [463, 203] width 19 height 5
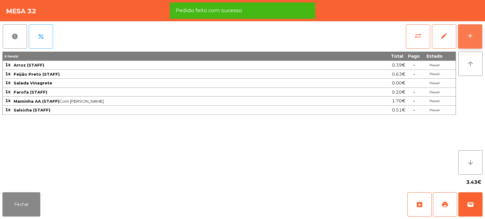
click at [467, 38] on div "add" at bounding box center [470, 35] width 7 height 7
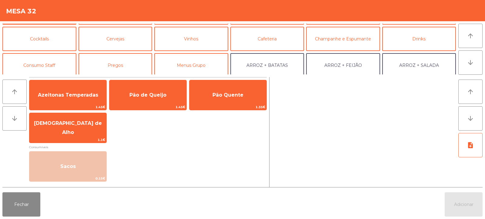
scroll to position [29, 0]
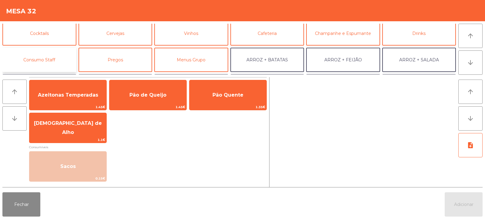
click at [56, 57] on button "Consumo Staff" at bounding box center [39, 60] width 74 height 24
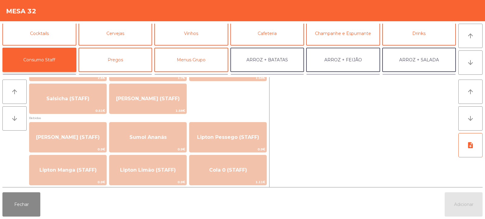
scroll to position [46, 0]
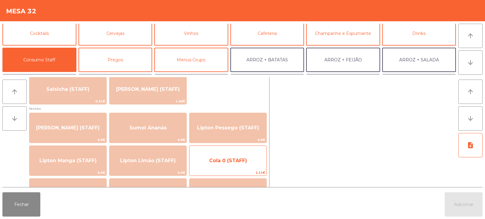
click at [230, 159] on span "Cola 0 (STAFF)" at bounding box center [228, 160] width 38 height 6
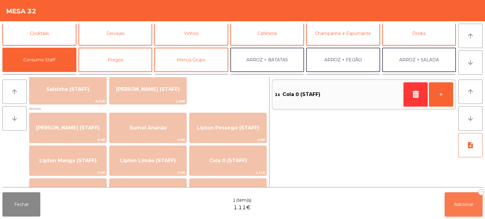
click at [465, 202] on span "Adicionar" at bounding box center [463, 203] width 19 height 5
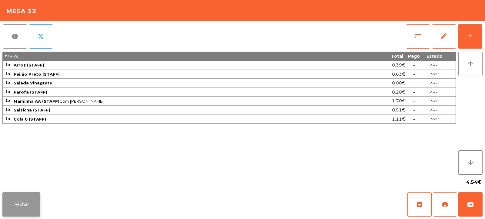
click at [33, 198] on button "Fechar" at bounding box center [21, 204] width 38 height 24
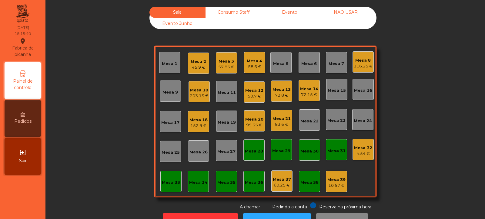
click at [222, 66] on div "57.85 €" at bounding box center [226, 67] width 16 height 6
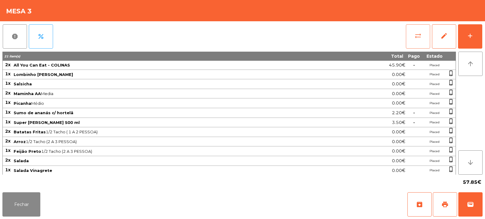
click at [415, 36] on span "sync_alt" at bounding box center [418, 35] width 7 height 7
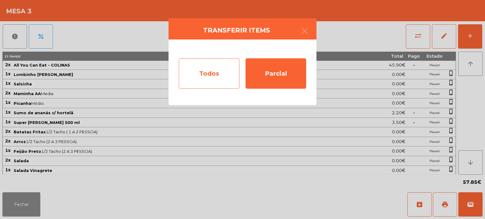
click at [203, 68] on div "Todos" at bounding box center [209, 73] width 61 height 30
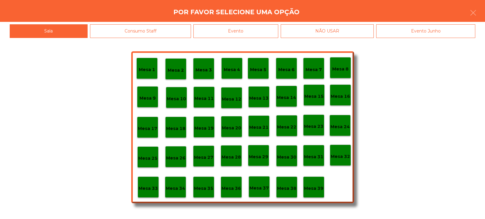
click at [216, 29] on div "Evento" at bounding box center [236, 31] width 85 height 14
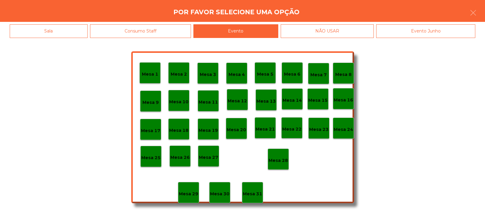
click at [274, 157] on p "Mesa 28" at bounding box center [278, 160] width 19 height 7
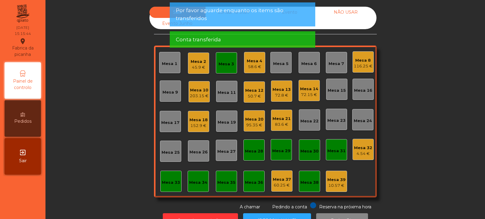
click at [221, 67] on div "Mesa 3" at bounding box center [226, 64] width 15 height 6
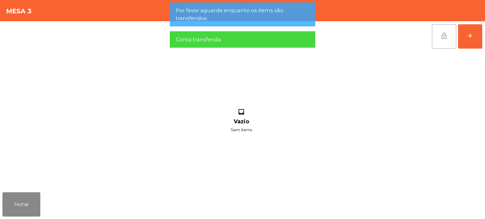
click at [440, 32] on button "lock_open" at bounding box center [444, 36] width 24 height 24
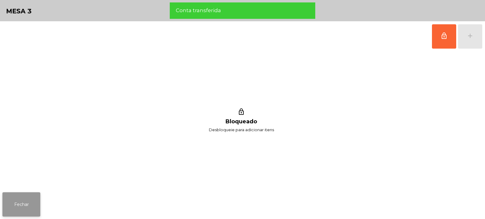
click at [15, 211] on button "Fechar" at bounding box center [21, 204] width 38 height 24
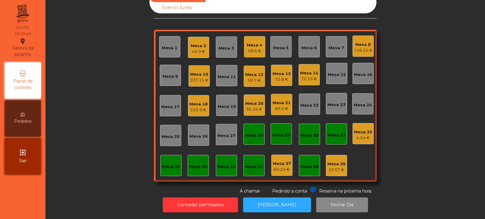
scroll to position [0, 0]
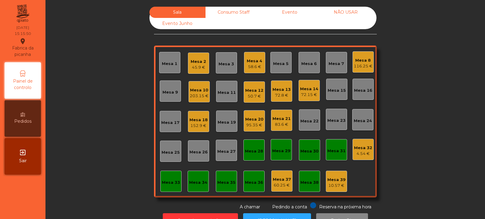
click at [194, 62] on div "Mesa 2" at bounding box center [198, 62] width 15 height 6
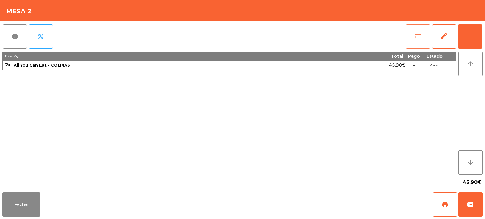
click at [423, 36] on button "sync_alt" at bounding box center [418, 36] width 24 height 24
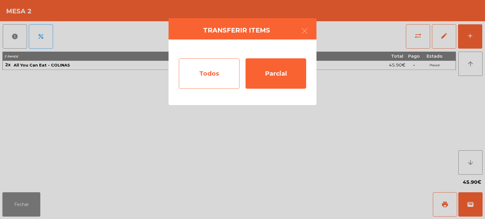
click at [214, 73] on div "Todos" at bounding box center [209, 73] width 61 height 30
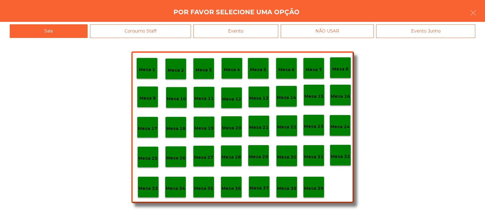
click at [265, 187] on p "Mesa 37" at bounding box center [259, 187] width 19 height 7
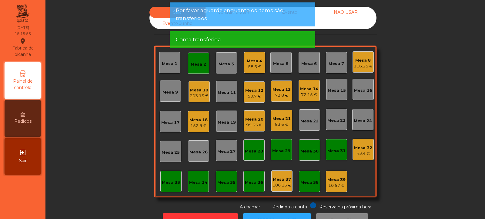
click at [199, 68] on div "Mesa 2" at bounding box center [198, 62] width 21 height 21
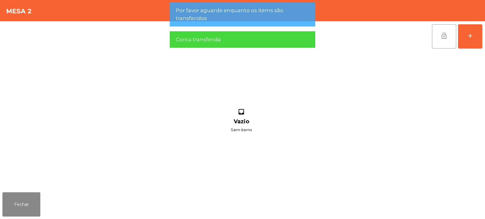
click at [443, 36] on span "lock_open" at bounding box center [444, 35] width 7 height 7
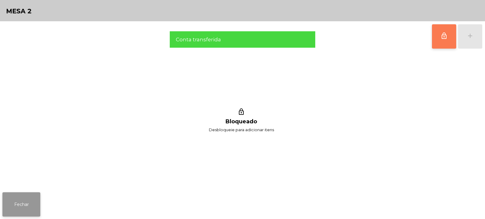
click at [30, 199] on button "Fechar" at bounding box center [21, 204] width 38 height 24
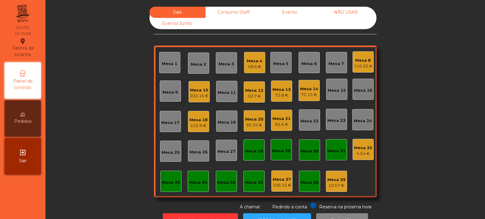
click at [256, 67] on div "58.6 €" at bounding box center [254, 67] width 15 height 6
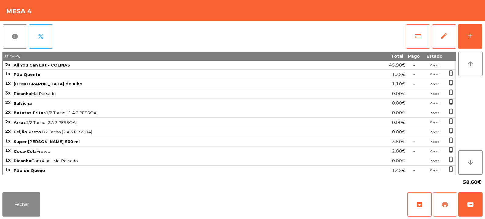
click at [454, 202] on button "print" at bounding box center [445, 204] width 24 height 24
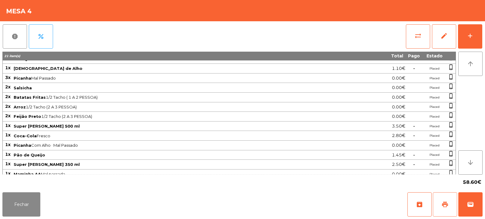
scroll to position [20, 0]
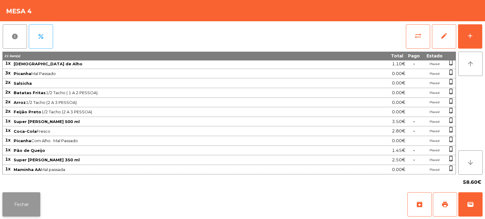
click at [39, 202] on button "Fechar" at bounding box center [21, 204] width 38 height 24
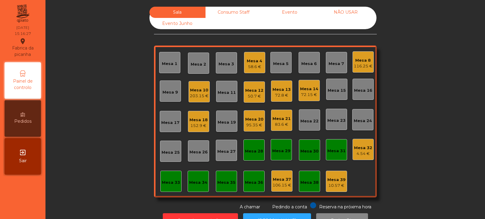
scroll to position [20, 0]
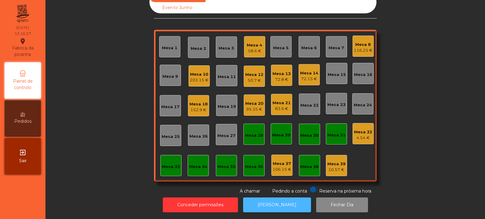
click at [286, 203] on button "[PERSON_NAME]" at bounding box center [277, 204] width 68 height 15
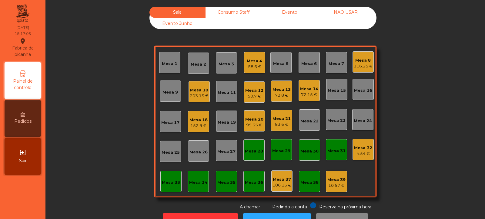
click at [252, 61] on div "Mesa 4" at bounding box center [254, 61] width 15 height 6
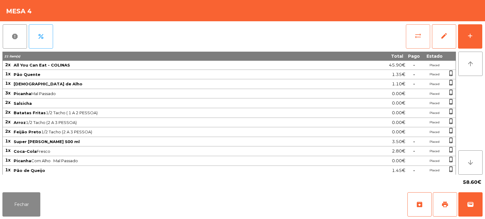
click at [420, 35] on span "sync_alt" at bounding box center [418, 35] width 7 height 7
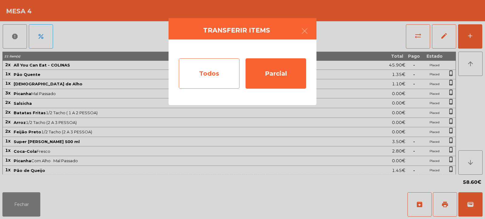
click at [217, 73] on div "Todos" at bounding box center [209, 73] width 61 height 30
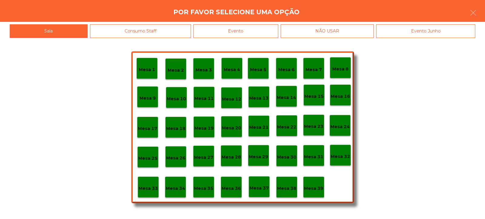
click at [264, 30] on div "Evento" at bounding box center [236, 31] width 85 height 14
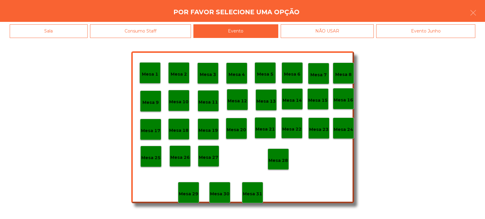
click at [279, 160] on p "Mesa 28" at bounding box center [278, 160] width 19 height 7
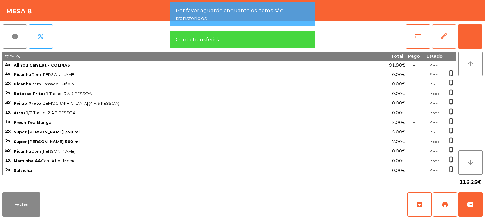
click at [436, 32] on button "edit" at bounding box center [444, 36] width 24 height 24
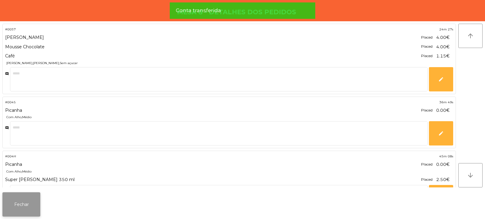
click at [39, 202] on button "Fechar" at bounding box center [21, 204] width 38 height 24
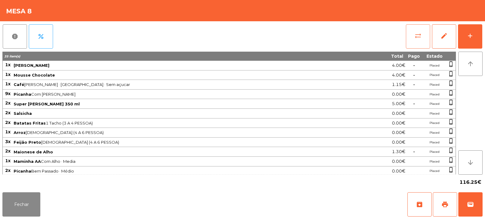
click at [413, 38] on button "sync_alt" at bounding box center [418, 36] width 24 height 24
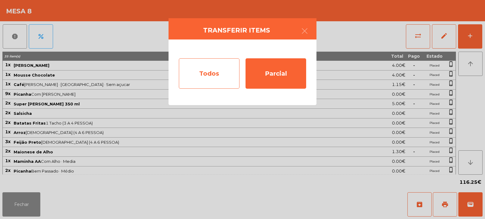
click at [226, 75] on div "Todos" at bounding box center [209, 73] width 61 height 30
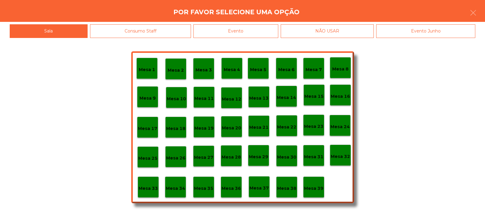
click at [272, 30] on div "Evento" at bounding box center [236, 31] width 85 height 14
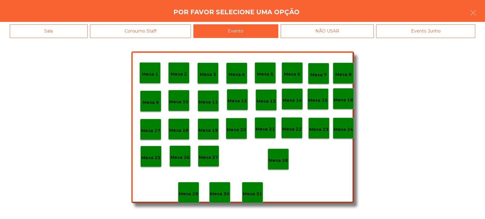
click at [297, 129] on p "Mesa 22" at bounding box center [291, 129] width 19 height 7
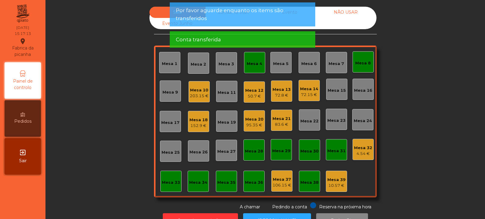
click at [361, 61] on div "Mesa 8" at bounding box center [363, 63] width 15 height 6
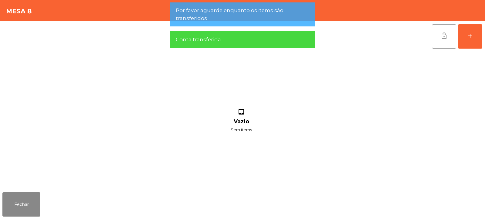
click at [442, 38] on span "lock_open" at bounding box center [444, 35] width 7 height 7
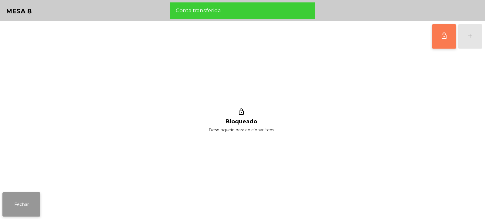
click at [34, 211] on button "Fechar" at bounding box center [21, 204] width 38 height 24
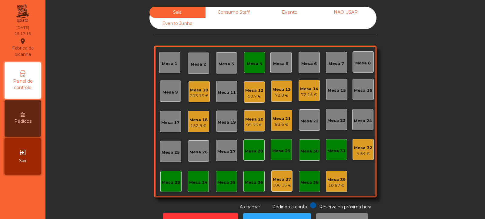
click at [252, 59] on div "Mesa 4" at bounding box center [254, 62] width 15 height 8
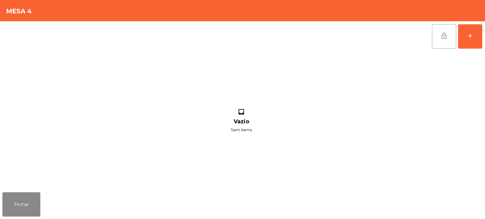
click at [446, 37] on span "lock_open" at bounding box center [444, 35] width 7 height 7
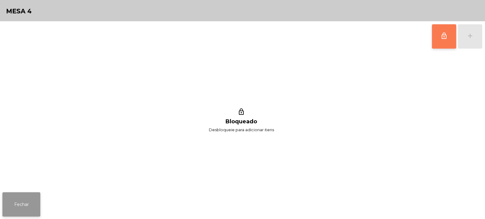
click at [32, 203] on button "Fechar" at bounding box center [21, 204] width 38 height 24
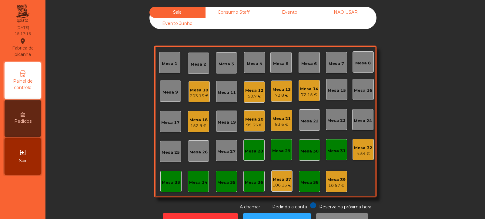
click at [295, 14] on div "Evento" at bounding box center [290, 12] width 56 height 11
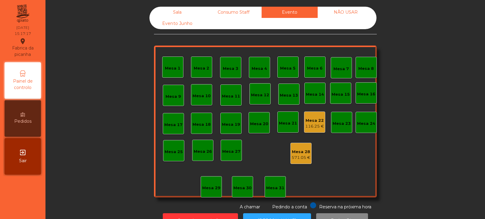
click at [316, 121] on div "Mesa 22" at bounding box center [314, 120] width 19 height 6
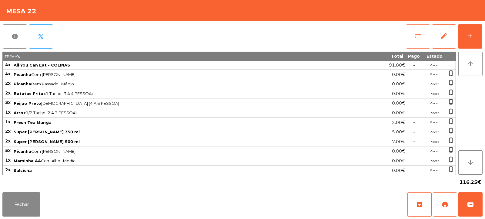
click at [422, 34] on span "sync_alt" at bounding box center [418, 35] width 7 height 7
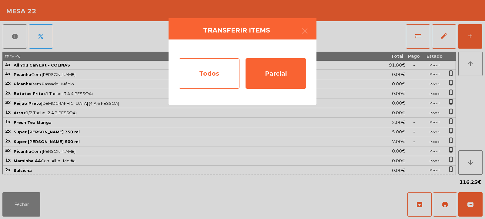
click at [228, 73] on div "Todos" at bounding box center [209, 73] width 61 height 30
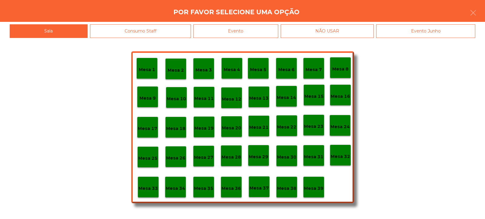
click at [273, 29] on div "Evento" at bounding box center [236, 31] width 85 height 14
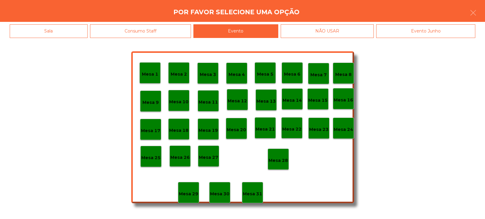
click at [277, 156] on div "Mesa 28" at bounding box center [278, 158] width 19 height 9
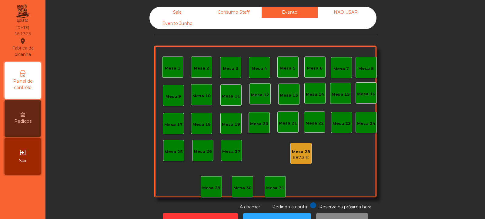
click at [169, 9] on div "Sala" at bounding box center [178, 12] width 56 height 11
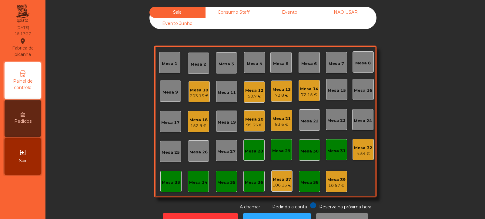
click at [285, 123] on div "83.6 €" at bounding box center [282, 124] width 18 height 6
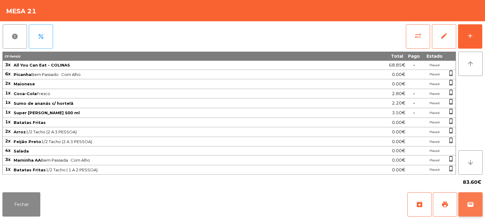
click at [466, 208] on button "wallet" at bounding box center [471, 204] width 24 height 24
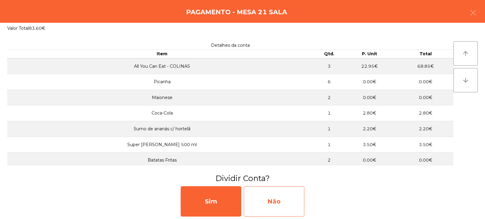
click at [290, 199] on div "Não" at bounding box center [274, 201] width 61 height 30
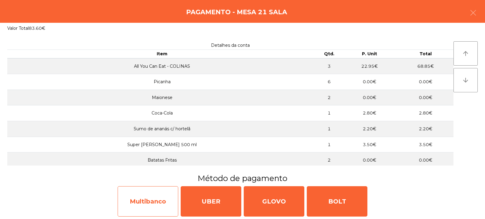
click at [153, 208] on div "Multibanco" at bounding box center [148, 201] width 61 height 30
select select "**"
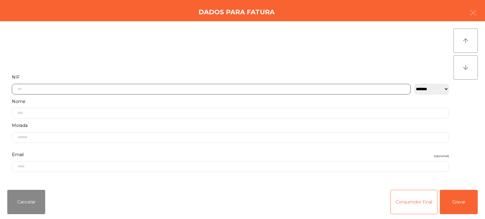
click at [329, 88] on input "text" at bounding box center [211, 89] width 399 height 11
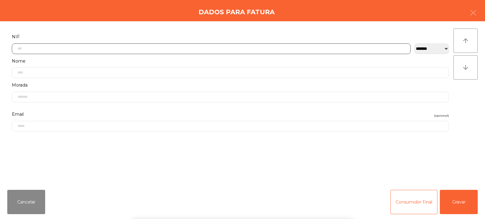
scroll to position [44, 0]
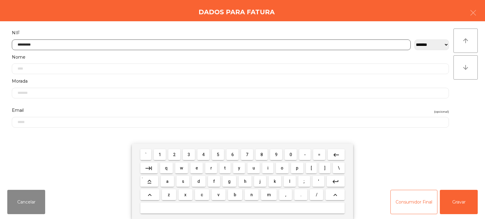
type input "*********"
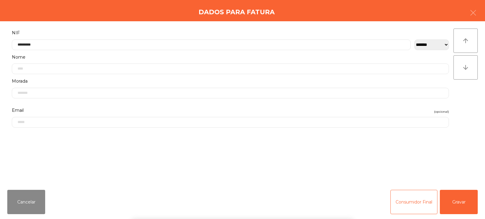
click at [455, 202] on div "` 1 2 3 4 5 6 7 8 9 0 - = keyboard_backspace keyboard_tab q w e r t y u i o p […" at bounding box center [242, 180] width 485 height 75
click at [460, 205] on button "Gravar" at bounding box center [459, 202] width 38 height 24
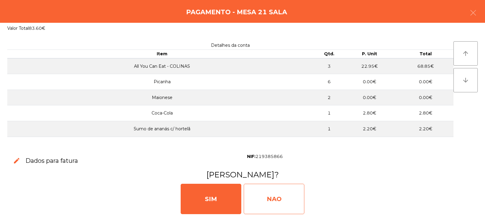
click at [274, 199] on div "NAO" at bounding box center [274, 199] width 61 height 30
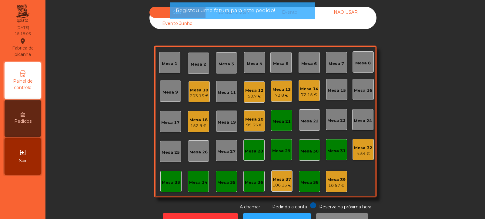
click at [282, 125] on div "Mesa 21" at bounding box center [281, 120] width 21 height 21
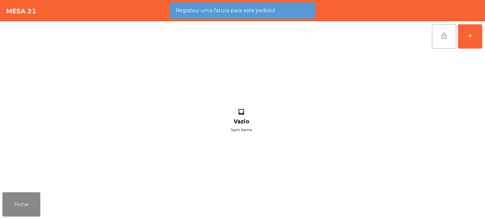
click at [442, 41] on button "lock_open" at bounding box center [444, 36] width 24 height 24
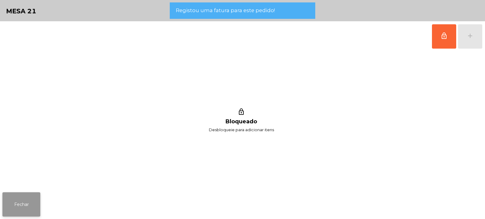
click at [28, 205] on button "Fechar" at bounding box center [21, 204] width 38 height 24
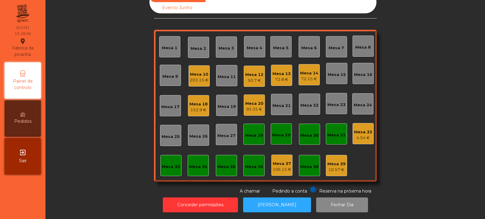
scroll to position [0, 0]
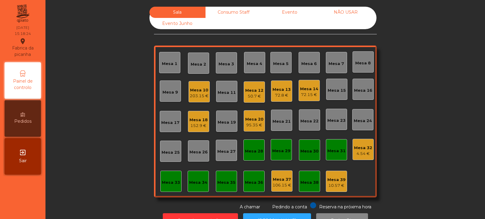
click at [336, 151] on div "Mesa 31" at bounding box center [337, 151] width 18 height 6
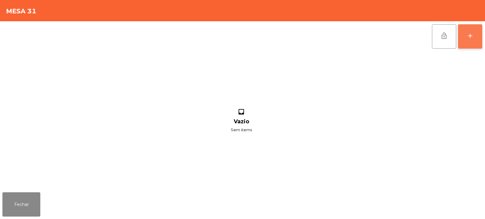
click at [478, 40] on button "add" at bounding box center [470, 36] width 24 height 24
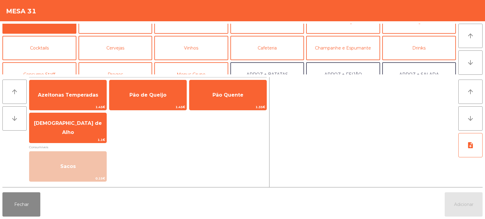
scroll to position [30, 0]
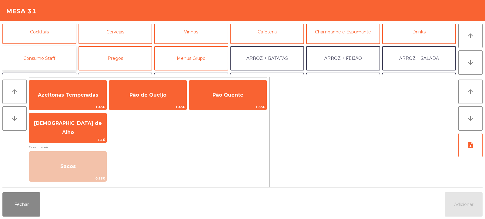
click at [58, 54] on button "Consumo Staff" at bounding box center [39, 58] width 74 height 24
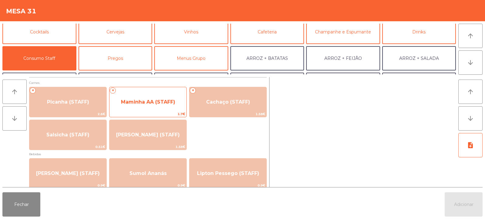
click at [161, 100] on span "Maminha AA (STAFF)" at bounding box center [148, 102] width 54 height 6
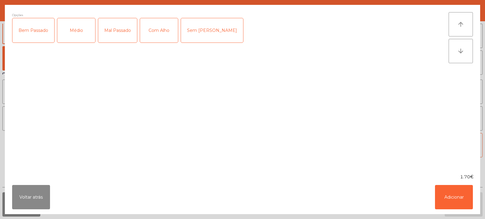
click at [80, 35] on div "Médio" at bounding box center [76, 30] width 38 height 24
click at [145, 35] on div "Com Alho" at bounding box center [159, 30] width 38 height 24
click at [460, 205] on button "Adicionar" at bounding box center [454, 197] width 38 height 24
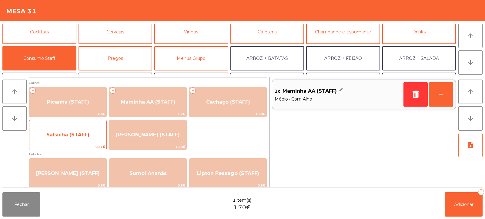
click at [83, 135] on span "Salsicha (STAFF)" at bounding box center [67, 135] width 43 height 6
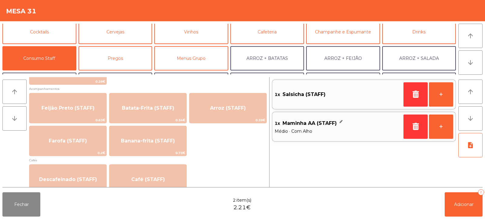
scroll to position [272, 0]
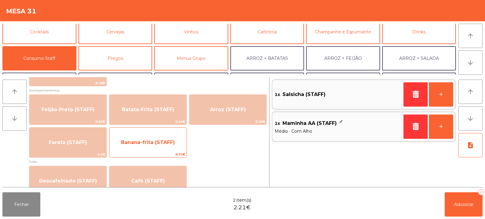
click at [175, 144] on span "Banana-frita (STAFF)" at bounding box center [148, 142] width 77 height 16
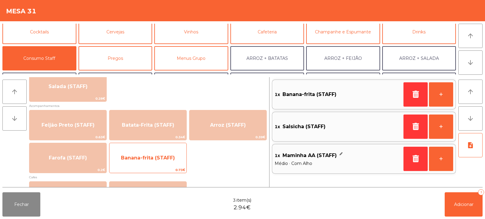
scroll to position [257, 0]
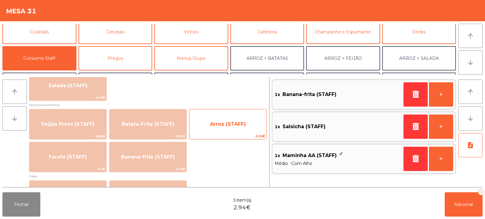
click at [238, 125] on span "Arroz (STAFF)" at bounding box center [228, 124] width 36 height 6
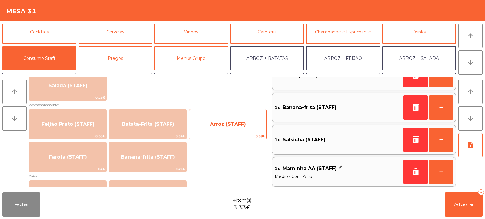
scroll to position [21, 0]
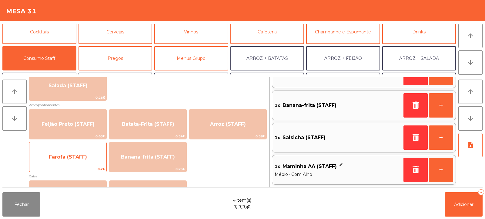
click at [92, 166] on span "0.2€" at bounding box center [67, 169] width 77 height 6
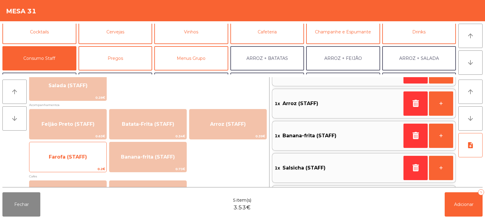
scroll to position [0, 0]
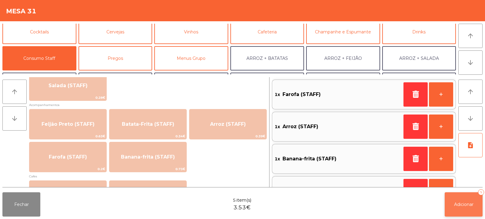
click at [464, 199] on button "Adicionar 5" at bounding box center [464, 204] width 38 height 24
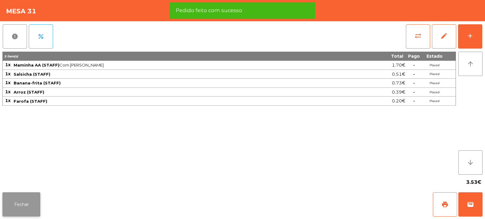
click at [32, 201] on button "Fechar" at bounding box center [21, 204] width 38 height 24
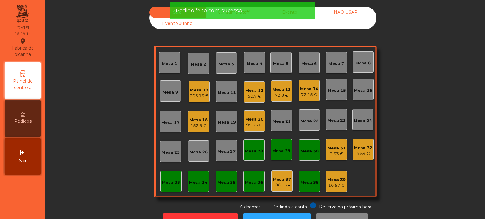
click at [306, 148] on div "Mesa 30" at bounding box center [310, 151] width 18 height 6
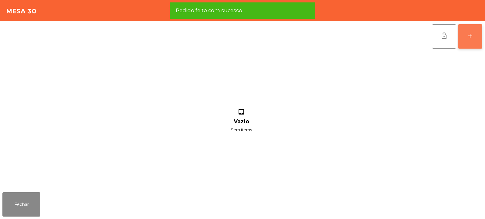
click at [462, 38] on button "add" at bounding box center [470, 36] width 24 height 24
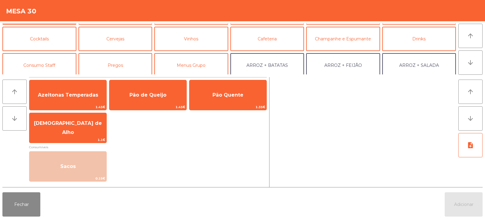
scroll to position [34, 0]
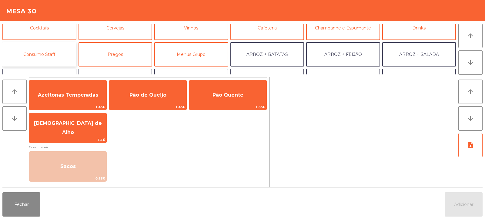
click at [56, 54] on button "Consumo Staff" at bounding box center [39, 54] width 74 height 24
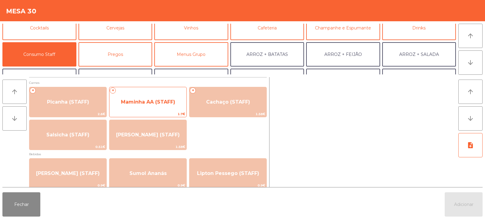
click at [164, 110] on span "Maminha AA (STAFF)" at bounding box center [148, 102] width 77 height 16
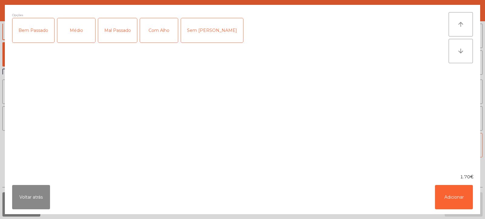
click at [81, 35] on div "Médio" at bounding box center [76, 30] width 38 height 24
click at [107, 32] on div "Mal Passado" at bounding box center [117, 30] width 39 height 24
click at [163, 38] on div "Com Alho" at bounding box center [159, 30] width 38 height 24
click at [454, 199] on button "Adicionar" at bounding box center [454, 197] width 38 height 24
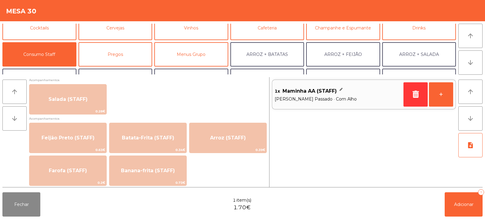
scroll to position [244, 0]
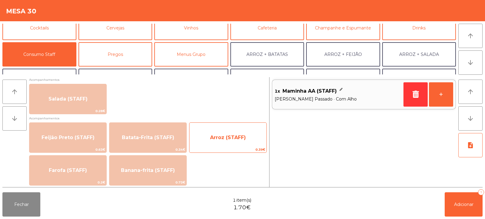
click at [239, 135] on span "Arroz (STAFF)" at bounding box center [228, 137] width 36 height 6
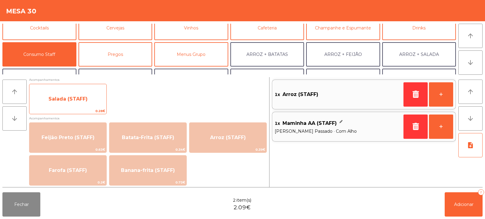
click at [89, 101] on span "Salada (STAFF)" at bounding box center [67, 99] width 77 height 16
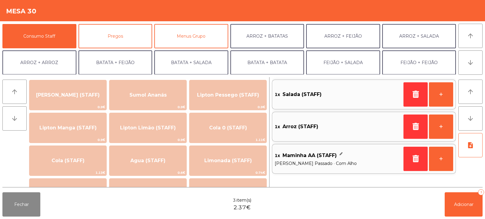
scroll to position [65, 0]
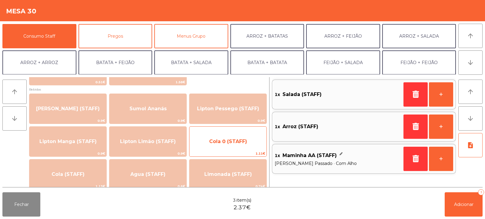
click at [224, 146] on span "Cola 0 (STAFF)" at bounding box center [228, 141] width 77 height 16
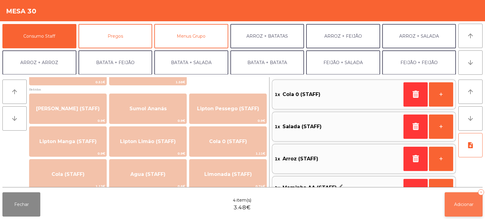
click at [458, 203] on span "Adicionar" at bounding box center [463, 203] width 19 height 5
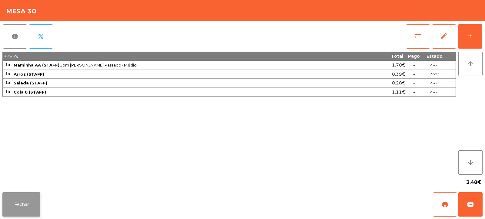
click at [10, 208] on button "Fechar" at bounding box center [21, 204] width 38 height 24
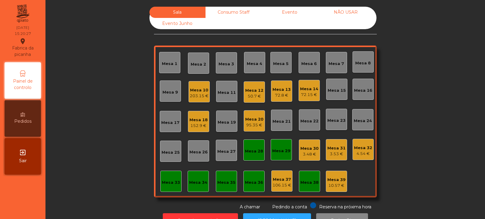
click at [288, 175] on div "Mesa 37 106.15 €" at bounding box center [282, 181] width 19 height 14
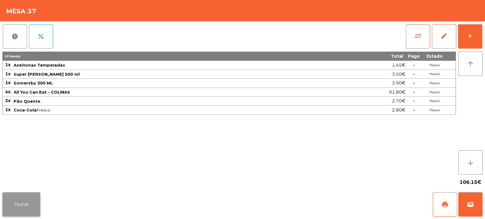
click at [28, 210] on button "Fechar" at bounding box center [21, 204] width 38 height 24
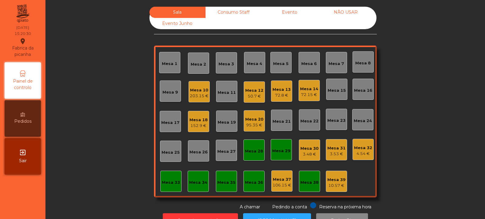
click at [192, 122] on div "Mesa 18" at bounding box center [199, 120] width 18 height 6
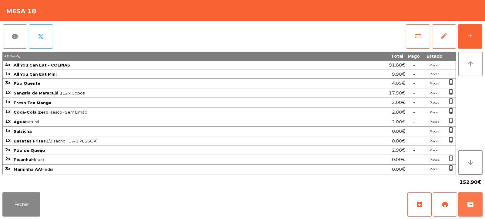
click at [482, 198] on button "wallet" at bounding box center [471, 204] width 24 height 24
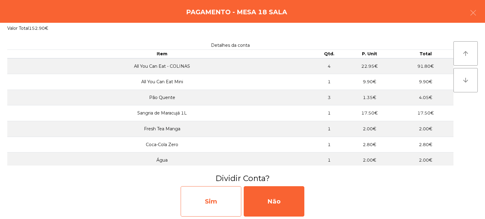
click at [223, 204] on div "Sim" at bounding box center [211, 201] width 61 height 30
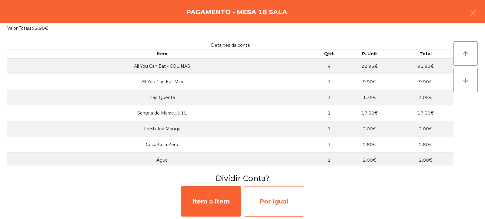
click at [263, 197] on div "Por Igual" at bounding box center [274, 201] width 61 height 30
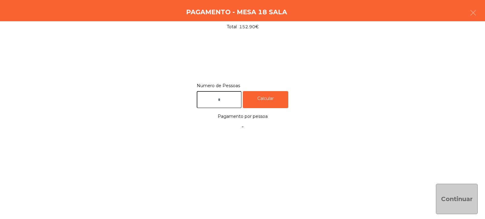
click at [237, 100] on input "text" at bounding box center [219, 99] width 45 height 17
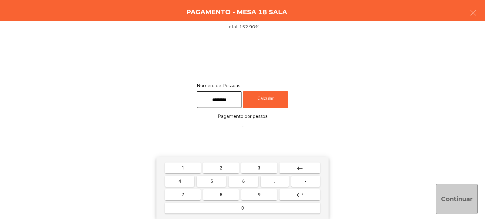
type input "*********"
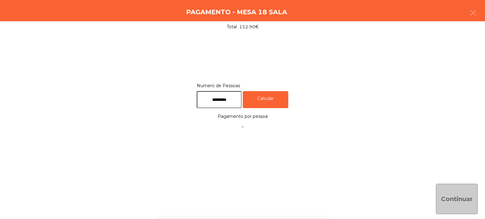
click at [450, 159] on div "1 2 3 keyboard_backspace 4 5 6 . - 7 8 9 keyboard_return 0" at bounding box center [242, 188] width 485 height 62
click at [474, 16] on button "button" at bounding box center [473, 13] width 17 height 18
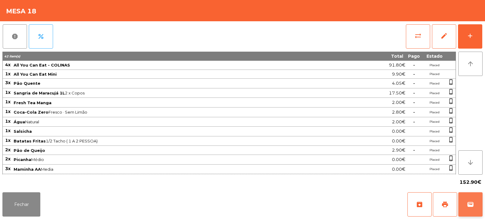
click at [468, 204] on span "wallet" at bounding box center [470, 204] width 7 height 7
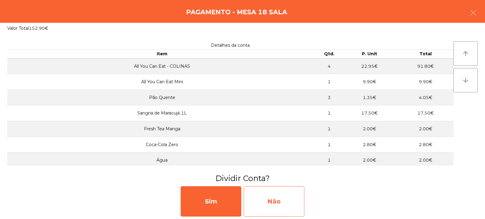
click at [273, 208] on div "Não" at bounding box center [274, 201] width 61 height 30
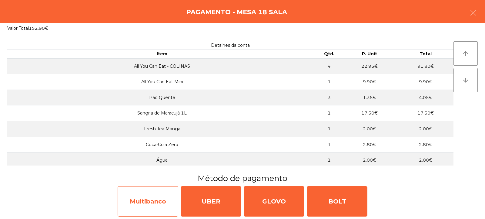
click at [165, 200] on div "Multibanco" at bounding box center [148, 201] width 61 height 30
select select "**"
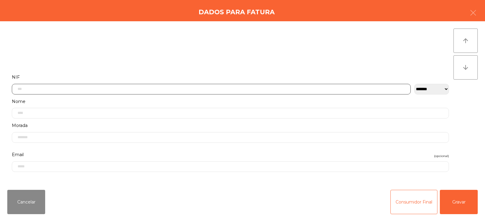
click at [261, 88] on input "text" at bounding box center [211, 89] width 399 height 11
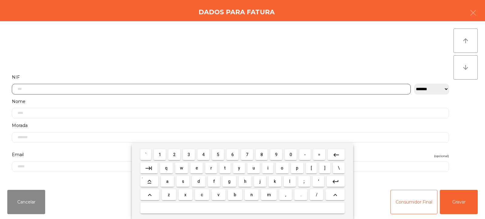
scroll to position [44, 0]
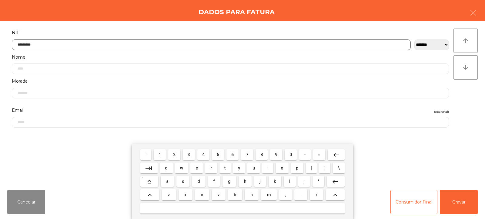
type input "*********"
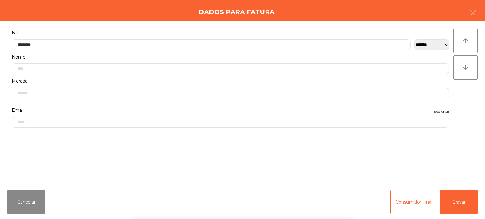
click at [468, 194] on div "` 1 2 3 4 5 6 7 8 9 0 - = keyboard_backspace keyboard_tab q w e r t y u i o p […" at bounding box center [242, 180] width 485 height 75
click at [464, 204] on button "Gravar" at bounding box center [459, 202] width 38 height 24
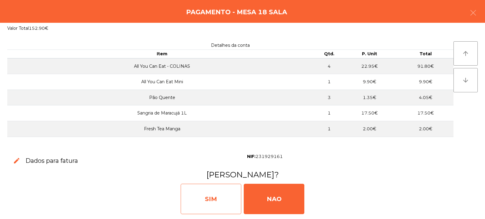
click at [224, 202] on div "SIM" at bounding box center [211, 199] width 61 height 30
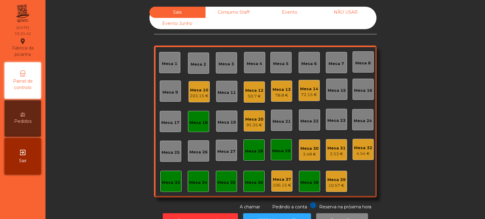
click at [201, 125] on div "Mesa 18" at bounding box center [199, 123] width 18 height 6
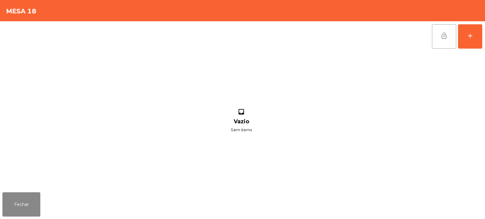
click at [449, 42] on button "lock_open" at bounding box center [444, 36] width 24 height 24
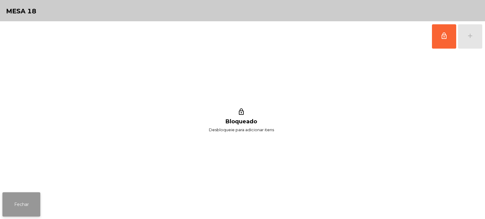
click at [21, 205] on button "Fechar" at bounding box center [21, 204] width 38 height 24
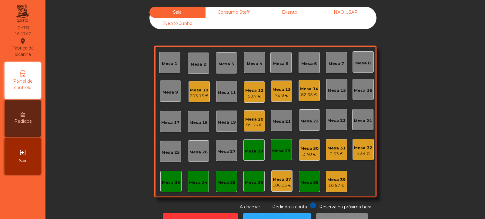
scroll to position [20, 0]
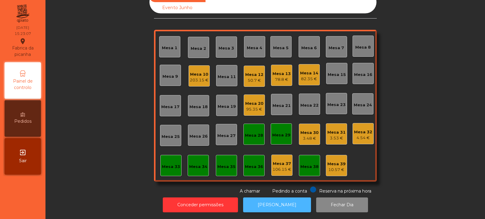
click at [276, 202] on button "[PERSON_NAME]" at bounding box center [277, 204] width 68 height 15
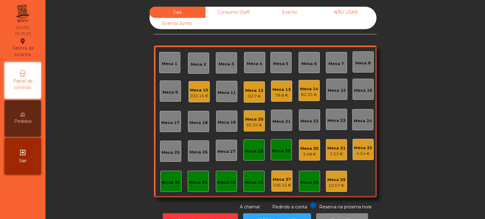
click at [163, 187] on div "Mesa 33" at bounding box center [170, 180] width 21 height 21
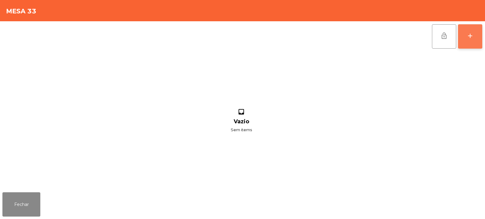
click at [475, 32] on button "add" at bounding box center [470, 36] width 24 height 24
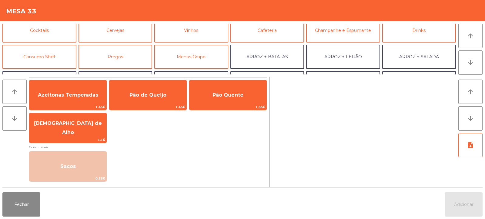
scroll to position [36, 0]
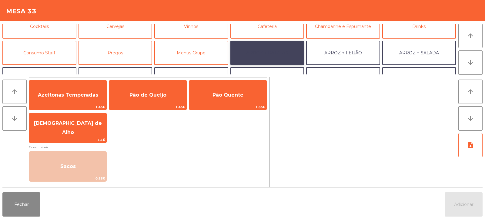
click at [290, 50] on button "ARROZ + BATATAS" at bounding box center [268, 53] width 74 height 24
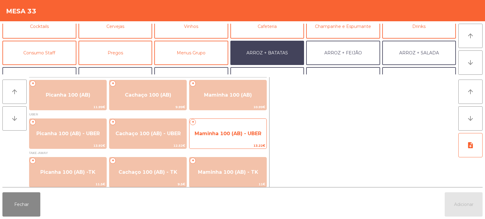
click at [245, 130] on span "Maminha 100 (AB) - UBER" at bounding box center [228, 133] width 67 height 6
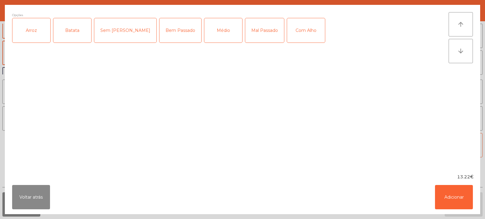
click at [32, 31] on div "Arroz" at bounding box center [31, 30] width 38 height 24
click at [69, 35] on div "Batata" at bounding box center [72, 30] width 38 height 24
click at [204, 23] on div "Médio" at bounding box center [223, 30] width 38 height 24
click at [461, 202] on button "Adicionar" at bounding box center [454, 197] width 38 height 24
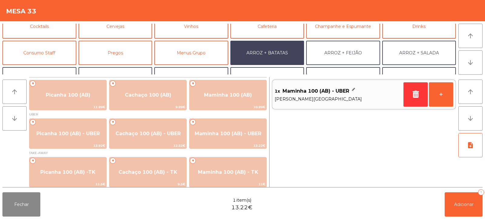
scroll to position [79, 0]
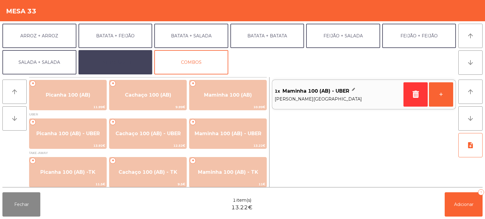
click at [102, 61] on button "EXTRAS UBER" at bounding box center [116, 62] width 74 height 24
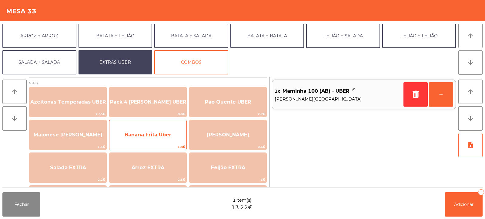
click at [130, 130] on span "Banana Frita Uber" at bounding box center [148, 134] width 77 height 16
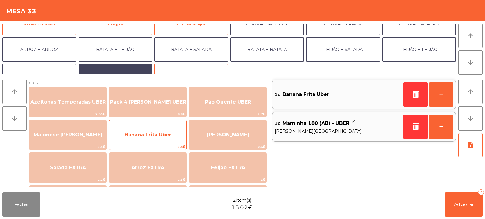
scroll to position [65, 0]
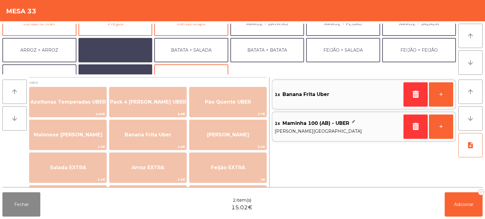
click at [104, 50] on button "BATATA + FEIJÃO" at bounding box center [116, 50] width 74 height 24
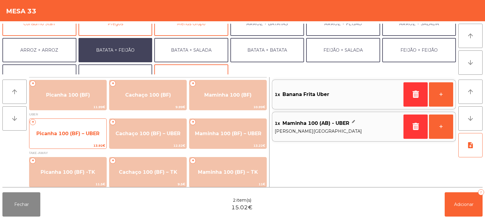
click at [61, 124] on div "+ Picanha 100 (BF) – UBER 13.92€" at bounding box center [68, 133] width 78 height 30
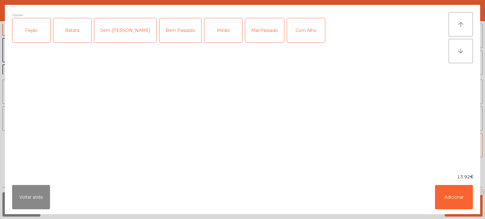
click at [30, 37] on div "Feijão" at bounding box center [31, 30] width 38 height 24
click at [65, 37] on div "Batata" at bounding box center [72, 30] width 38 height 24
click at [204, 34] on div "Medio" at bounding box center [223, 30] width 38 height 24
click at [287, 35] on div "Com Alho" at bounding box center [306, 30] width 38 height 24
click at [452, 204] on button "Adicionar" at bounding box center [454, 197] width 38 height 24
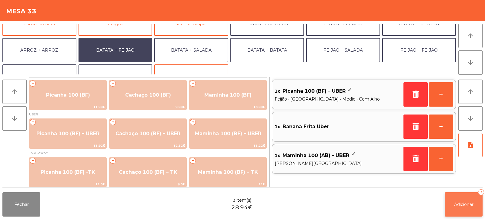
click at [464, 207] on button "Adicionar 3" at bounding box center [464, 204] width 38 height 24
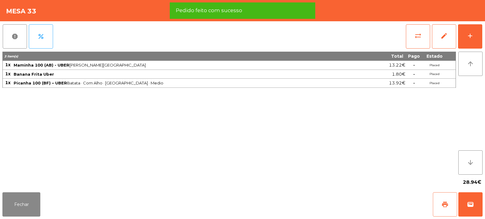
click at [441, 204] on button "print" at bounding box center [445, 204] width 24 height 24
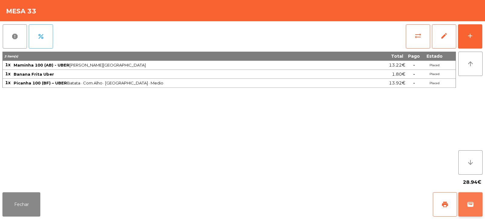
click at [468, 204] on span "wallet" at bounding box center [470, 204] width 7 height 7
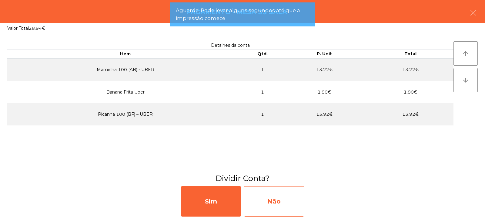
click at [291, 202] on div "Não" at bounding box center [274, 201] width 61 height 30
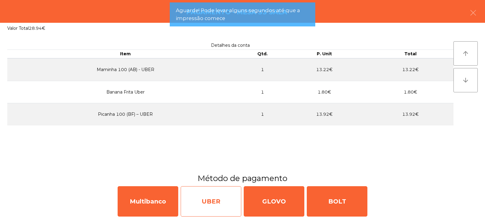
click at [200, 197] on div "UBER" at bounding box center [211, 201] width 61 height 30
select select "**"
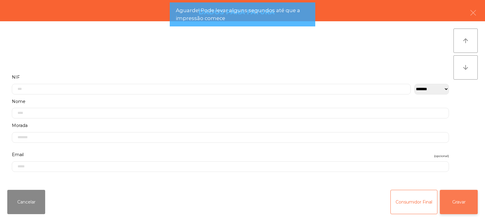
click at [459, 203] on button "Gravar" at bounding box center [459, 202] width 38 height 24
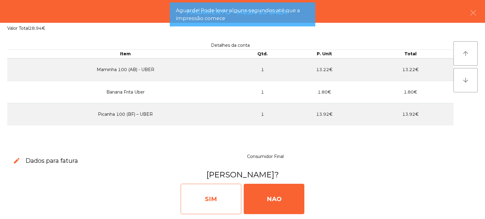
click at [225, 197] on div "SIM" at bounding box center [211, 199] width 61 height 30
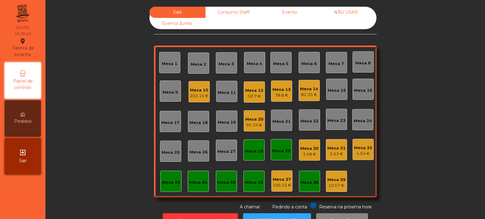
scroll to position [20, 0]
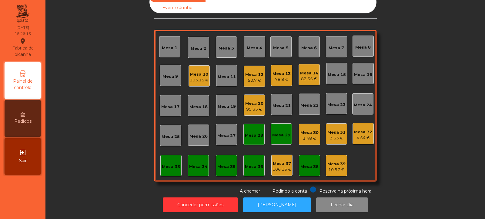
click at [189, 75] on div "Mesa 10 203.15 €" at bounding box center [199, 75] width 21 height 21
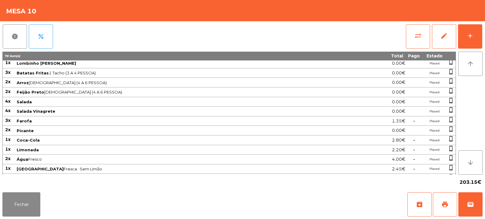
scroll to position [154, 0]
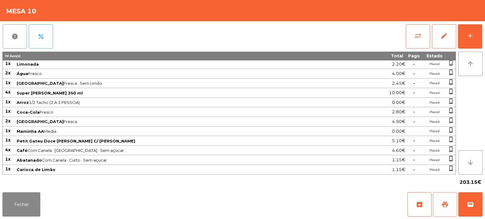
click at [443, 201] on span "print" at bounding box center [445, 204] width 7 height 7
click at [466, 206] on button "wallet" at bounding box center [471, 204] width 24 height 24
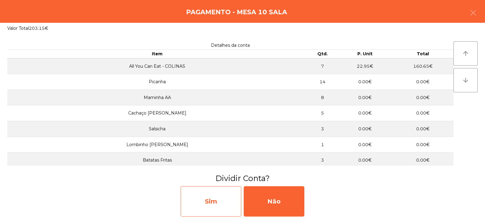
click at [222, 207] on div "Sim" at bounding box center [211, 201] width 61 height 30
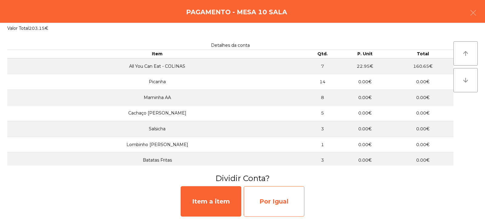
click at [262, 202] on div "Por Igual" at bounding box center [274, 201] width 61 height 30
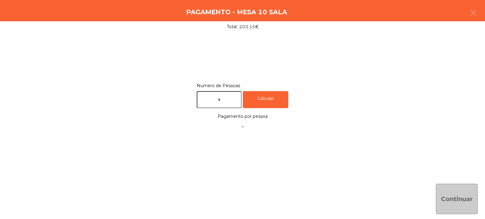
click at [227, 102] on input "text" at bounding box center [219, 99] width 45 height 17
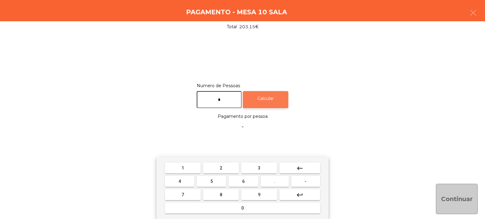
type input "*"
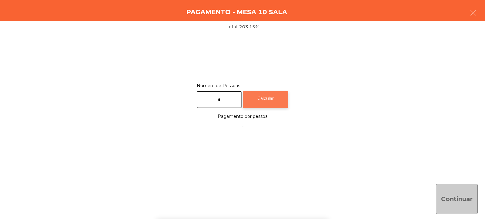
click at [278, 98] on div "Calcular" at bounding box center [266, 99] width 46 height 17
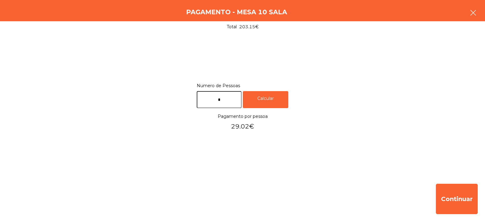
click at [474, 9] on button "button" at bounding box center [473, 13] width 17 height 18
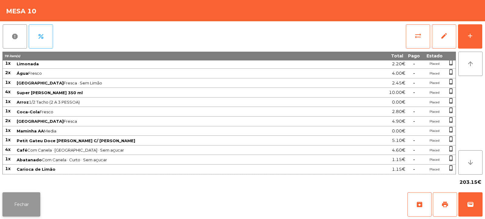
click at [24, 209] on button "Fechar" at bounding box center [21, 204] width 38 height 24
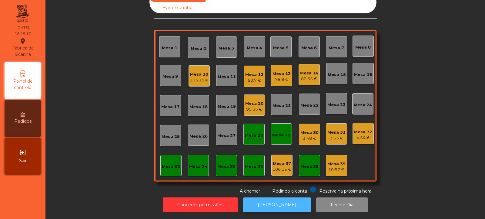
click at [266, 202] on button "[PERSON_NAME]" at bounding box center [277, 204] width 68 height 15
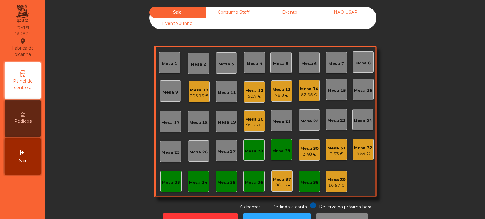
click at [197, 90] on div "Mesa 10" at bounding box center [199, 90] width 19 height 6
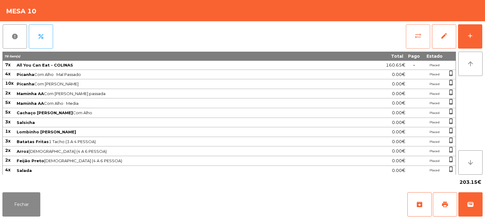
click at [423, 39] on button "sync_alt" at bounding box center [418, 36] width 24 height 24
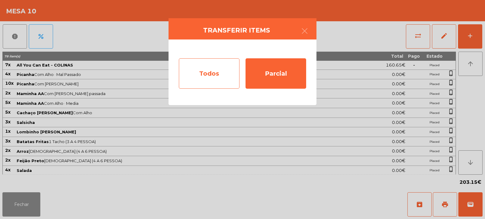
click at [217, 66] on div "Todos" at bounding box center [209, 73] width 61 height 30
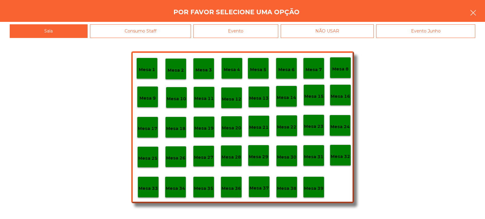
click at [474, 16] on icon "button" at bounding box center [473, 12] width 7 height 7
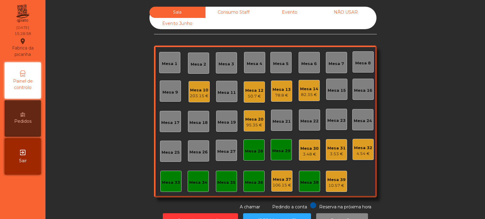
click at [199, 93] on div "Mesa 10" at bounding box center [199, 90] width 19 height 6
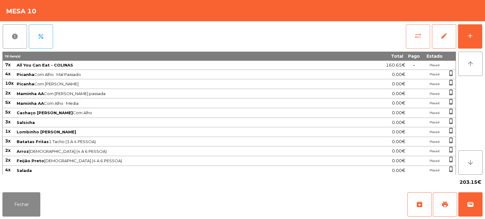
click at [418, 35] on span "sync_alt" at bounding box center [418, 35] width 7 height 7
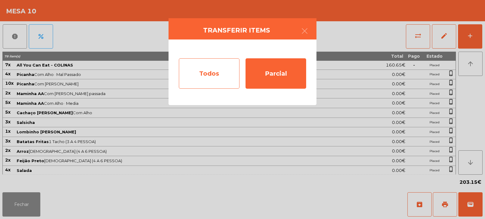
click at [207, 72] on div "Todos" at bounding box center [209, 73] width 61 height 30
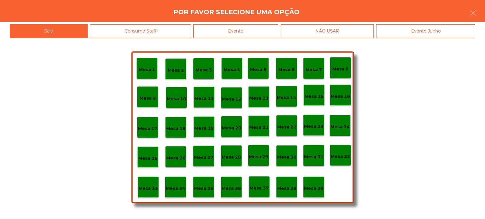
click at [259, 28] on div "Evento" at bounding box center [236, 31] width 85 height 14
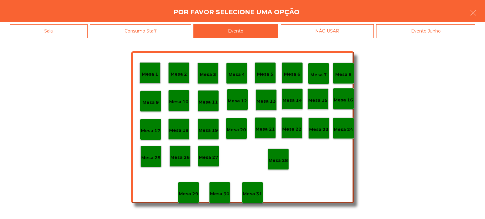
click at [280, 160] on p "Mesa 28" at bounding box center [278, 160] width 19 height 7
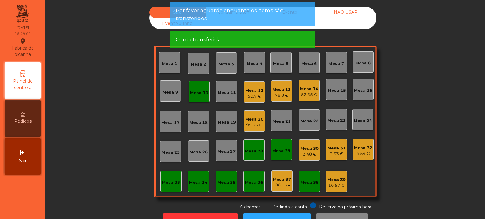
click at [200, 91] on div "Mesa 10" at bounding box center [199, 93] width 18 height 6
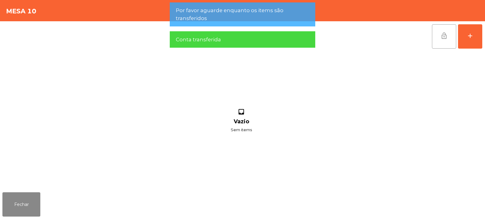
click at [448, 42] on button "lock_open" at bounding box center [444, 36] width 24 height 24
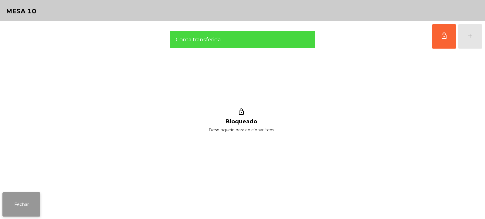
click at [30, 207] on button "Fechar" at bounding box center [21, 204] width 38 height 24
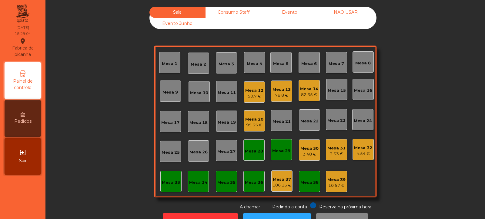
click at [239, 11] on div "Consumo Staff" at bounding box center [234, 12] width 56 height 11
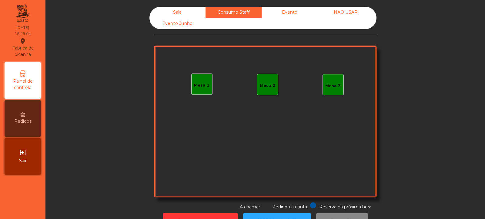
click at [298, 13] on div "Evento" at bounding box center [290, 12] width 56 height 11
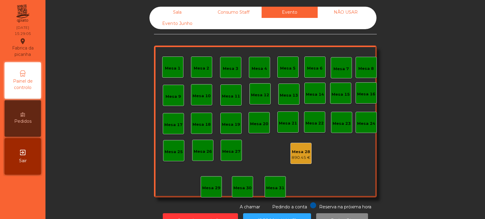
click at [359, 16] on div "NÃO USAR" at bounding box center [346, 12] width 56 height 11
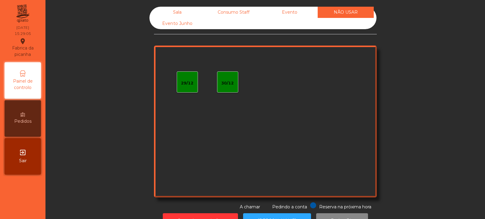
click at [191, 22] on div "Evento Junho" at bounding box center [178, 23] width 56 height 11
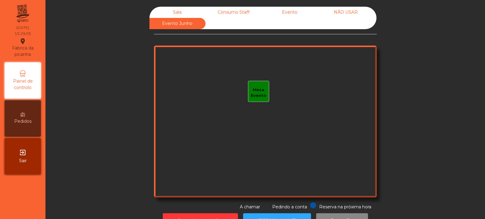
click at [186, 8] on div "Sala" at bounding box center [178, 12] width 56 height 11
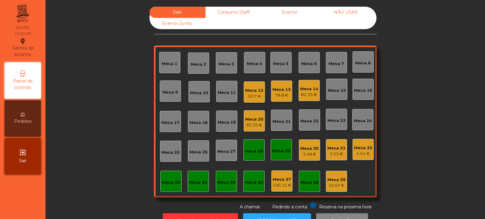
click at [279, 94] on div "78.8 €" at bounding box center [282, 95] width 18 height 6
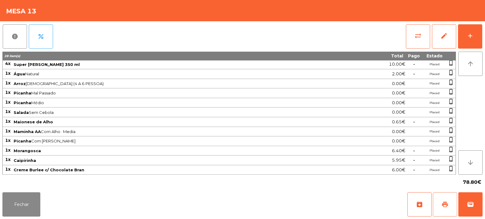
click at [454, 203] on button "print" at bounding box center [445, 204] width 24 height 24
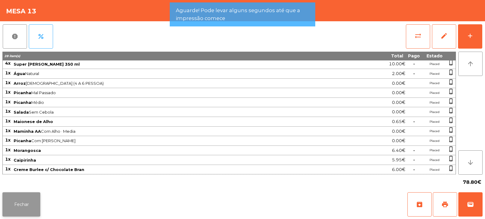
click at [20, 206] on button "Fechar" at bounding box center [21, 204] width 38 height 24
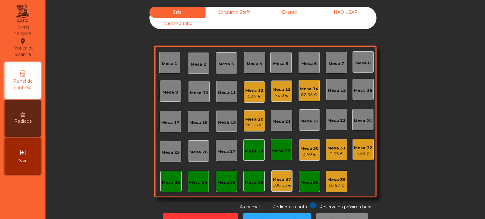
scroll to position [20, 0]
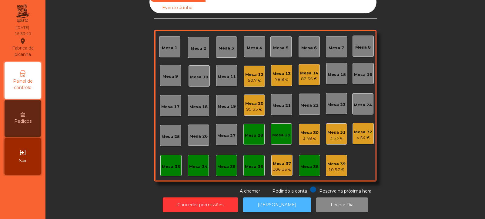
click at [284, 197] on button "[PERSON_NAME]" at bounding box center [277, 204] width 68 height 15
click at [281, 76] on div "78.8 €" at bounding box center [282, 79] width 18 height 6
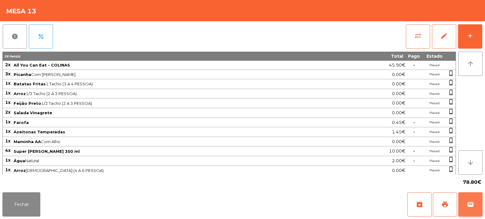
click at [468, 203] on span "wallet" at bounding box center [470, 204] width 7 height 7
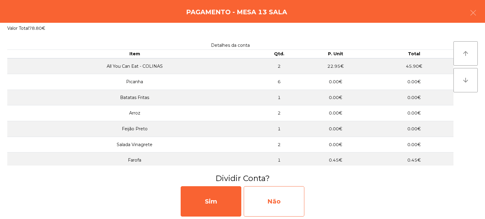
click at [279, 198] on div "Não" at bounding box center [274, 201] width 61 height 30
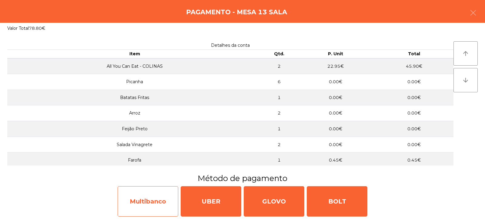
click at [161, 191] on div "Multibanco" at bounding box center [148, 201] width 61 height 30
select select "**"
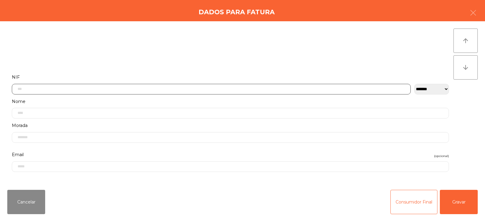
click at [263, 87] on input "text" at bounding box center [211, 89] width 399 height 11
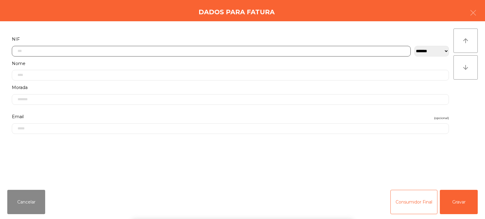
scroll to position [44, 0]
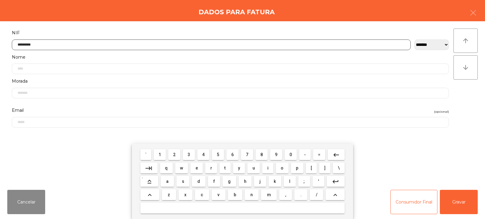
type input "*********"
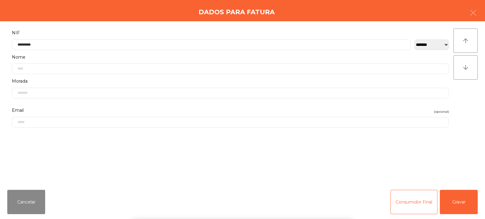
click at [468, 202] on div "` 1 2 3 4 5 6 7 8 9 0 - = keyboard_backspace keyboard_tab q w e r t y u i o p […" at bounding box center [242, 180] width 485 height 75
click at [464, 204] on button "Gravar" at bounding box center [459, 202] width 38 height 24
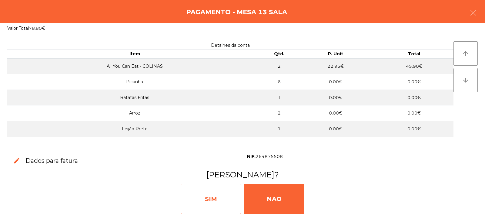
click at [229, 201] on div "SIM" at bounding box center [211, 199] width 61 height 30
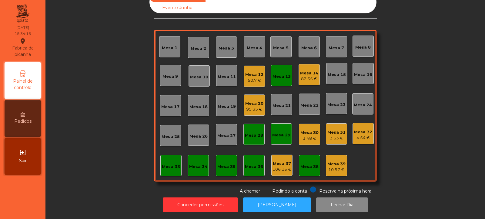
click at [281, 75] on div "Mesa 13" at bounding box center [282, 76] width 18 height 6
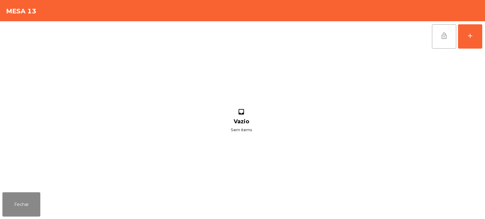
click at [443, 39] on span "lock_open" at bounding box center [444, 35] width 7 height 7
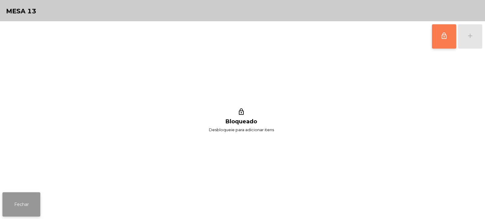
click at [29, 202] on button "Fechar" at bounding box center [21, 204] width 38 height 24
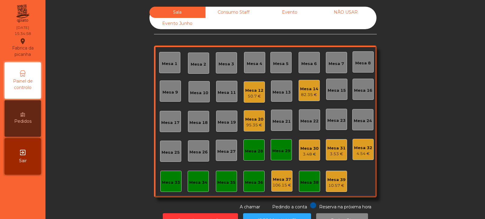
scroll to position [20, 0]
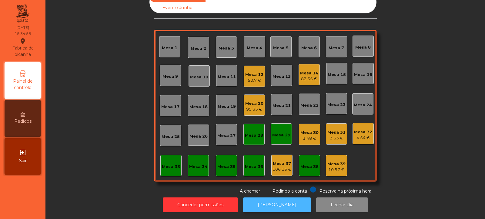
click at [268, 199] on button "[PERSON_NAME]" at bounding box center [277, 204] width 68 height 15
click at [295, 200] on button "[PERSON_NAME]" at bounding box center [277, 204] width 68 height 15
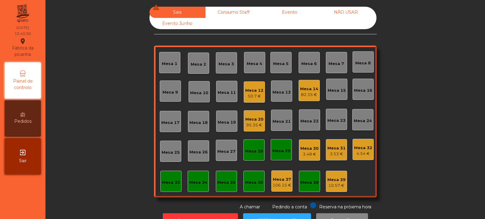
click at [248, 122] on div "95.35 €" at bounding box center [254, 125] width 18 height 6
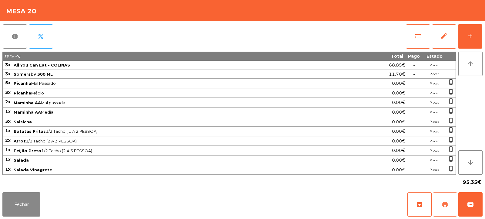
click at [450, 206] on button "print" at bounding box center [445, 204] width 24 height 24
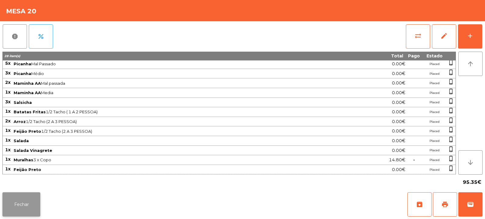
click at [38, 204] on button "Fechar" at bounding box center [21, 204] width 38 height 24
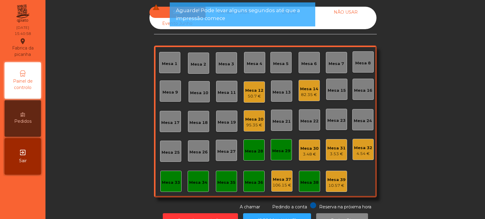
click at [317, 98] on div "Mesa 14 82.35 €" at bounding box center [309, 90] width 21 height 21
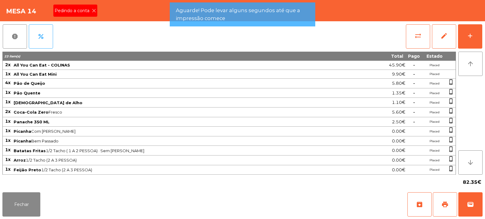
click at [95, 11] on icon at bounding box center [94, 10] width 4 height 4
click at [450, 208] on button "print" at bounding box center [445, 204] width 24 height 24
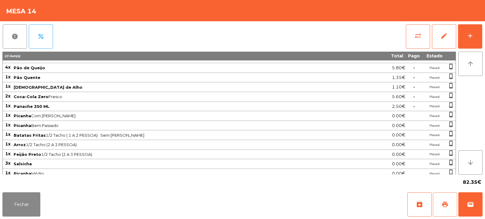
scroll to position [39, 0]
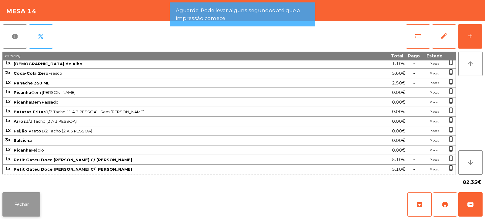
click at [35, 196] on button "Fechar" at bounding box center [21, 204] width 38 height 24
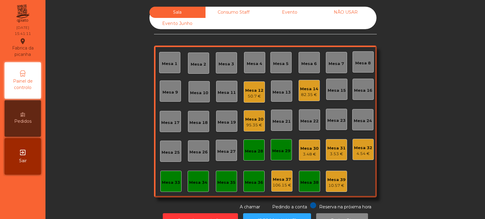
click at [248, 121] on div "Mesa 20" at bounding box center [254, 119] width 18 height 6
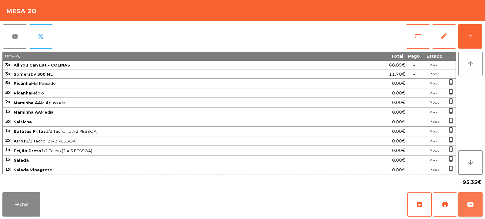
click at [467, 202] on span "wallet" at bounding box center [470, 204] width 7 height 7
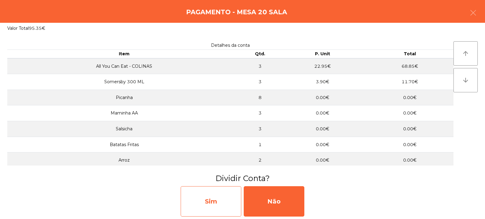
click at [223, 202] on div "Sim" at bounding box center [211, 201] width 61 height 30
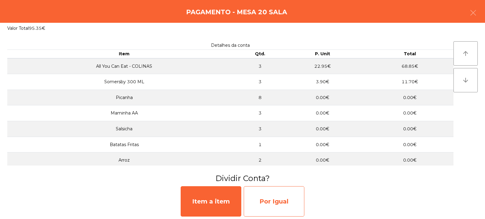
click at [264, 200] on div "Por Igual" at bounding box center [274, 201] width 61 height 30
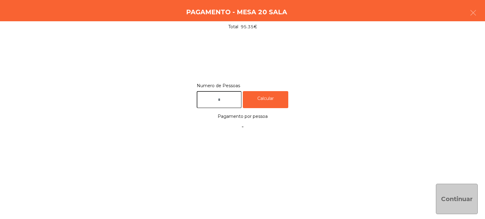
click at [232, 100] on input "text" at bounding box center [219, 99] width 45 height 17
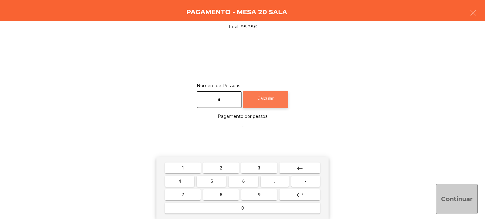
type input "*"
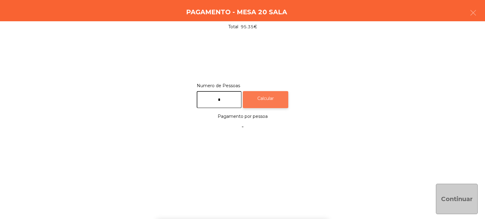
click at [275, 100] on div "Calcular" at bounding box center [266, 99] width 46 height 17
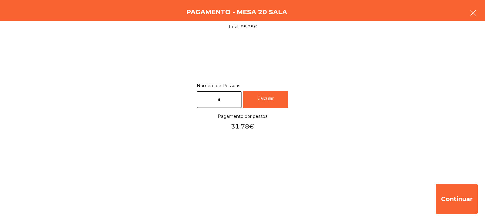
click at [478, 13] on button "button" at bounding box center [473, 13] width 17 height 18
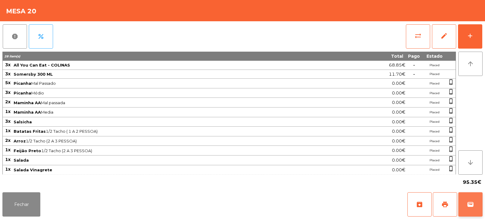
click at [471, 210] on button "wallet" at bounding box center [471, 204] width 24 height 24
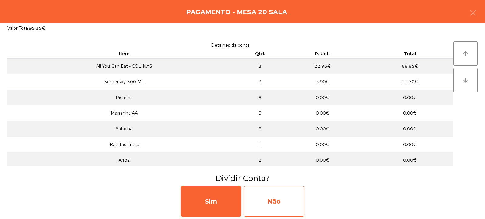
click at [289, 195] on div "Não" at bounding box center [274, 201] width 61 height 30
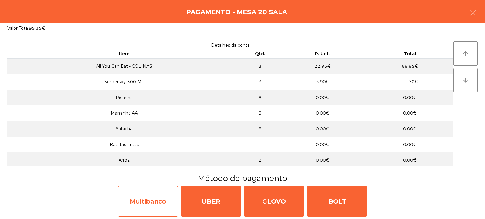
click at [176, 190] on div "Multibanco" at bounding box center [148, 201] width 61 height 30
select select "**"
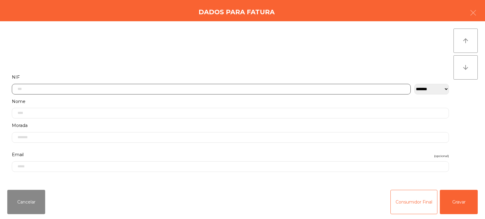
click at [241, 89] on input "text" at bounding box center [211, 89] width 399 height 11
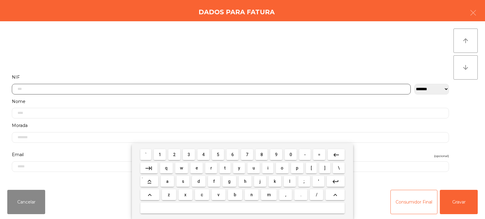
scroll to position [44, 0]
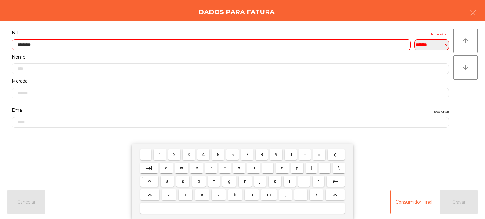
click at [310, 43] on input "*********" at bounding box center [211, 44] width 399 height 11
click at [327, 44] on input "**********" at bounding box center [211, 44] width 399 height 11
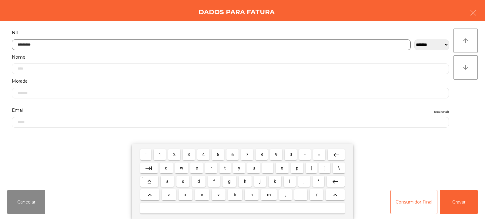
type input "*********"
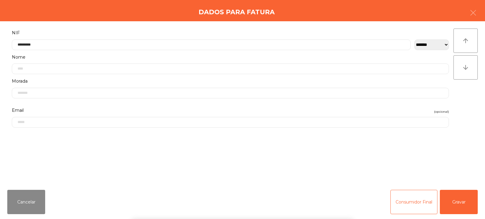
click at [462, 204] on div "` 1 2 3 4 5 6 7 8 9 0 - = keyboard_backspace keyboard_tab q w e r t y u i o p […" at bounding box center [242, 180] width 485 height 75
click at [459, 201] on button "Gravar" at bounding box center [459, 202] width 38 height 24
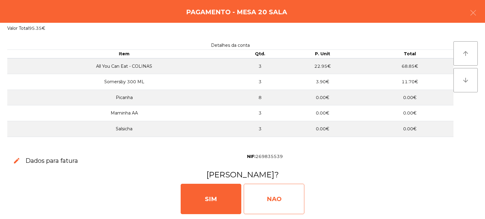
click at [278, 191] on div "NAO" at bounding box center [274, 199] width 61 height 30
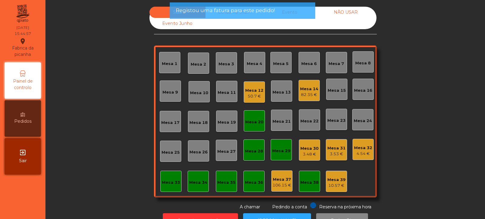
click at [254, 124] on div "Mesa 20" at bounding box center [254, 122] width 18 height 6
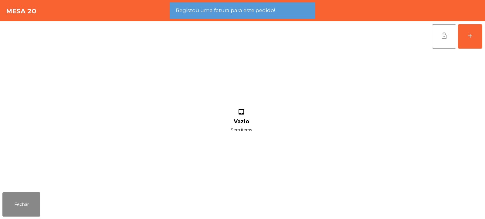
click at [443, 38] on span "lock_open" at bounding box center [444, 35] width 7 height 7
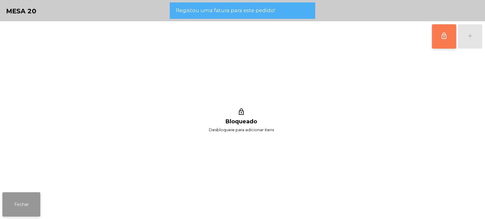
click at [18, 202] on button "Fechar" at bounding box center [21, 204] width 38 height 24
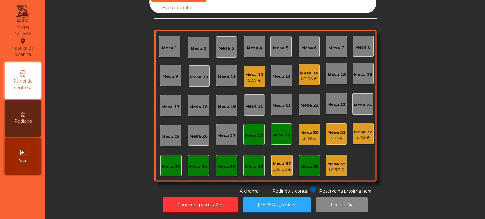
scroll to position [0, 0]
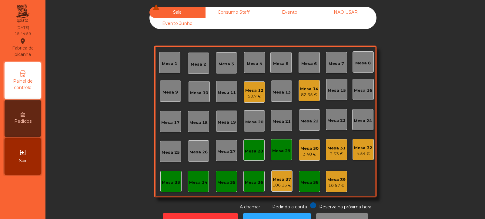
click at [305, 93] on div "82.35 €" at bounding box center [309, 95] width 18 height 6
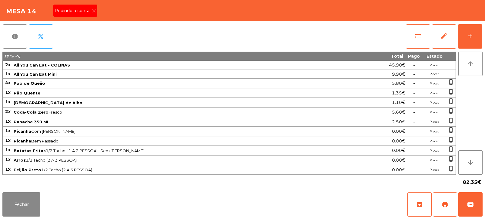
click at [94, 11] on icon at bounding box center [94, 10] width 4 height 4
click at [416, 36] on span "sync_alt" at bounding box center [418, 35] width 7 height 7
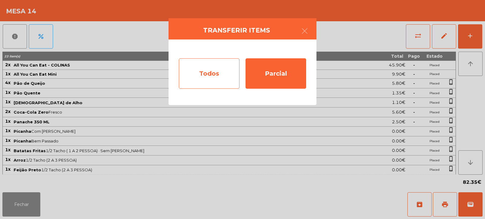
click at [212, 73] on div "Todos" at bounding box center [209, 73] width 61 height 30
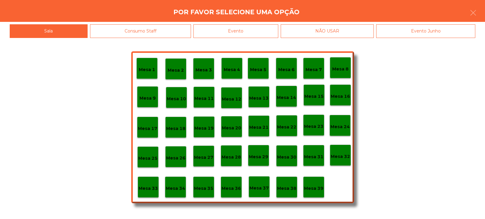
click at [272, 26] on div "Evento" at bounding box center [236, 31] width 85 height 14
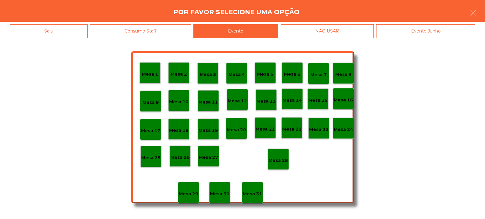
click at [277, 155] on div "Mesa 28" at bounding box center [278, 158] width 19 height 9
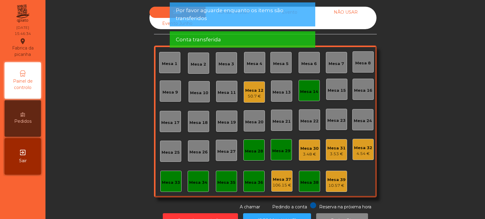
click at [315, 96] on div "Mesa 14" at bounding box center [309, 90] width 21 height 21
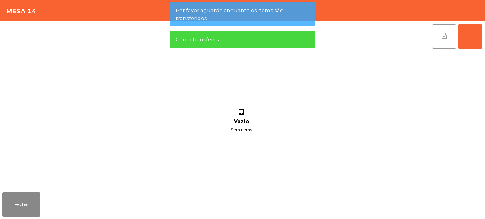
click at [444, 42] on button "lock_open" at bounding box center [444, 36] width 24 height 24
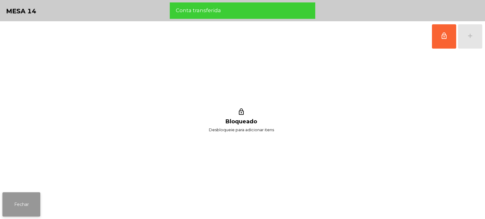
click at [38, 201] on button "Fechar" at bounding box center [21, 204] width 38 height 24
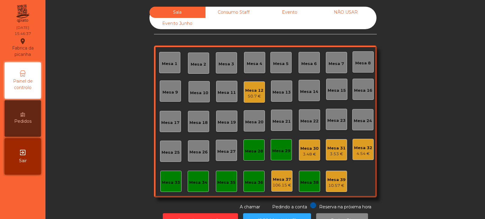
click at [258, 96] on div "50.7 €" at bounding box center [254, 96] width 18 height 6
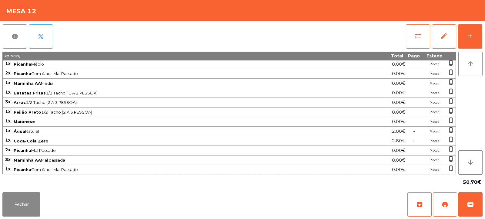
scroll to position [11, 0]
click at [445, 203] on span "print" at bounding box center [445, 204] width 7 height 7
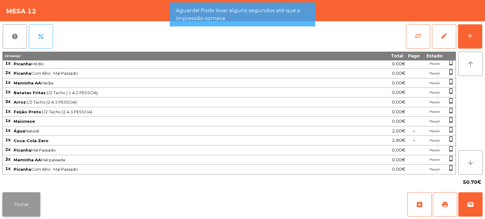
click at [32, 205] on button "Fechar" at bounding box center [21, 204] width 38 height 24
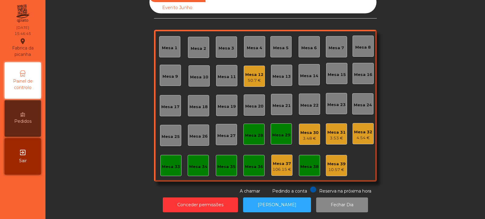
scroll to position [0, 0]
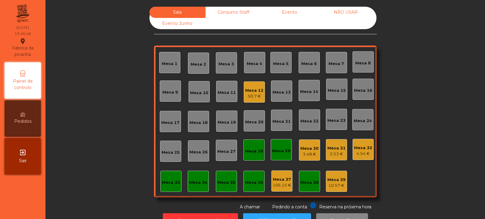
click at [256, 93] on div "Mesa 12" at bounding box center [254, 90] width 18 height 6
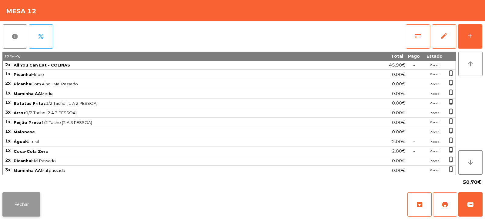
click at [29, 203] on button "Fechar" at bounding box center [21, 204] width 38 height 24
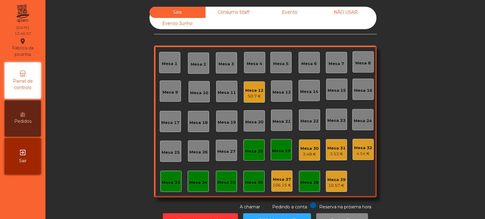
click at [363, 149] on div "Mesa 32" at bounding box center [363, 148] width 18 height 6
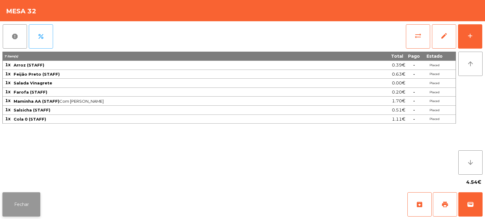
click at [33, 207] on button "Fechar" at bounding box center [21, 204] width 38 height 24
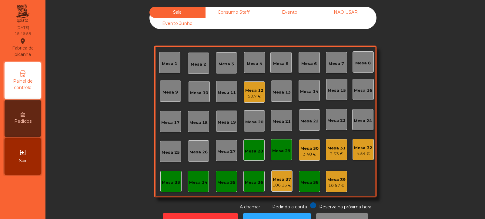
click at [331, 154] on div "3.53 €" at bounding box center [337, 154] width 18 height 6
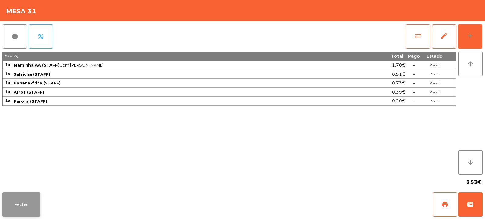
click at [33, 201] on button "Fechar" at bounding box center [21, 204] width 38 height 24
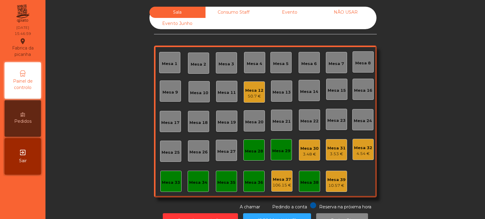
click at [305, 154] on div "3.48 €" at bounding box center [310, 154] width 18 height 6
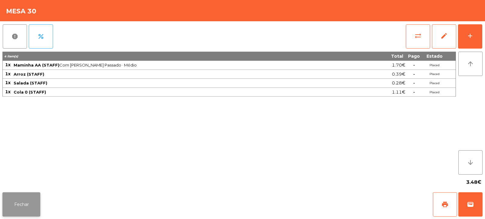
click at [28, 202] on button "Fechar" at bounding box center [21, 204] width 38 height 24
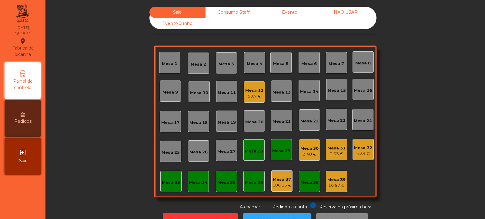
click at [258, 95] on div "50.7 €" at bounding box center [254, 96] width 18 height 6
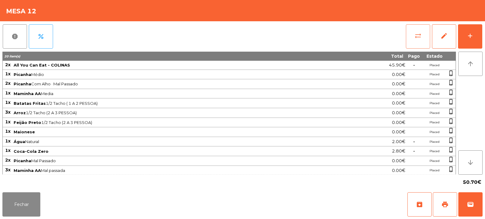
click at [418, 41] on button "sync_alt" at bounding box center [418, 36] width 24 height 24
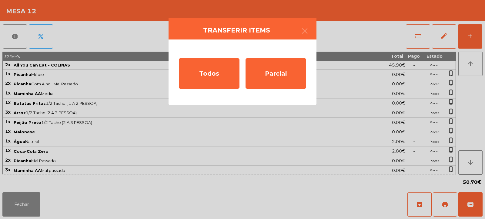
click at [308, 140] on ngb-modal-window "Transferir items Todos Parcial" at bounding box center [242, 109] width 485 height 219
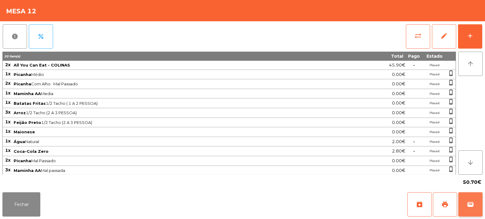
click at [466, 214] on button "wallet" at bounding box center [471, 204] width 24 height 24
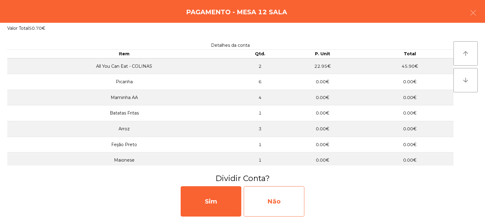
click at [286, 196] on div "Não" at bounding box center [274, 201] width 61 height 30
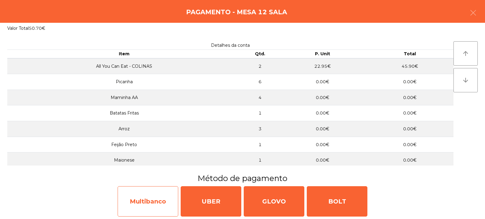
click at [164, 200] on div "Multibanco" at bounding box center [148, 201] width 61 height 30
select select "**"
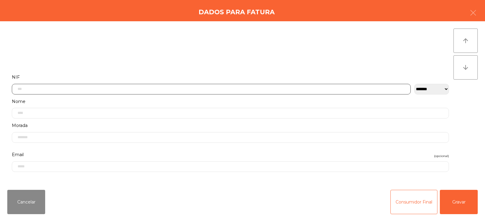
click at [255, 88] on input "text" at bounding box center [211, 89] width 399 height 11
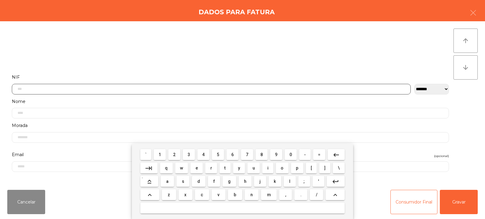
scroll to position [44, 0]
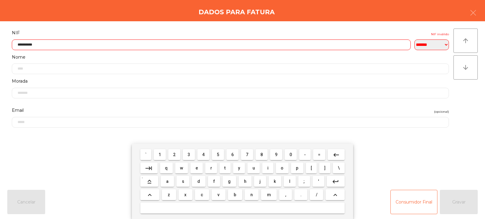
click at [353, 43] on input "**********" at bounding box center [211, 44] width 399 height 11
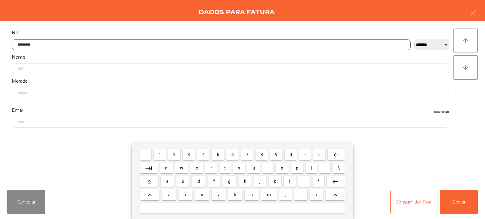
type input "*********"
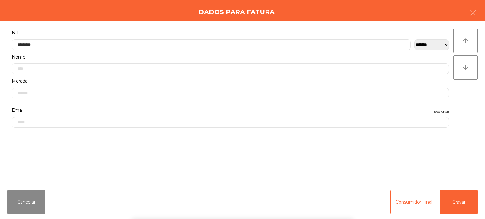
click at [456, 203] on div "` 1 2 3 4 5 6 7 8 9 0 - = keyboard_backspace keyboard_tab q w e r t y u i o p […" at bounding box center [242, 180] width 485 height 75
click at [456, 202] on button "Gravar" at bounding box center [459, 202] width 38 height 24
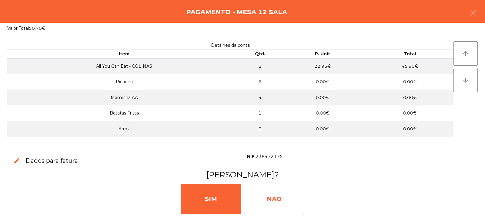
click at [282, 202] on div "NAO" at bounding box center [274, 199] width 61 height 30
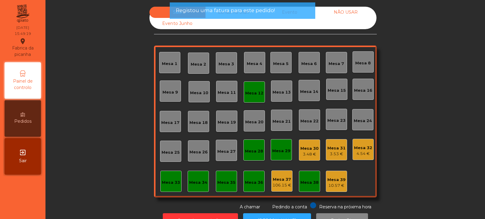
click at [247, 94] on div "Mesa 12" at bounding box center [254, 93] width 18 height 6
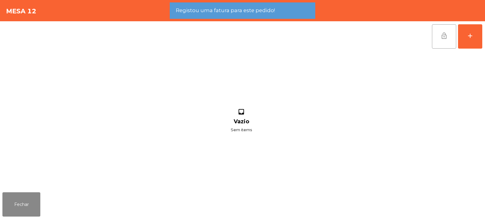
click at [445, 34] on span "lock_open" at bounding box center [444, 35] width 7 height 7
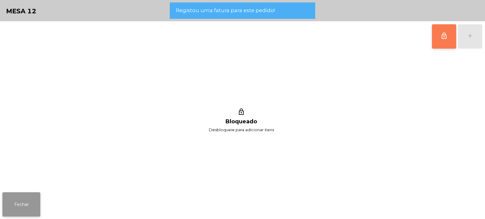
click at [25, 206] on button "Fechar" at bounding box center [21, 204] width 38 height 24
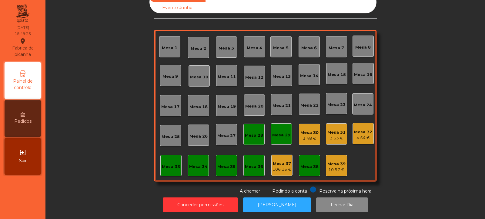
scroll to position [0, 0]
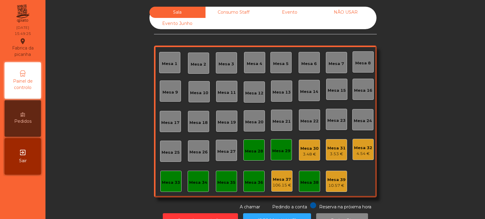
click at [310, 153] on div "3.48 €" at bounding box center [310, 154] width 18 height 6
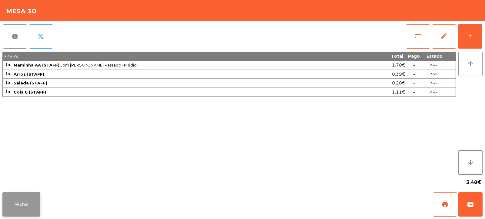
click at [26, 202] on button "Fechar" at bounding box center [21, 204] width 38 height 24
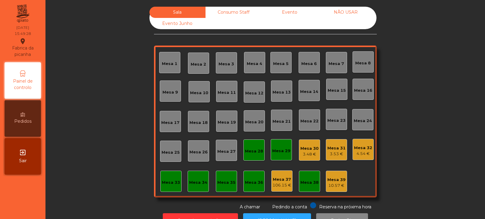
click at [335, 155] on div "3.53 €" at bounding box center [337, 154] width 18 height 6
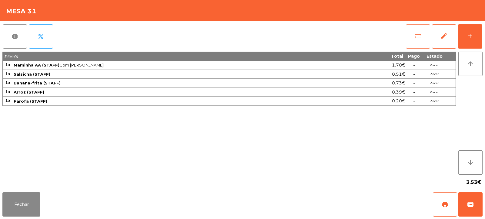
click at [423, 35] on button "sync_alt" at bounding box center [418, 36] width 24 height 24
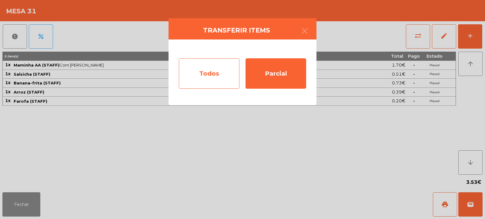
click at [206, 71] on div "Todos" at bounding box center [209, 73] width 61 height 30
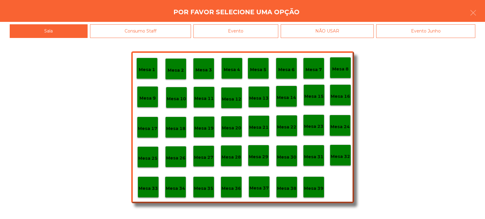
click at [319, 192] on div "Mesa 39" at bounding box center [313, 186] width 21 height 21
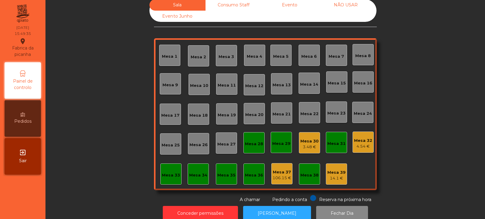
scroll to position [9, 0]
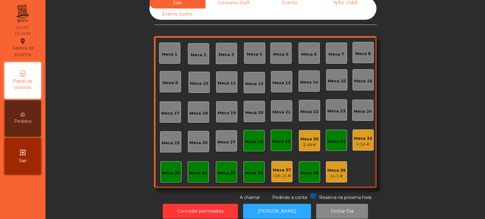
click at [354, 145] on div "4.54 €" at bounding box center [363, 144] width 18 height 6
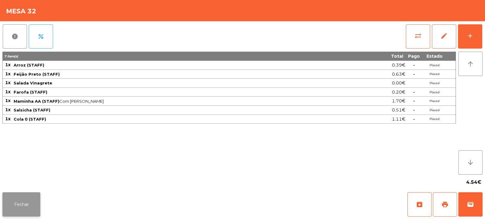
click at [26, 205] on button "Fechar" at bounding box center [21, 204] width 38 height 24
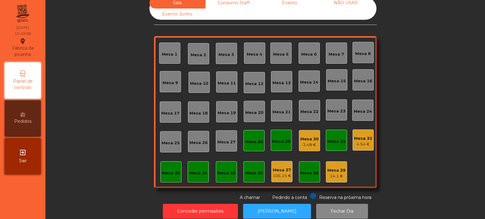
click at [339, 171] on div "Mesa 39" at bounding box center [337, 170] width 18 height 6
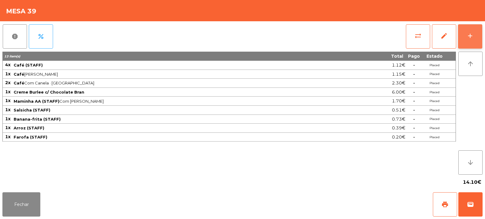
click at [473, 40] on button "add" at bounding box center [470, 36] width 24 height 24
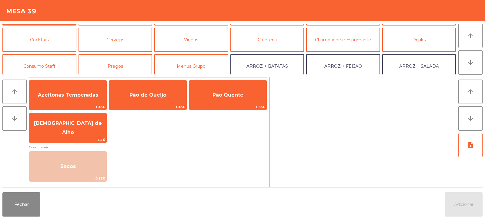
scroll to position [39, 0]
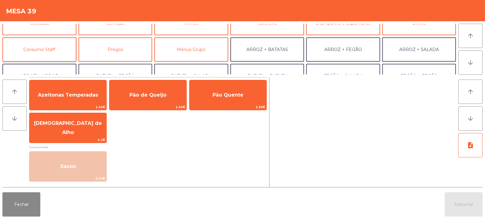
click at [59, 48] on button "Consumo Staff" at bounding box center [39, 49] width 74 height 24
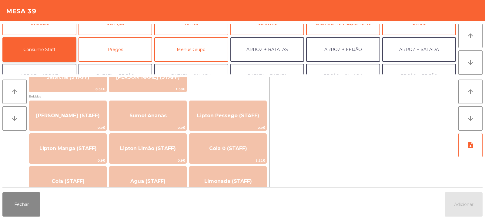
scroll to position [61, 0]
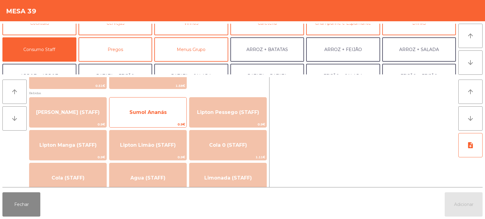
click at [172, 116] on span "Sumol Ananás" at bounding box center [148, 112] width 77 height 16
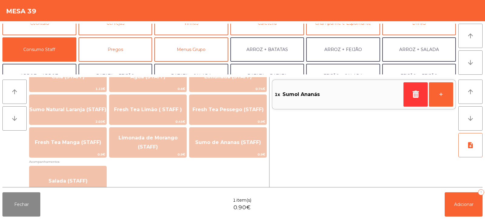
scroll to position [176, 0]
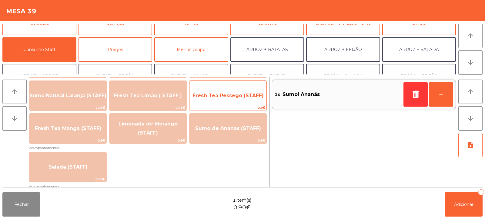
click at [242, 99] on span "Fresh Tea Pessego (STAFF)" at bounding box center [228, 95] width 77 height 16
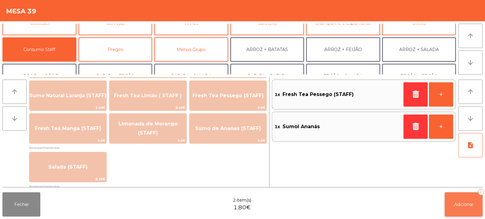
click at [462, 209] on button "Adicionar 2" at bounding box center [464, 204] width 38 height 24
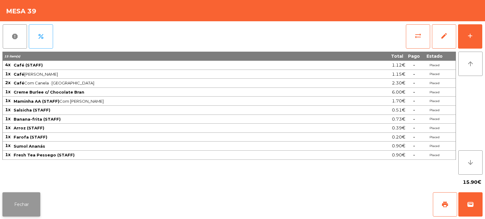
click at [19, 201] on button "Fechar" at bounding box center [21, 204] width 38 height 24
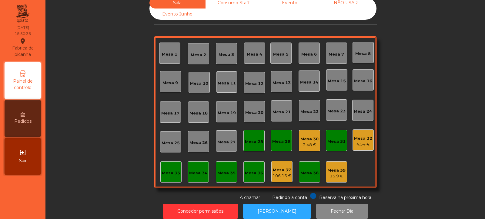
click at [333, 171] on div "Mesa 39" at bounding box center [337, 170] width 18 height 6
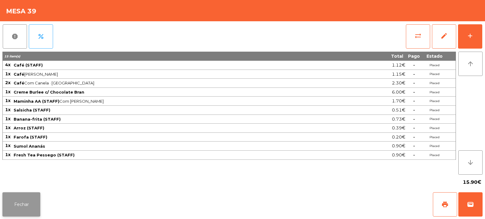
click at [31, 200] on button "Fechar" at bounding box center [21, 204] width 38 height 24
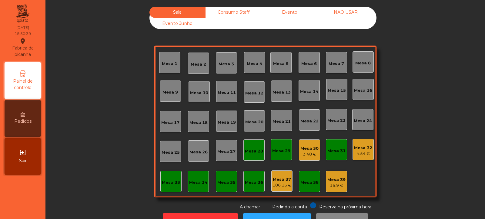
scroll to position [20, 0]
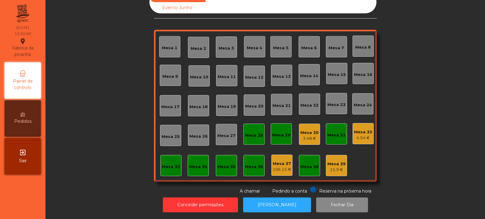
click at [360, 135] on div "4.54 €" at bounding box center [363, 138] width 18 height 6
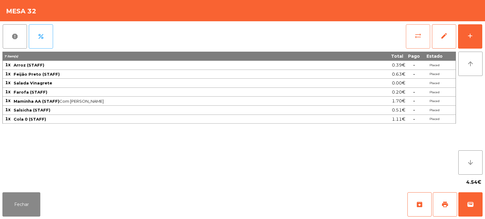
click at [417, 38] on span "sync_alt" at bounding box center [418, 35] width 7 height 7
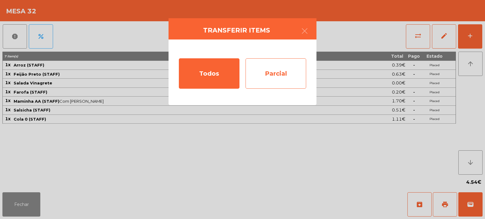
click at [285, 75] on div "Parcial" at bounding box center [276, 73] width 61 height 30
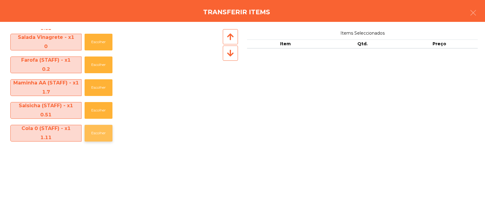
click at [94, 133] on button "Escolher" at bounding box center [99, 133] width 28 height 17
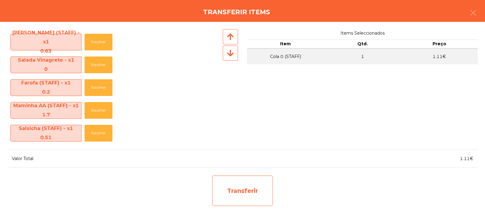
click at [244, 186] on div "Transferir" at bounding box center [242, 190] width 61 height 30
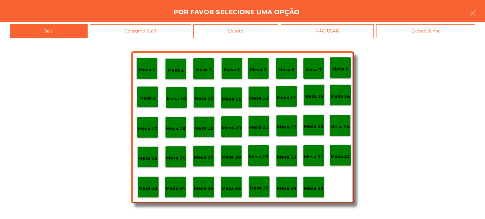
click at [257, 186] on p "Mesa 37" at bounding box center [259, 187] width 19 height 7
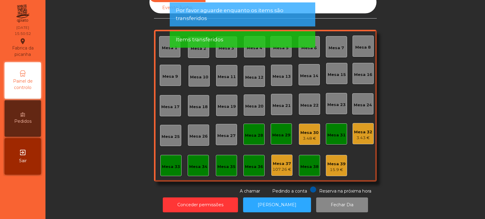
click at [364, 135] on div "3.43 €" at bounding box center [363, 138] width 18 height 6
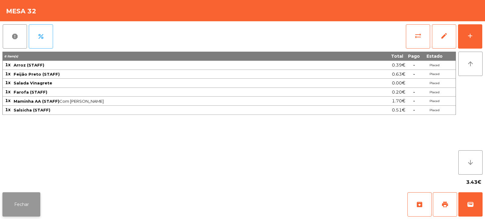
click at [28, 204] on button "Fechar" at bounding box center [21, 204] width 38 height 24
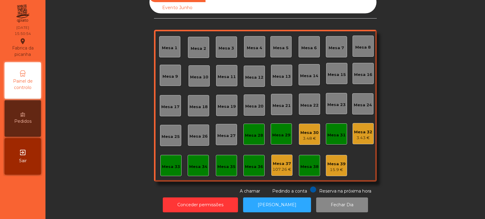
scroll to position [0, 0]
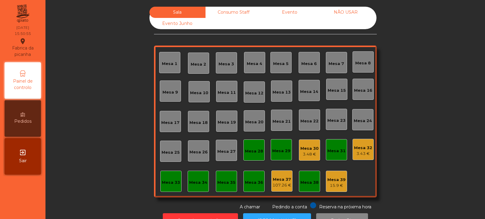
click at [242, 8] on div "Consumo Staff" at bounding box center [234, 12] width 56 height 11
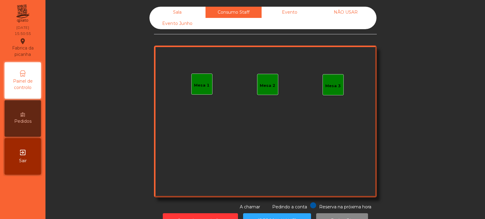
click at [300, 13] on div "Evento" at bounding box center [290, 12] width 56 height 11
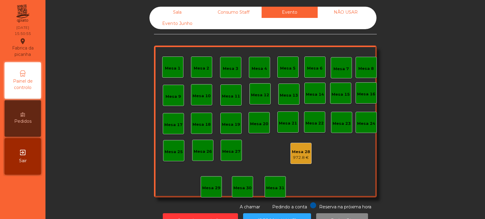
click at [345, 14] on div "NÃO USAR" at bounding box center [346, 12] width 56 height 11
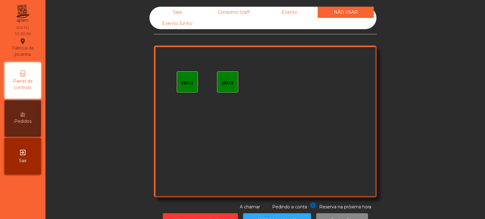
click at [189, 27] on div "Evento Junho" at bounding box center [178, 23] width 56 height 11
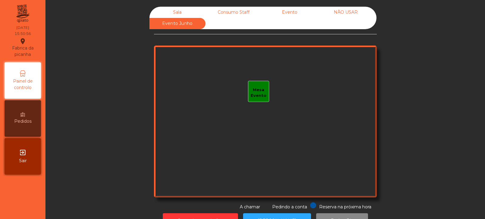
click at [183, 12] on div "Sala" at bounding box center [178, 12] width 56 height 11
